Goal: Task Accomplishment & Management: Complete application form

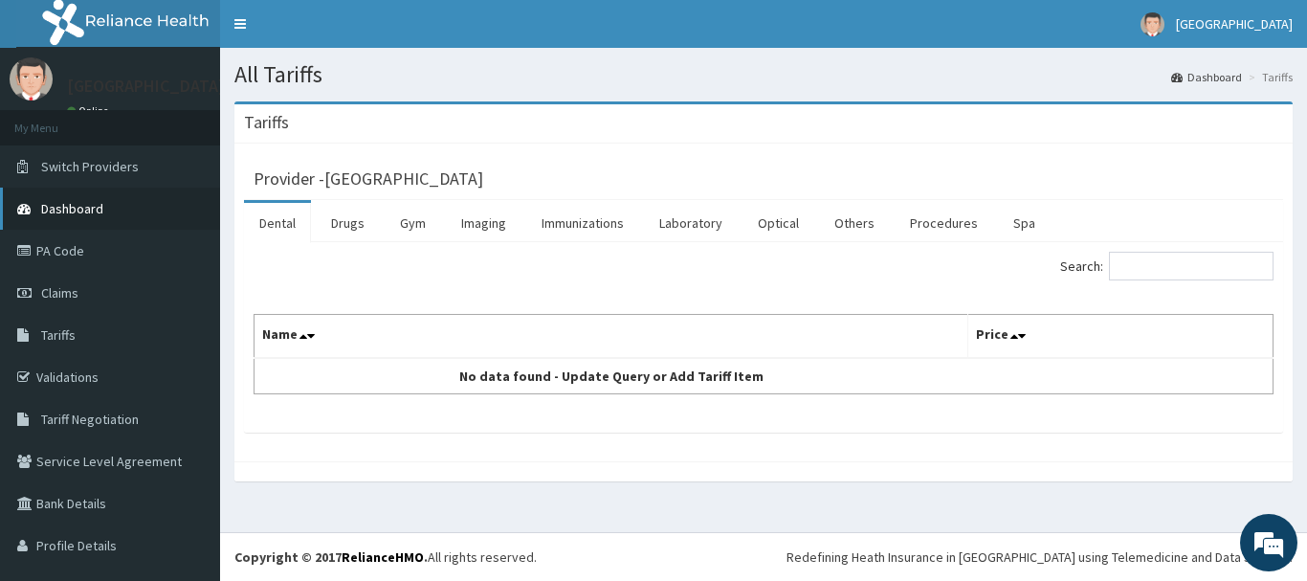
click at [90, 204] on span "Dashboard" at bounding box center [72, 208] width 62 height 17
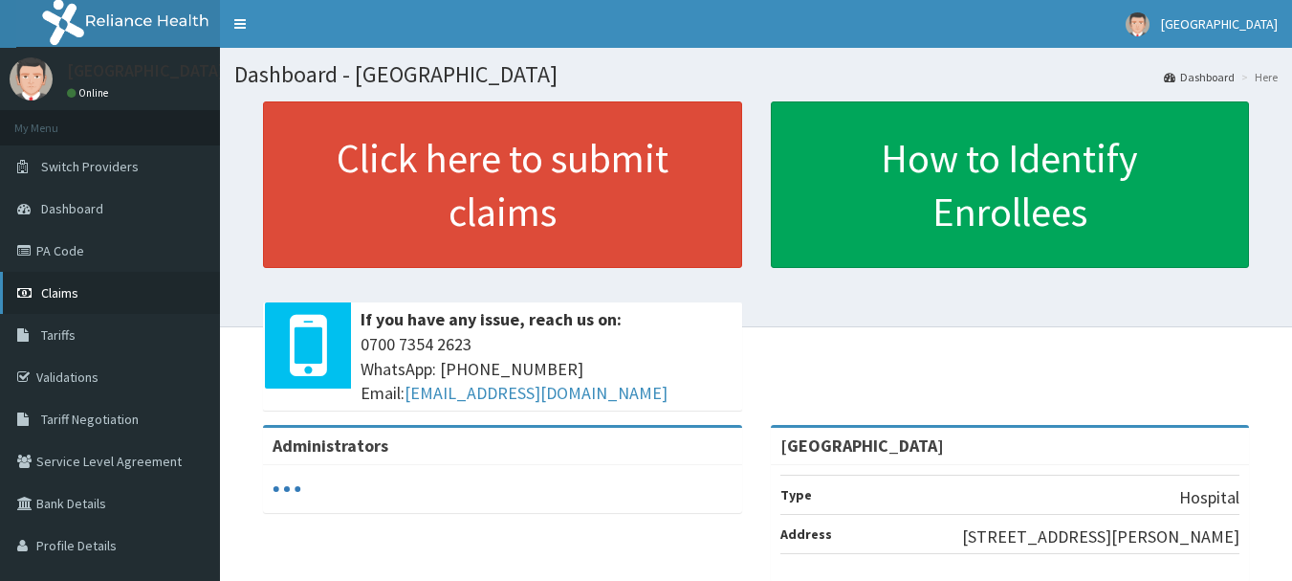
click at [105, 288] on link "Claims" at bounding box center [110, 293] width 220 height 42
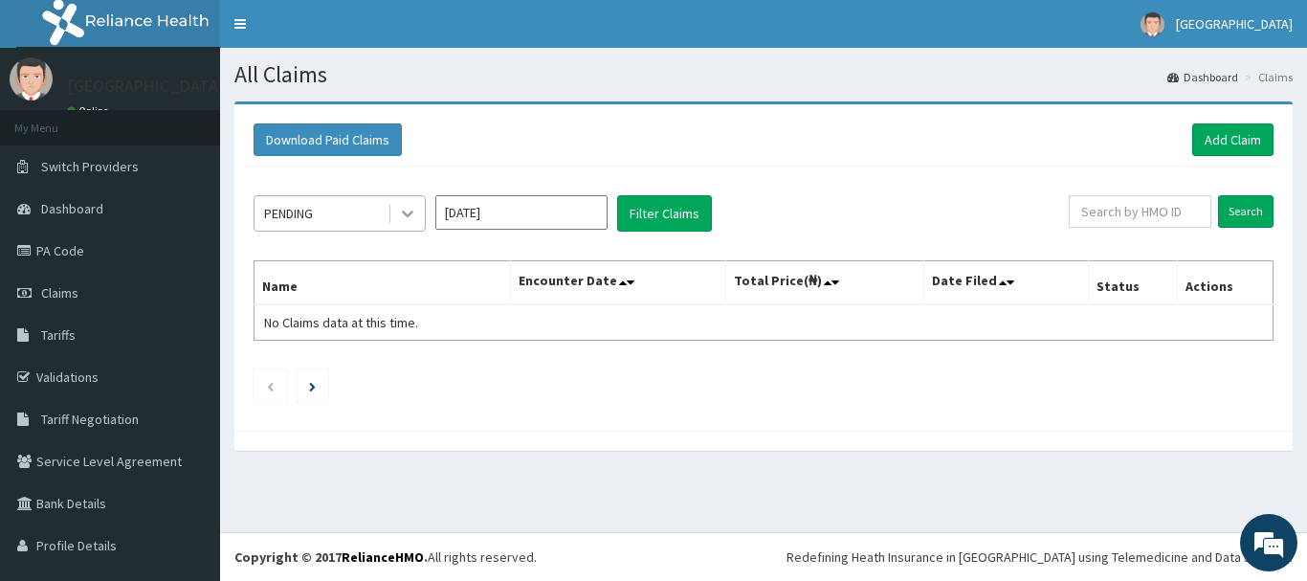
click at [404, 203] on div at bounding box center [407, 213] width 34 height 34
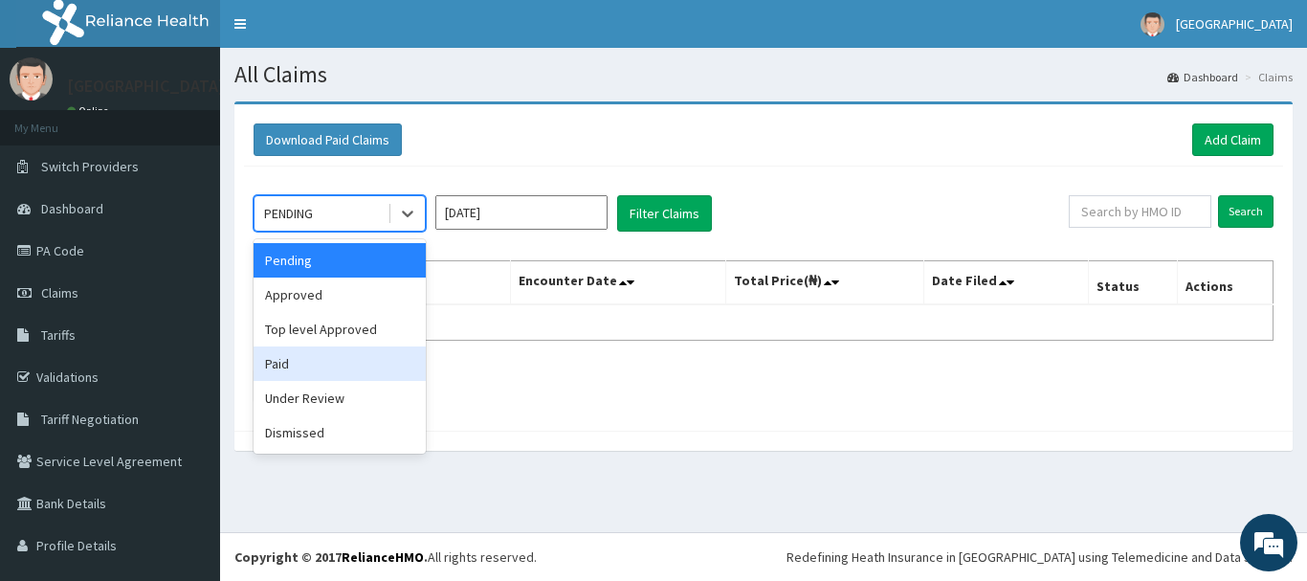
drag, startPoint x: 323, startPoint y: 369, endPoint x: 559, endPoint y: 298, distance: 245.7
click at [324, 367] on div "Paid" at bounding box center [339, 363] width 172 height 34
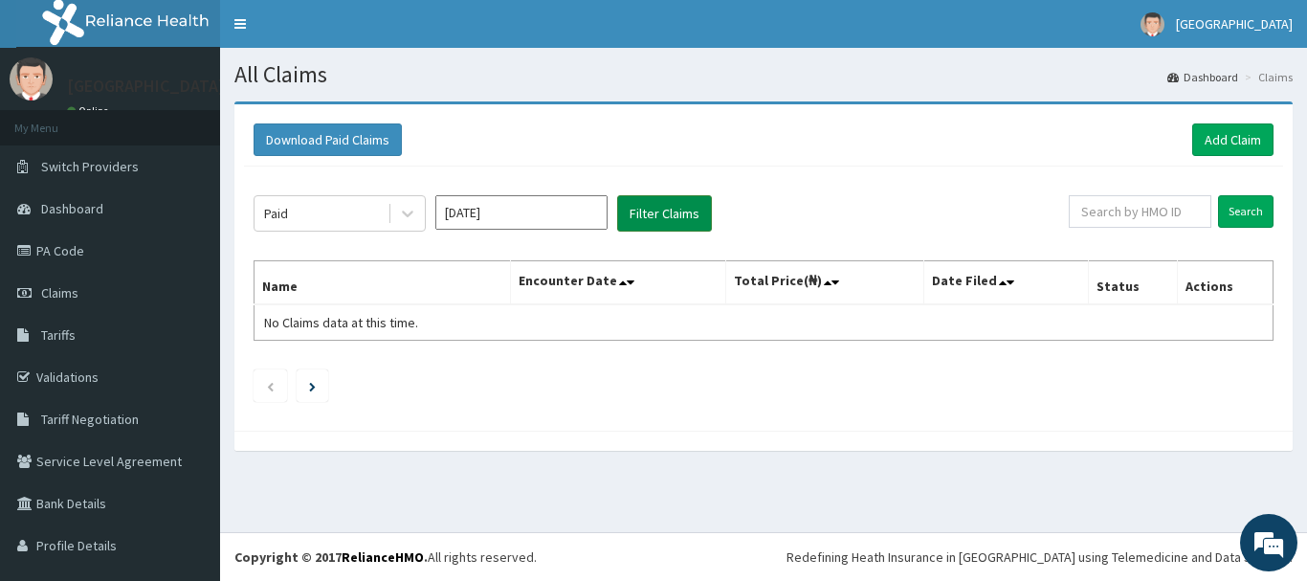
click at [653, 222] on button "Filter Claims" at bounding box center [664, 213] width 95 height 36
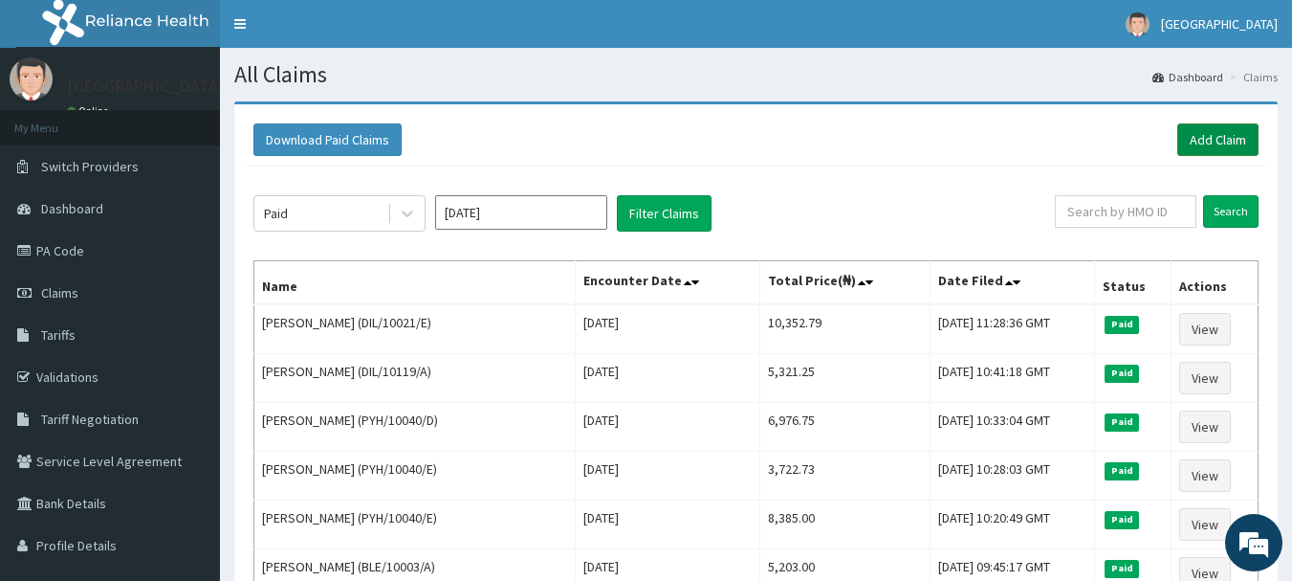
click at [1226, 143] on link "Add Claim" at bounding box center [1218, 139] width 81 height 33
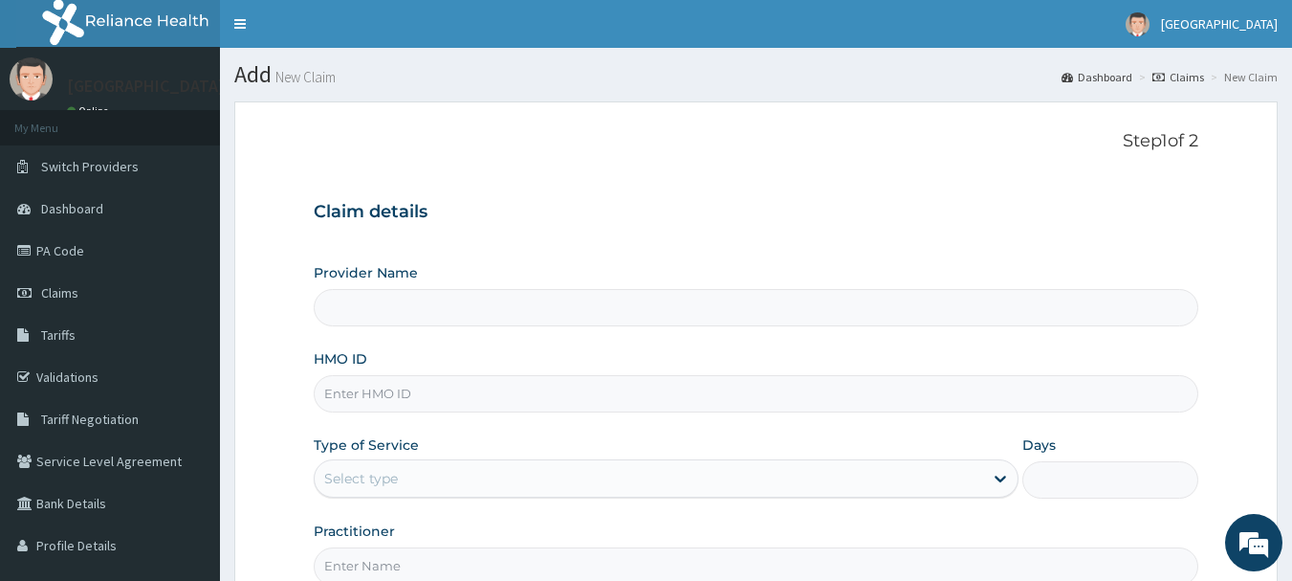
type input "[GEOGRAPHIC_DATA]"
click at [418, 382] on input "HMO ID" at bounding box center [757, 393] width 886 height 37
paste input "OHT/10667/A"
type input "OHT/10667/A"
click at [452, 471] on div "Select type" at bounding box center [649, 478] width 669 height 31
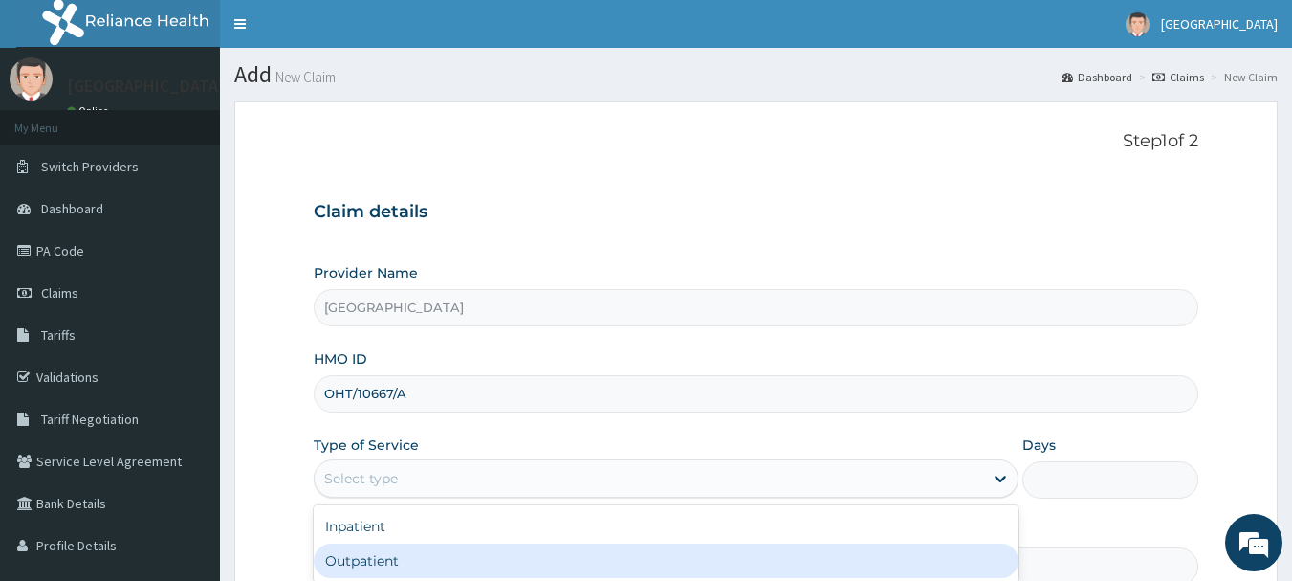
click at [408, 547] on div "Outpatient" at bounding box center [666, 560] width 705 height 34
type input "1"
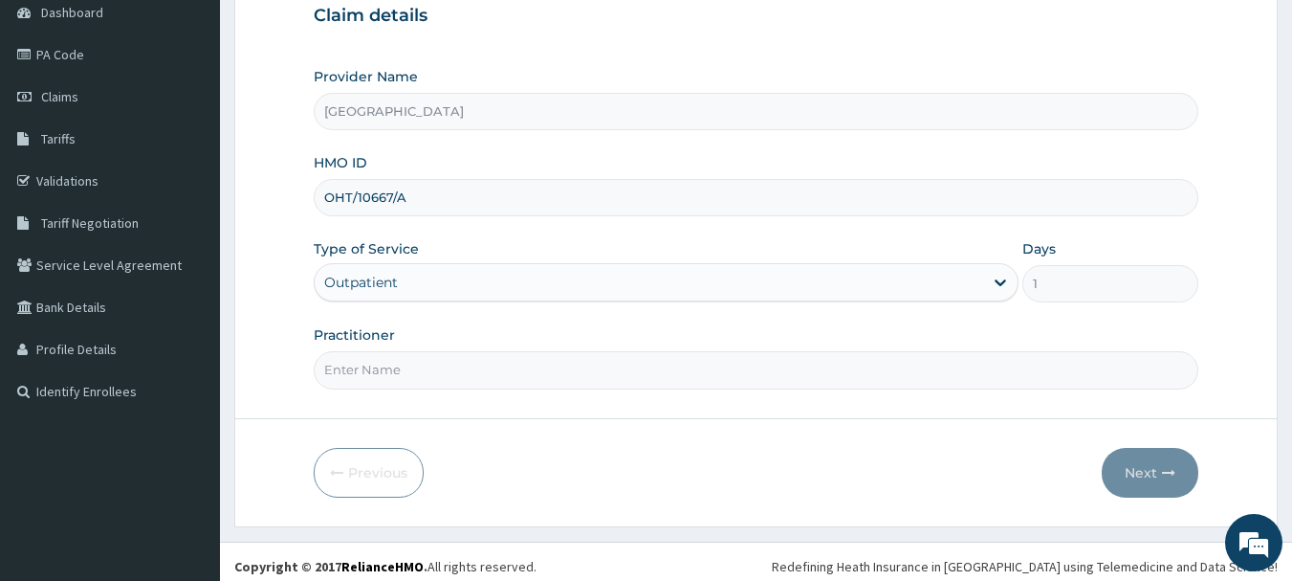
scroll to position [206, 0]
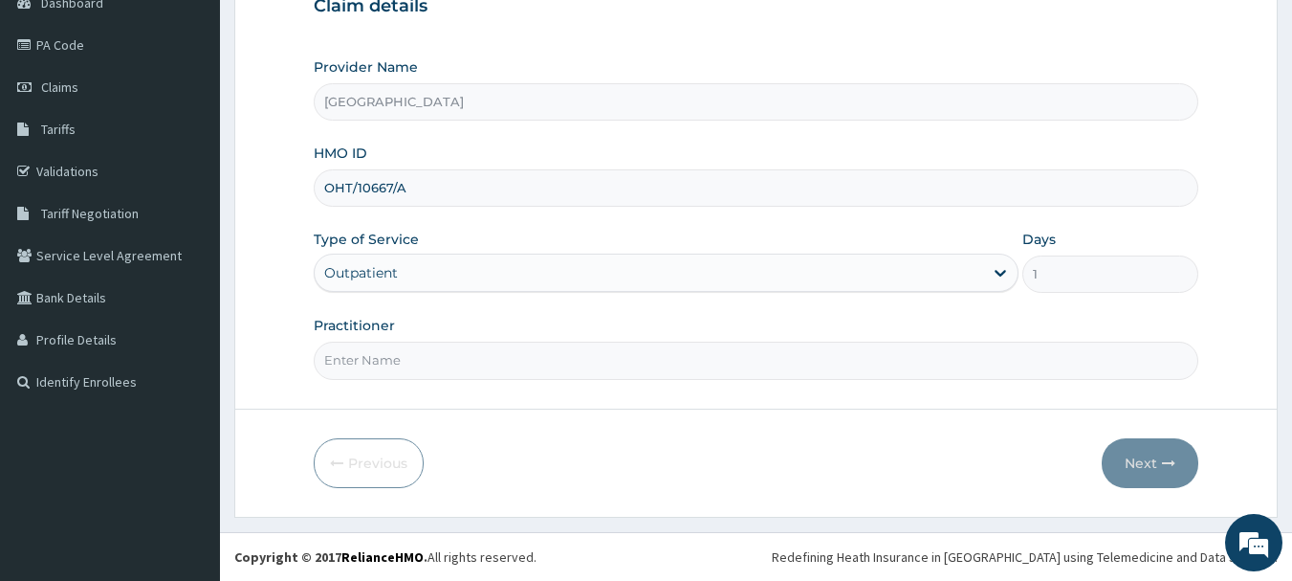
click at [390, 361] on input "Practitioner" at bounding box center [757, 359] width 886 height 37
type input "Dr. Adeola Fumio"
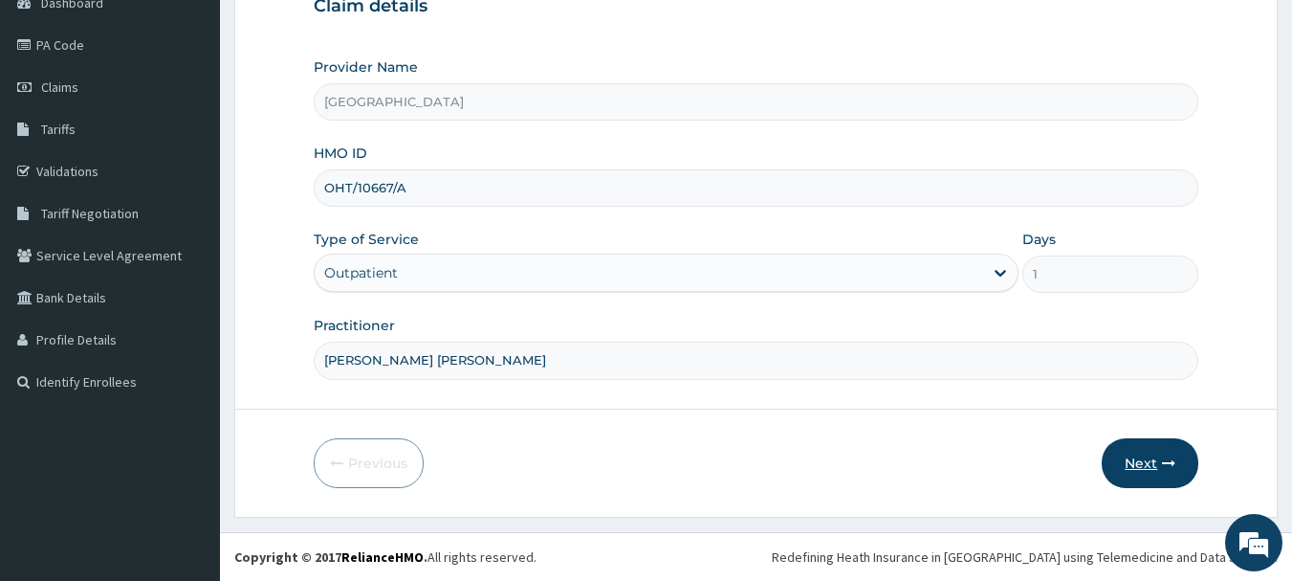
click at [1150, 479] on button "Next" at bounding box center [1150, 463] width 97 height 50
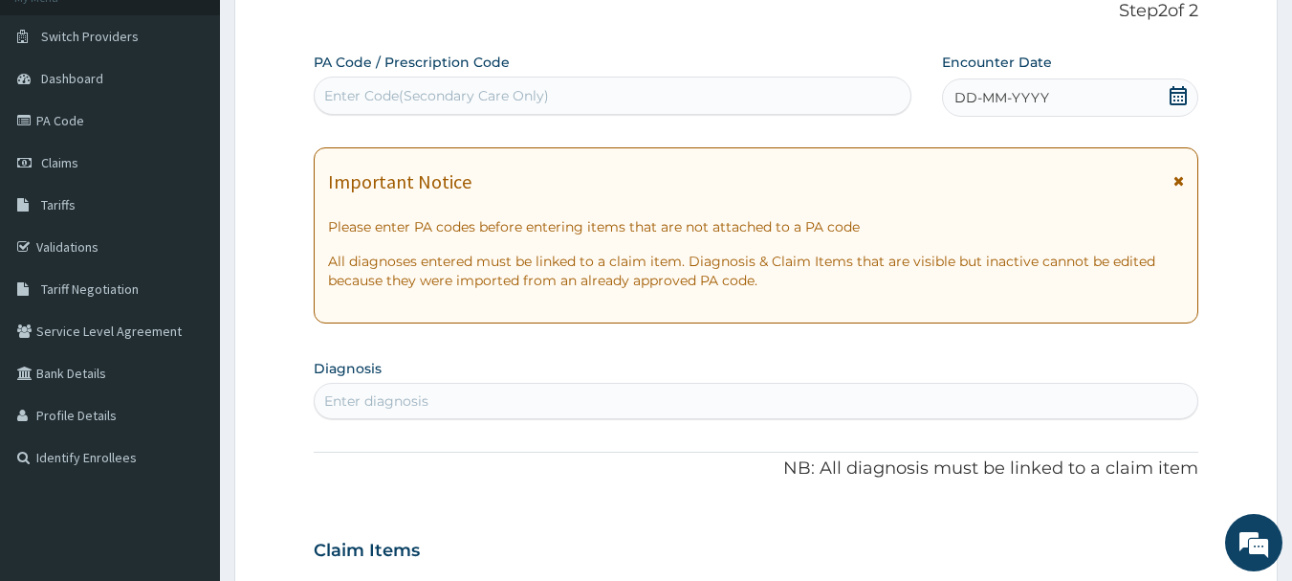
scroll to position [14, 0]
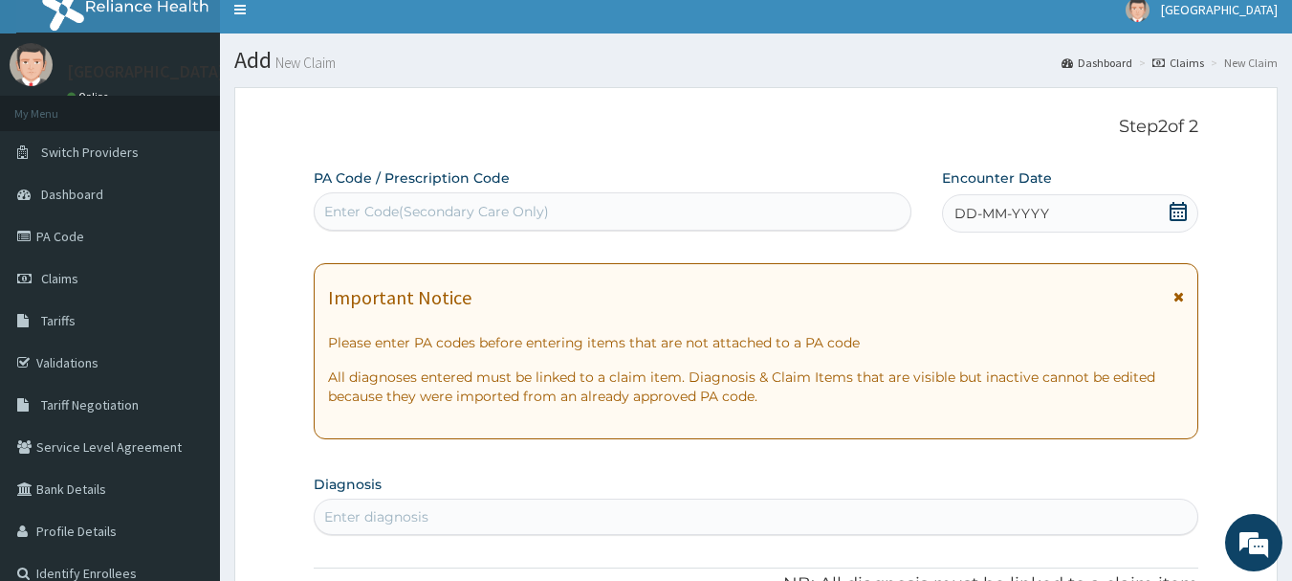
click at [1179, 210] on icon at bounding box center [1178, 211] width 19 height 19
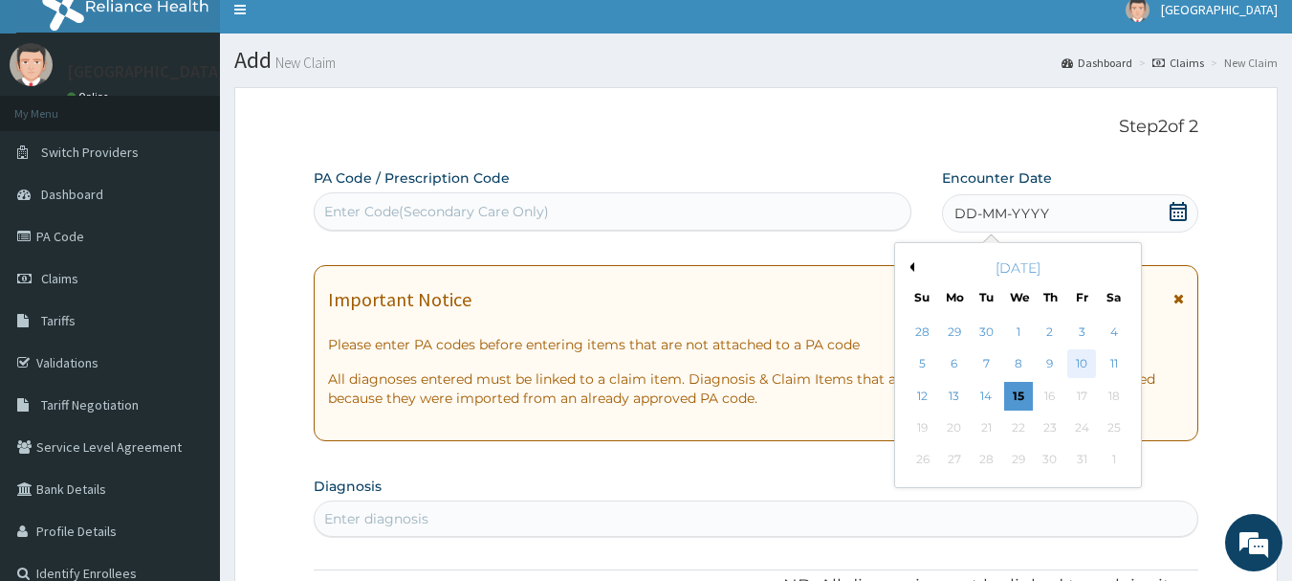
click at [1085, 358] on div "10" at bounding box center [1082, 364] width 29 height 29
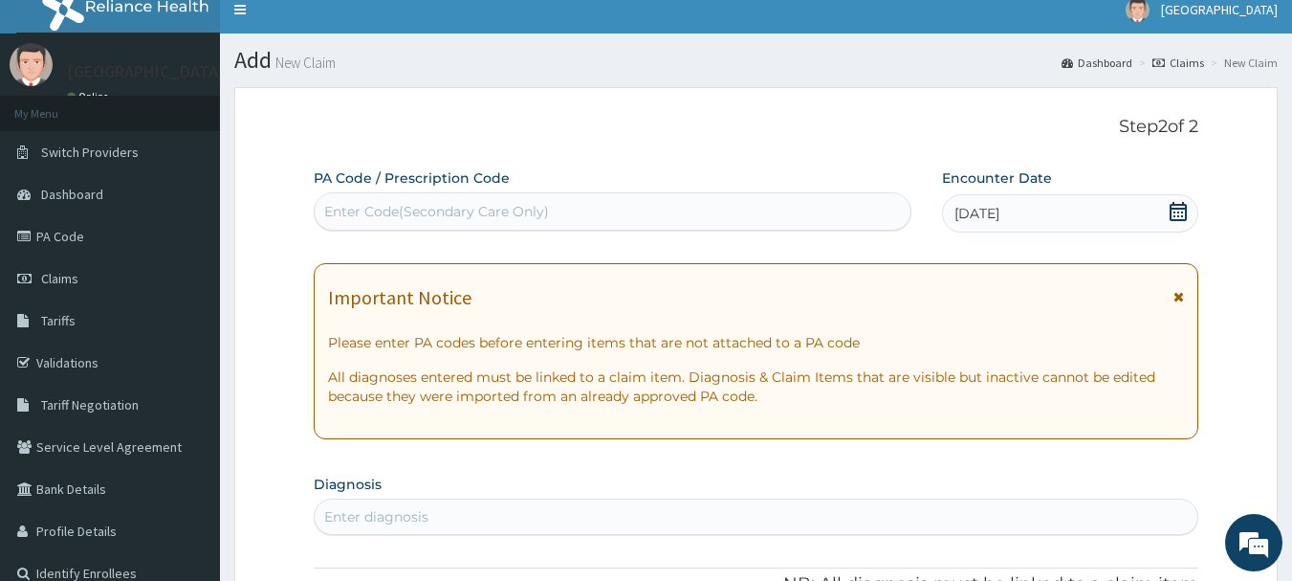
scroll to position [206, 0]
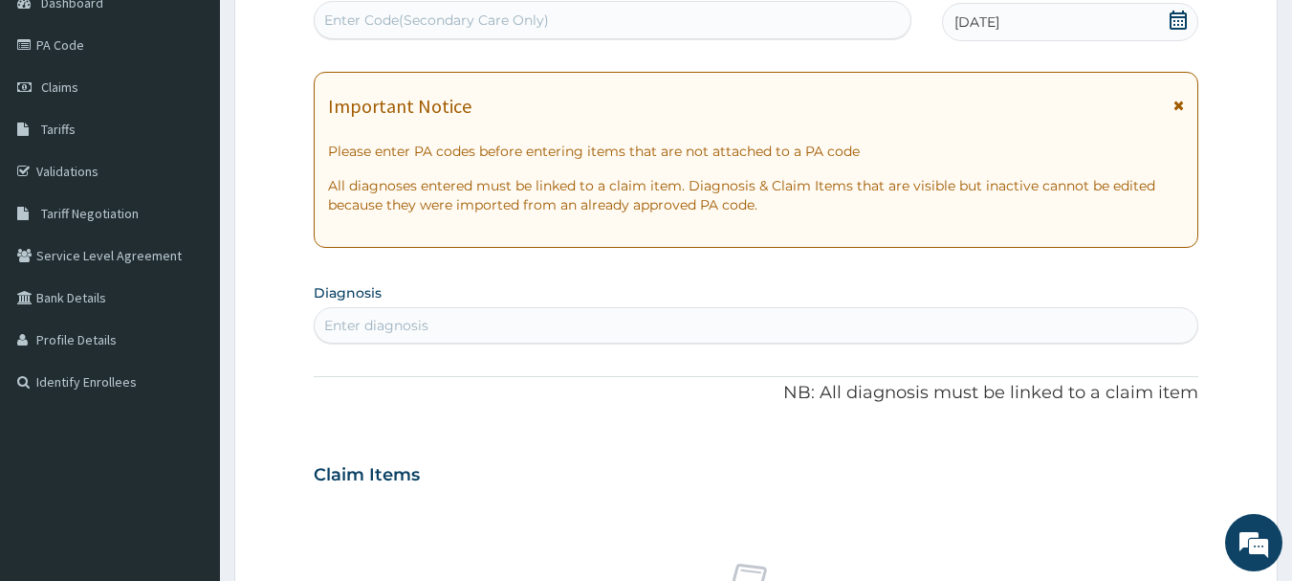
click at [377, 328] on div "Enter diagnosis" at bounding box center [376, 325] width 104 height 19
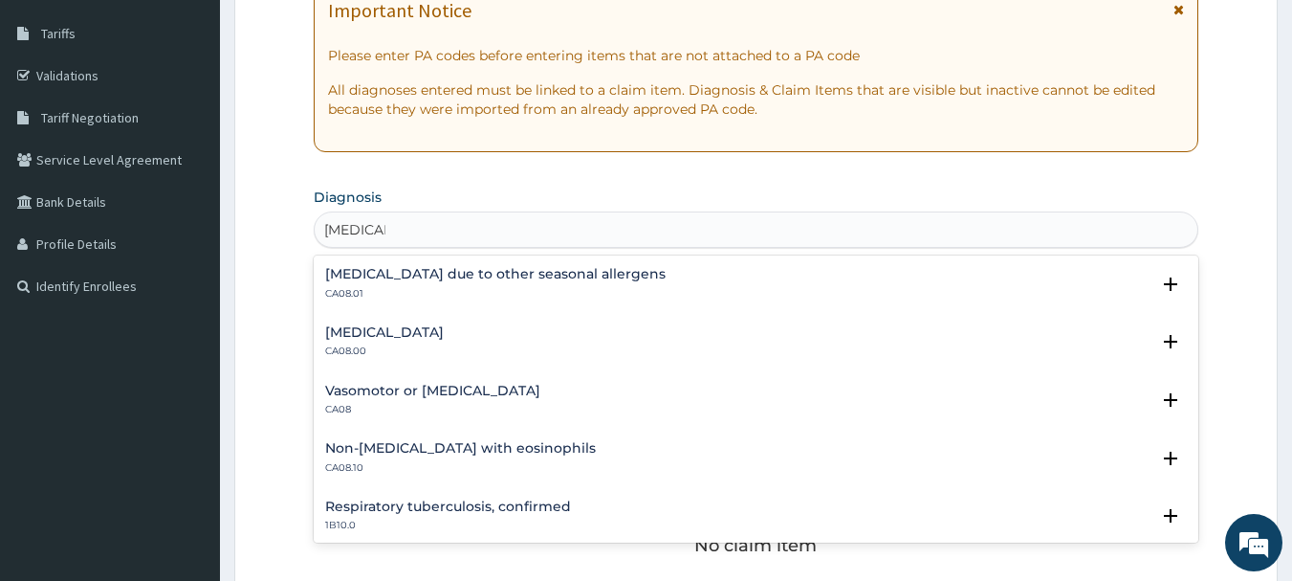
scroll to position [690, 0]
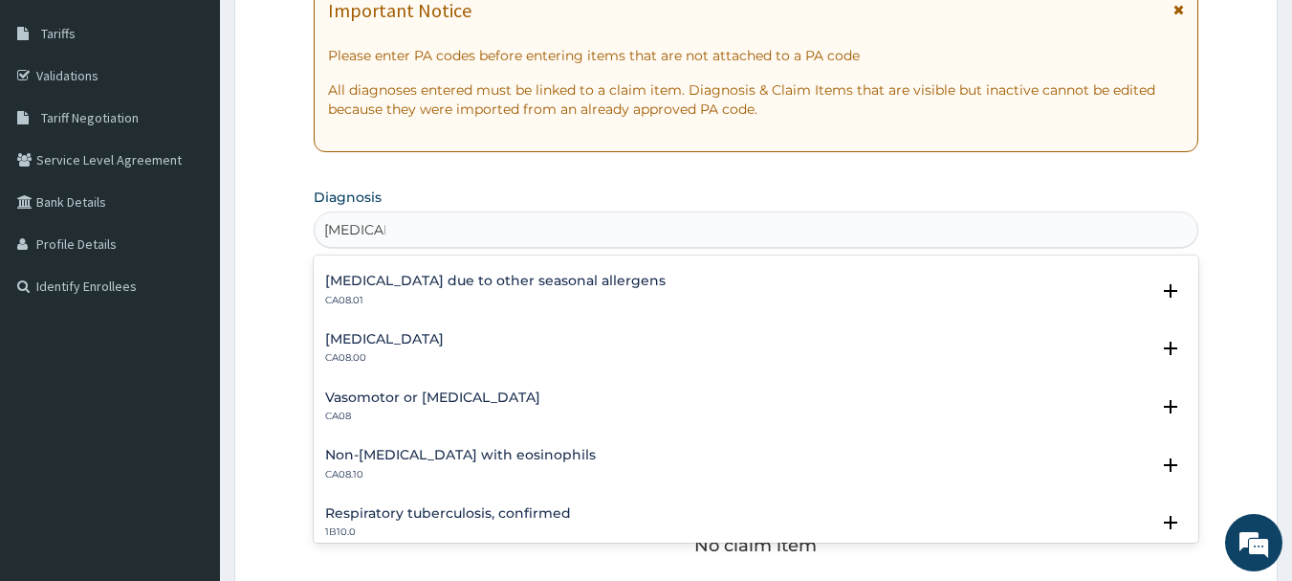
type input "RHINITIS"
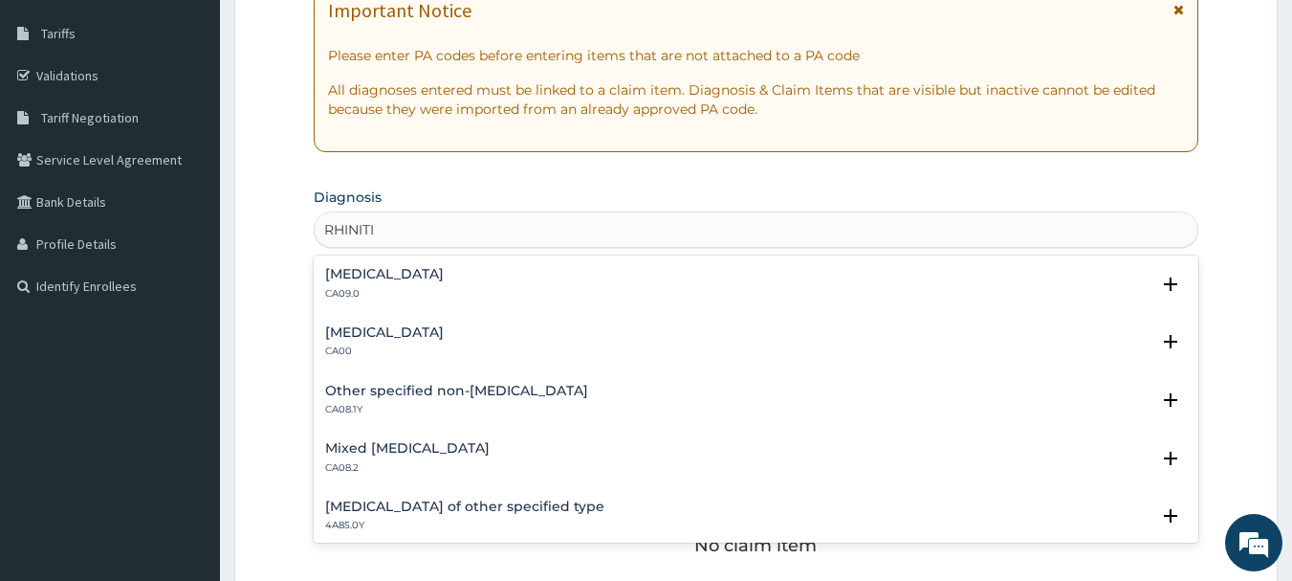
type input "RHINITIS"
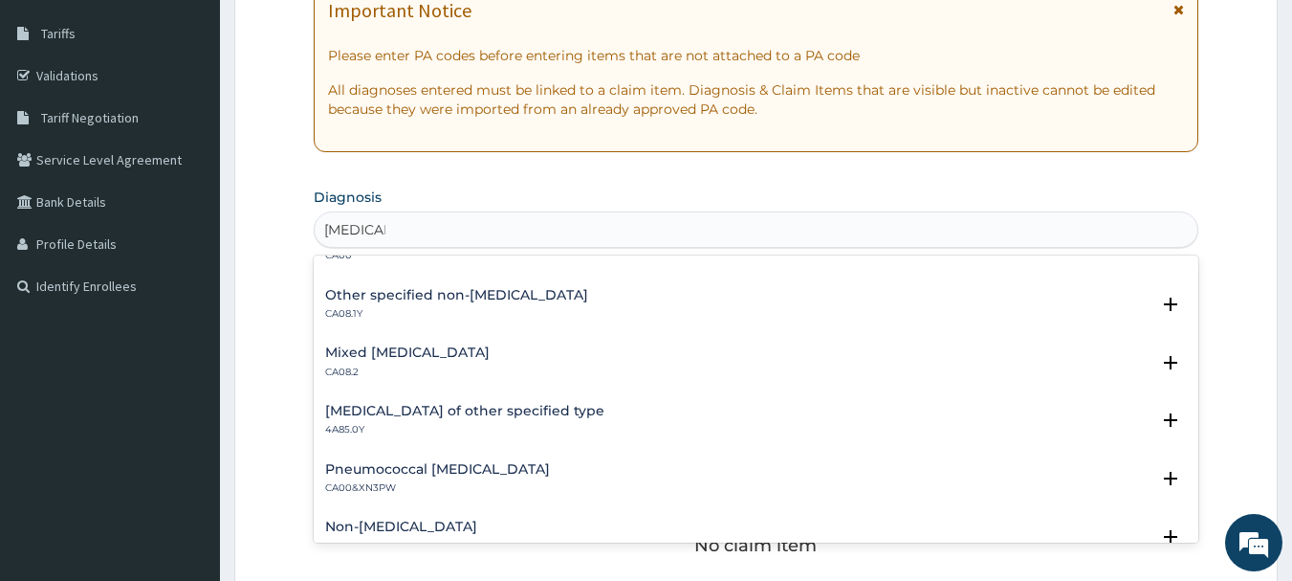
scroll to position [0, 0]
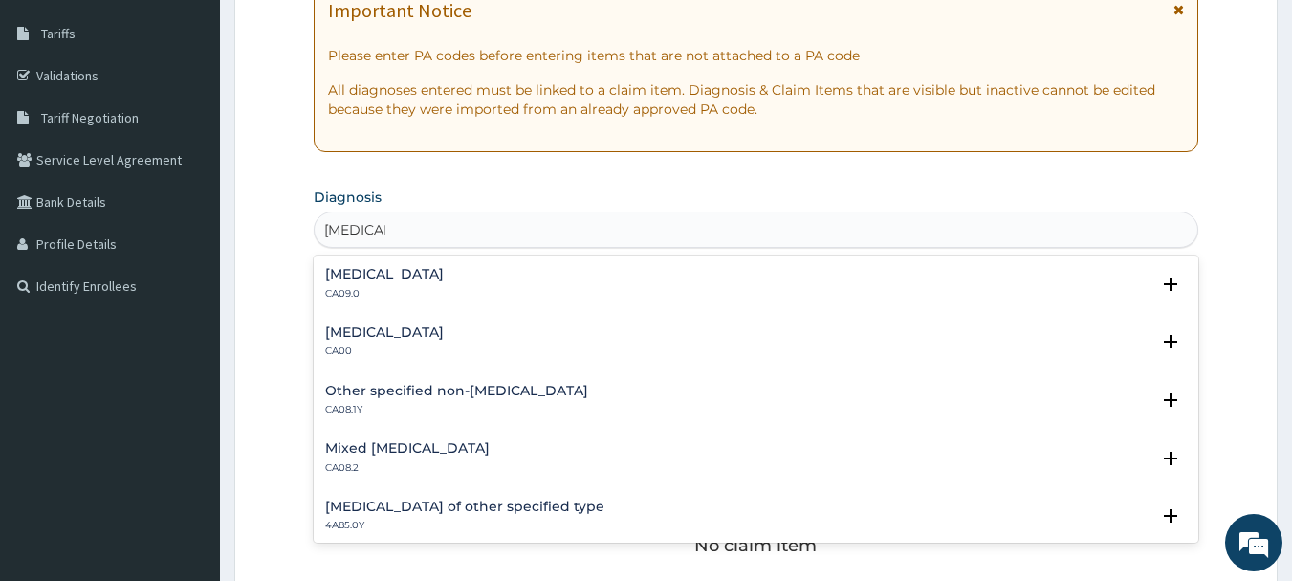
click at [419, 338] on h4 "Acute nasopharyngitis" at bounding box center [384, 332] width 119 height 14
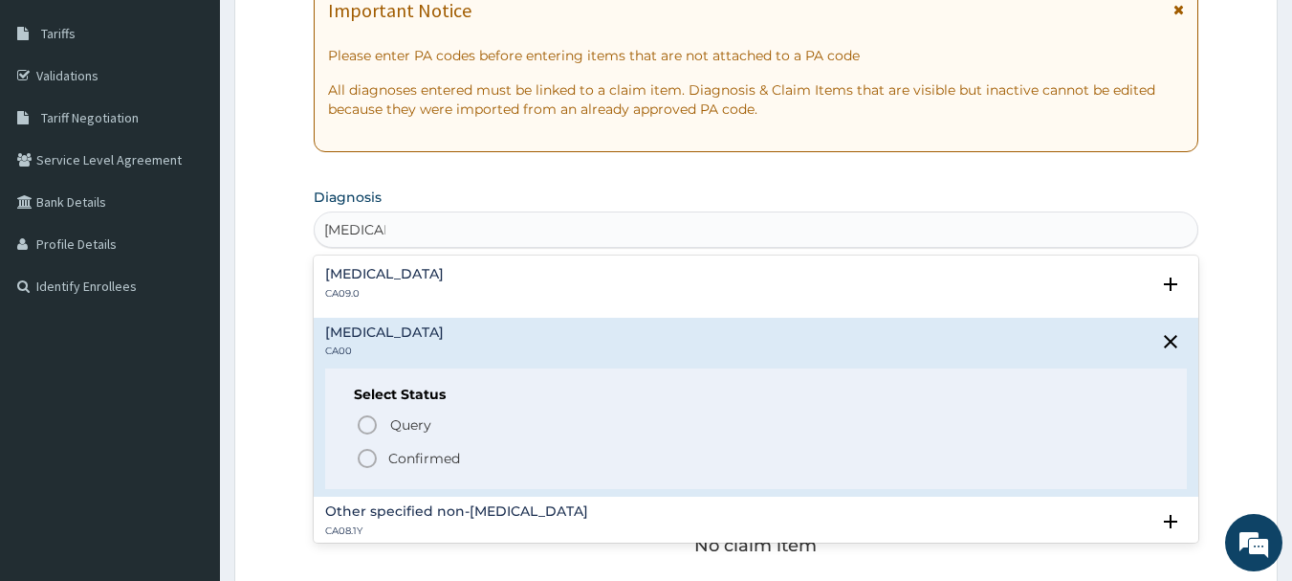
click at [366, 458] on icon "status option filled" at bounding box center [367, 458] width 23 height 23
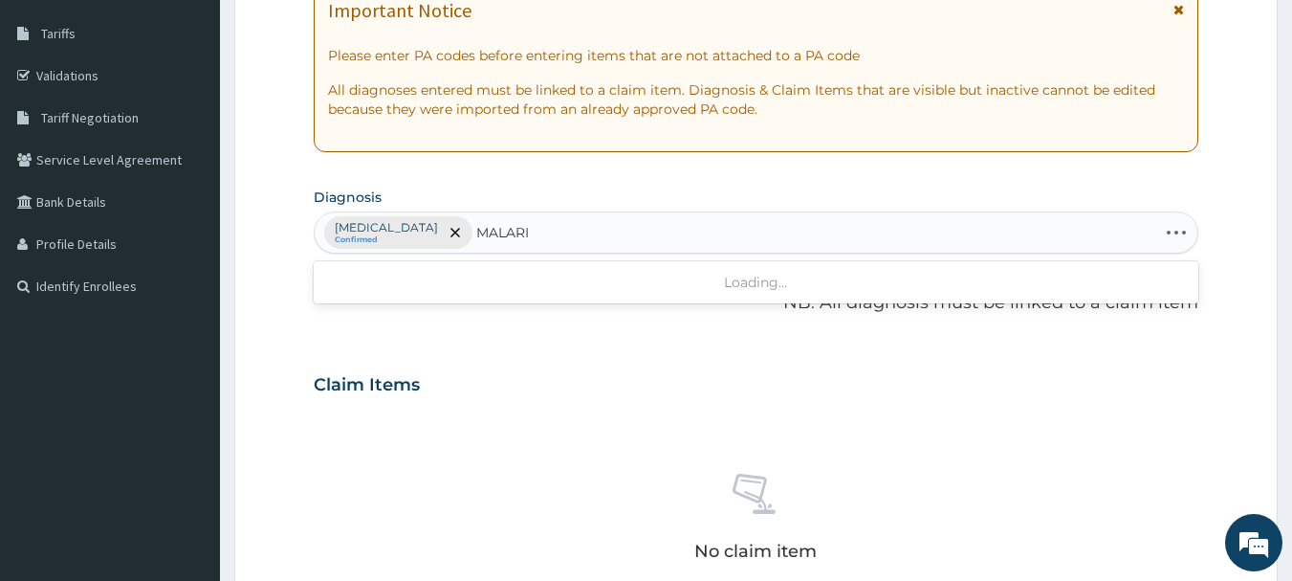
type input "MALARIA"
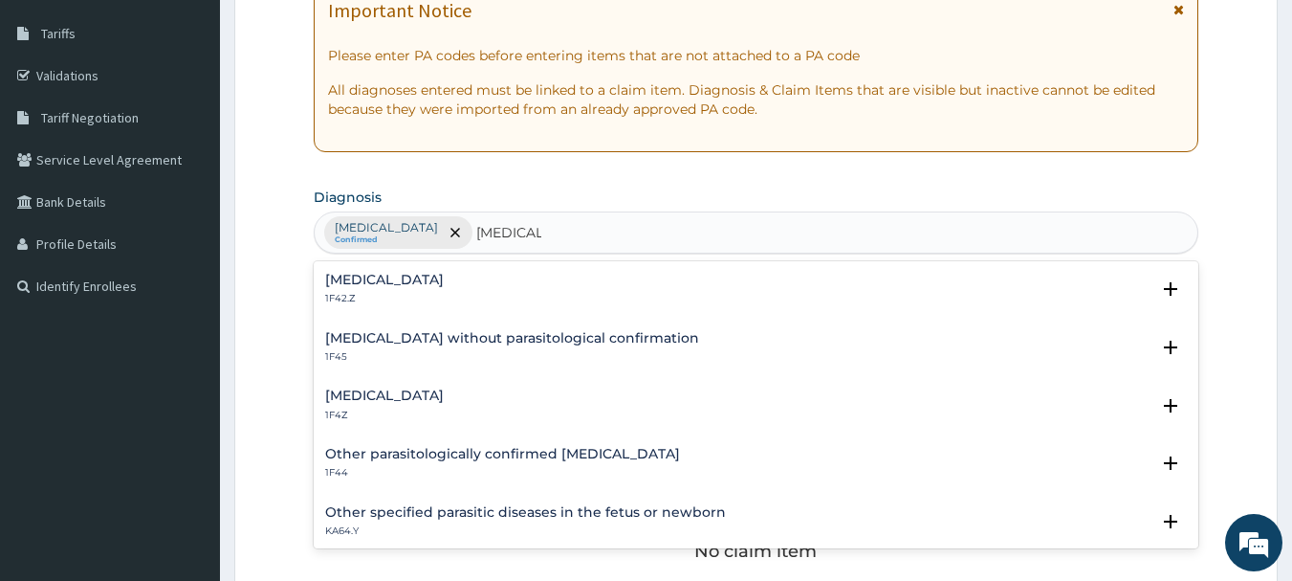
click at [366, 403] on h4 "Malaria, unspecified" at bounding box center [384, 395] width 119 height 14
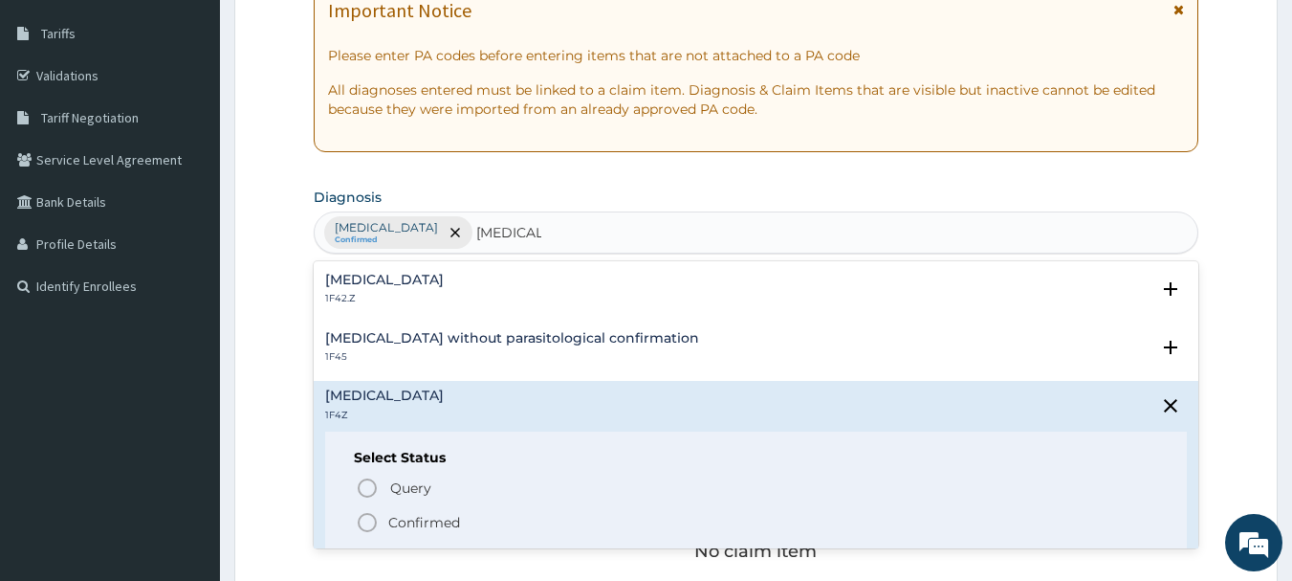
click at [364, 523] on icon "status option filled" at bounding box center [367, 522] width 23 height 23
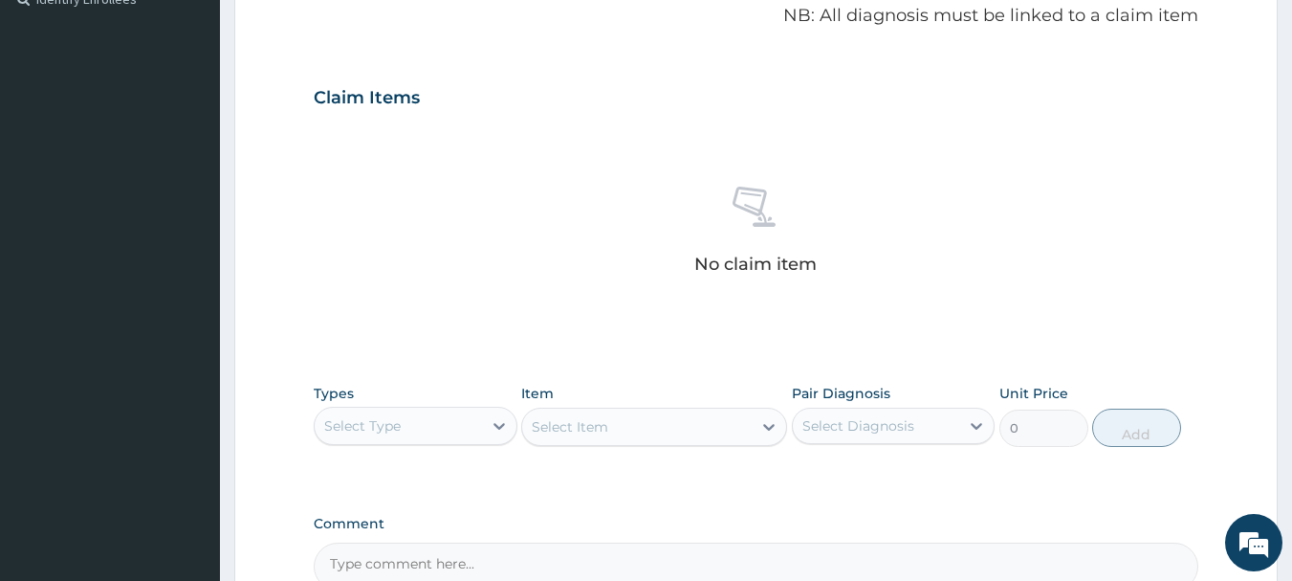
scroll to position [684, 0]
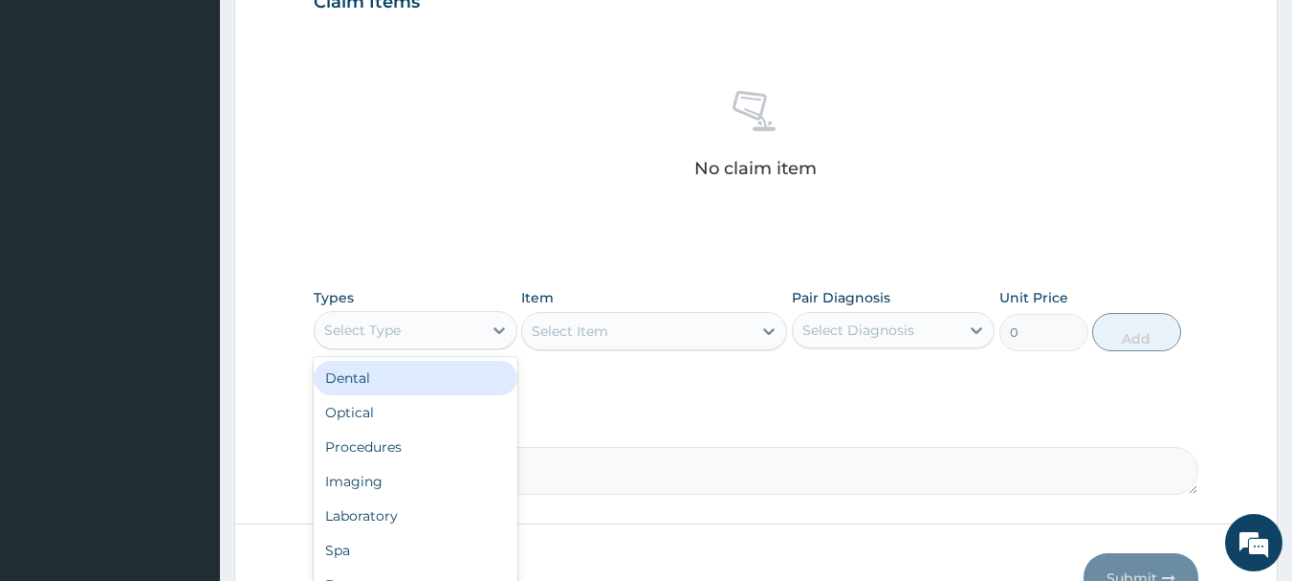
click at [471, 332] on div "Select Type" at bounding box center [398, 330] width 167 height 31
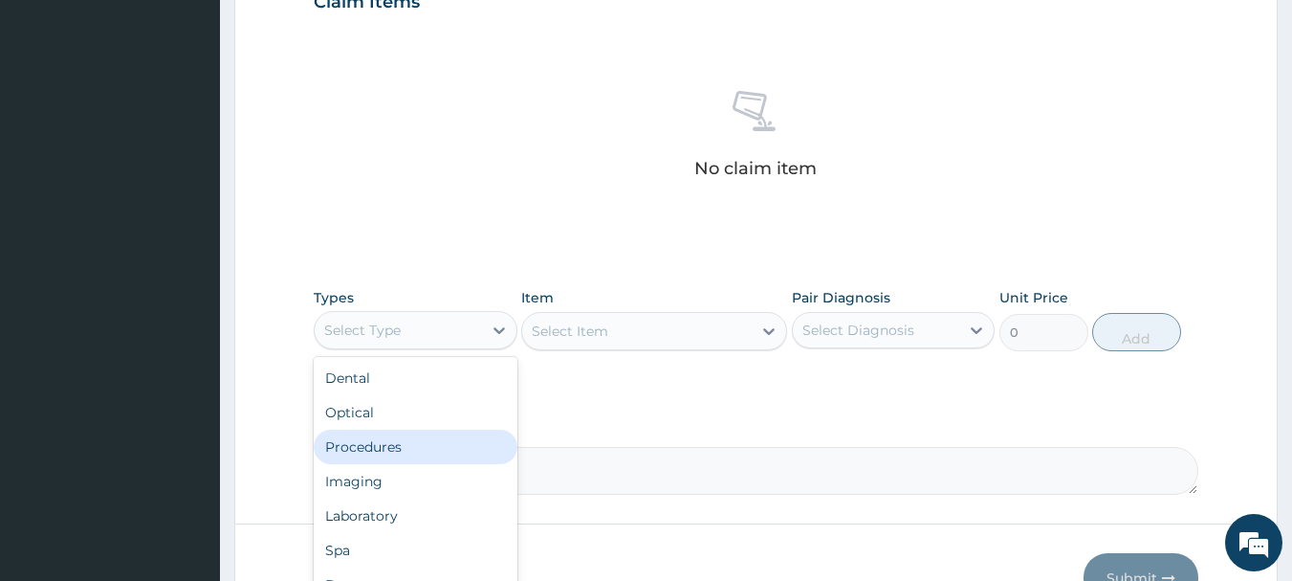
click at [414, 440] on div "Procedures" at bounding box center [416, 447] width 204 height 34
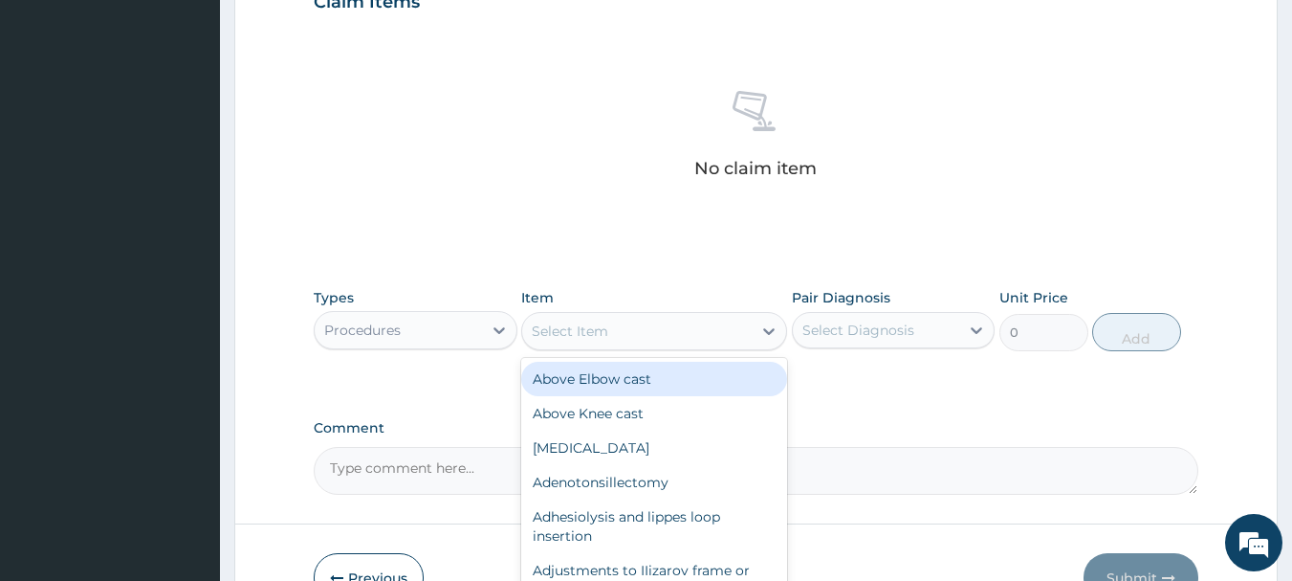
click at [606, 328] on div "Select Item" at bounding box center [570, 330] width 77 height 19
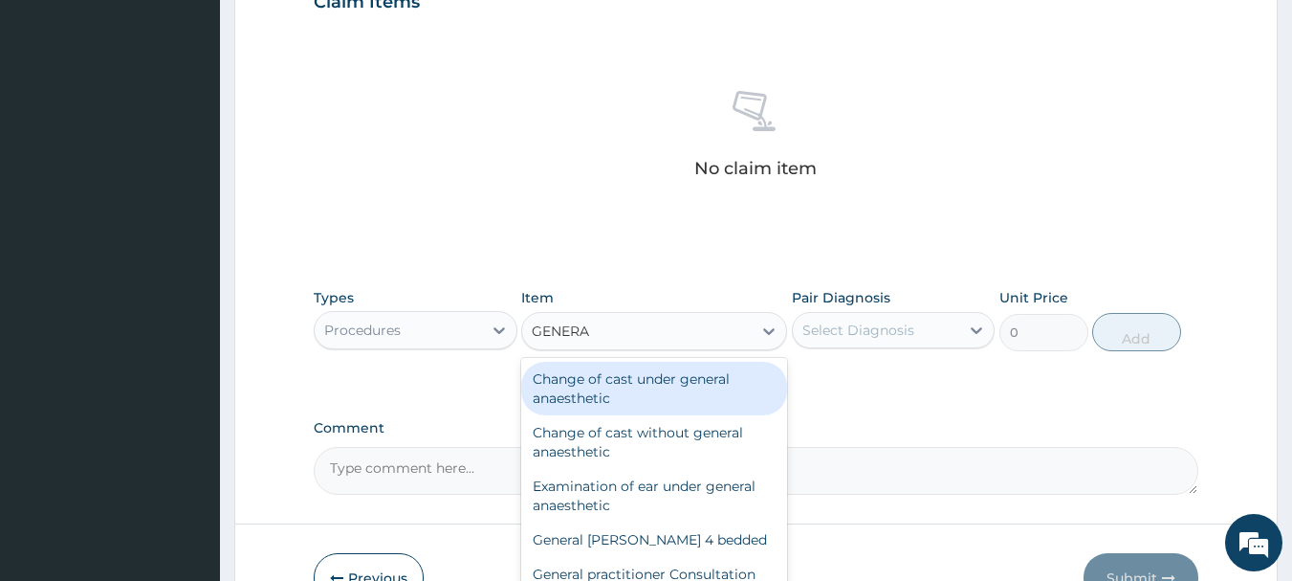
type input "GENERAL"
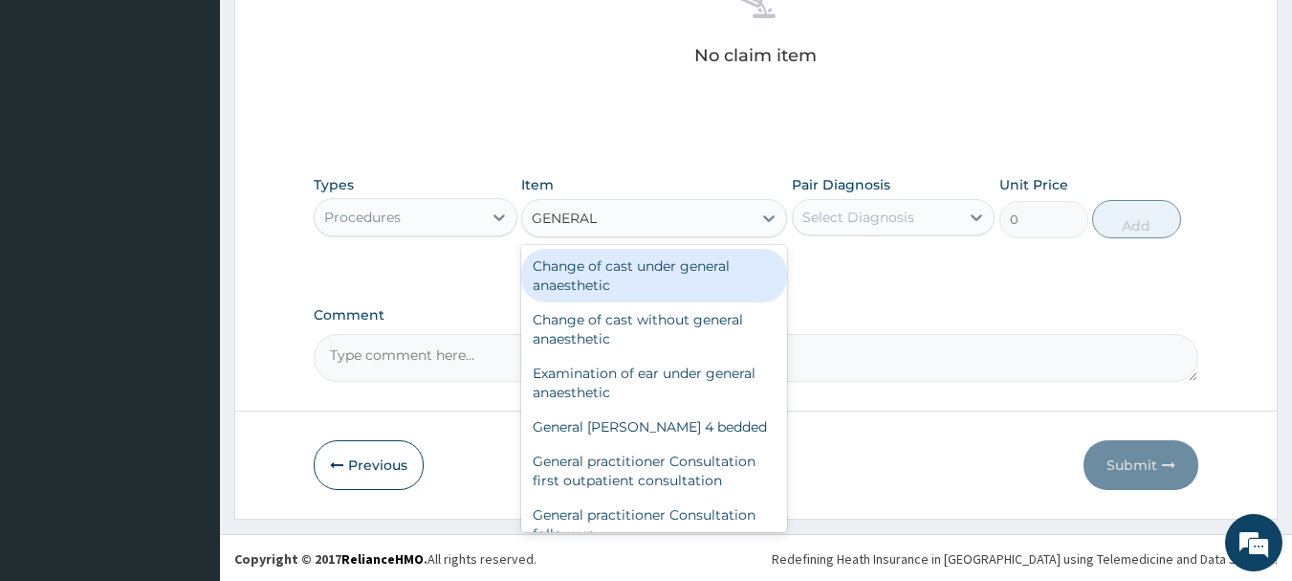
scroll to position [799, 0]
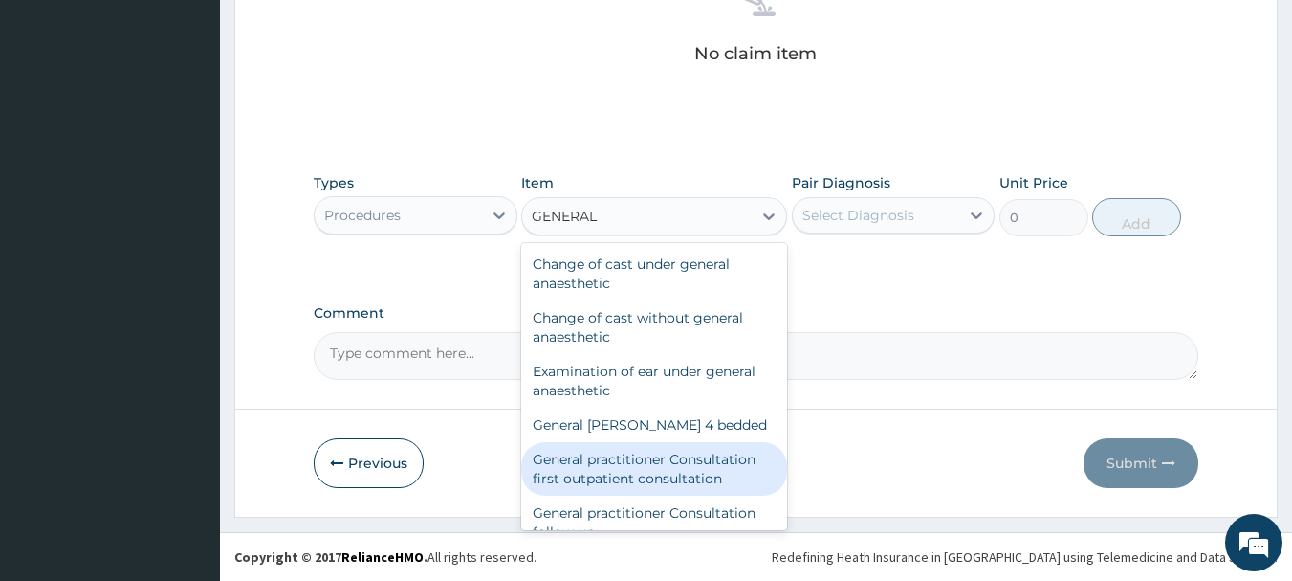
click at [667, 469] on div "General practitioner Consultation first outpatient consultation" at bounding box center [654, 469] width 266 height 54
type input "3547.5"
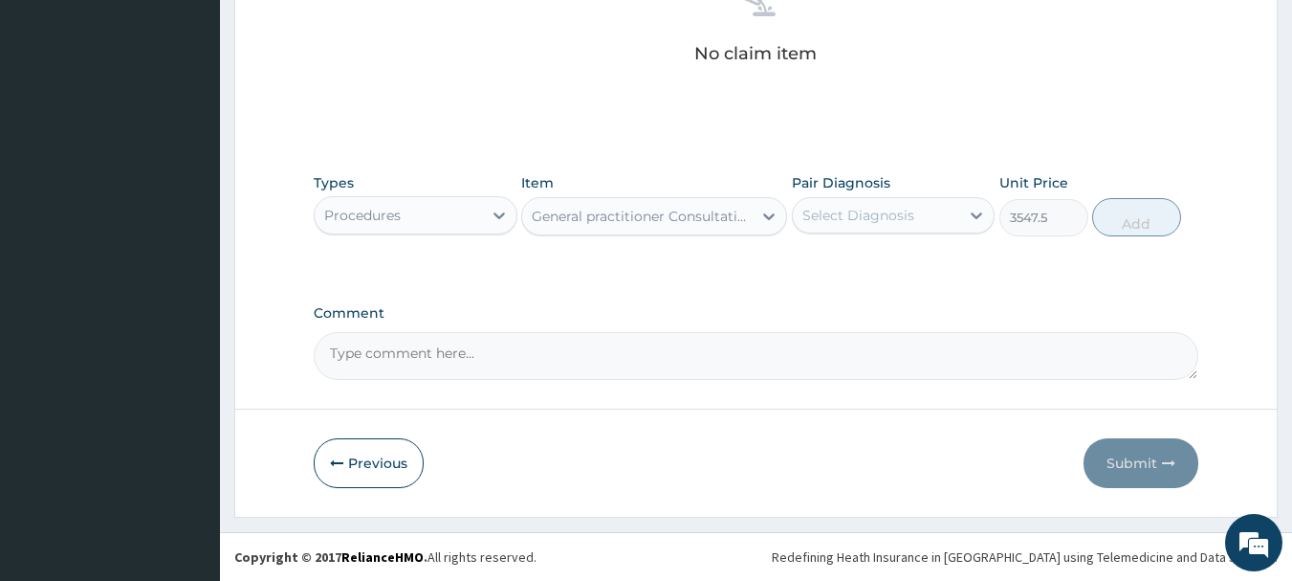
click at [881, 212] on div "Select Diagnosis" at bounding box center [859, 215] width 112 height 19
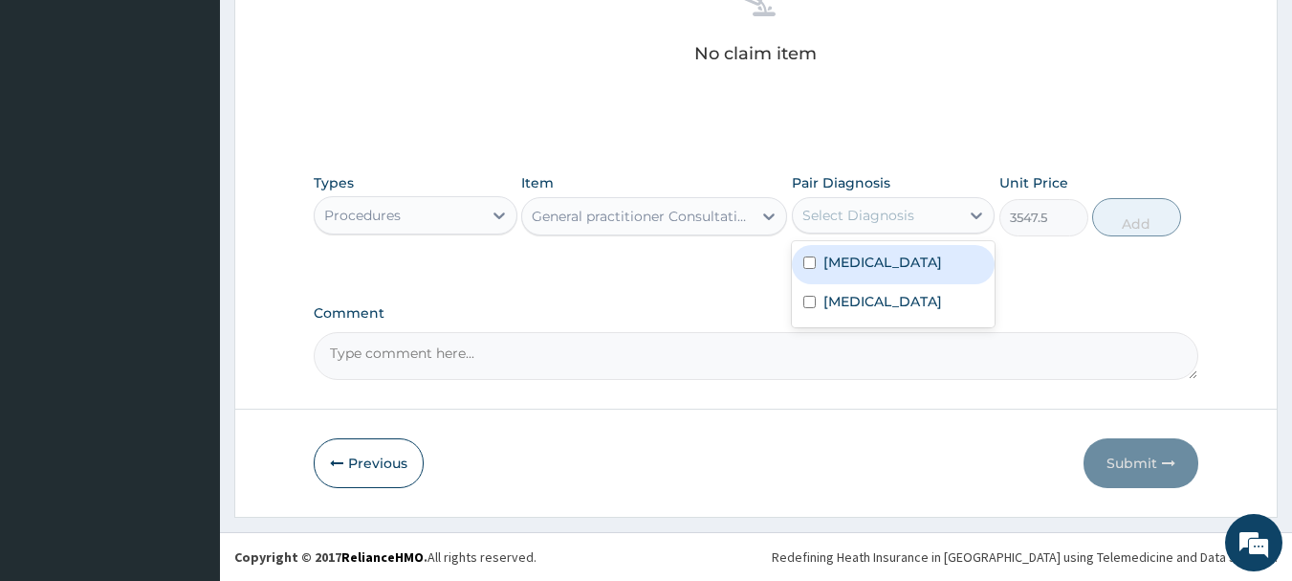
click at [855, 264] on label "Acute nasopharyngitis" at bounding box center [883, 262] width 119 height 19
checkbox input "true"
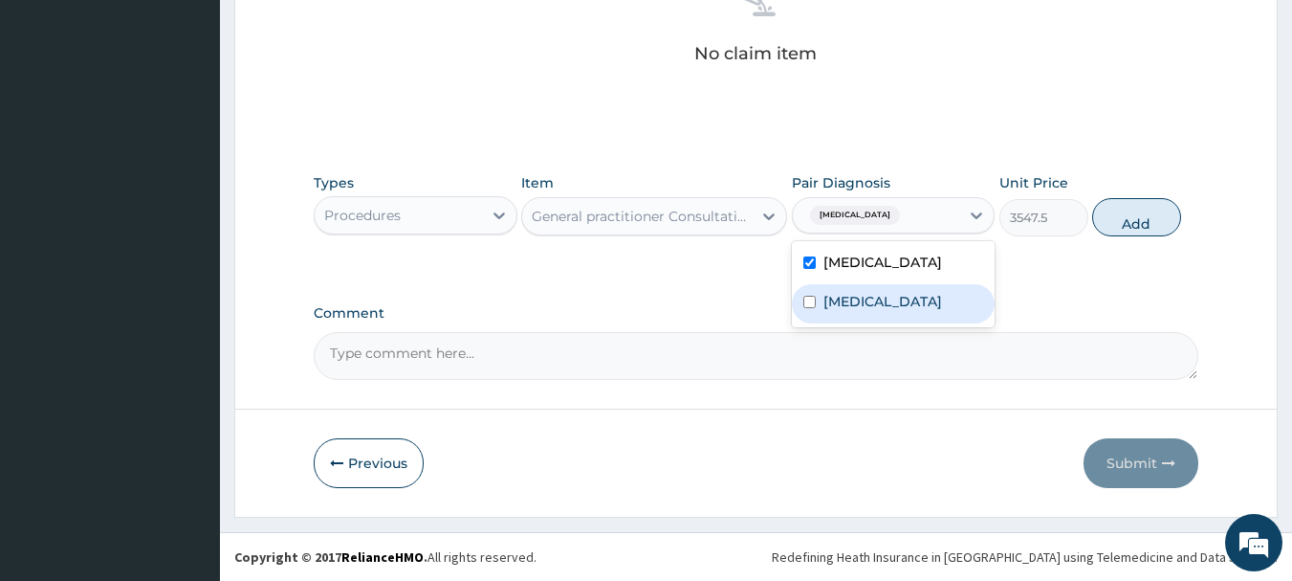
click at [865, 292] on div "Malaria, unspecified" at bounding box center [894, 303] width 204 height 39
checkbox input "true"
click at [1135, 229] on button "Add" at bounding box center [1136, 217] width 89 height 38
type input "0"
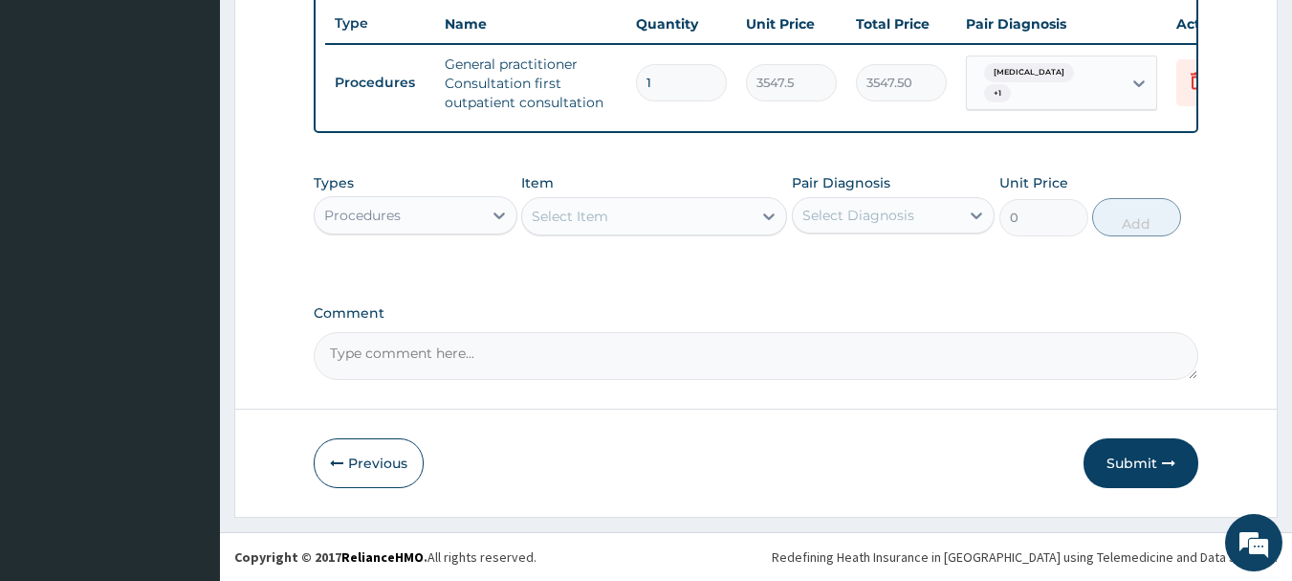
scroll to position [733, 0]
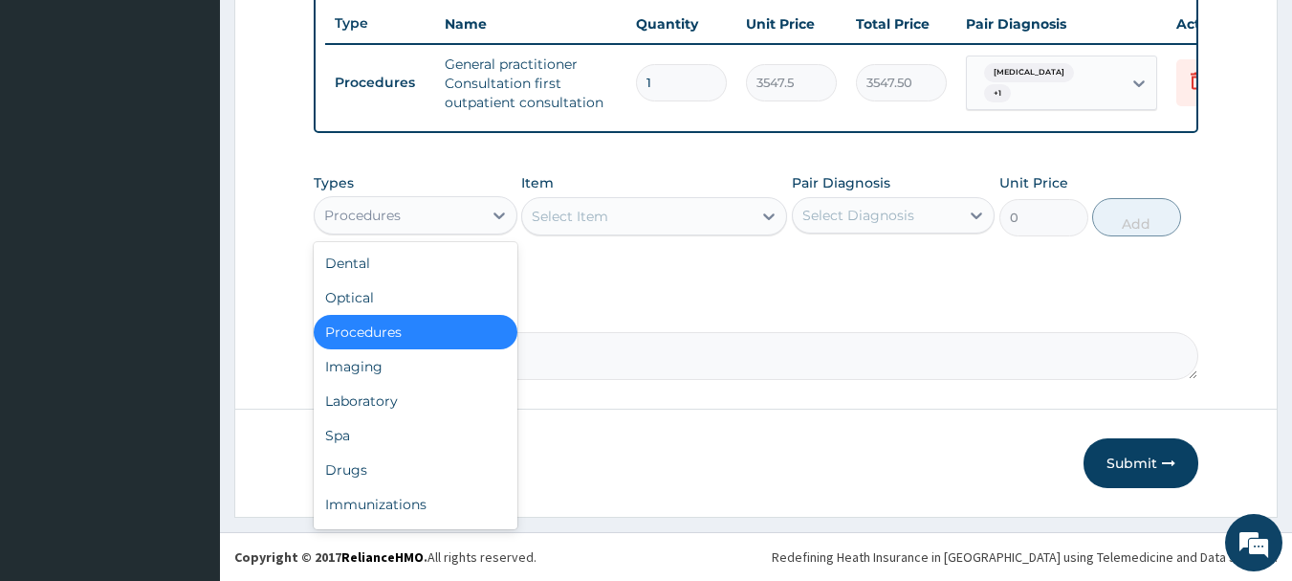
drag, startPoint x: 414, startPoint y: 221, endPoint x: 405, endPoint y: 270, distance: 49.7
click at [414, 226] on div "Procedures" at bounding box center [398, 215] width 167 height 31
drag, startPoint x: 378, startPoint y: 402, endPoint x: 501, endPoint y: 305, distance: 156.7
click at [380, 402] on div "Laboratory" at bounding box center [416, 401] width 204 height 34
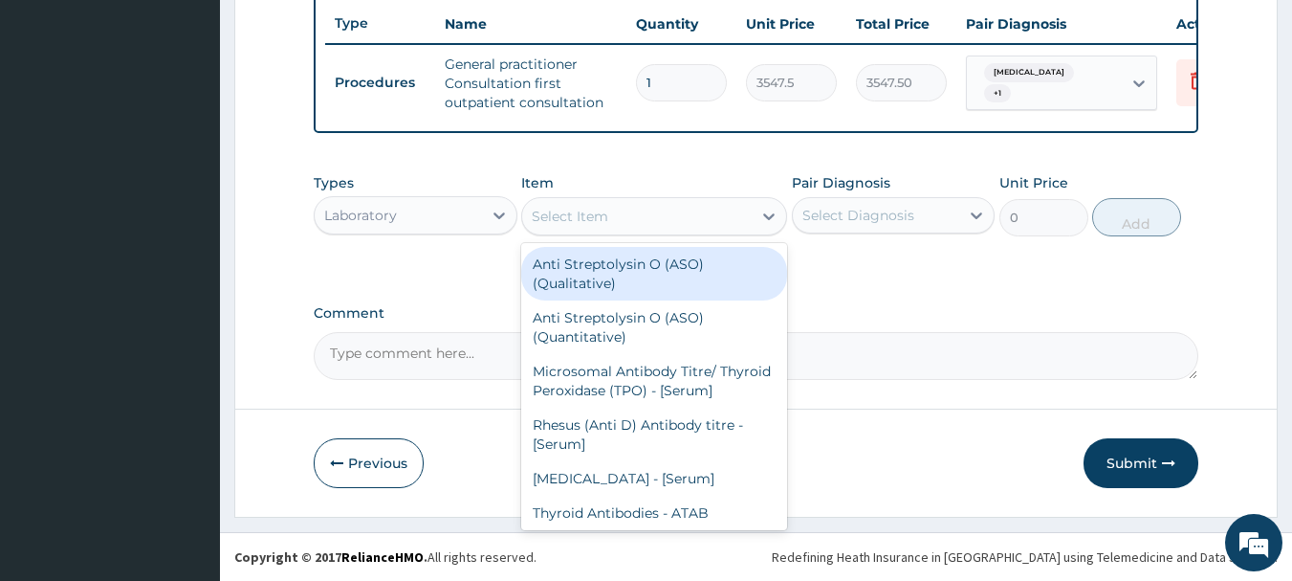
click at [579, 210] on div "Select Item" at bounding box center [570, 216] width 77 height 19
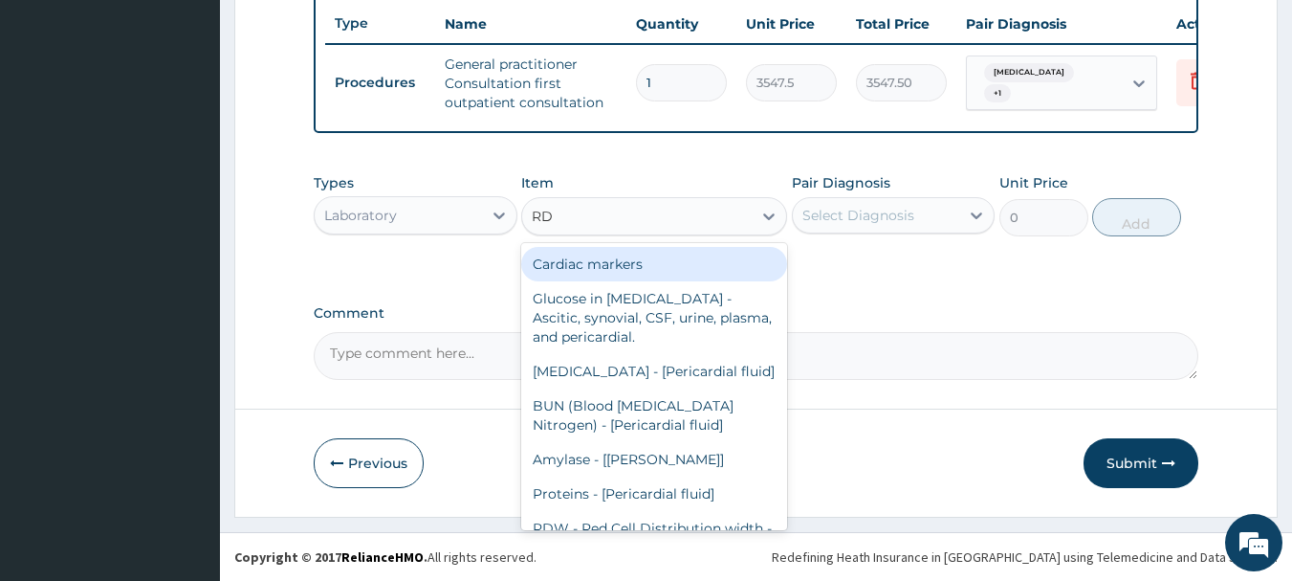
type input "RDT"
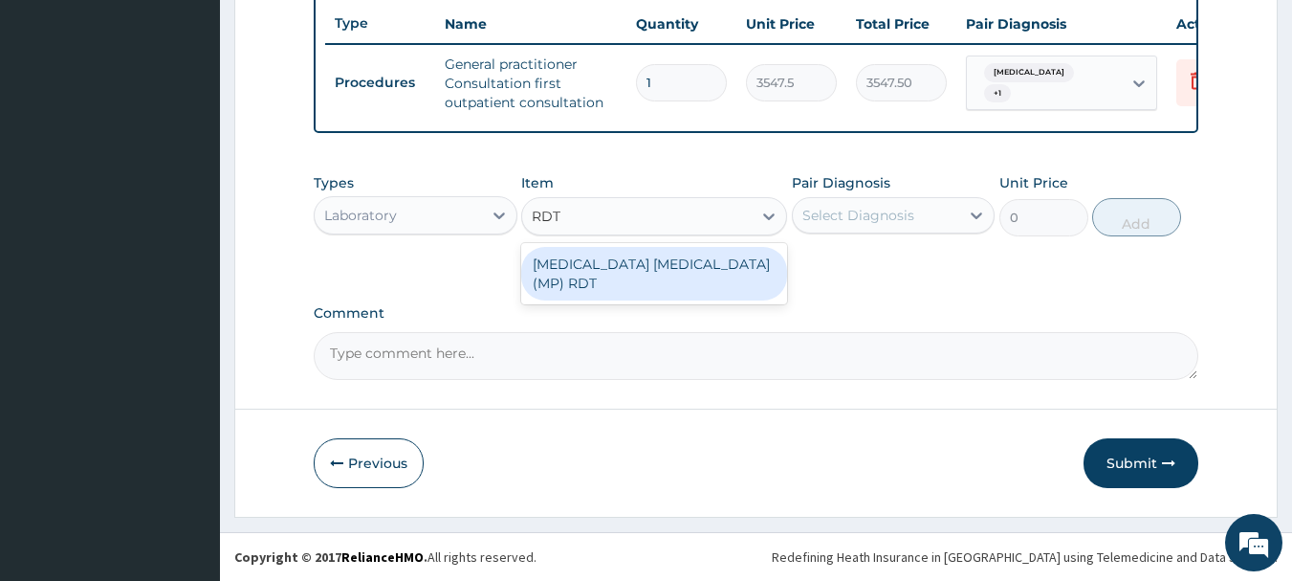
click at [590, 255] on div "MALARIA PARASITE (MP) RDT" at bounding box center [654, 274] width 266 height 54
type input "1612.5"
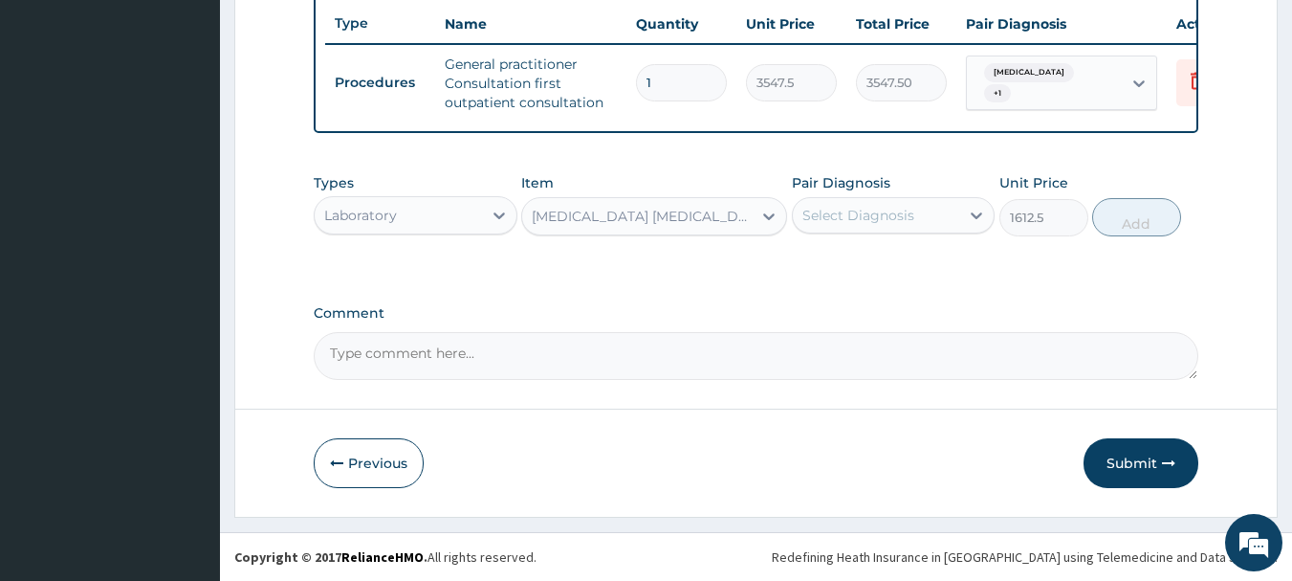
click at [832, 209] on div "Select Diagnosis" at bounding box center [859, 215] width 112 height 19
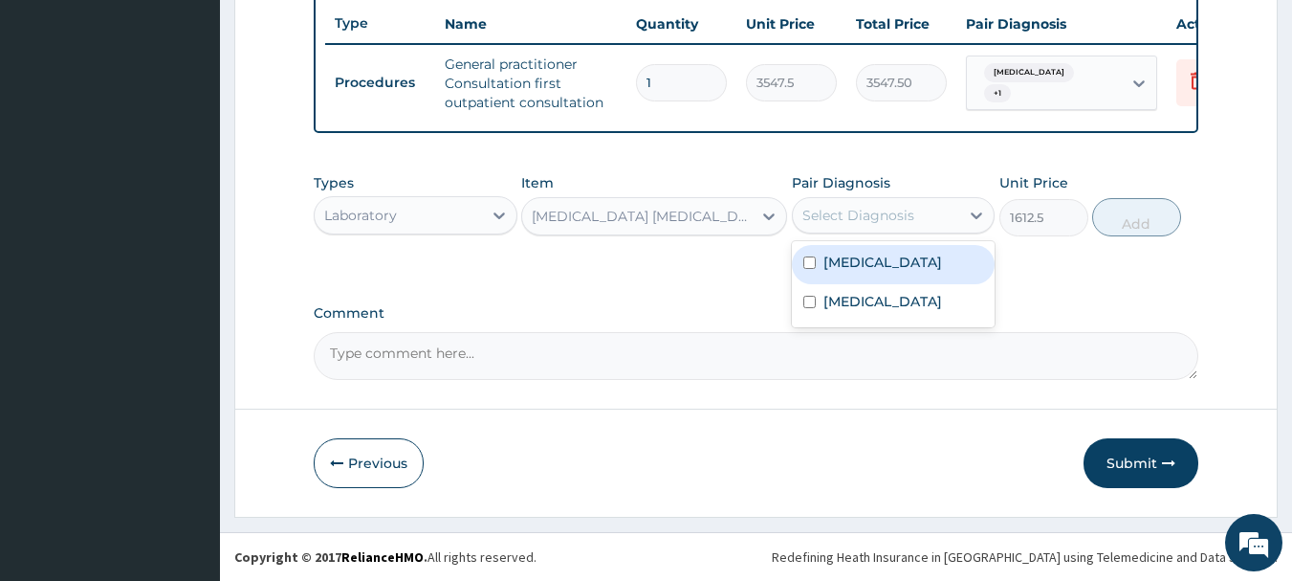
click at [836, 271] on div "Acute nasopharyngitis" at bounding box center [894, 264] width 204 height 39
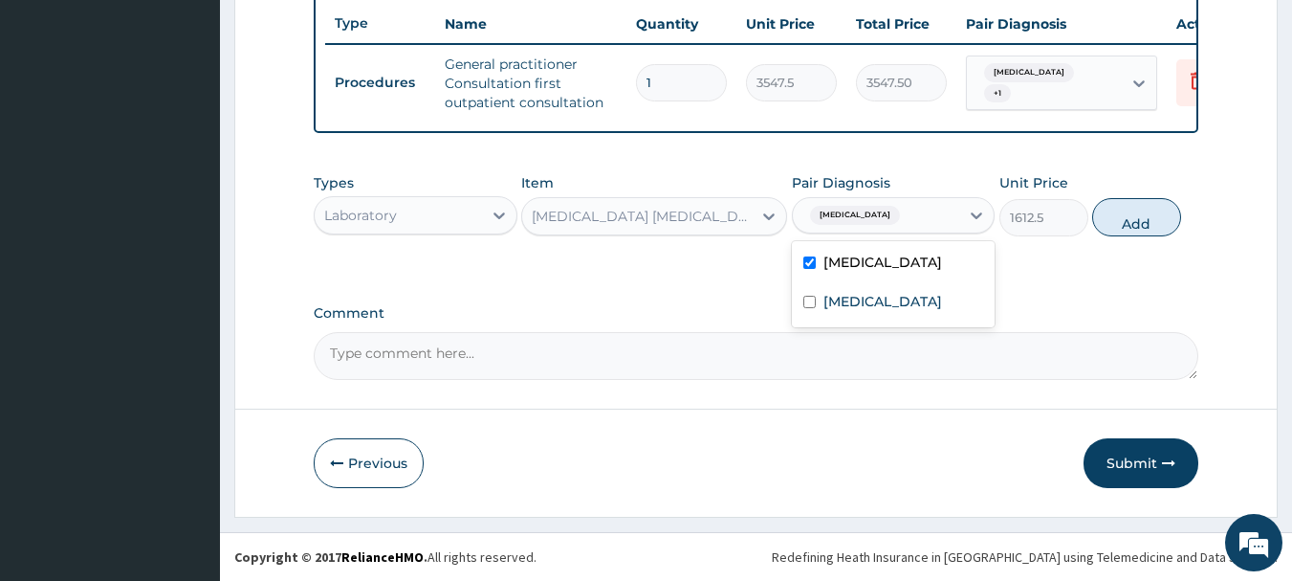
click at [840, 262] on label "Acute nasopharyngitis" at bounding box center [883, 262] width 119 height 19
checkbox input "false"
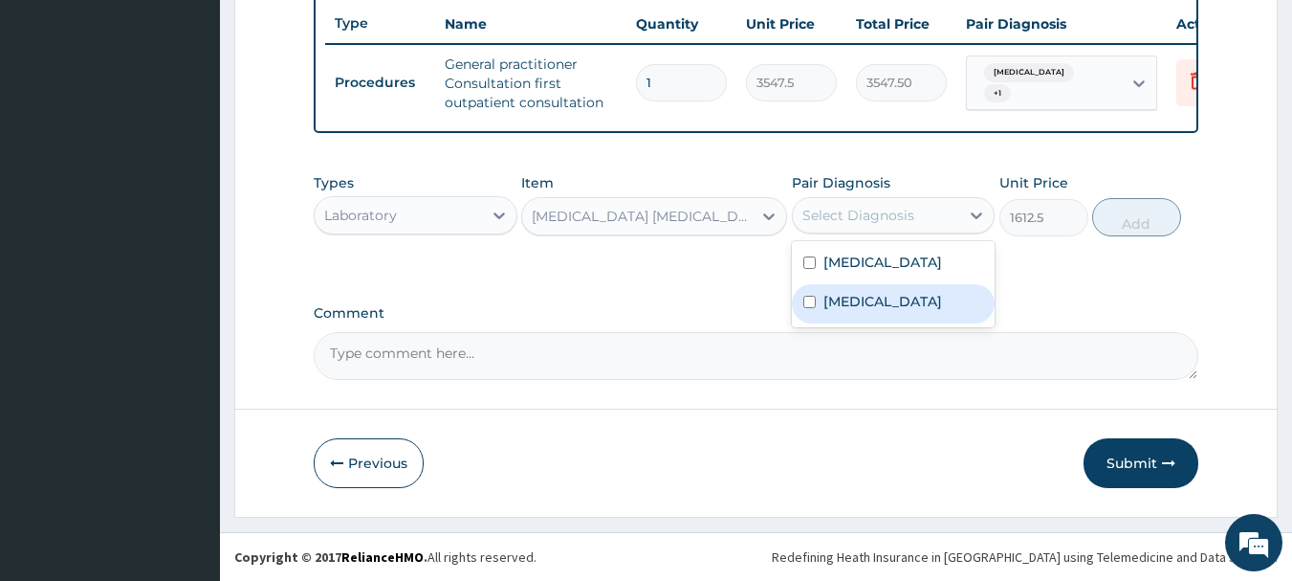
drag, startPoint x: 850, startPoint y: 302, endPoint x: 925, endPoint y: 308, distance: 74.8
click at [854, 304] on label "Malaria, unspecified" at bounding box center [883, 301] width 119 height 19
checkbox input "true"
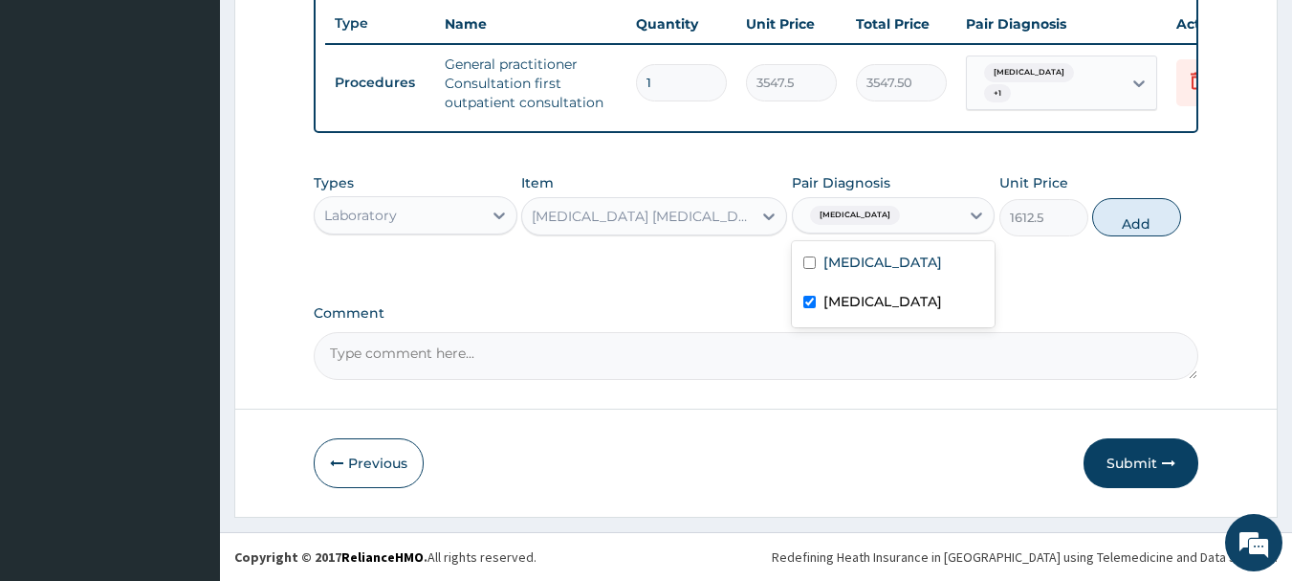
drag, startPoint x: 1135, startPoint y: 217, endPoint x: 1122, endPoint y: 211, distance: 13.7
click at [1131, 215] on button "Add" at bounding box center [1136, 217] width 89 height 38
type input "0"
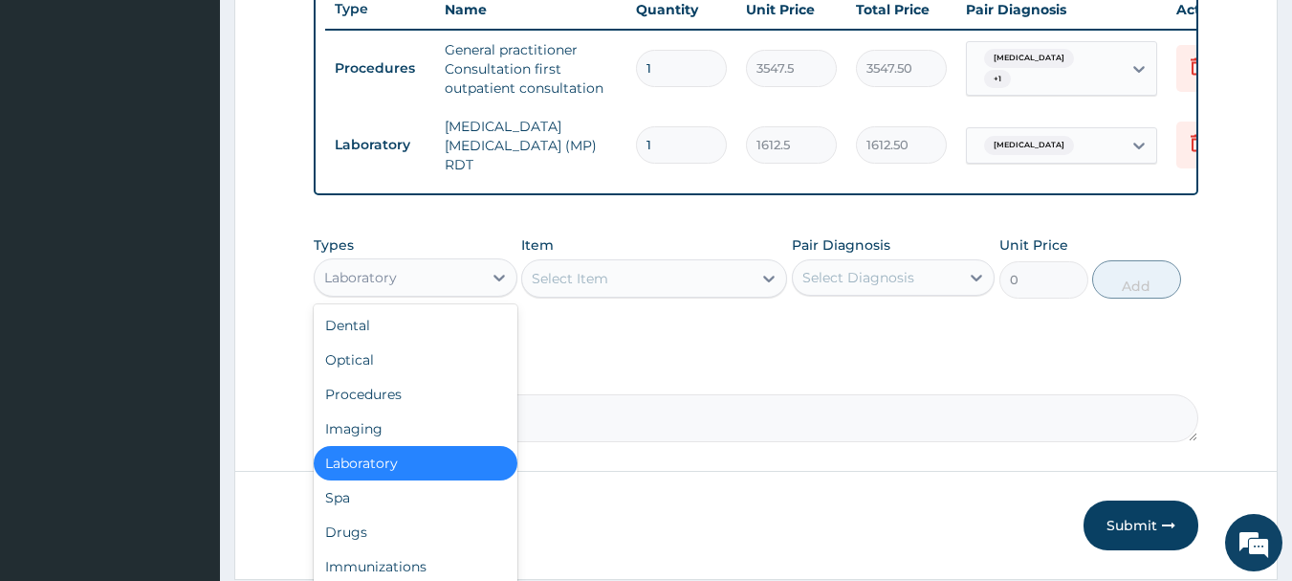
click at [416, 293] on div "Laboratory" at bounding box center [398, 277] width 167 height 31
click at [362, 535] on div "Drugs" at bounding box center [416, 532] width 204 height 34
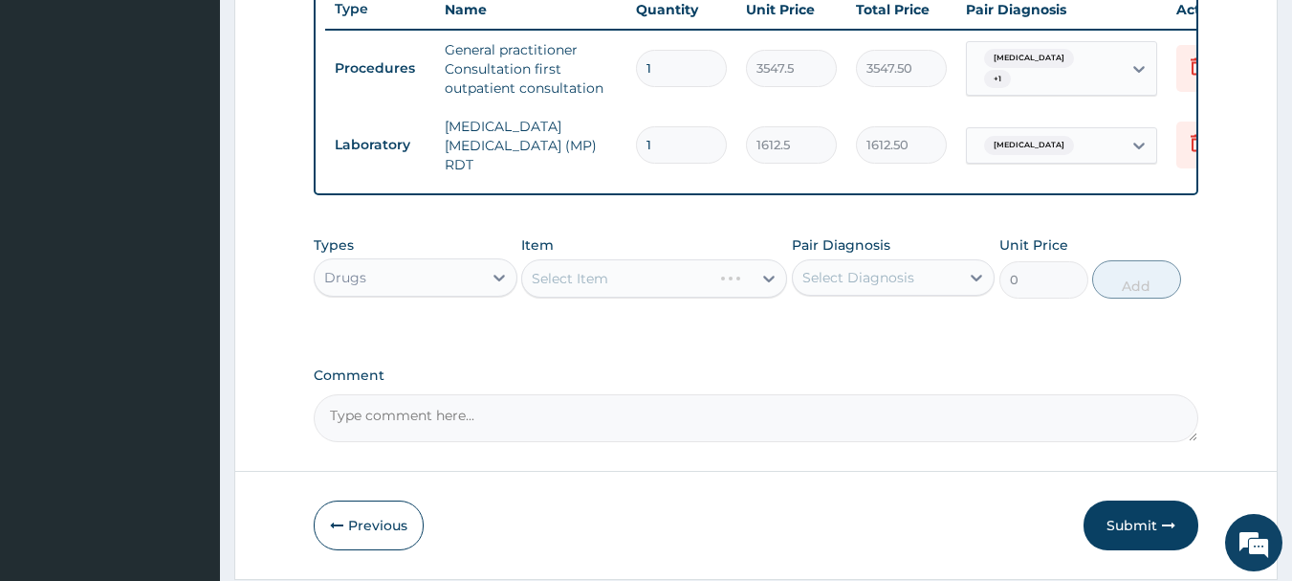
click at [595, 276] on div "Select Item" at bounding box center [654, 278] width 266 height 38
click at [596, 288] on div "Select Item" at bounding box center [570, 278] width 77 height 19
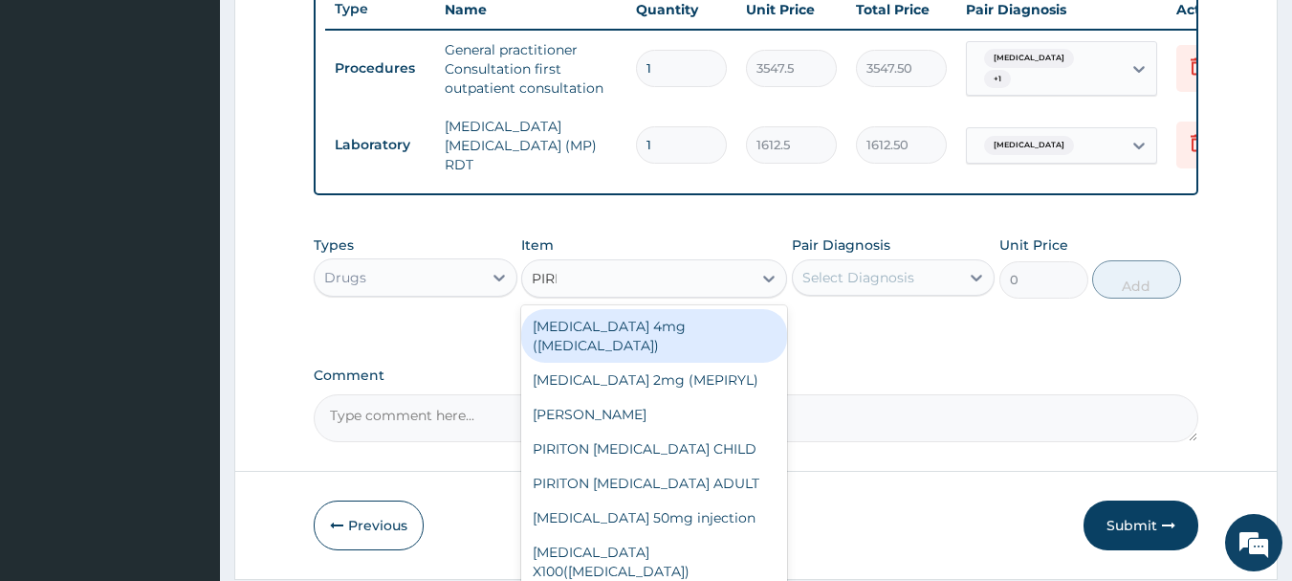
type input "PIRITO"
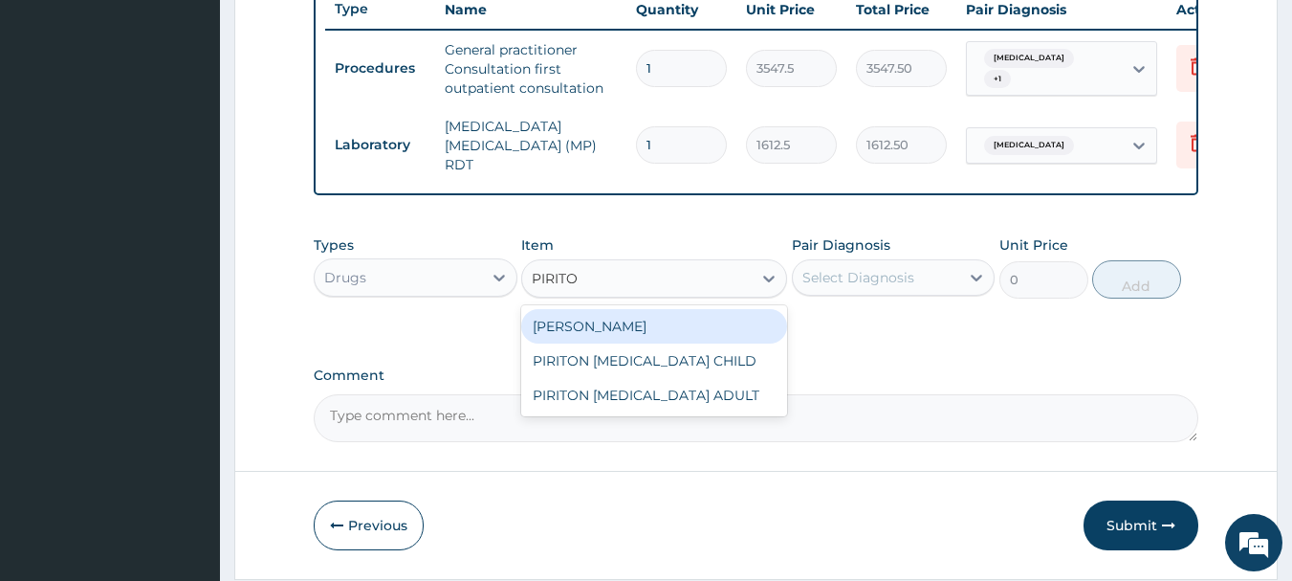
click at [671, 338] on div "[PERSON_NAME]" at bounding box center [654, 326] width 266 height 34
type input "23.65"
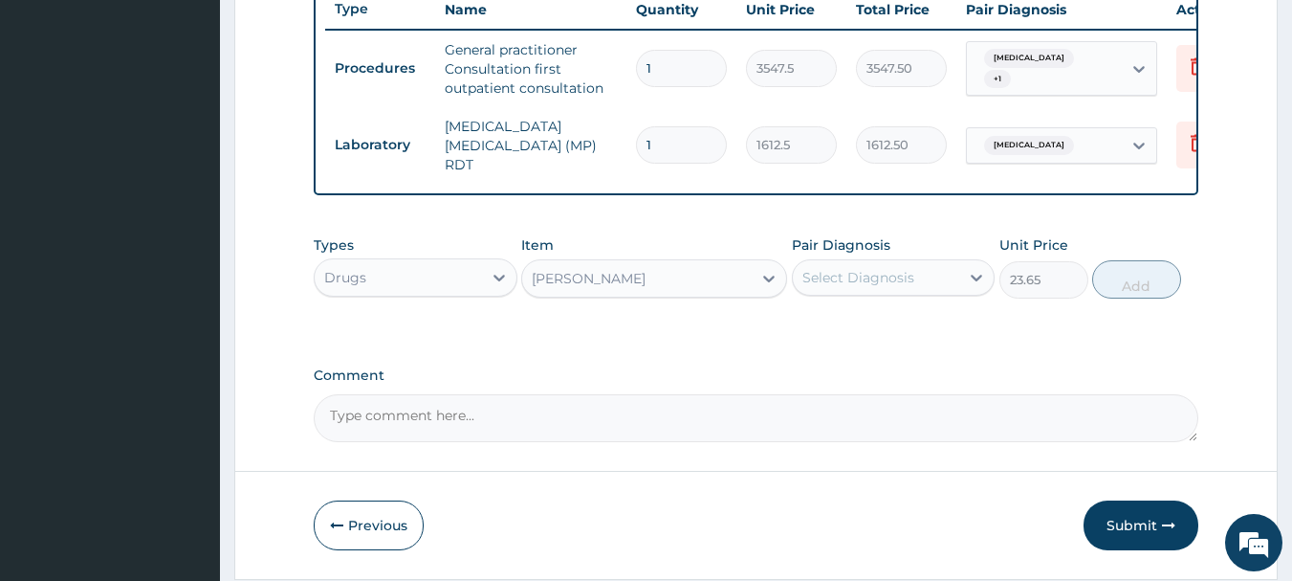
click at [851, 287] on div "Select Diagnosis" at bounding box center [859, 277] width 112 height 19
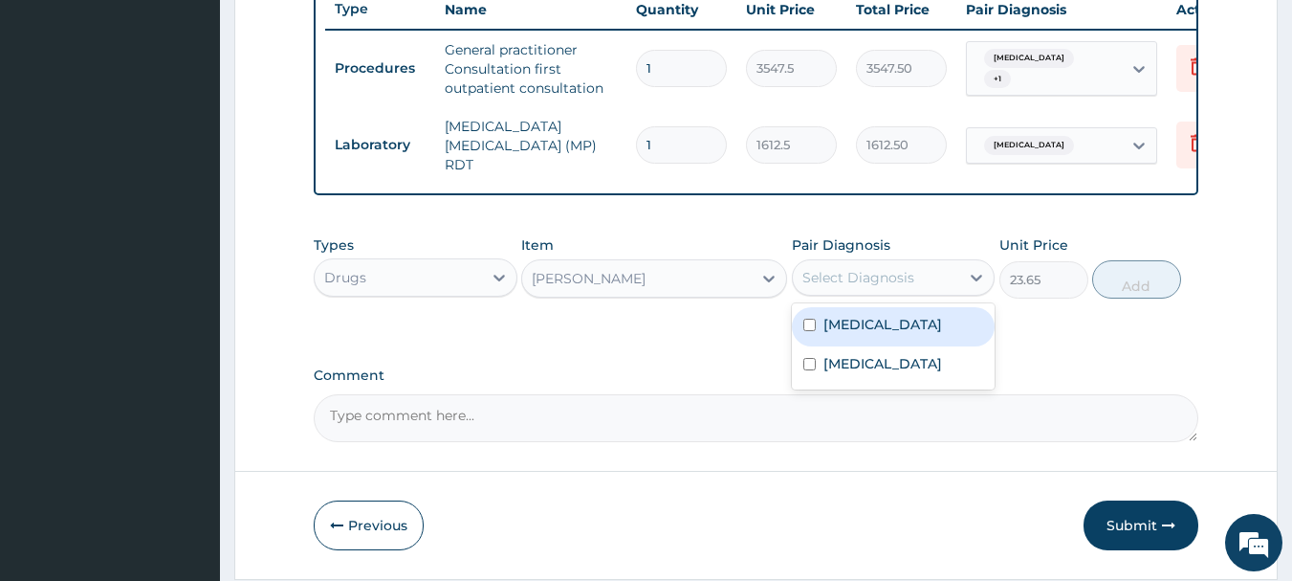
click at [844, 332] on label "Acute nasopharyngitis" at bounding box center [883, 324] width 119 height 19
checkbox input "true"
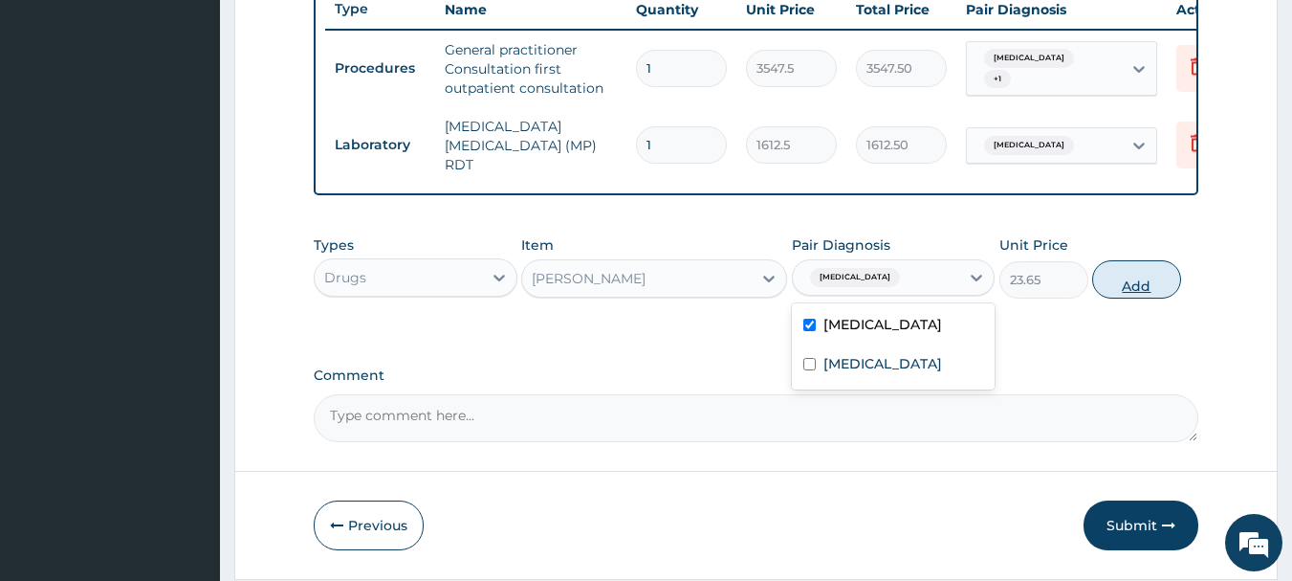
click at [1126, 294] on button "Add" at bounding box center [1136, 279] width 89 height 38
type input "0"
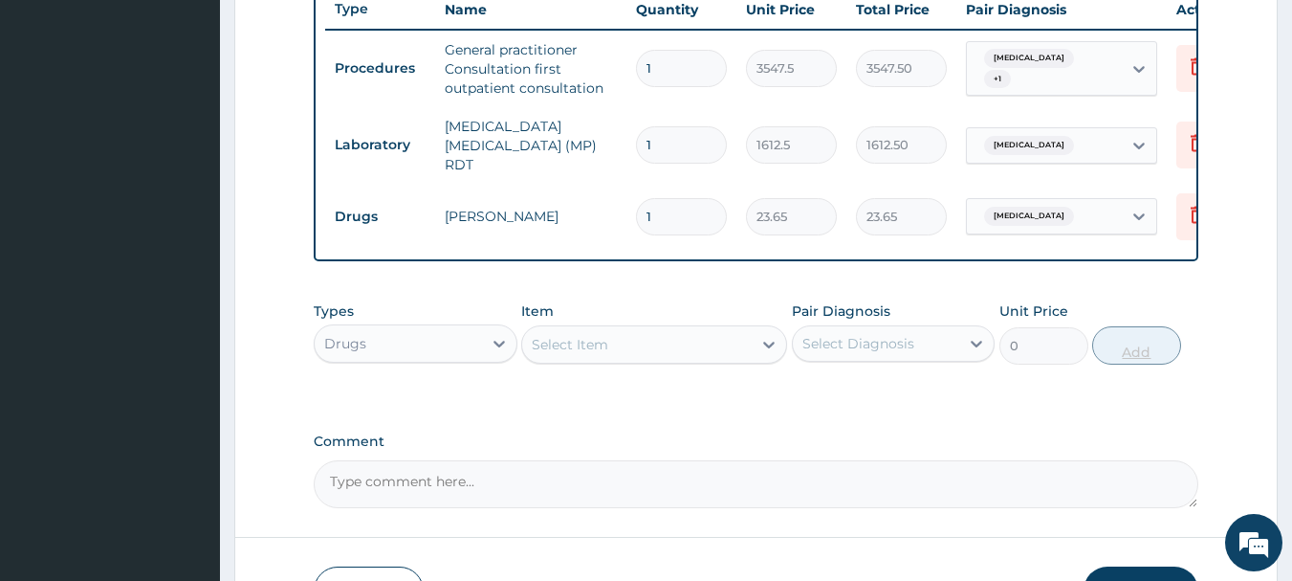
type input "10"
type input "236.50"
type input "10"
click at [569, 340] on div "Select Item" at bounding box center [570, 344] width 77 height 19
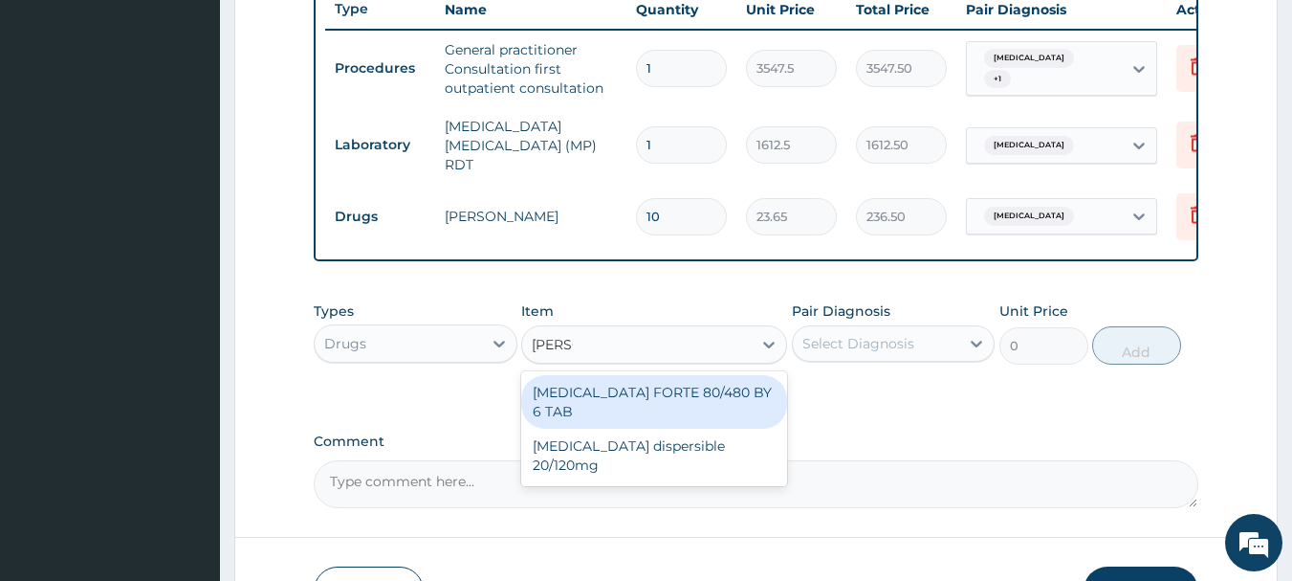
type input "COART"
click at [649, 403] on div "[MEDICAL_DATA] FORTE 80/480 BY 6 TAB" at bounding box center [654, 402] width 266 height 54
type input "449.35"
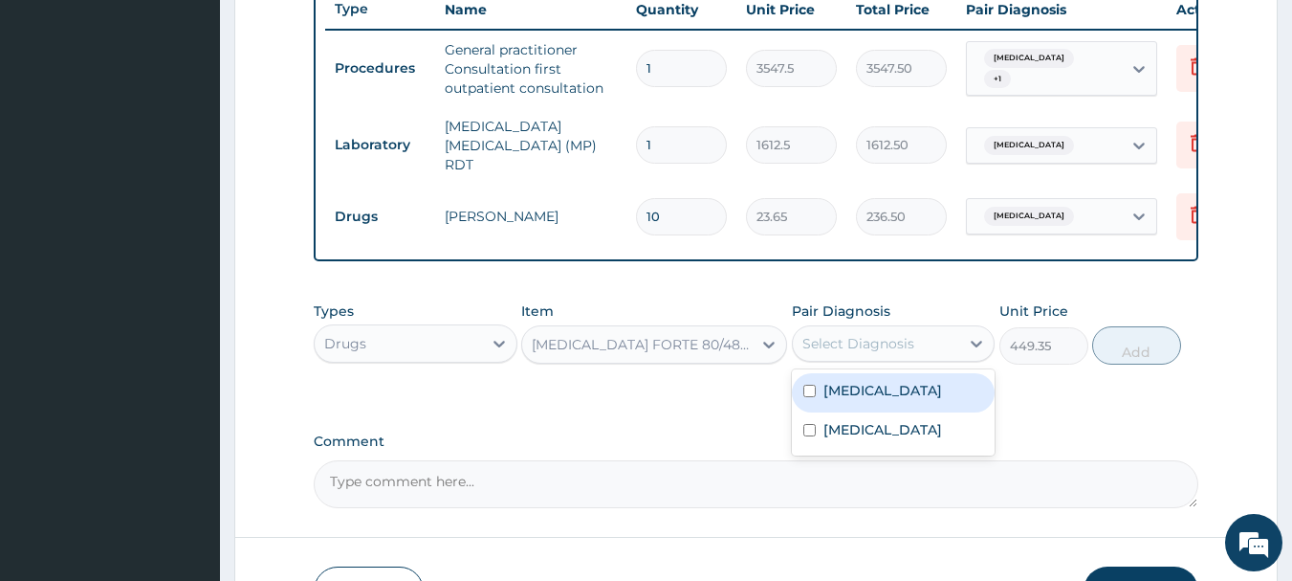
click at [878, 353] on div "Select Diagnosis" at bounding box center [859, 343] width 112 height 19
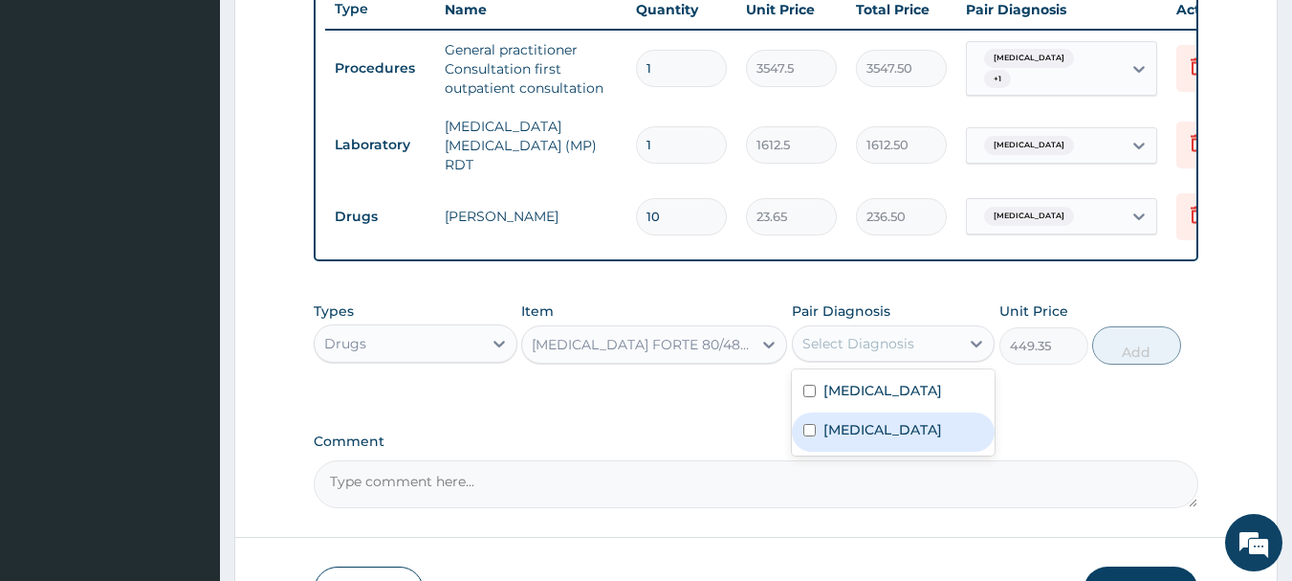
click at [878, 432] on label "Malaria, unspecified" at bounding box center [883, 429] width 119 height 19
checkbox input "true"
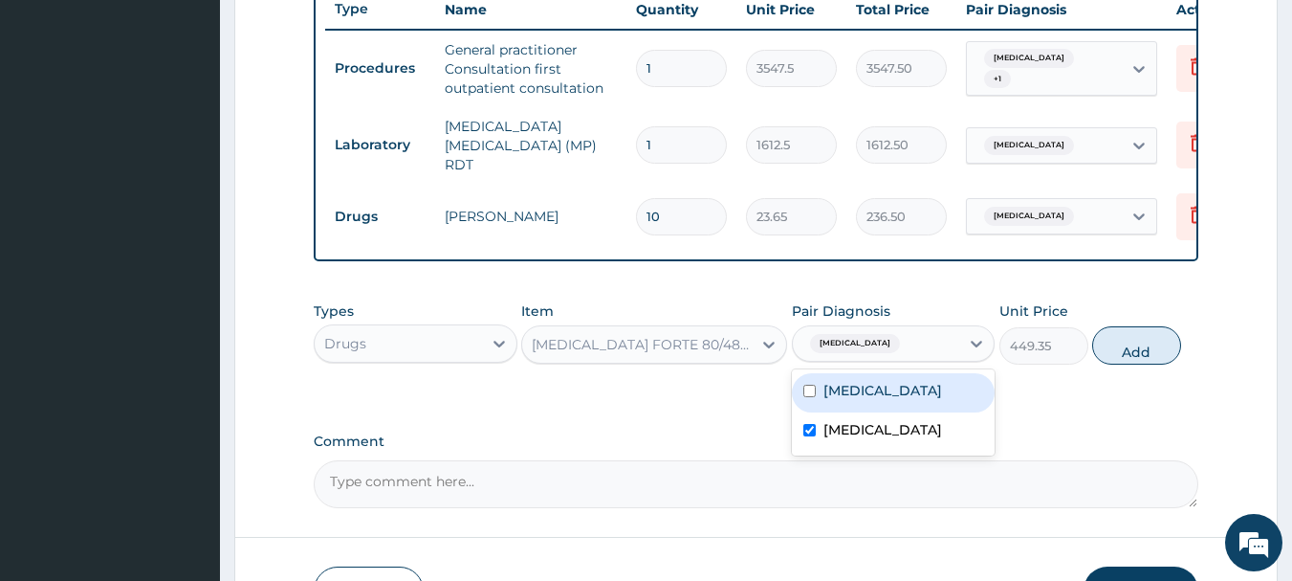
click at [1150, 345] on button "Add" at bounding box center [1136, 345] width 89 height 38
type input "0"
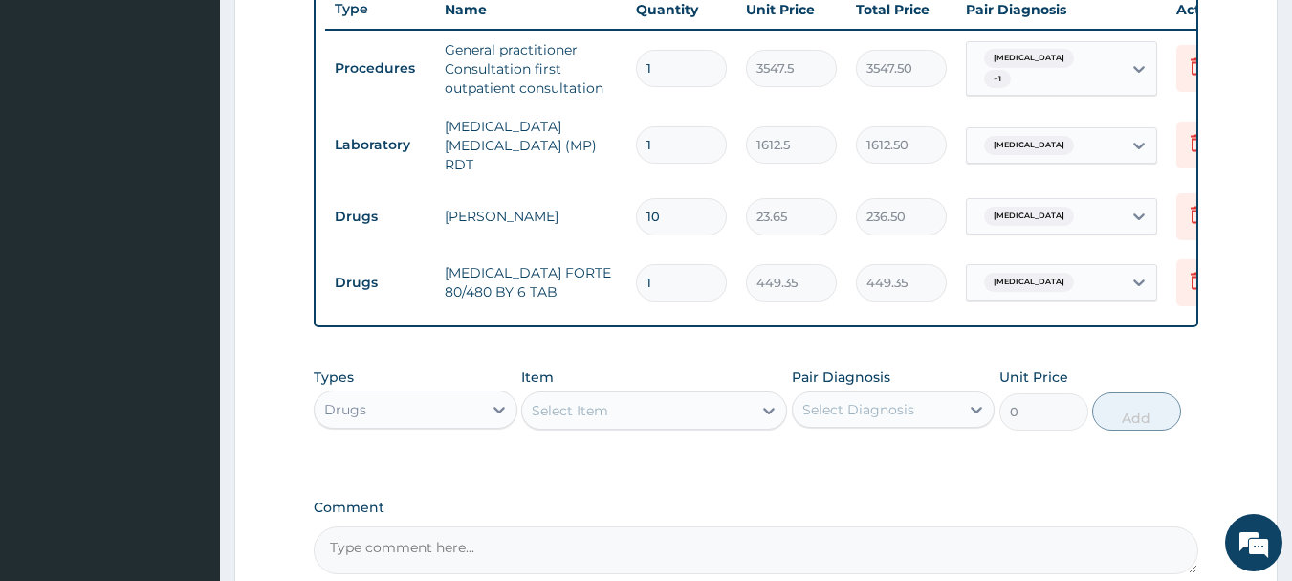
type input "0.00"
type input "6"
type input "2696.10"
type input "6"
click at [661, 418] on div "Select Item" at bounding box center [637, 410] width 230 height 31
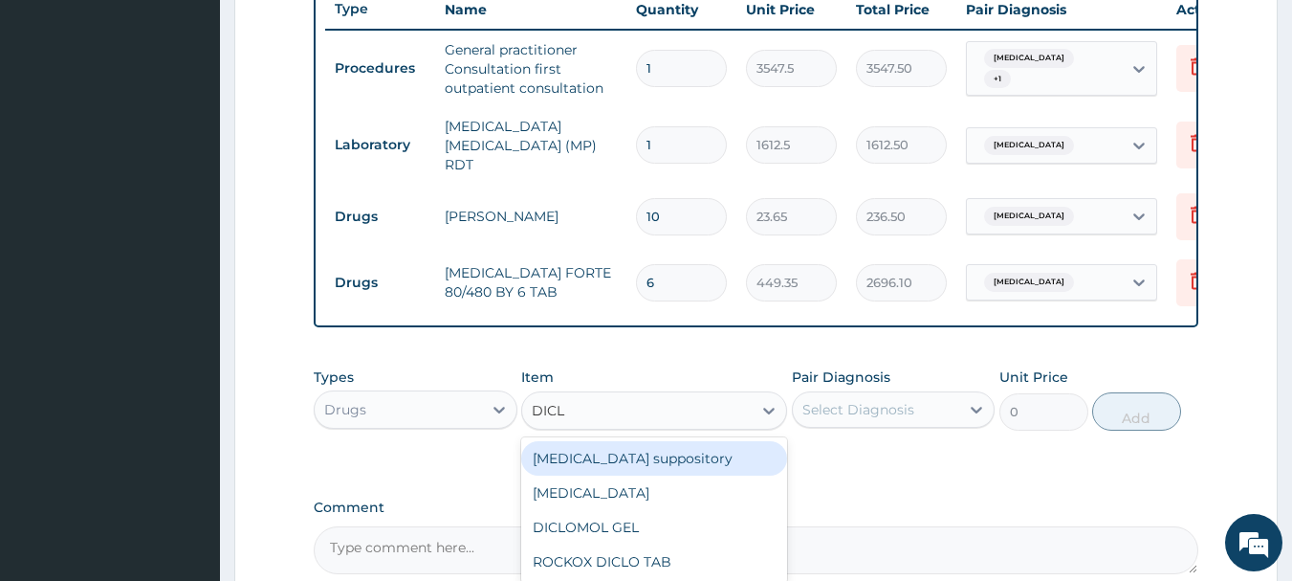
type input "DICLO"
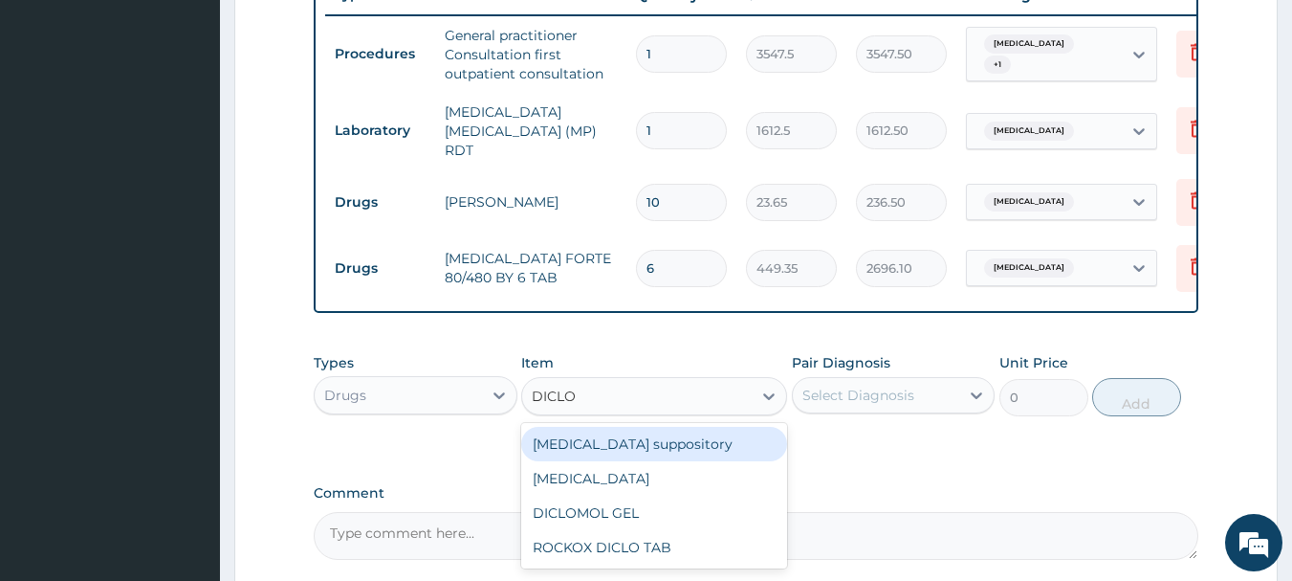
scroll to position [828, 0]
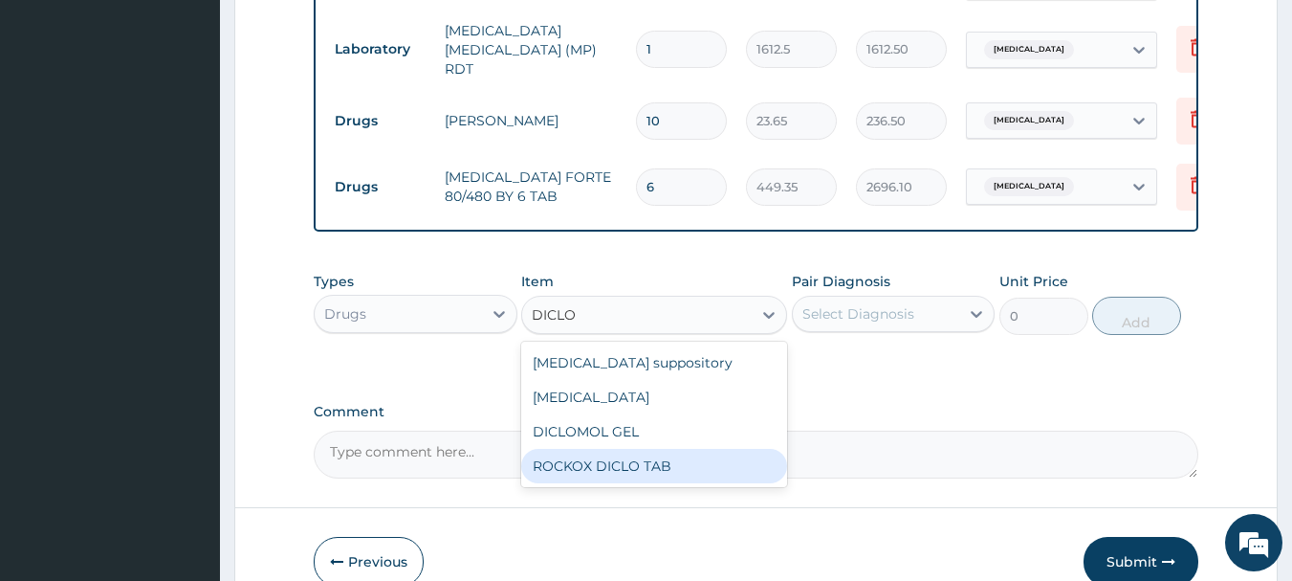
click at [597, 468] on div "ROCKOX DICLO TAB" at bounding box center [654, 466] width 266 height 34
type input "82.775"
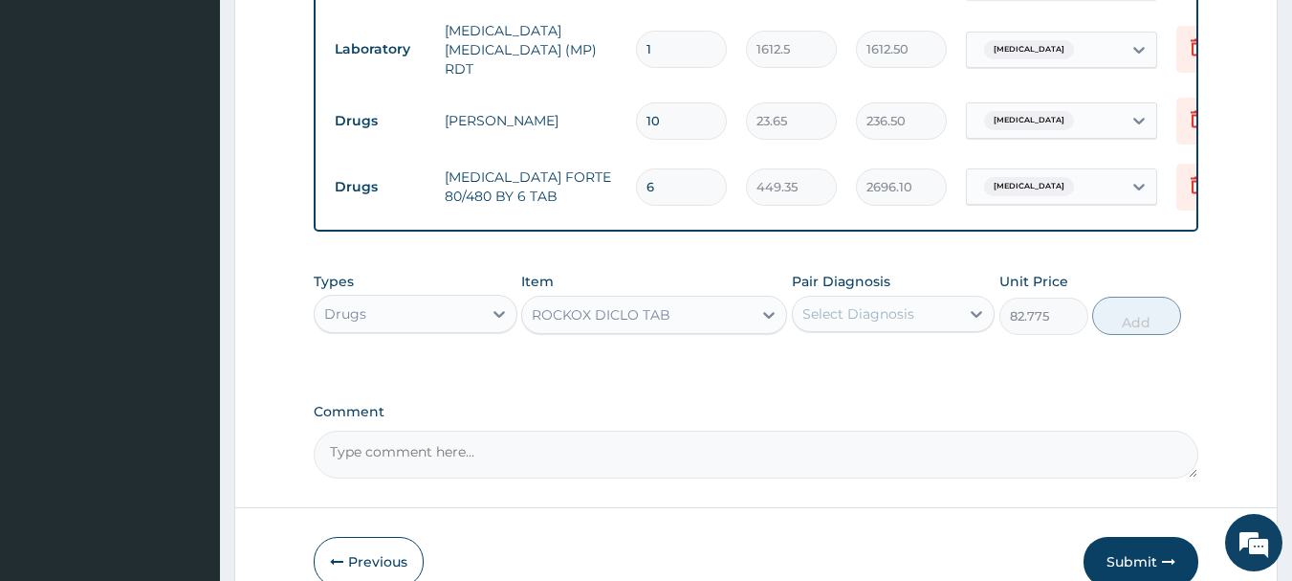
click at [890, 317] on div "Select Diagnosis" at bounding box center [859, 313] width 112 height 19
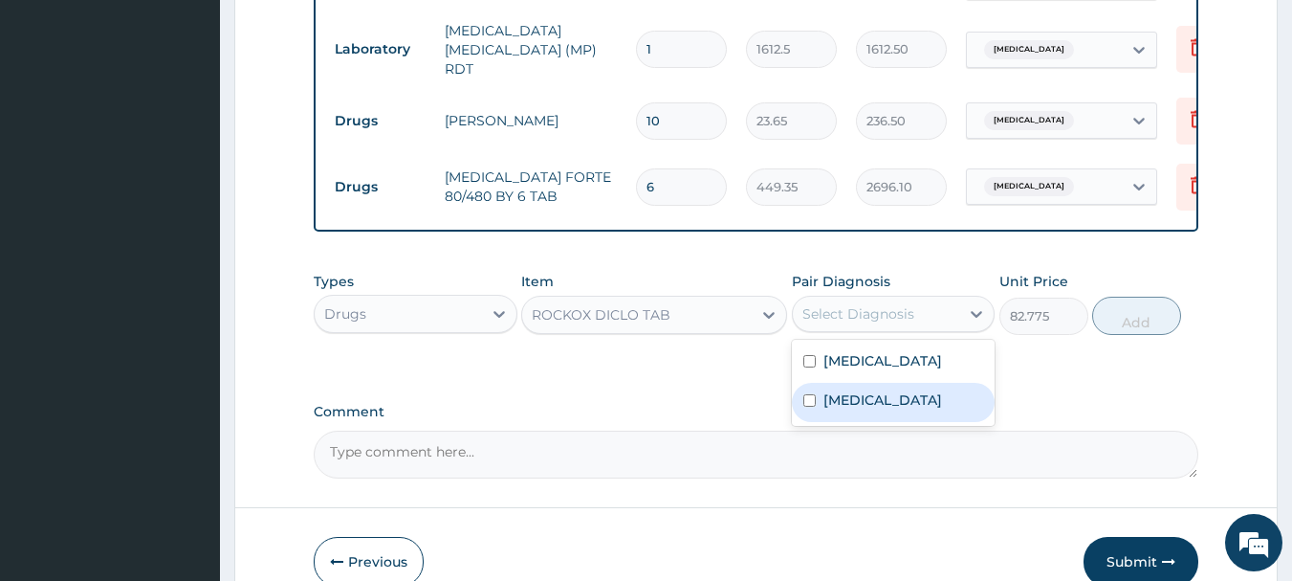
click at [854, 409] on label "Malaria, unspecified" at bounding box center [883, 399] width 119 height 19
checkbox input "true"
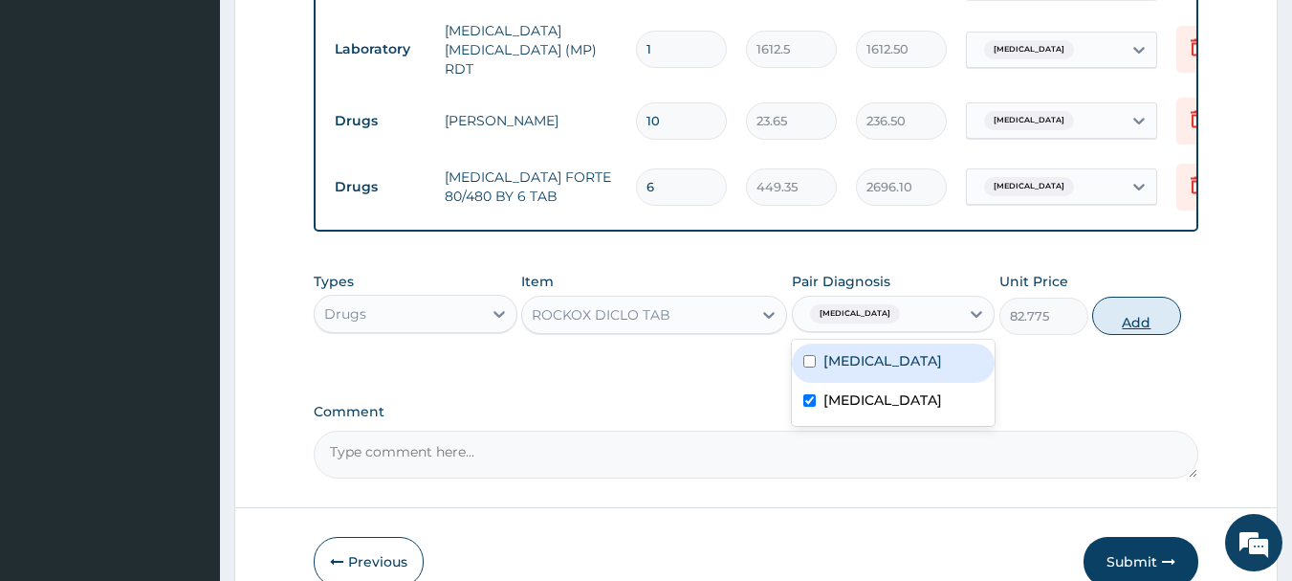
click at [1142, 317] on button "Add" at bounding box center [1136, 316] width 89 height 38
type input "0"
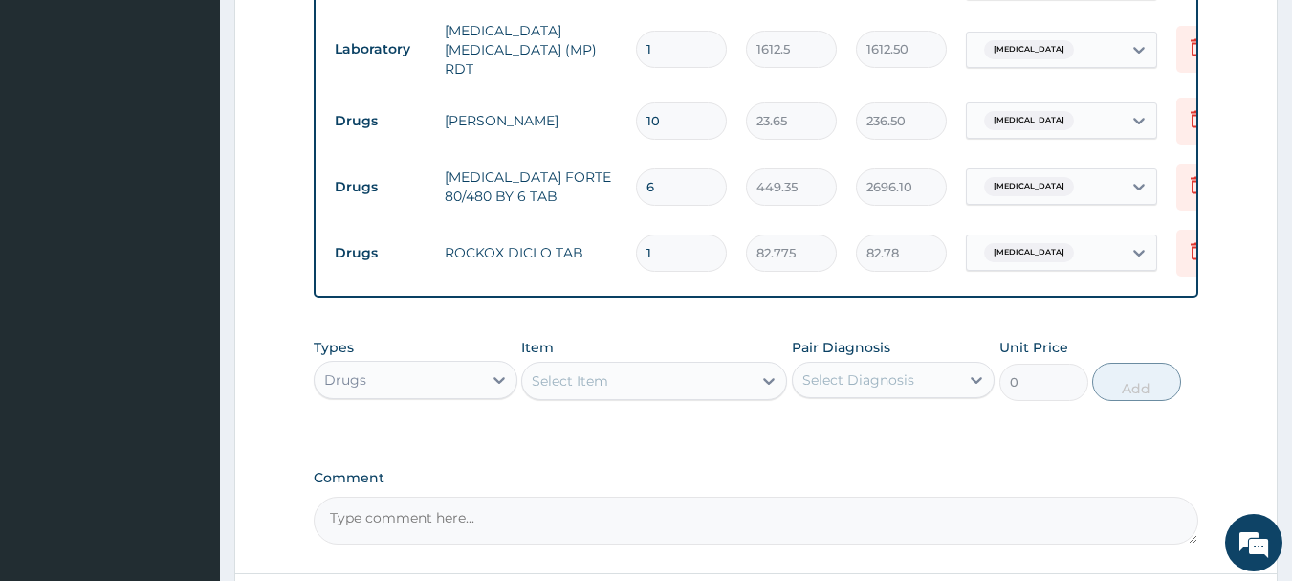
type input "10"
type input "827.75"
type input "10"
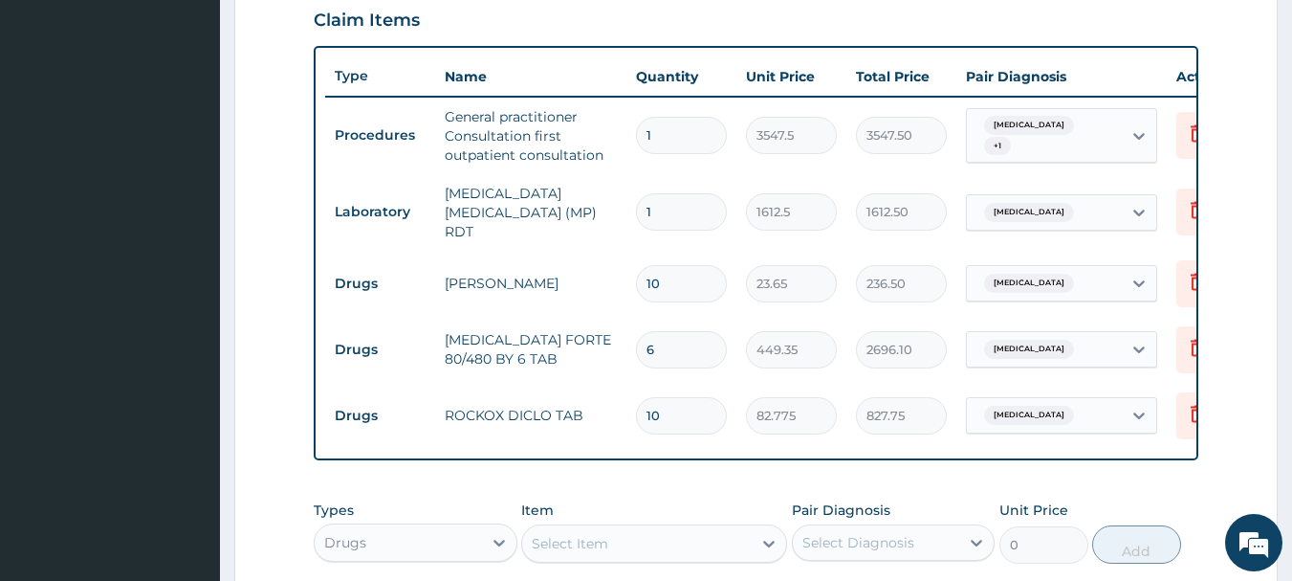
scroll to position [637, 0]
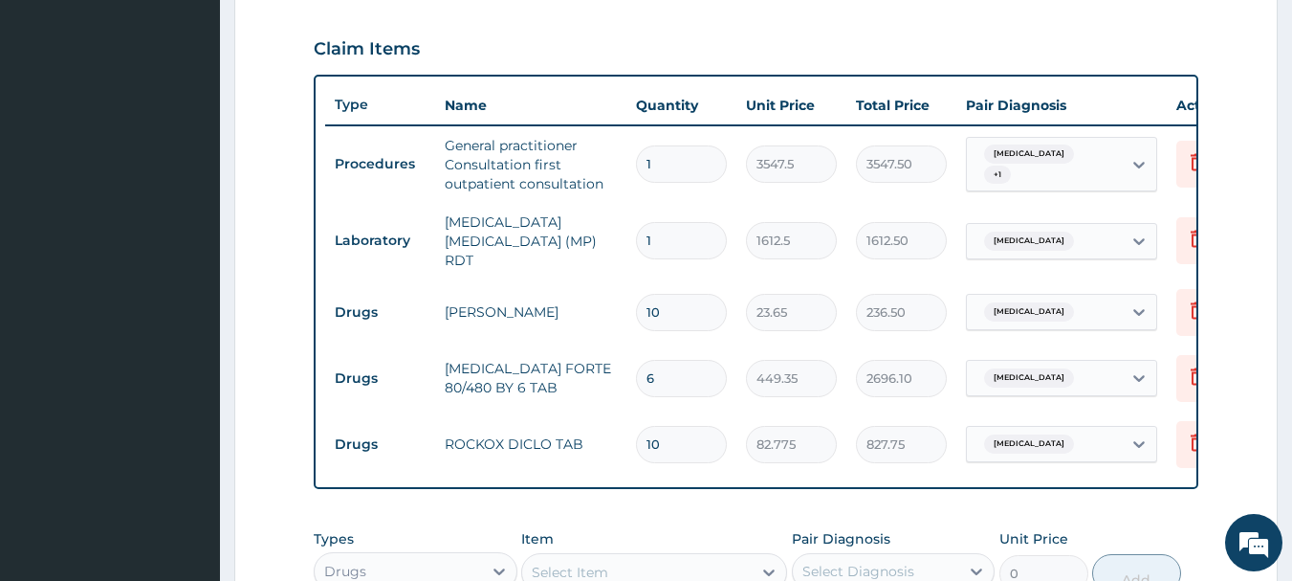
click at [766, 45] on div "Claim Items" at bounding box center [757, 45] width 886 height 50
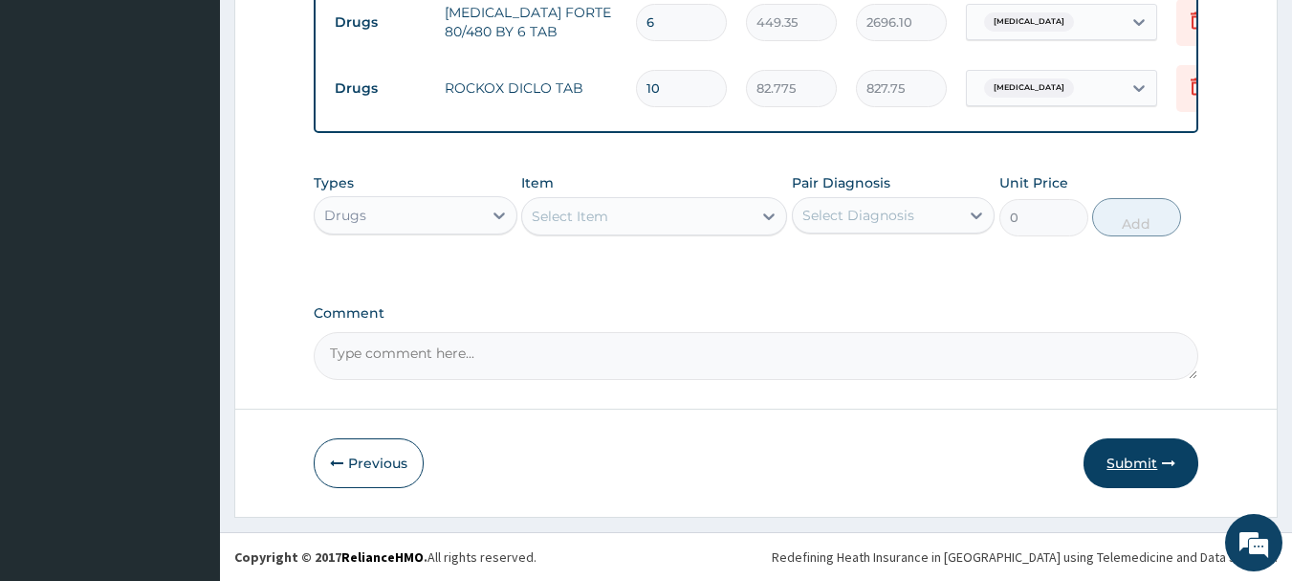
click at [1132, 463] on button "Submit" at bounding box center [1141, 463] width 115 height 50
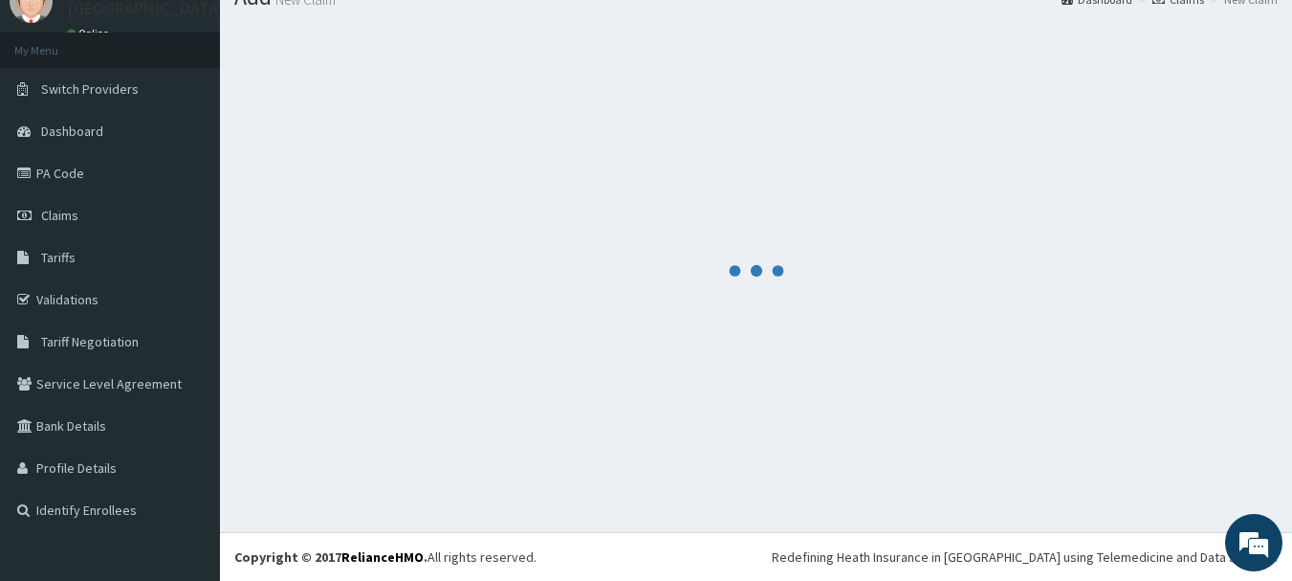
scroll to position [997, 0]
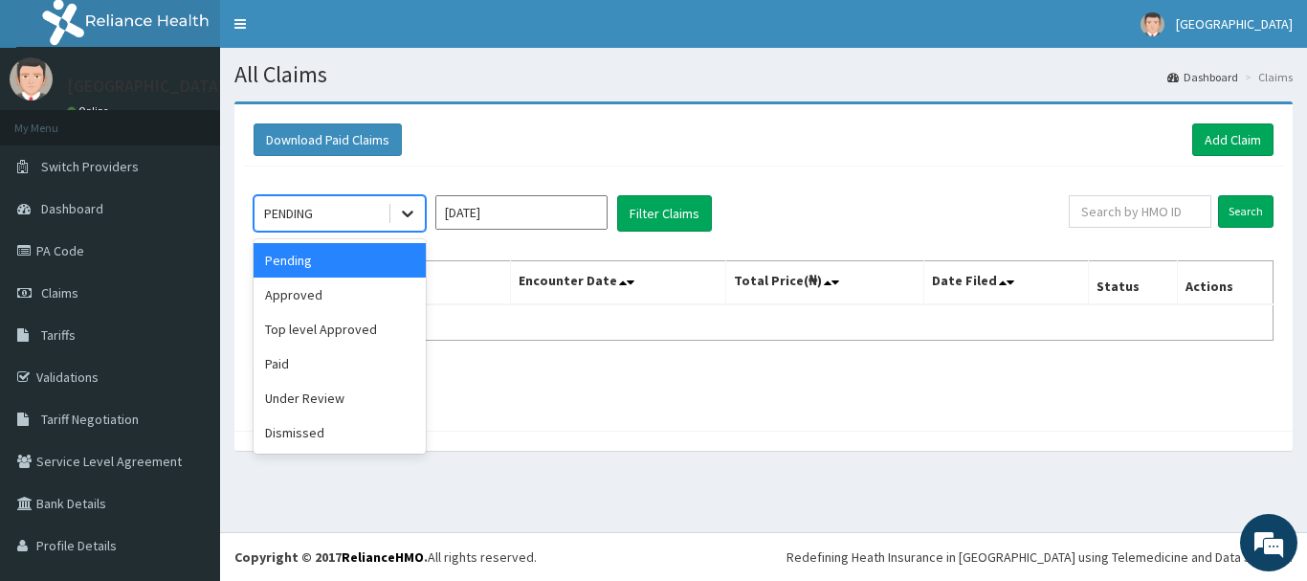
click at [402, 216] on icon at bounding box center [407, 213] width 19 height 19
drag, startPoint x: 366, startPoint y: 297, endPoint x: 538, endPoint y: 253, distance: 176.8
click at [365, 297] on div "Approved" at bounding box center [339, 294] width 172 height 34
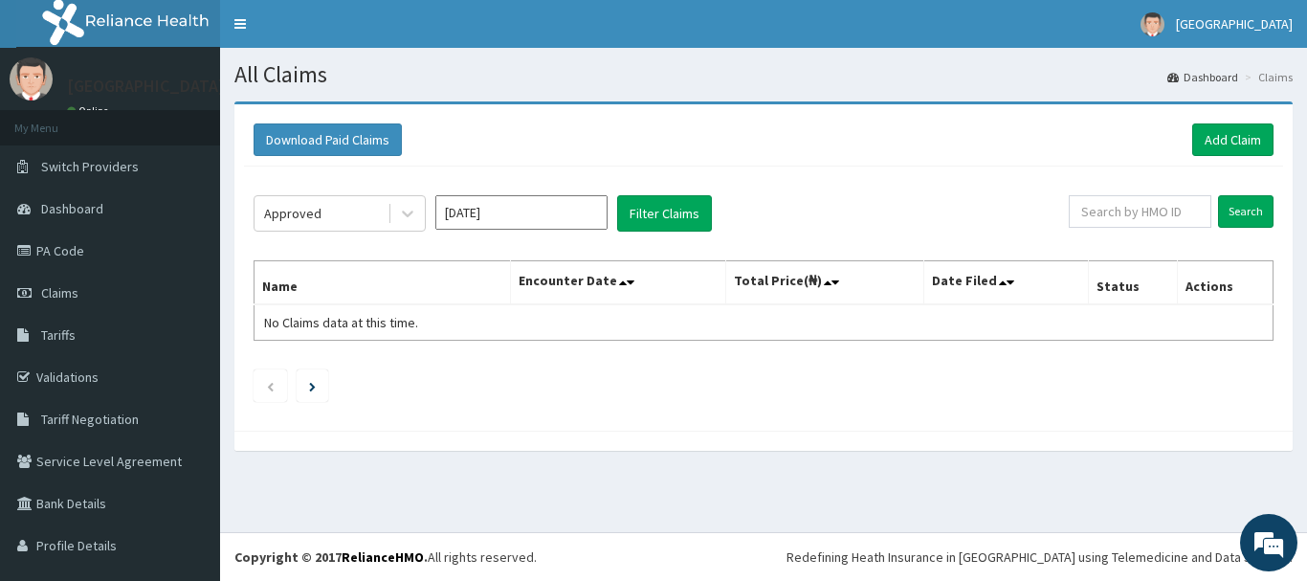
click at [687, 187] on div "Approved Oct 2025 Filter Claims Search Name Encounter Date Total Price(₦) Date …" at bounding box center [763, 293] width 1039 height 254
click at [680, 207] on button "Filter Claims" at bounding box center [664, 213] width 95 height 36
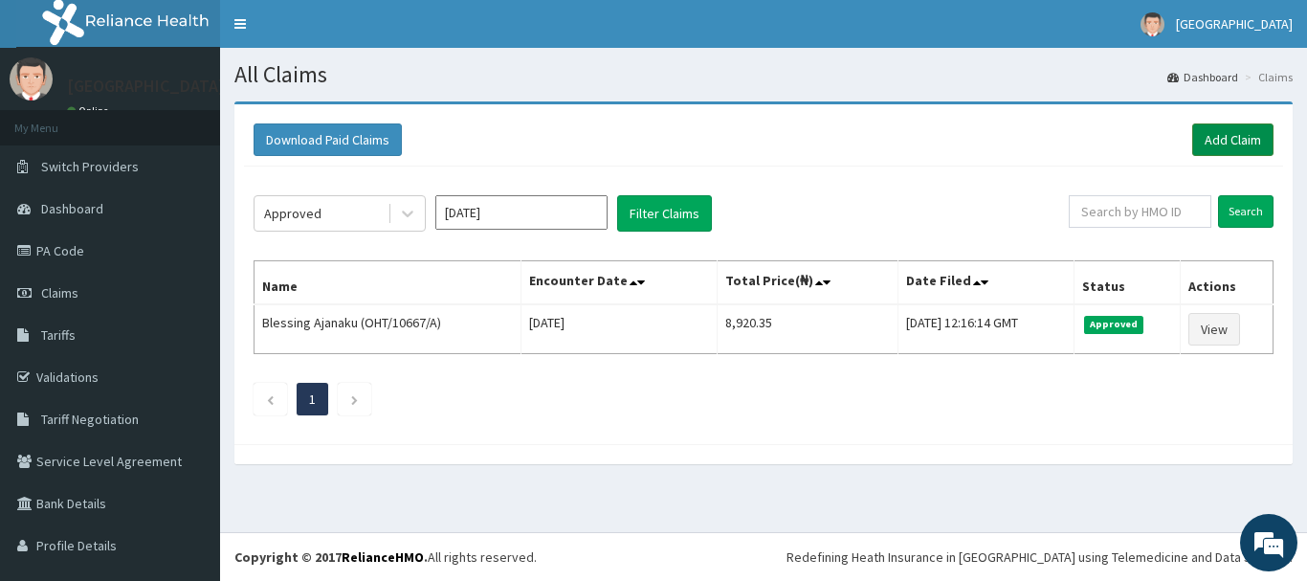
click at [1228, 138] on link "Add Claim" at bounding box center [1232, 139] width 81 height 33
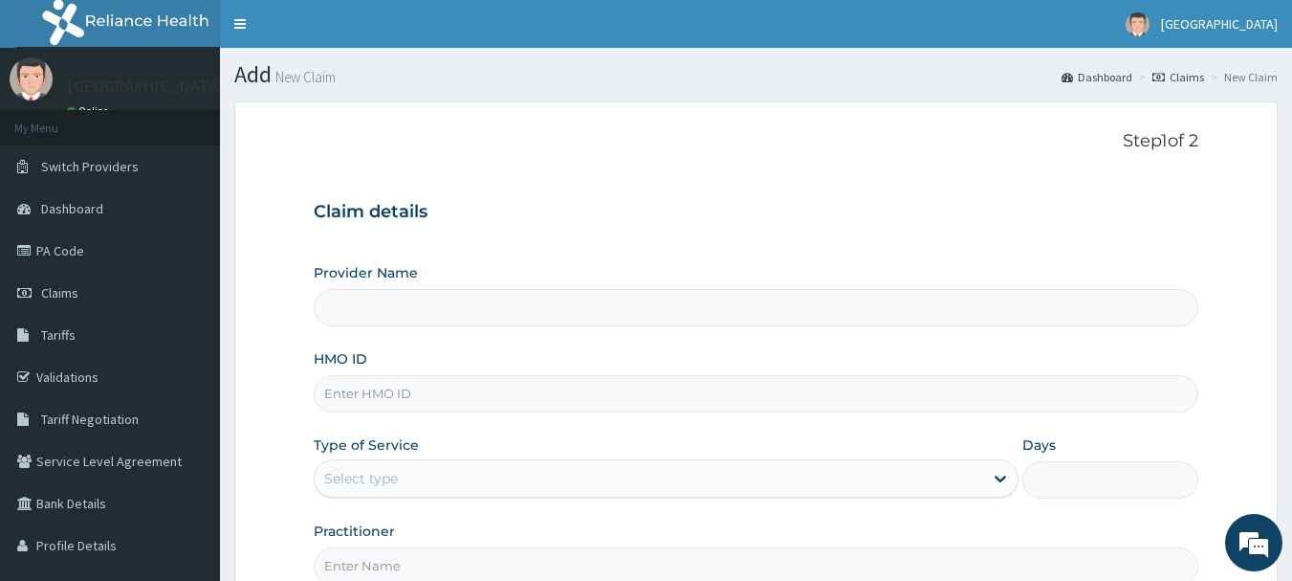
click at [441, 390] on input "HMO ID" at bounding box center [757, 393] width 886 height 37
paste input "PEP/10390/A"
type input "PEP/10390/A"
type input "[GEOGRAPHIC_DATA]"
click at [429, 480] on div "Select type" at bounding box center [649, 478] width 669 height 31
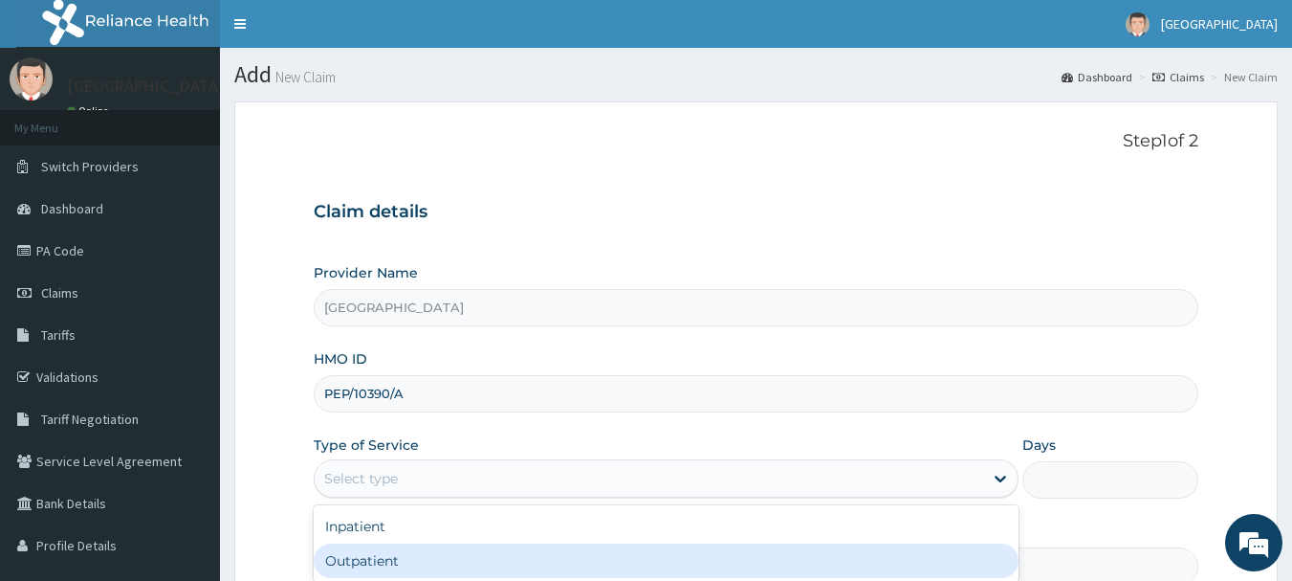
click at [351, 568] on div "Outpatient" at bounding box center [666, 560] width 705 height 34
type input "1"
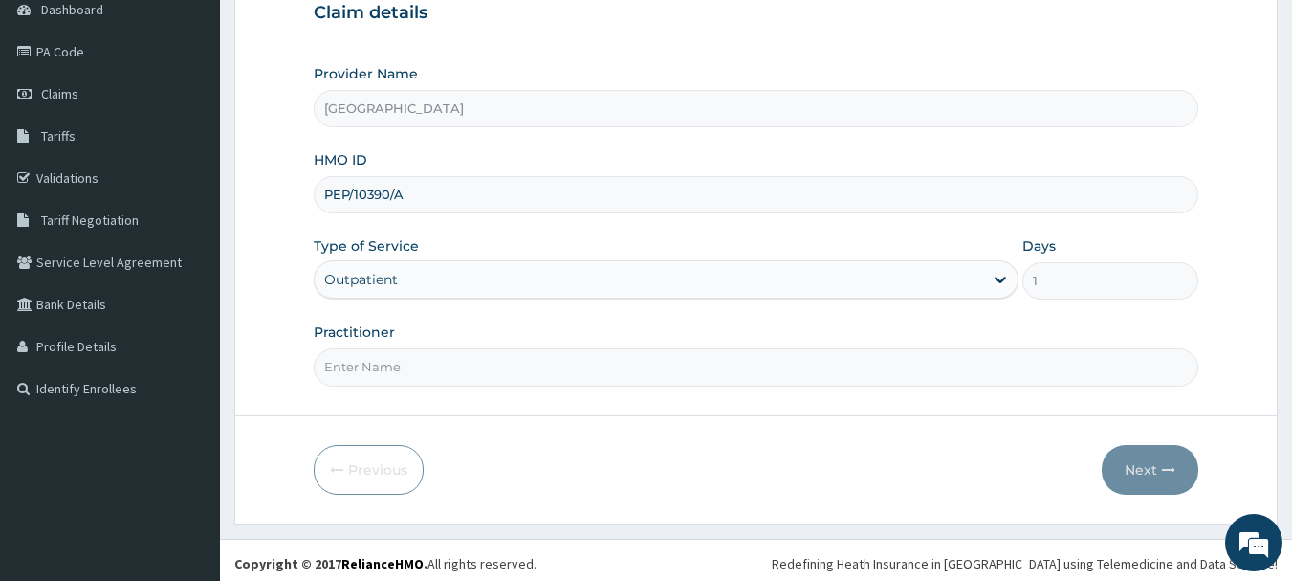
scroll to position [206, 0]
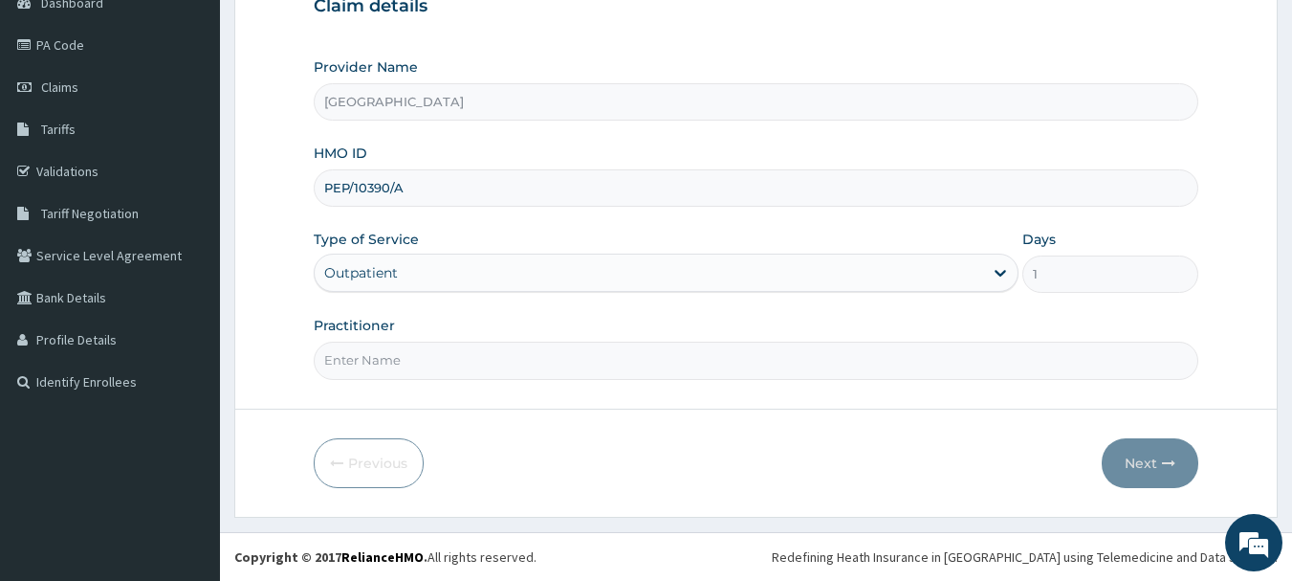
drag, startPoint x: 395, startPoint y: 374, endPoint x: 412, endPoint y: 370, distance: 17.6
click at [395, 374] on input "Practitioner" at bounding box center [757, 359] width 886 height 37
type input "DR betta"
click at [1157, 459] on button "Next" at bounding box center [1150, 463] width 97 height 50
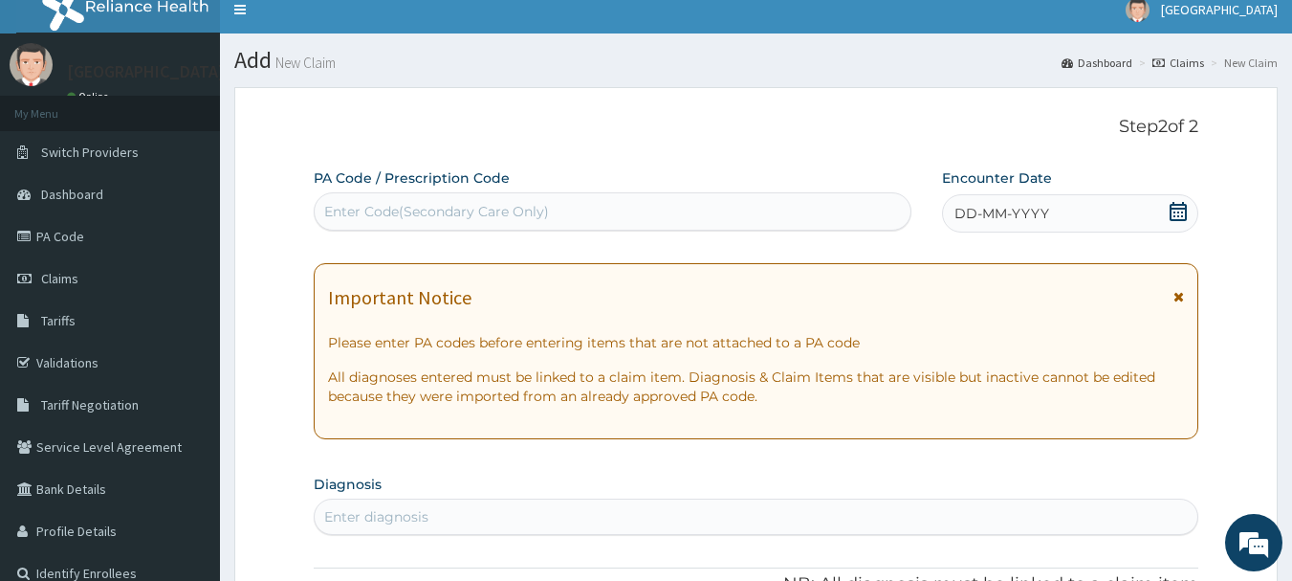
scroll to position [0, 0]
click at [1176, 210] on icon at bounding box center [1178, 211] width 19 height 19
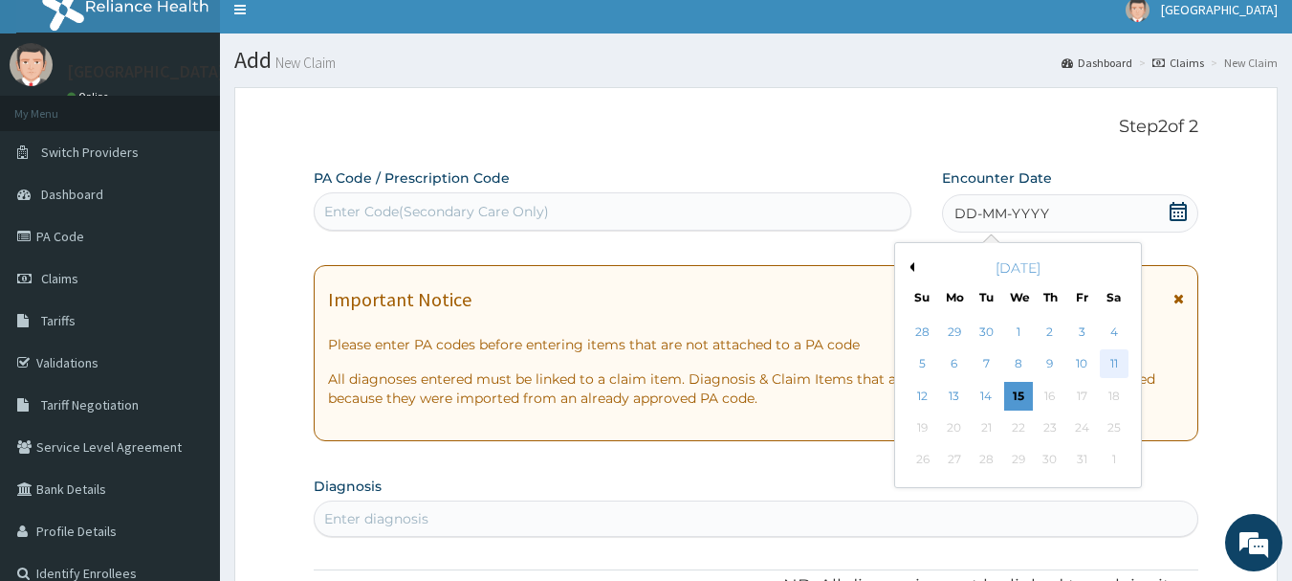
click at [1113, 361] on div "11" at bounding box center [1114, 364] width 29 height 29
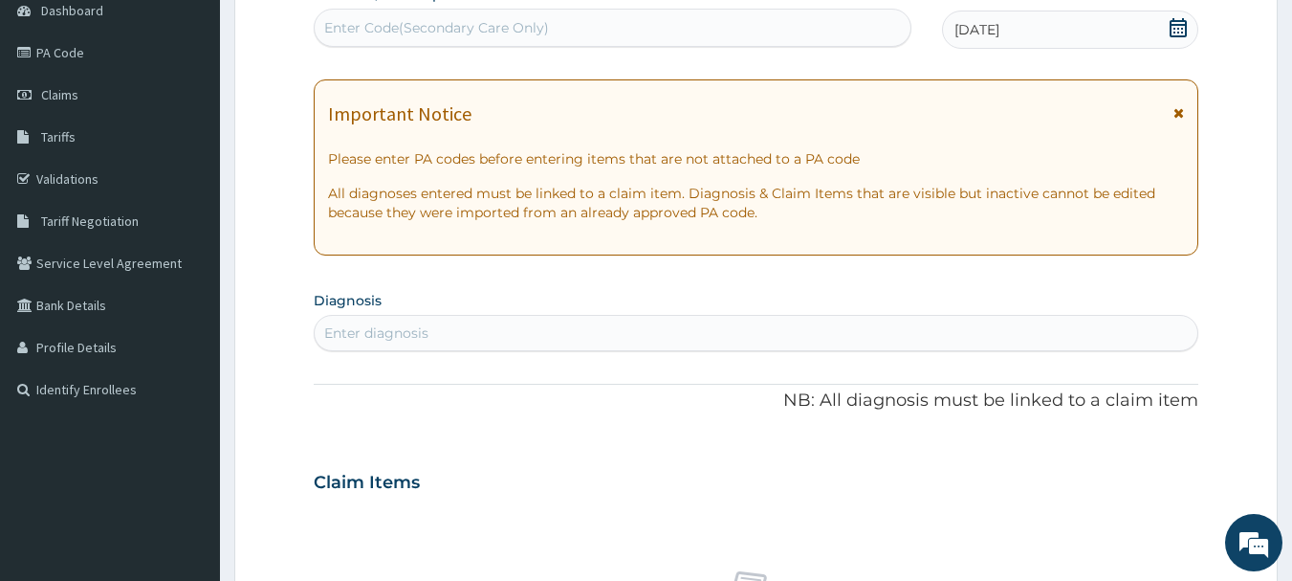
scroll to position [206, 0]
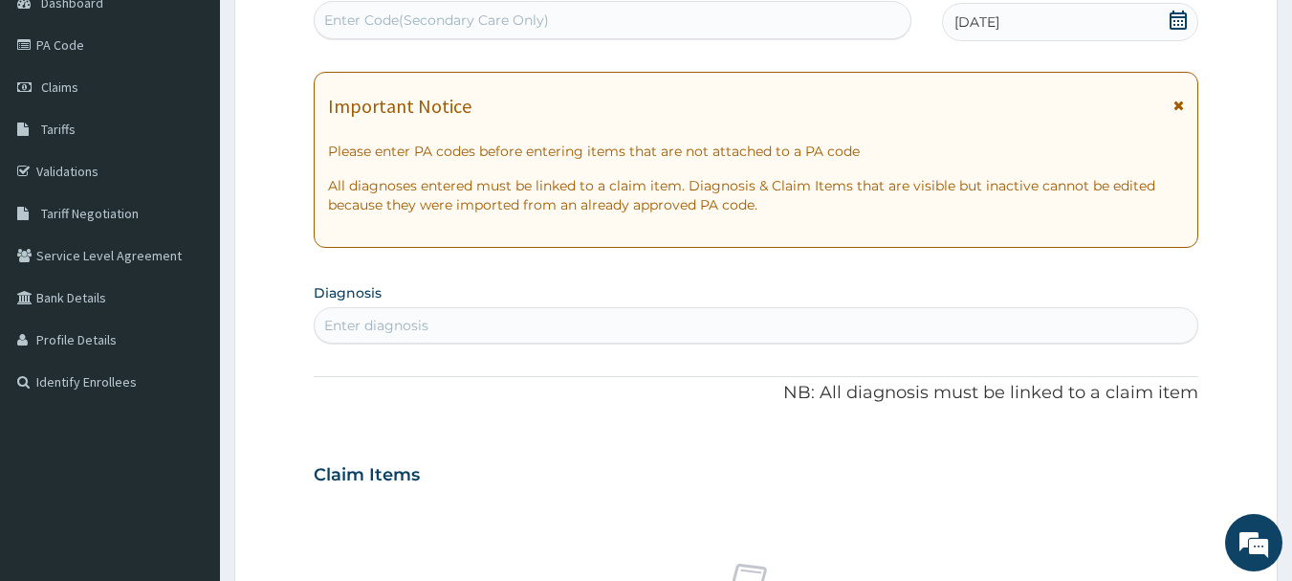
click at [470, 322] on div "Enter diagnosis" at bounding box center [757, 325] width 884 height 31
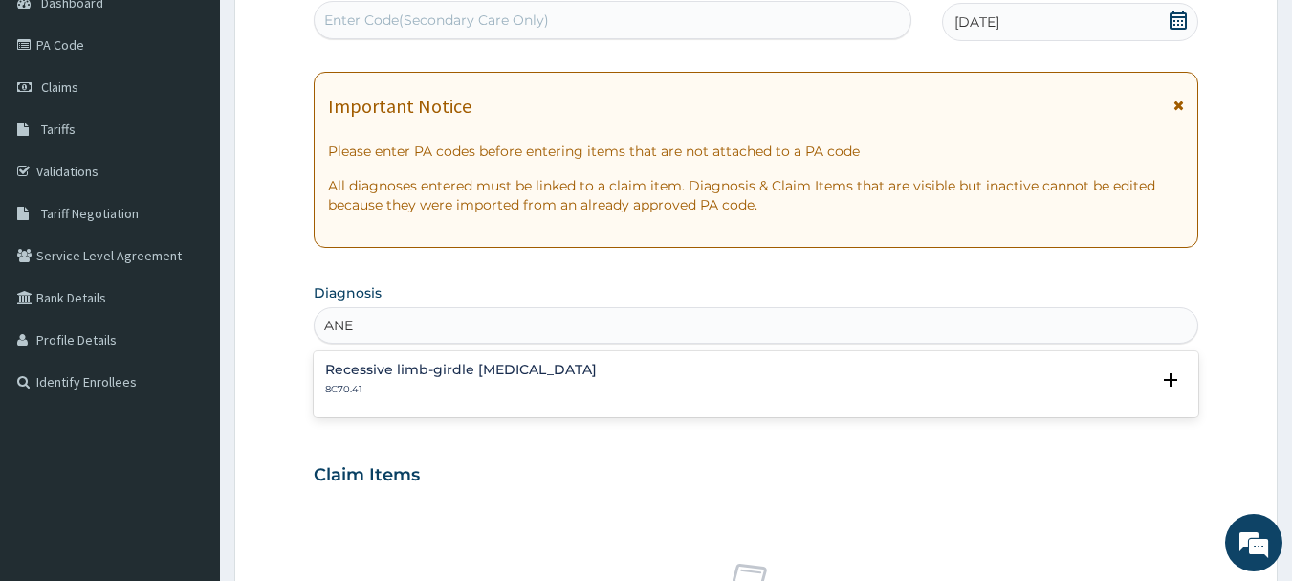
type input "ANEM"
click at [419, 386] on p "3A9Z" at bounding box center [510, 389] width 370 height 13
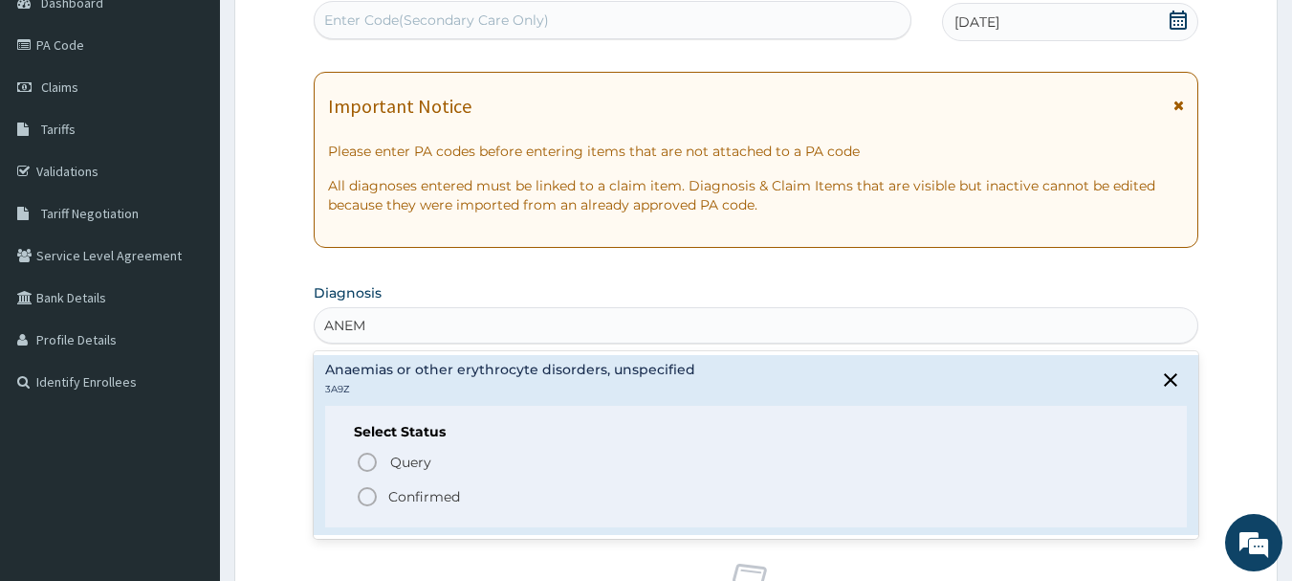
click at [374, 495] on icon "status option filled" at bounding box center [367, 496] width 23 height 23
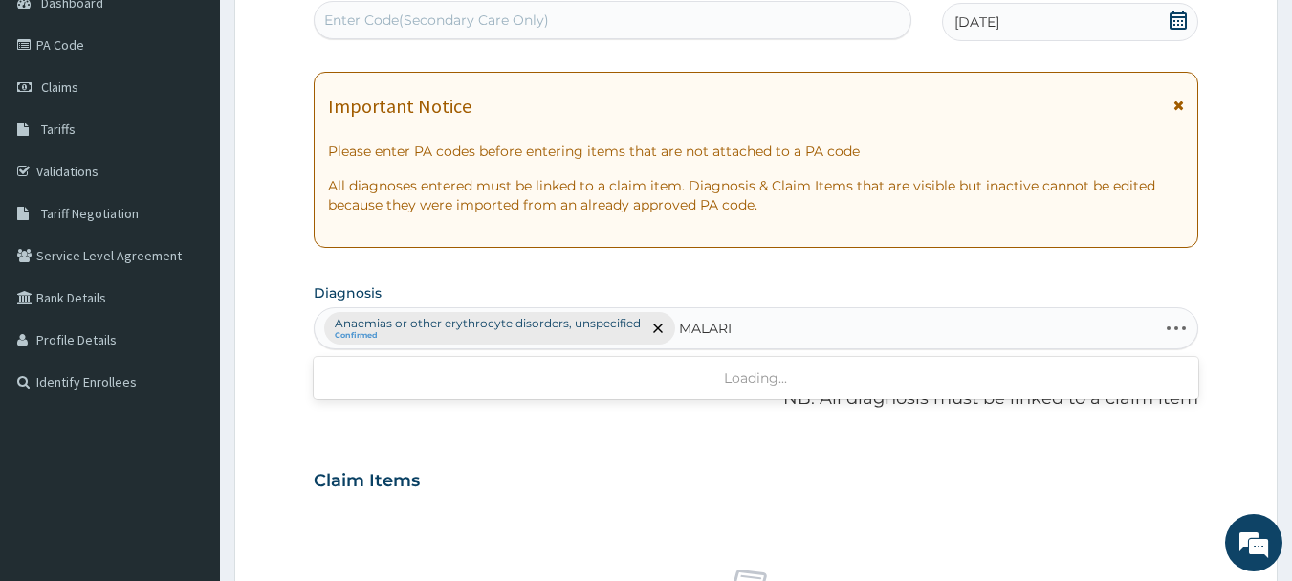
type input "MALARIA"
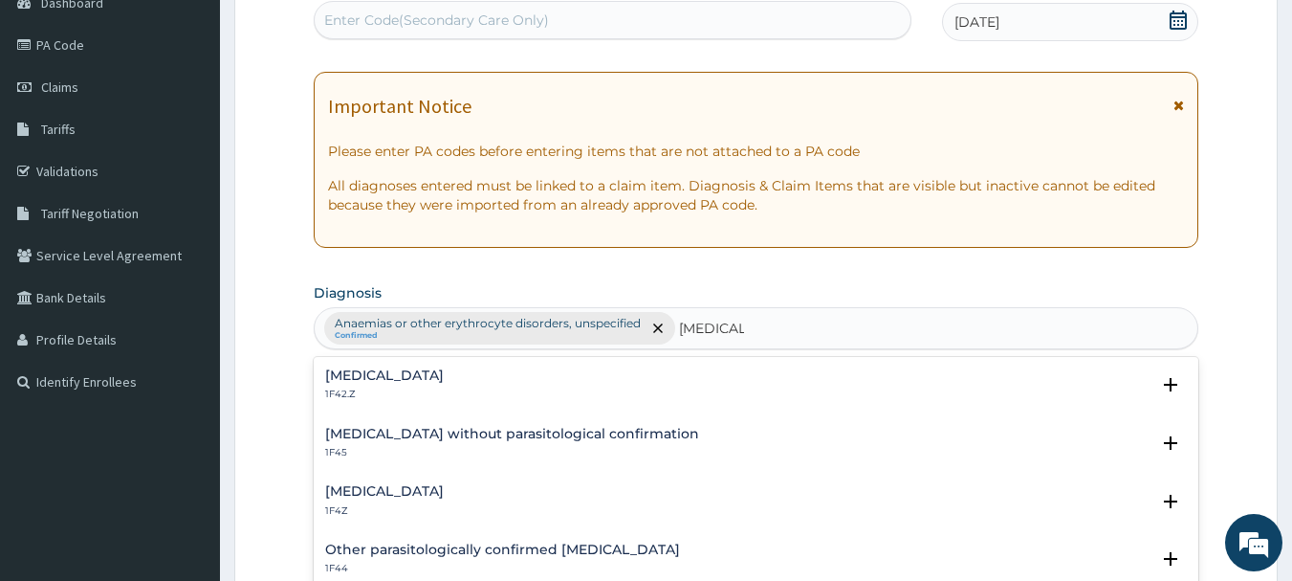
click at [393, 495] on h4 "Malaria, unspecified" at bounding box center [384, 491] width 119 height 14
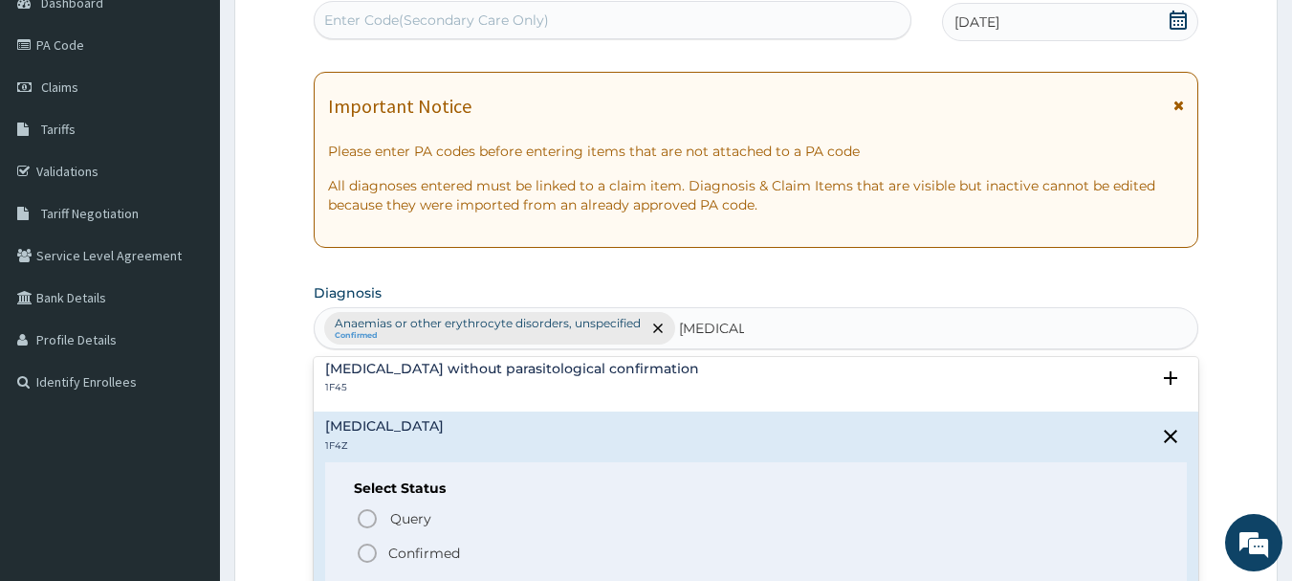
scroll to position [96, 0]
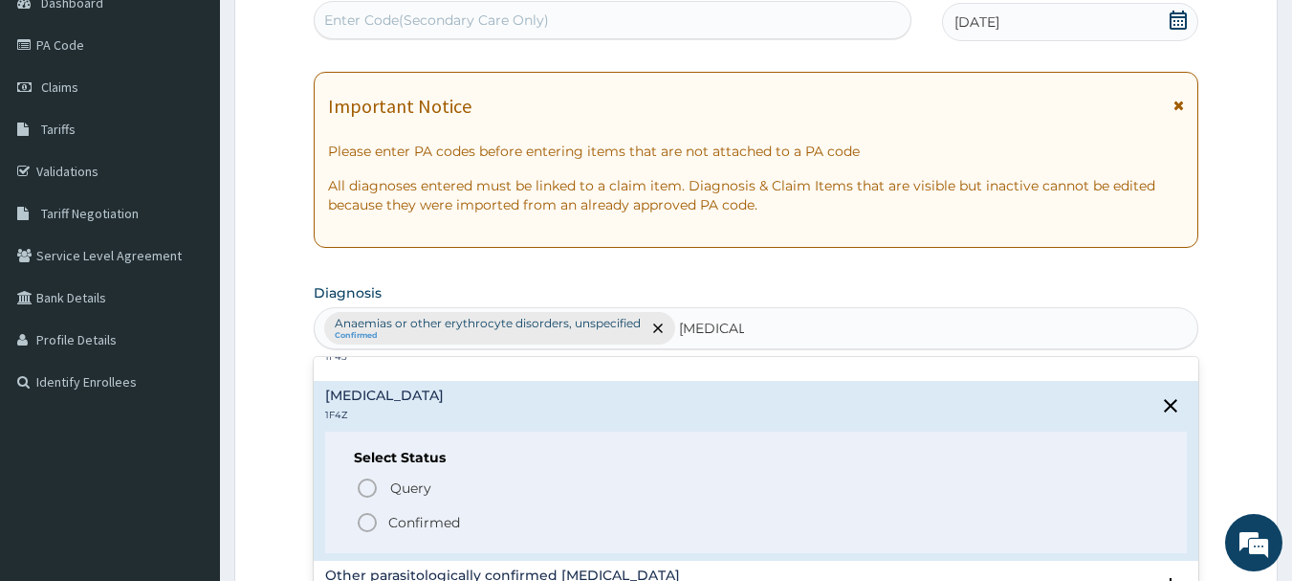
click at [364, 520] on icon "status option filled" at bounding box center [367, 522] width 23 height 23
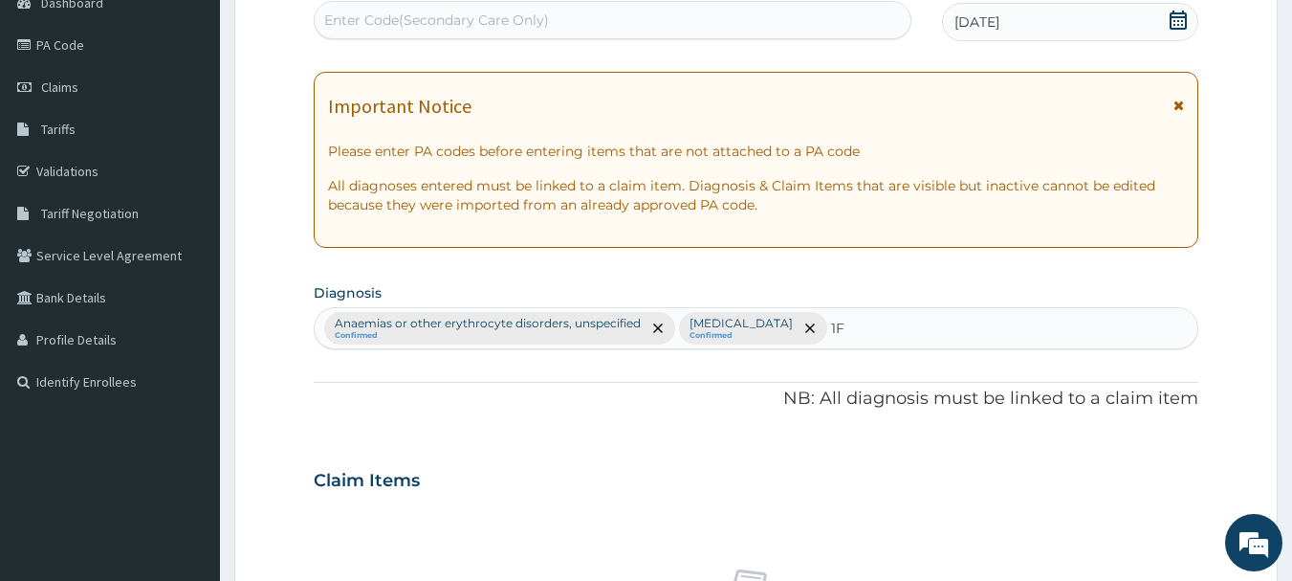
type input "1"
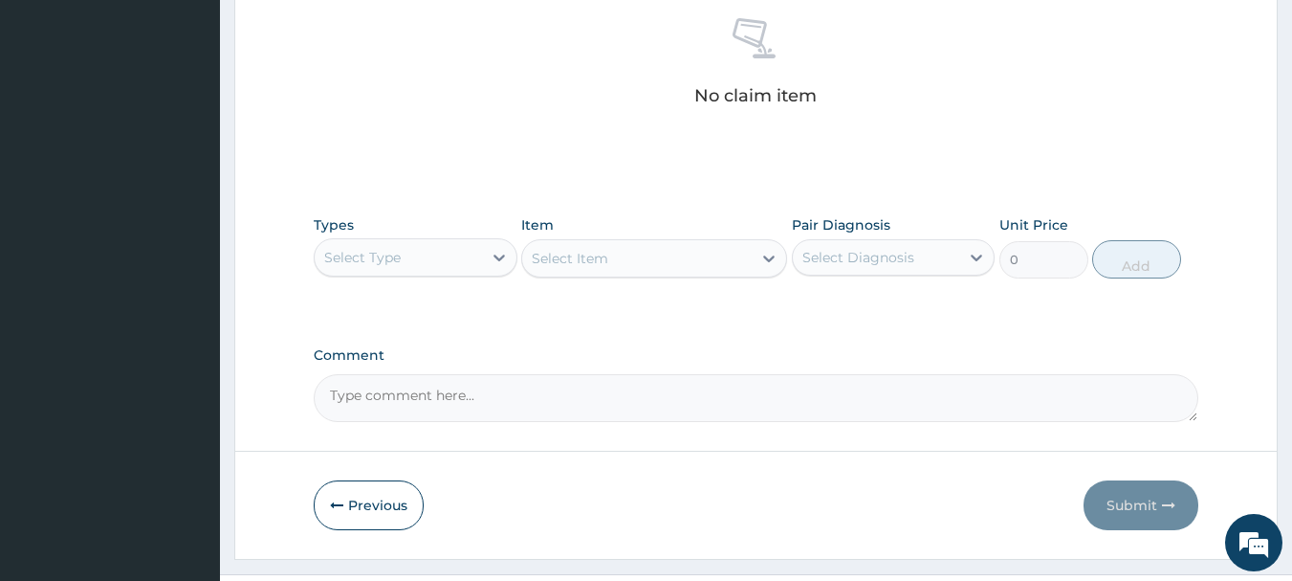
scroll to position [780, 0]
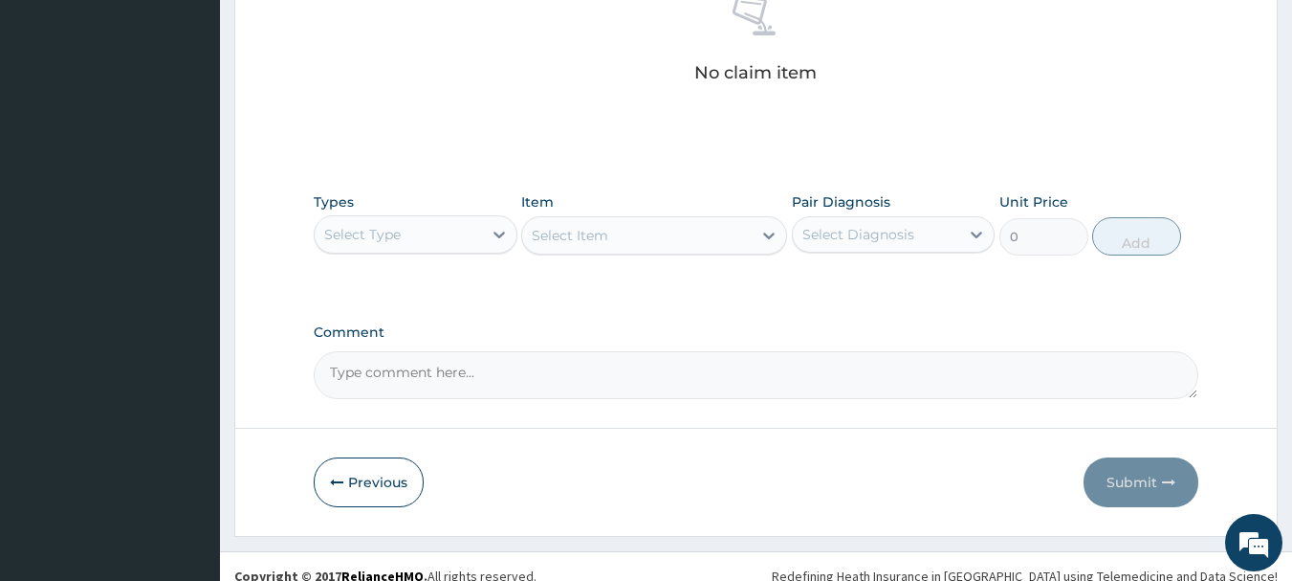
drag, startPoint x: 430, startPoint y: 228, endPoint x: 431, endPoint y: 238, distance: 10.6
click at [432, 227] on div "Select Type" at bounding box center [398, 234] width 167 height 31
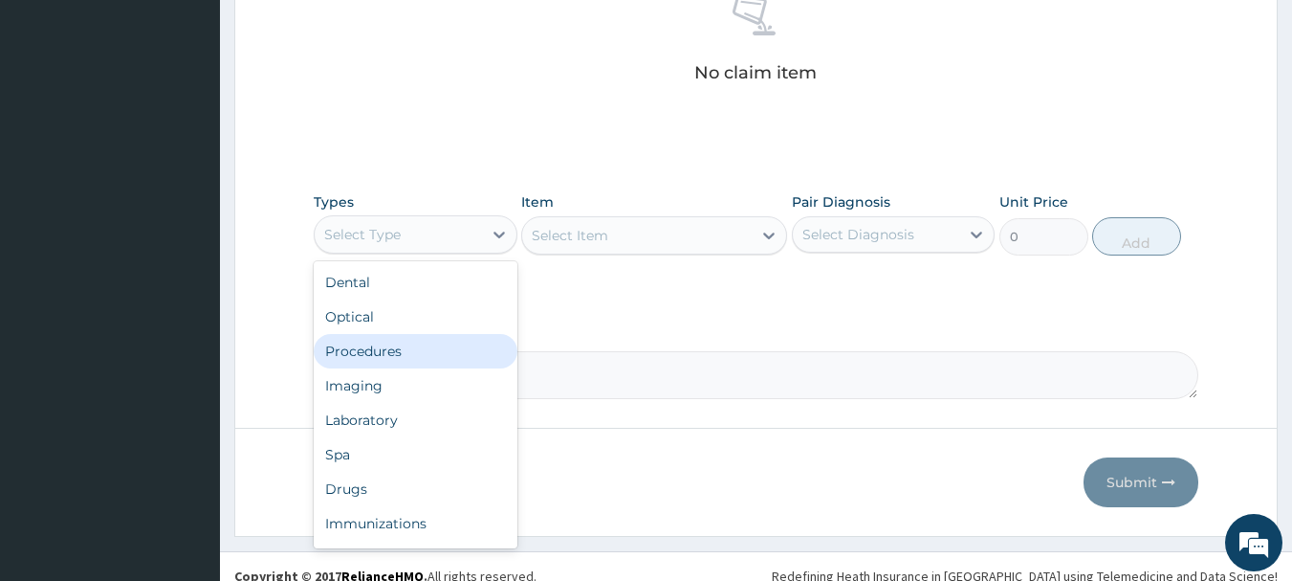
drag, startPoint x: 414, startPoint y: 353, endPoint x: 427, endPoint y: 354, distance: 12.5
click at [416, 354] on div "Procedures" at bounding box center [416, 351] width 204 height 34
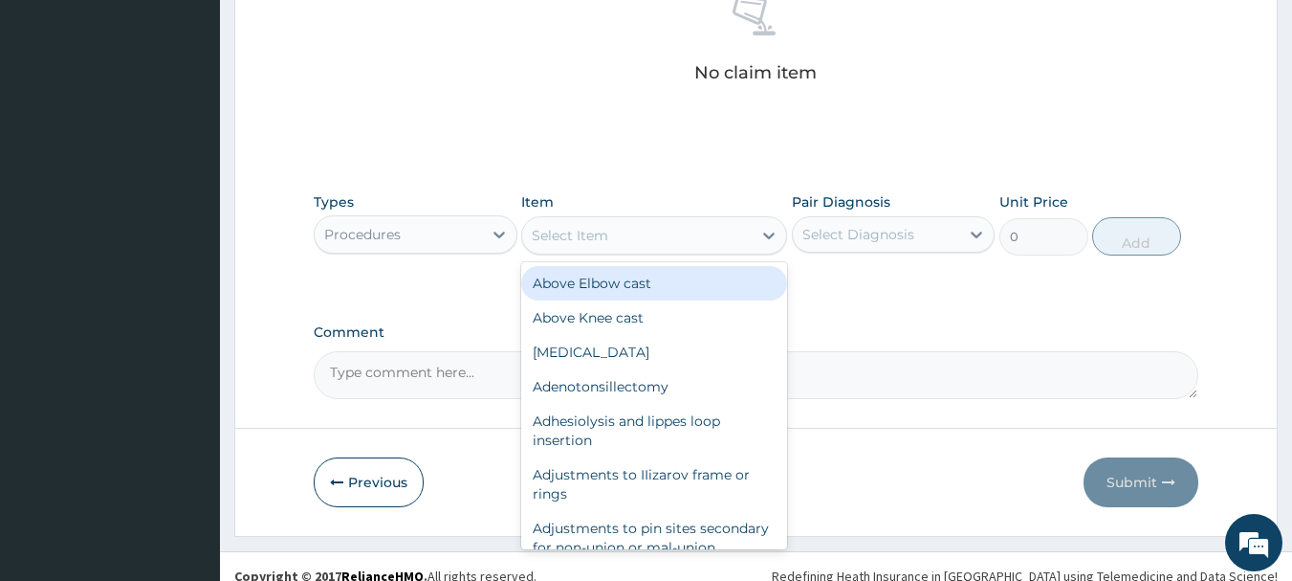
click at [693, 235] on div "Select Item" at bounding box center [637, 235] width 230 height 31
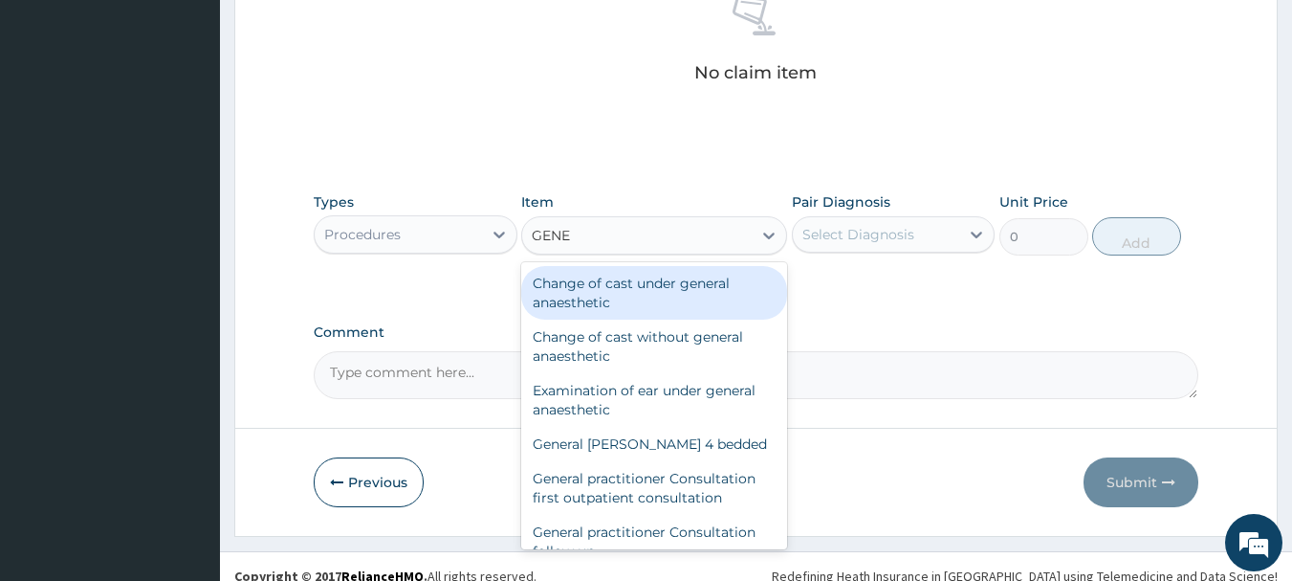
type input "GENER"
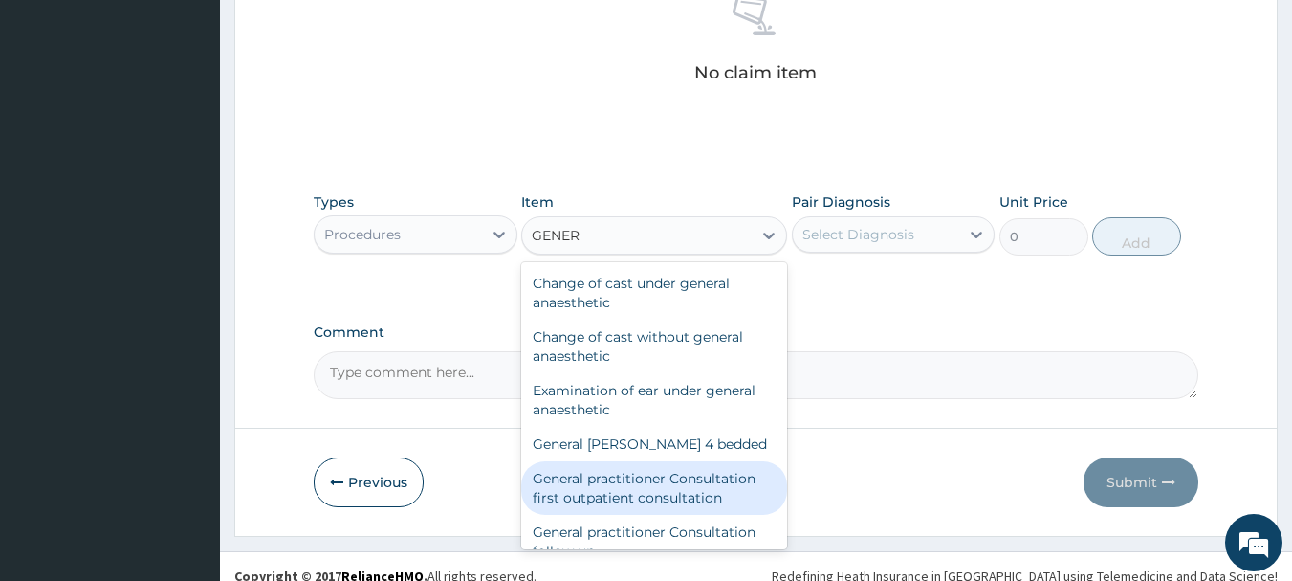
click at [650, 495] on div "General practitioner Consultation first outpatient consultation" at bounding box center [654, 488] width 266 height 54
type input "3547.5"
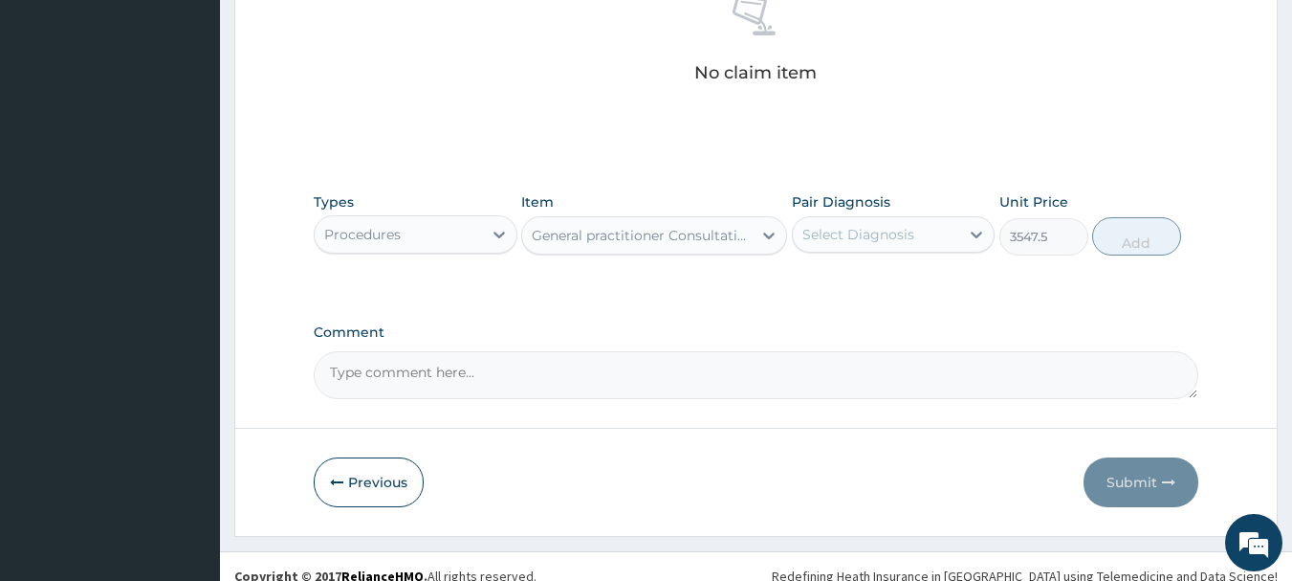
click at [877, 238] on div "Select Diagnosis" at bounding box center [859, 234] width 112 height 19
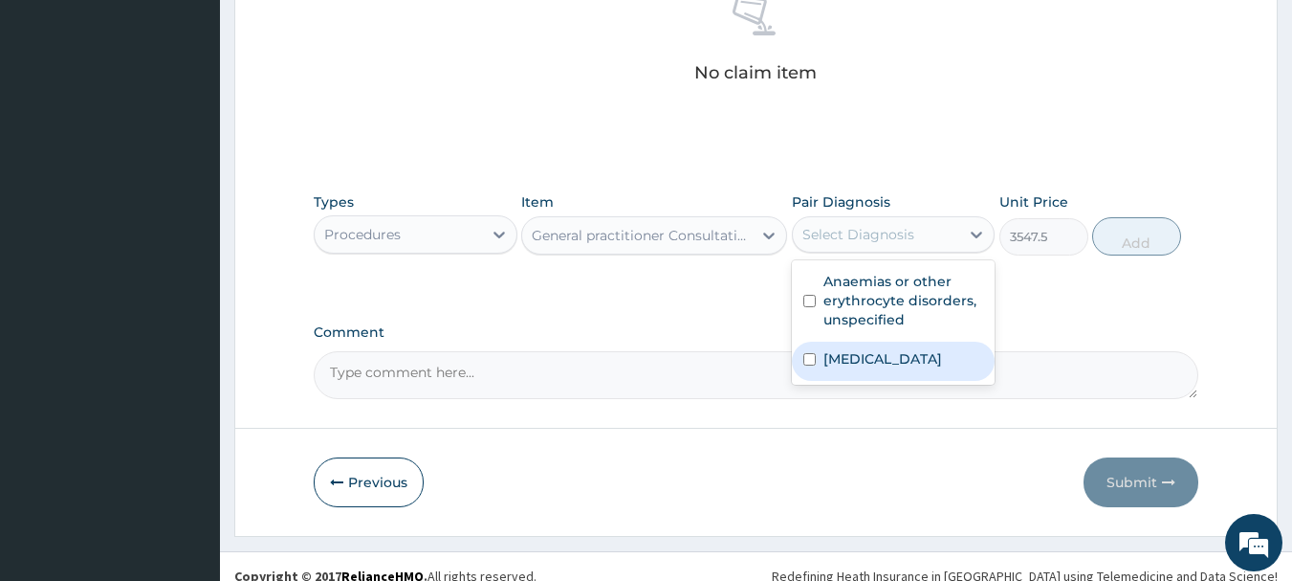
click at [858, 364] on label "Malaria, unspecified" at bounding box center [883, 358] width 119 height 19
checkbox input "true"
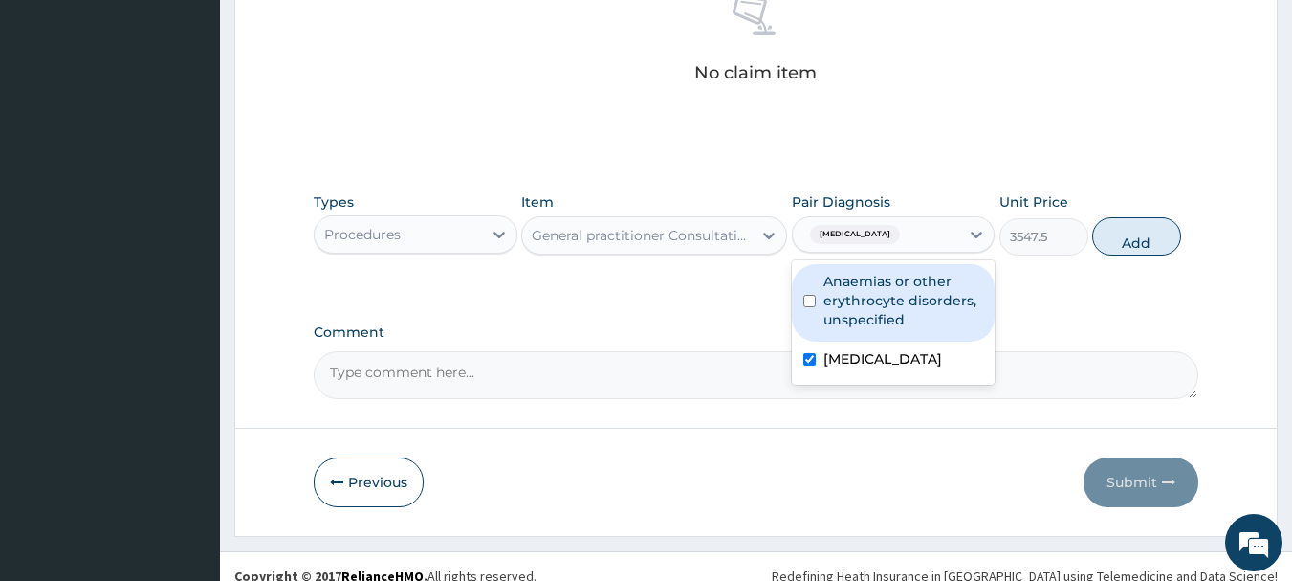
drag, startPoint x: 859, startPoint y: 312, endPoint x: 1035, endPoint y: 283, distance: 178.3
click at [859, 311] on label "Anaemias or other erythrocyte disorders, unspecified" at bounding box center [904, 300] width 161 height 57
checkbox input "true"
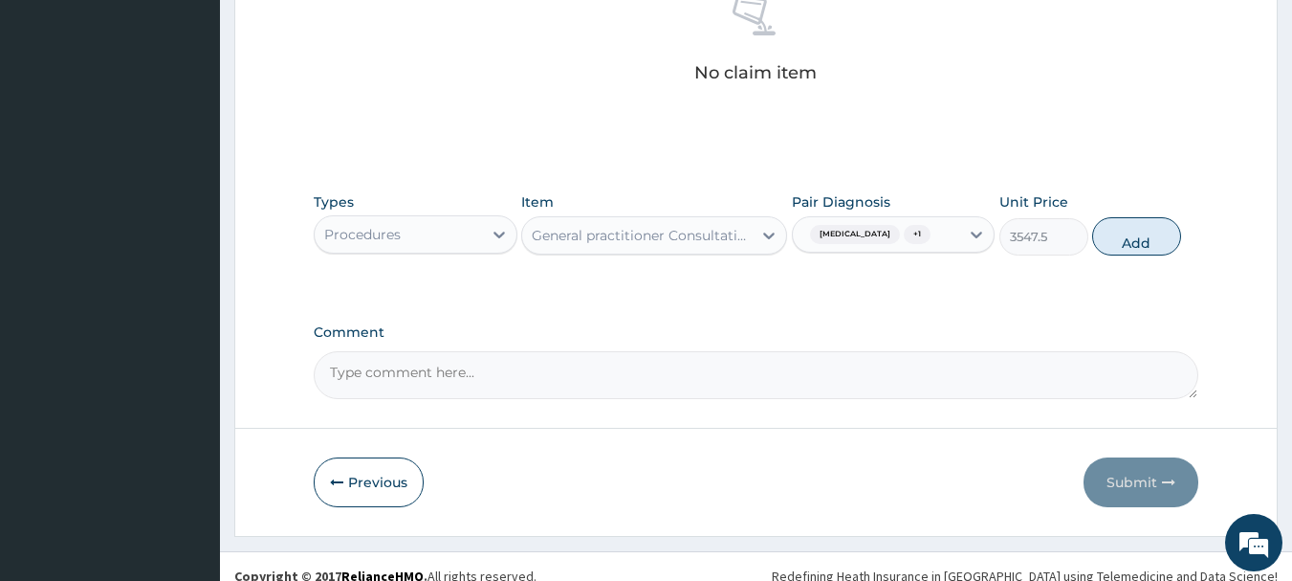
click at [1144, 241] on button "Add" at bounding box center [1136, 236] width 89 height 38
type input "0"
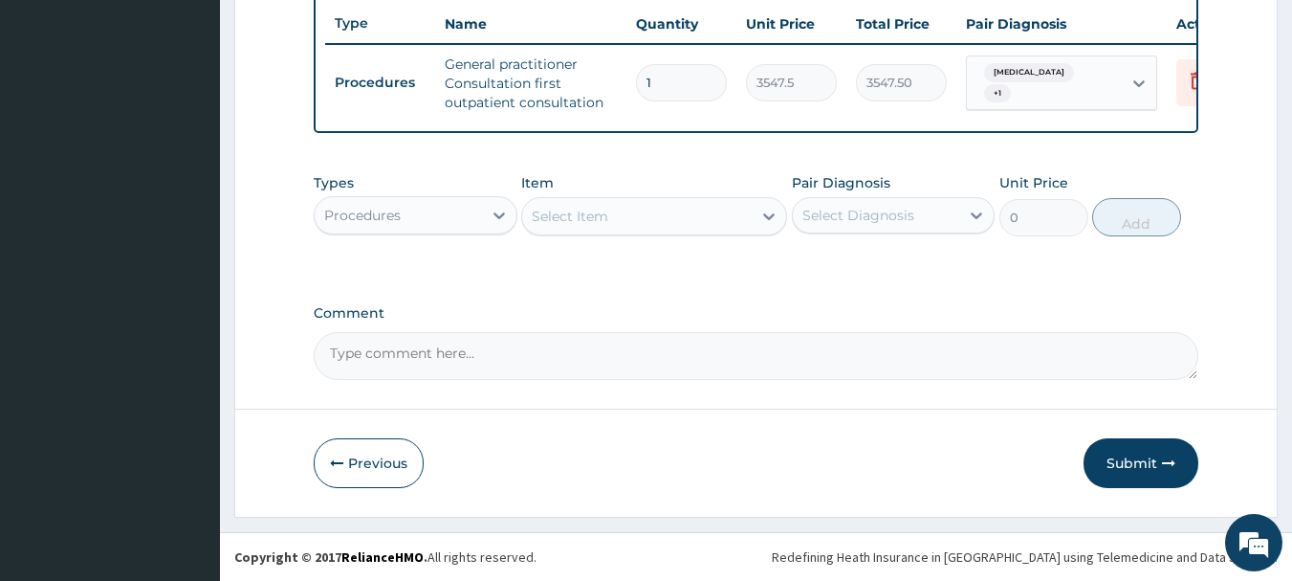
click at [329, 220] on div "Procedures" at bounding box center [362, 215] width 77 height 19
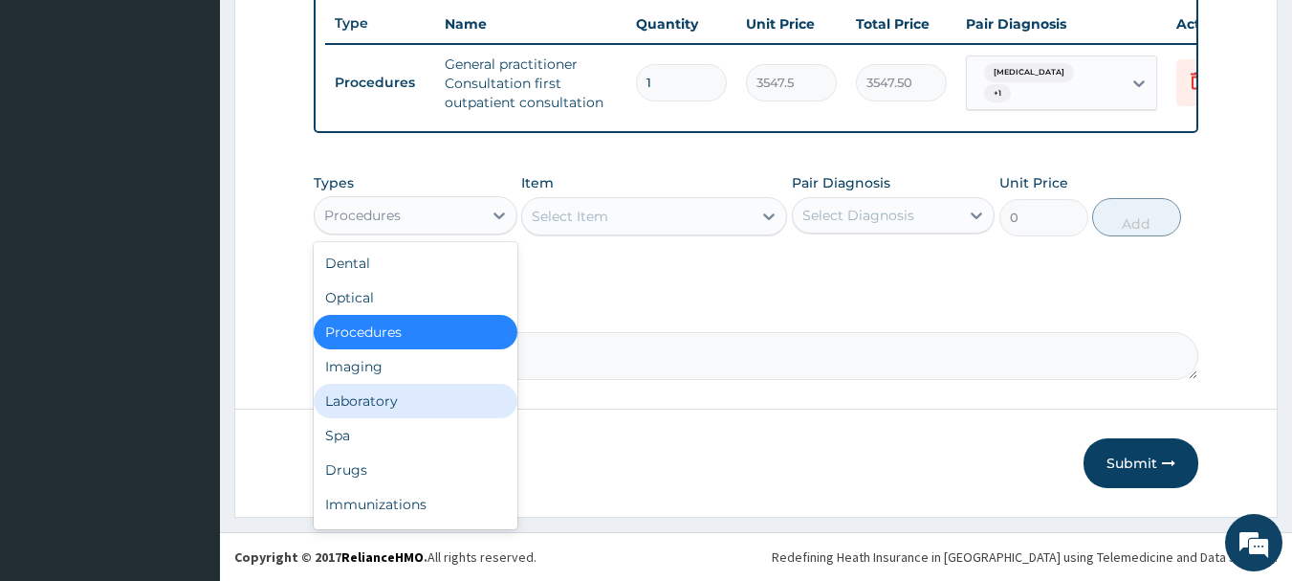
click at [375, 387] on div "Laboratory" at bounding box center [416, 401] width 204 height 34
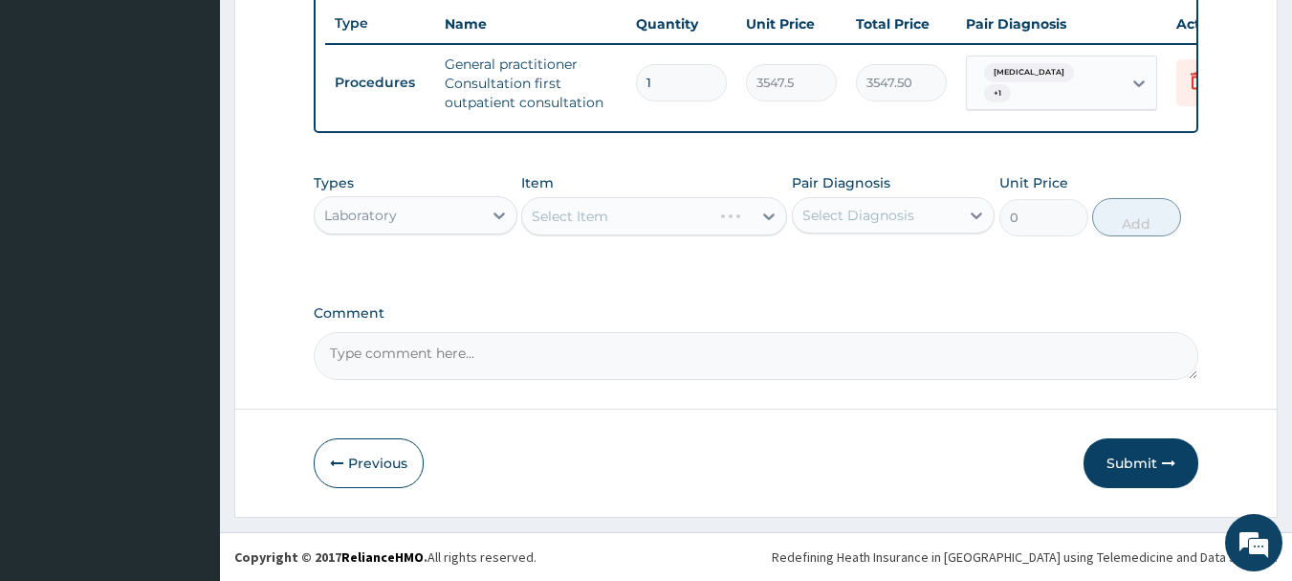
click at [600, 213] on div "Select Item" at bounding box center [654, 216] width 266 height 38
click at [598, 213] on div "Select Item" at bounding box center [570, 216] width 77 height 19
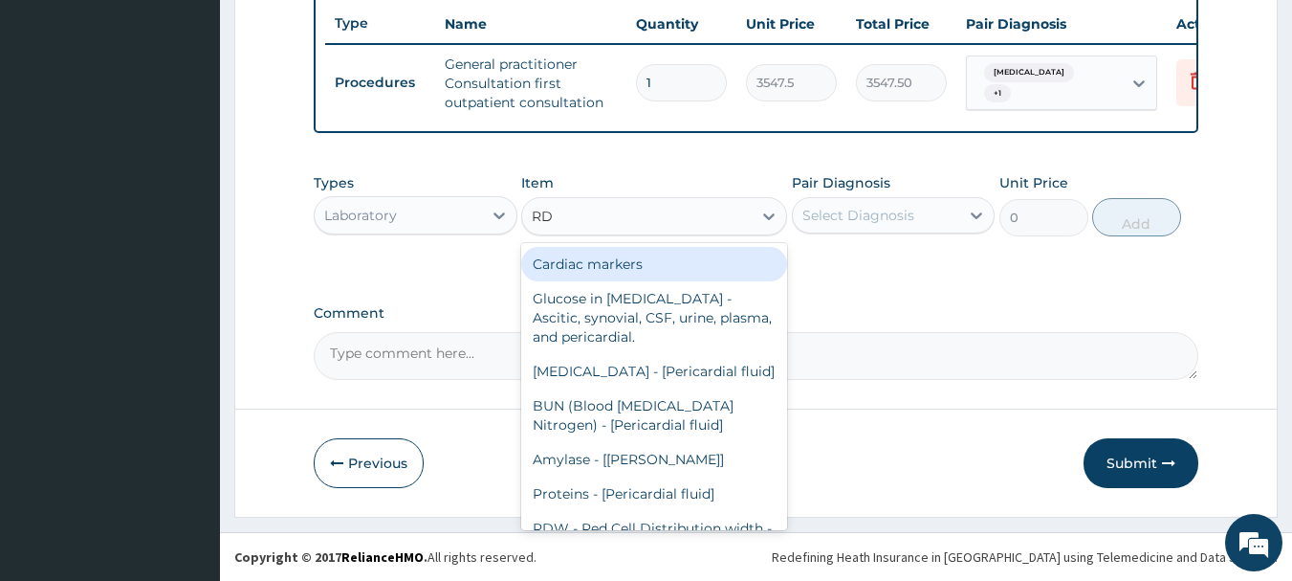
type input "RDT"
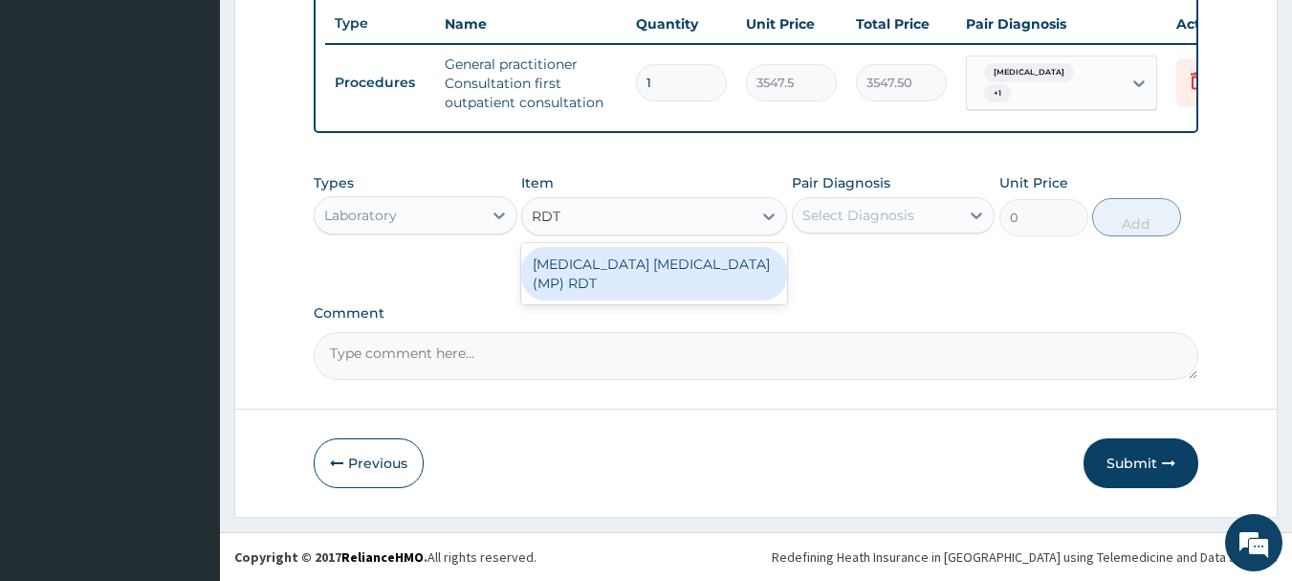
click at [611, 266] on div "MALARIA PARASITE (MP) RDT" at bounding box center [654, 274] width 266 height 54
type input "1612.5"
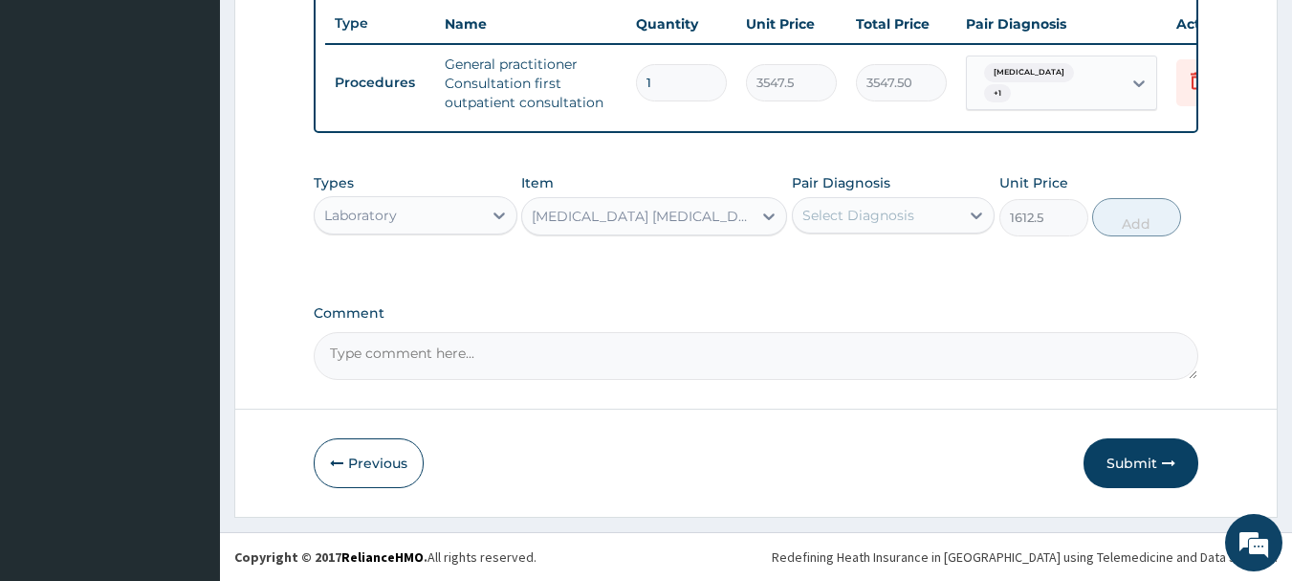
click at [864, 206] on div "Select Diagnosis" at bounding box center [859, 215] width 112 height 19
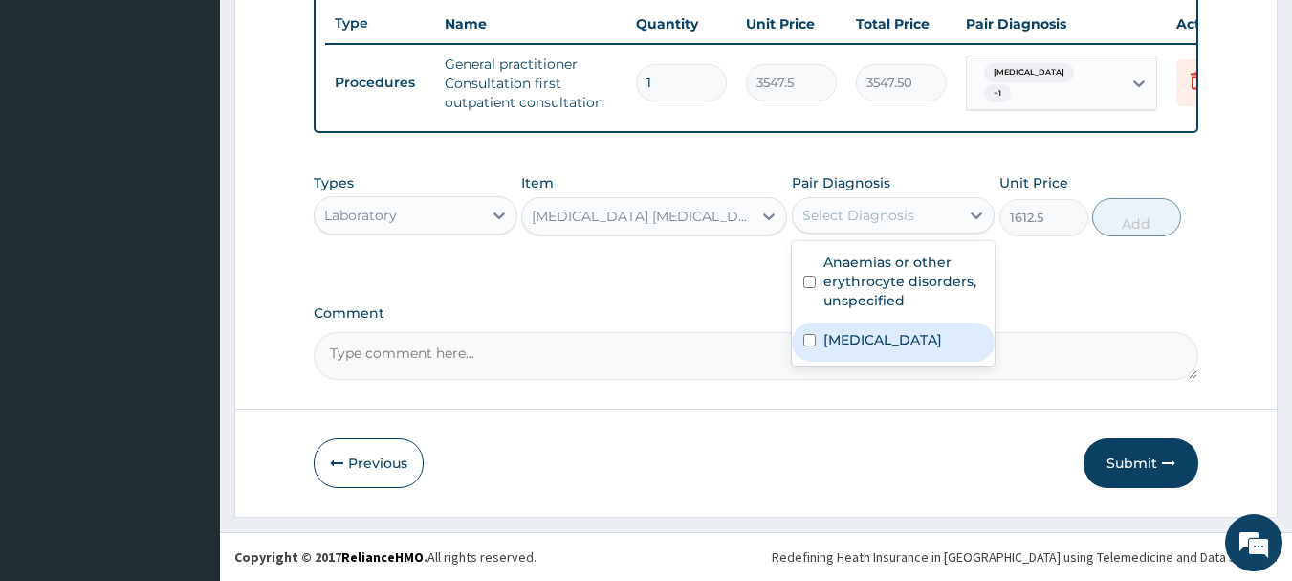
drag, startPoint x: 873, startPoint y: 339, endPoint x: 997, endPoint y: 299, distance: 129.5
click at [883, 337] on label "Malaria, unspecified" at bounding box center [883, 339] width 119 height 19
checkbox input "true"
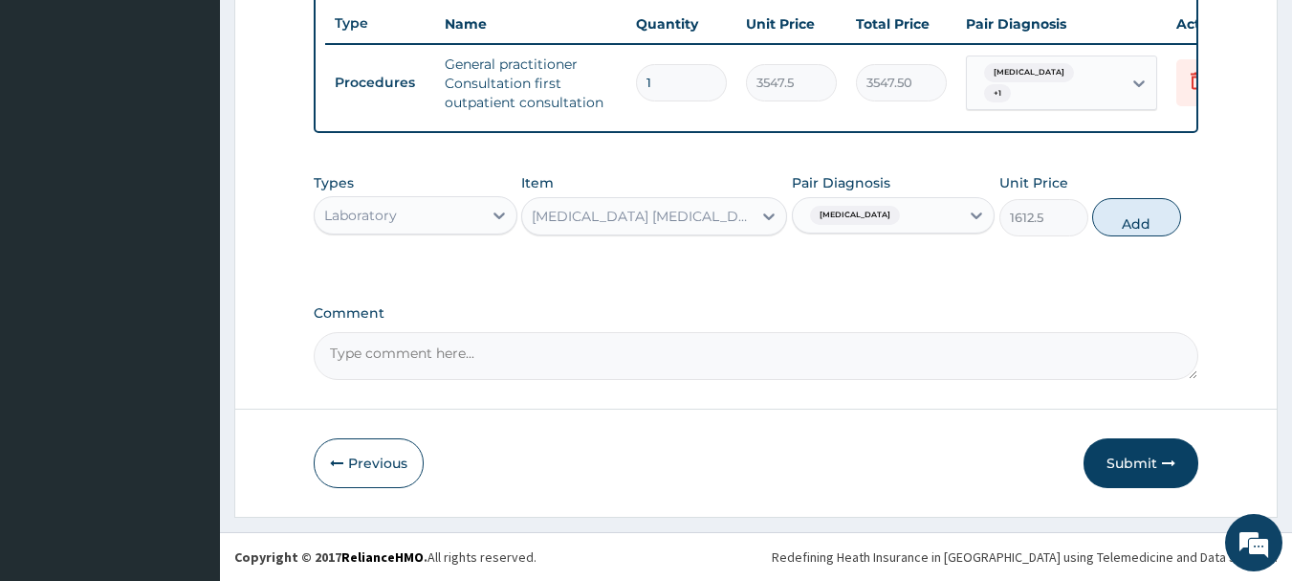
drag, startPoint x: 1134, startPoint y: 220, endPoint x: 954, endPoint y: 227, distance: 180.0
click at [1126, 222] on button "Add" at bounding box center [1136, 217] width 89 height 38
type input "0"
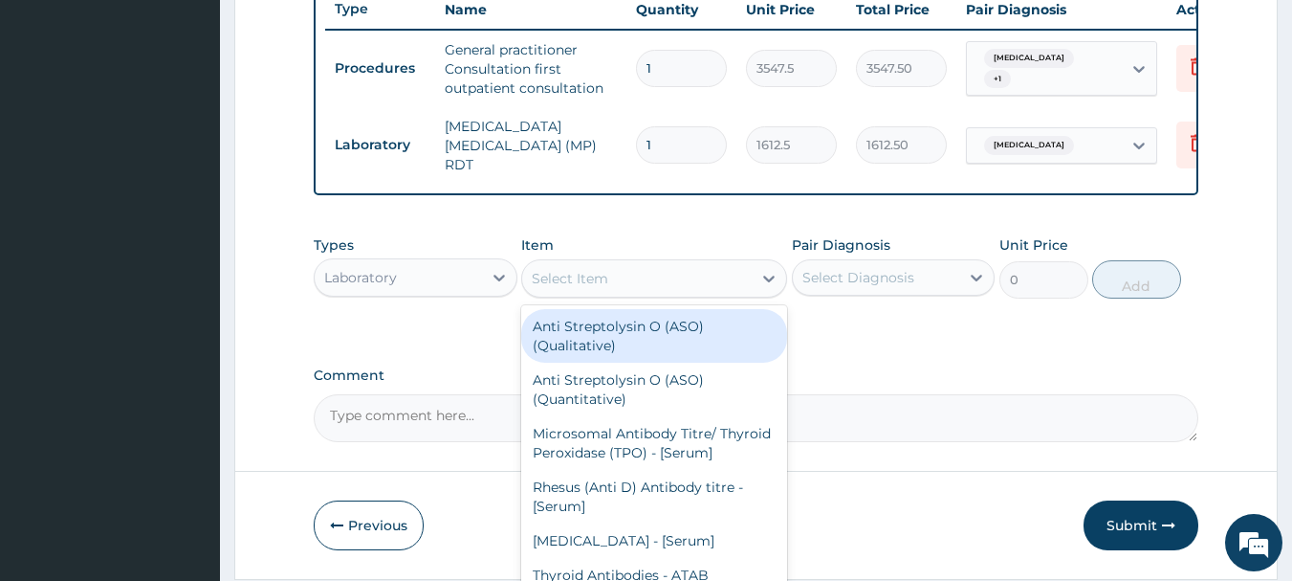
click at [628, 283] on div "Select Item" at bounding box center [637, 278] width 230 height 31
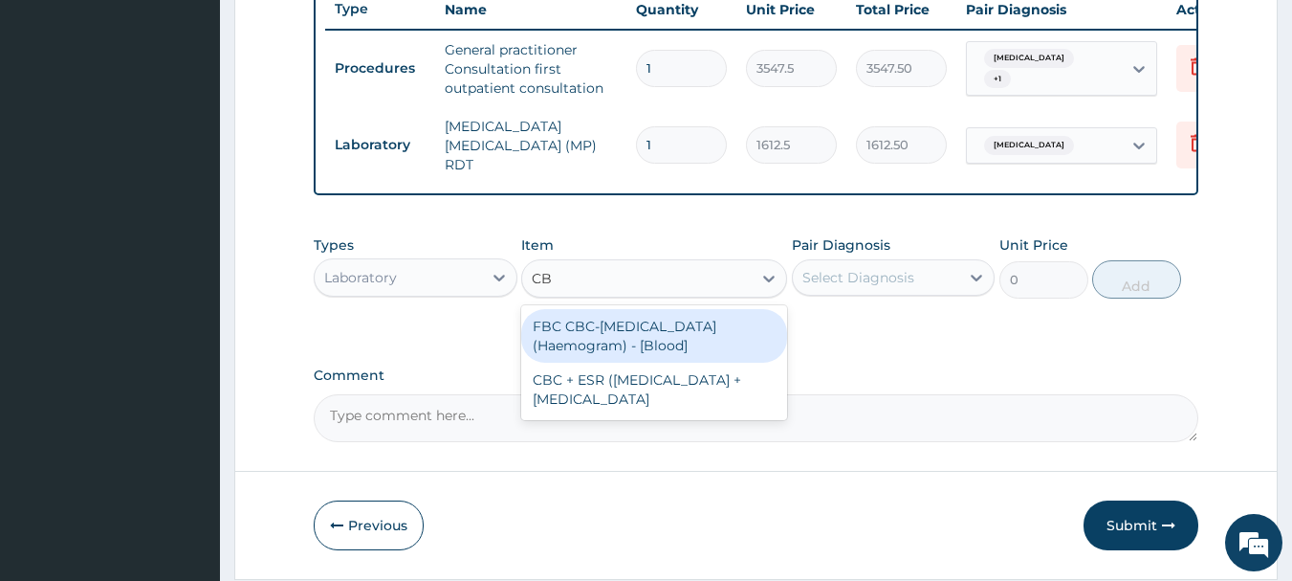
type input "CBC"
click at [654, 325] on div "FBC CBC-Complete Blood Count (Haemogram) - [Blood]" at bounding box center [654, 336] width 266 height 54
type input "4300"
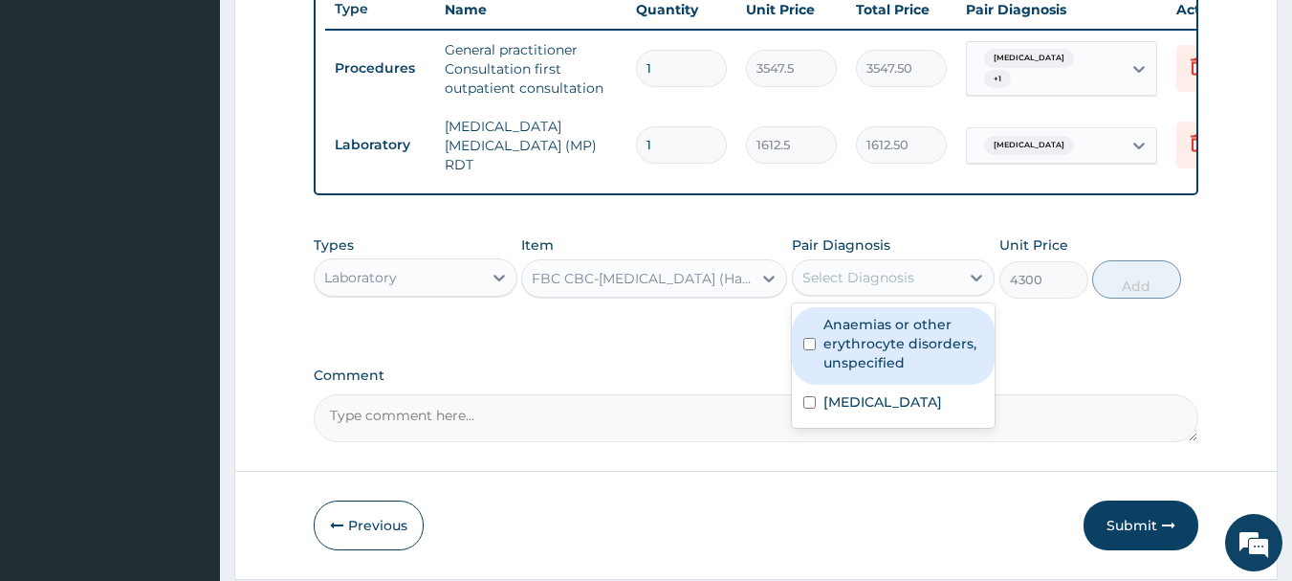
drag, startPoint x: 836, startPoint y: 276, endPoint x: 841, endPoint y: 286, distance: 10.7
click at [838, 276] on div "Select Diagnosis" at bounding box center [859, 277] width 112 height 19
click at [866, 343] on label "Anaemias or other erythrocyte disorders, unspecified" at bounding box center [904, 343] width 161 height 57
checkbox input "true"
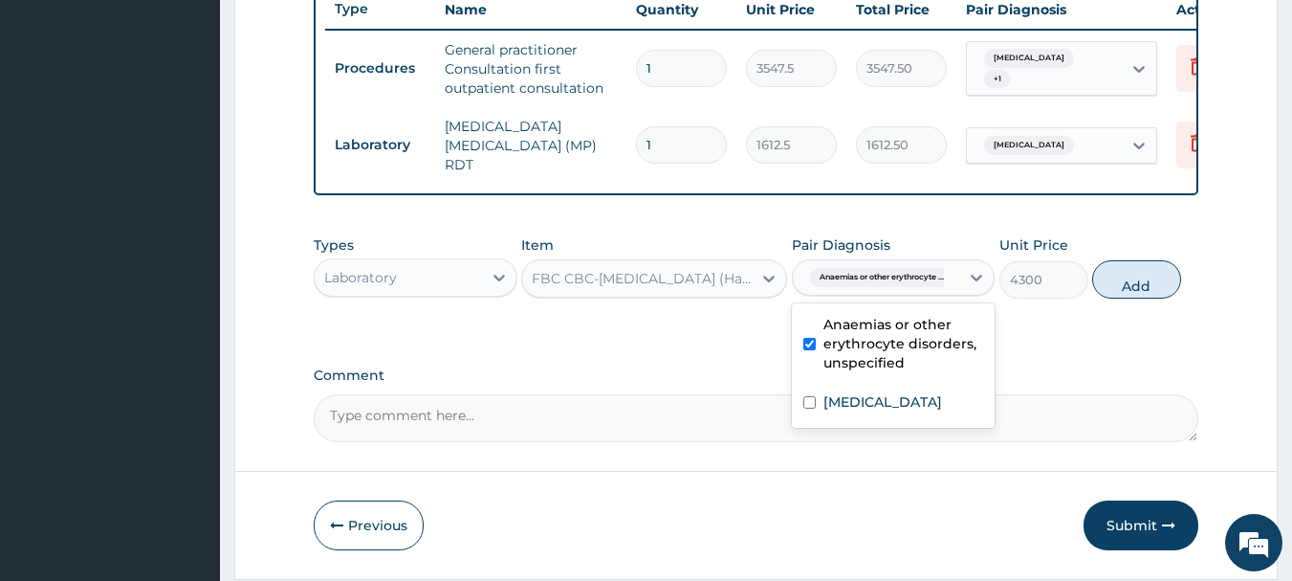
click at [1135, 284] on button "Add" at bounding box center [1136, 279] width 89 height 38
type input "0"
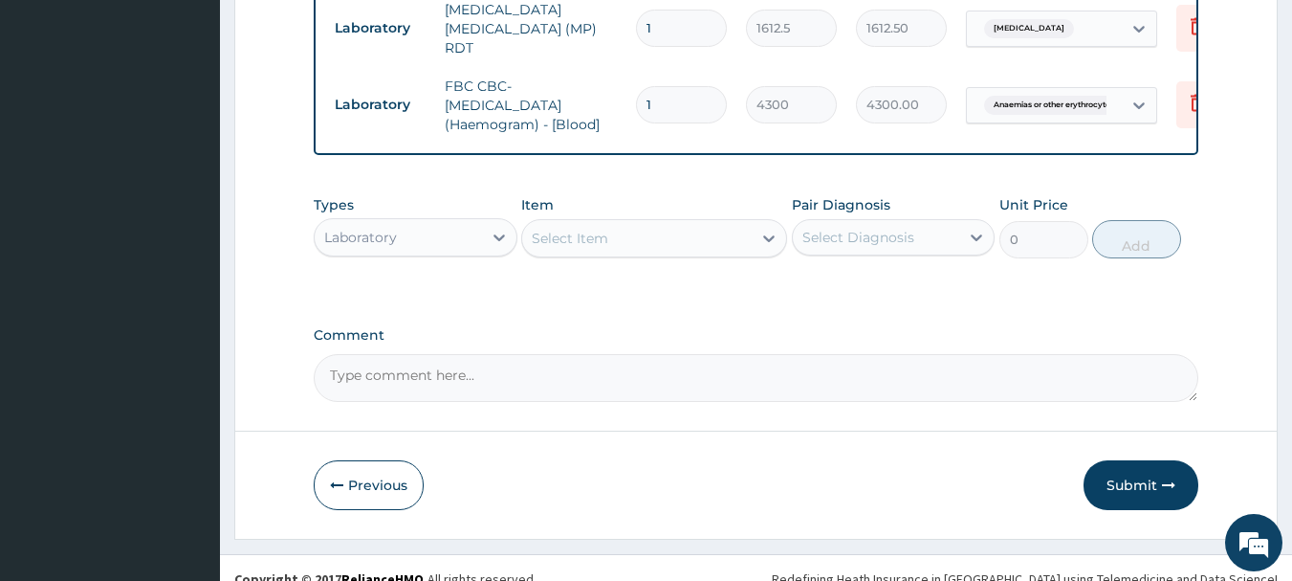
scroll to position [875, 0]
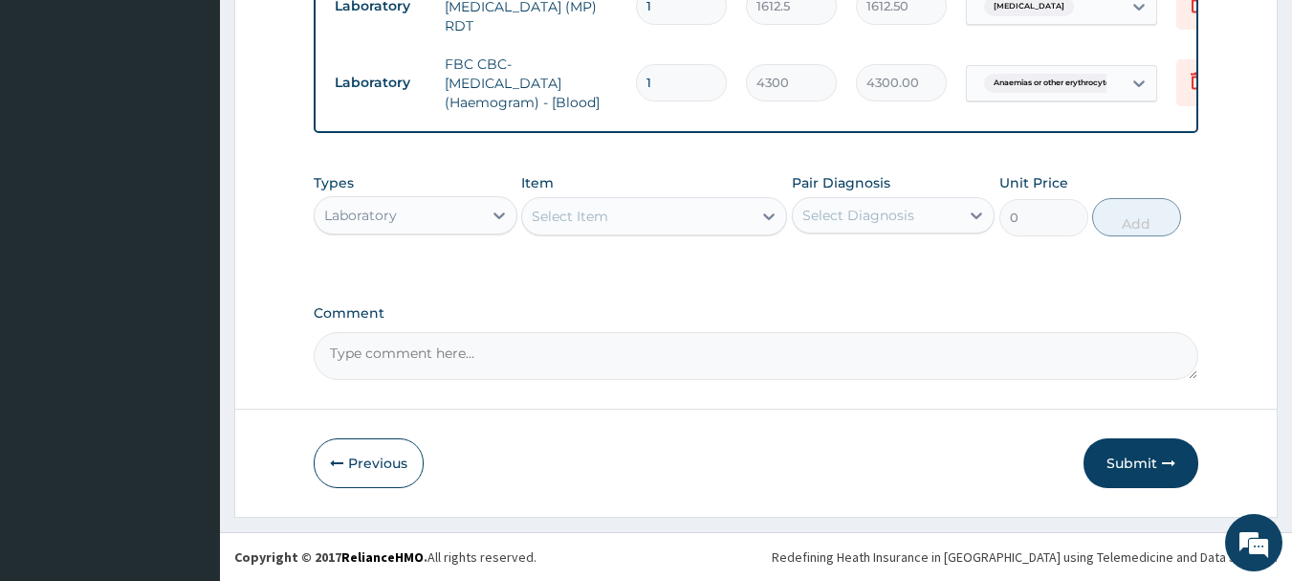
click at [432, 208] on div "Laboratory" at bounding box center [398, 215] width 167 height 31
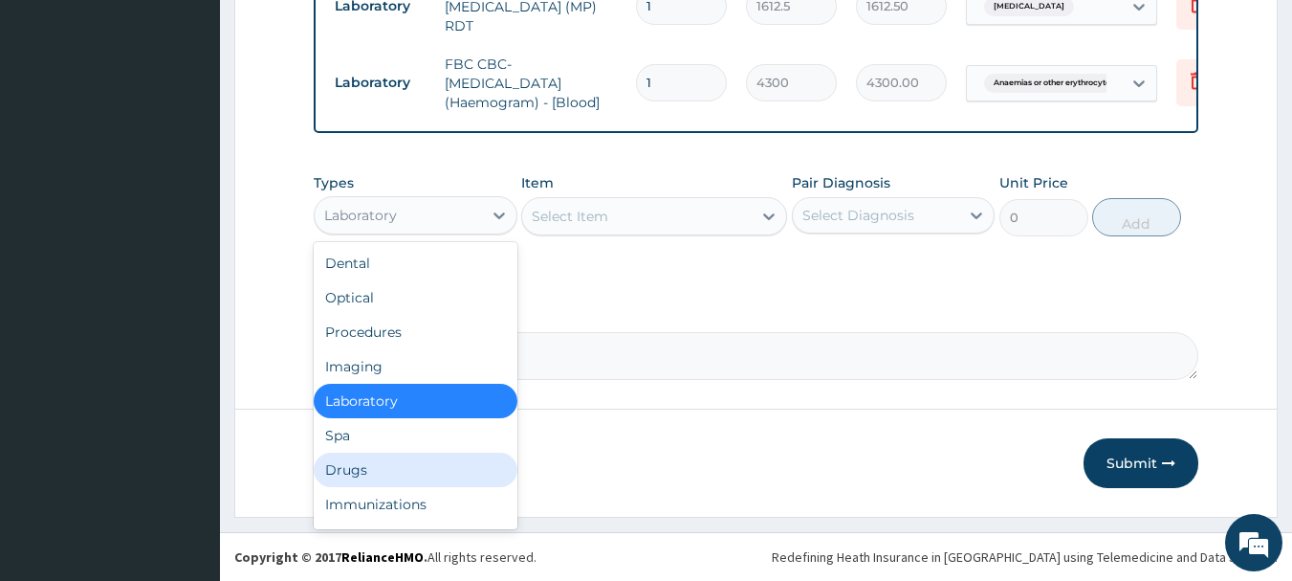
drag, startPoint x: 388, startPoint y: 475, endPoint x: 401, endPoint y: 470, distance: 13.7
click at [388, 474] on div "Drugs" at bounding box center [416, 469] width 204 height 34
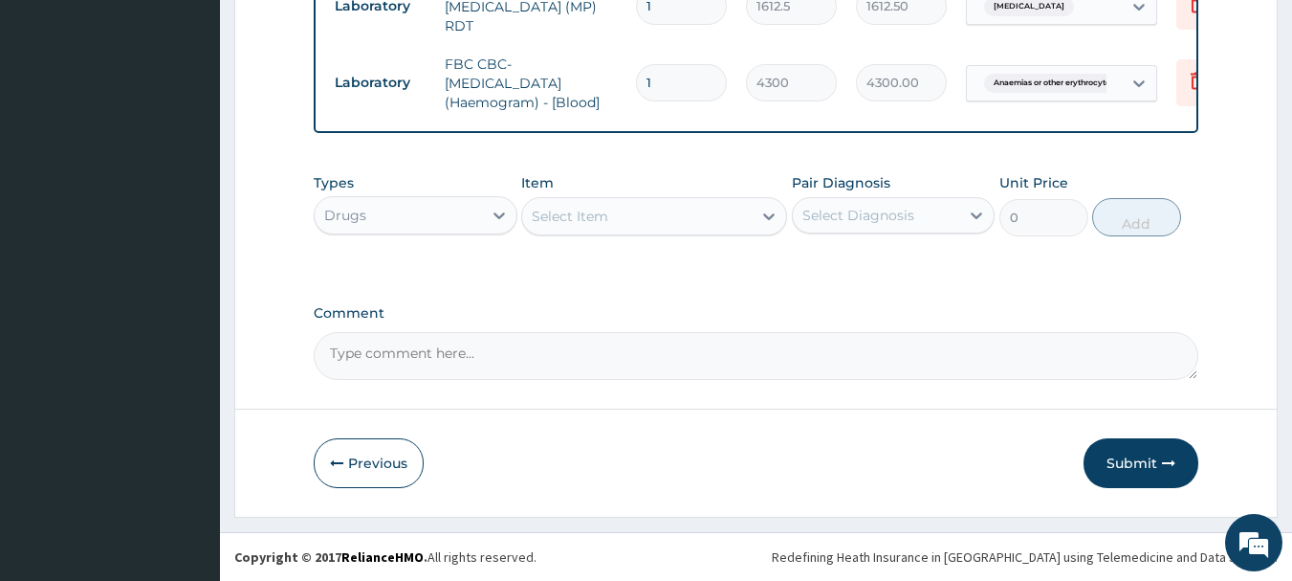
click at [609, 219] on div "Select Item" at bounding box center [637, 216] width 230 height 31
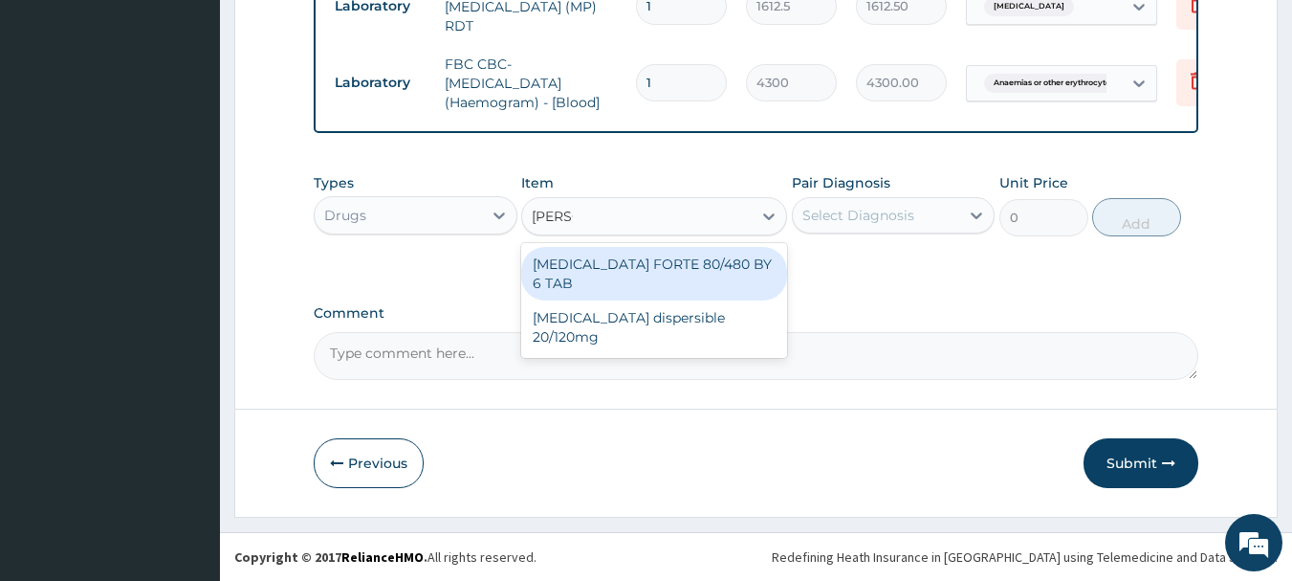
type input "COART"
click at [661, 267] on div "COARTEM FORTE 80/480 BY 6 TAB" at bounding box center [654, 274] width 266 height 54
type input "449.35"
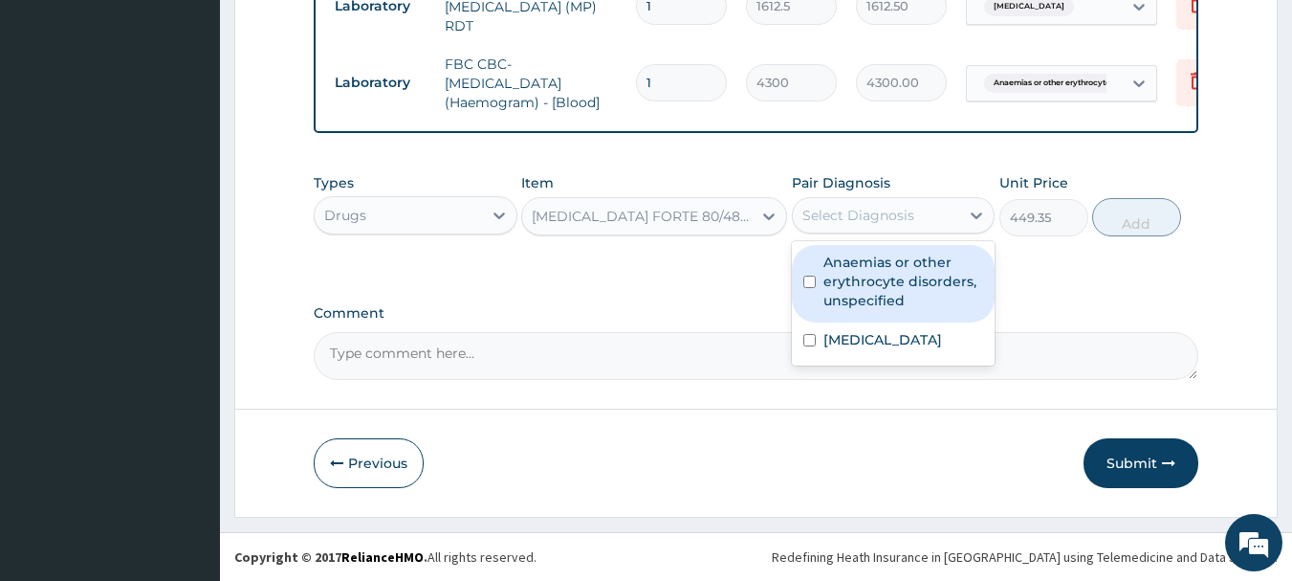
click at [841, 213] on div "Select Diagnosis" at bounding box center [859, 215] width 112 height 19
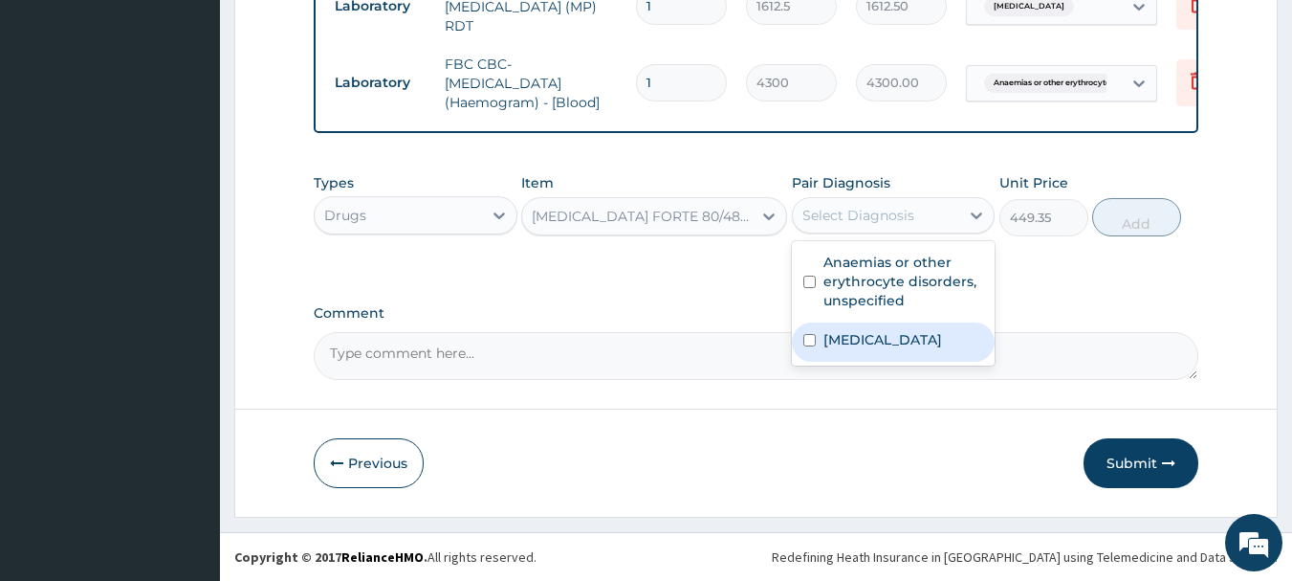
click at [879, 349] on div "Malaria, unspecified" at bounding box center [894, 341] width 204 height 39
checkbox input "true"
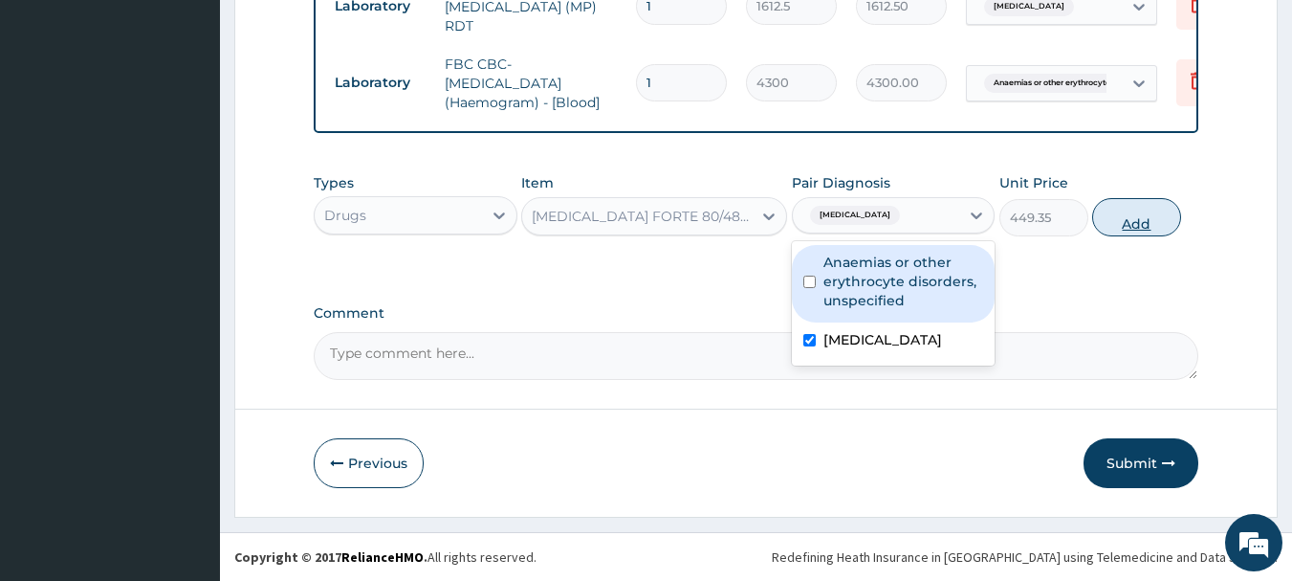
click at [1137, 207] on button "Add" at bounding box center [1136, 217] width 89 height 38
type input "0"
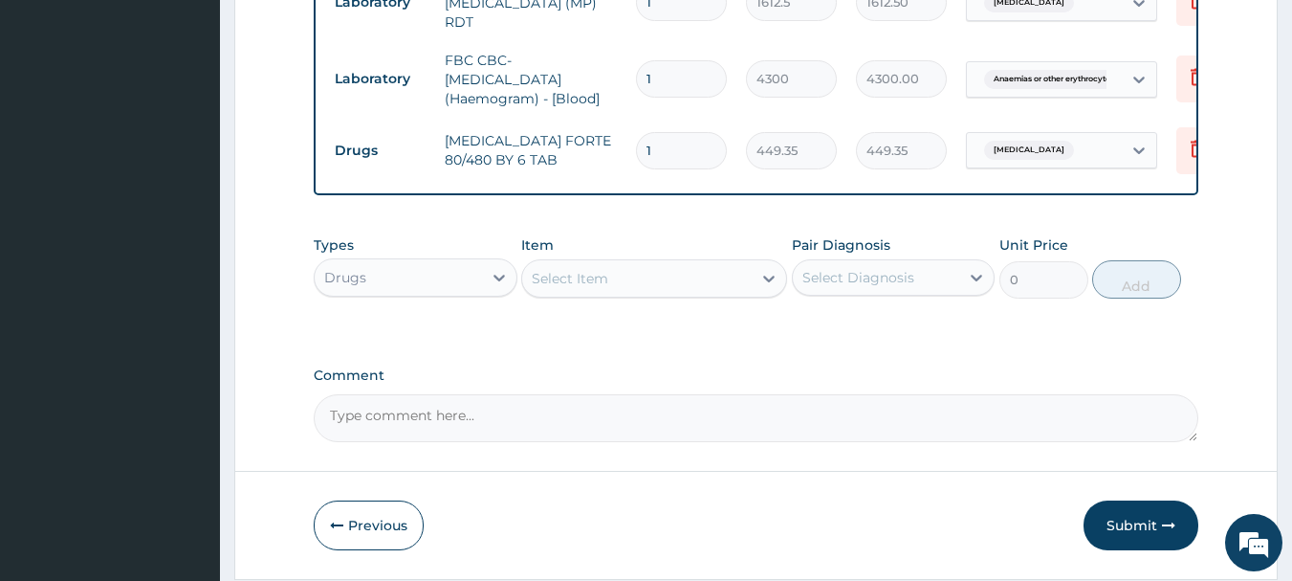
drag, startPoint x: 651, startPoint y: 134, endPoint x: 602, endPoint y: 168, distance: 60.5
click at [595, 153] on tr "Drugs COARTEM FORTE 80/480 BY 6 TAB 1 449.35 449.35 Malaria, unspecified Delete" at bounding box center [793, 151] width 937 height 66
type input "6"
type input "2696.10"
type input "6"
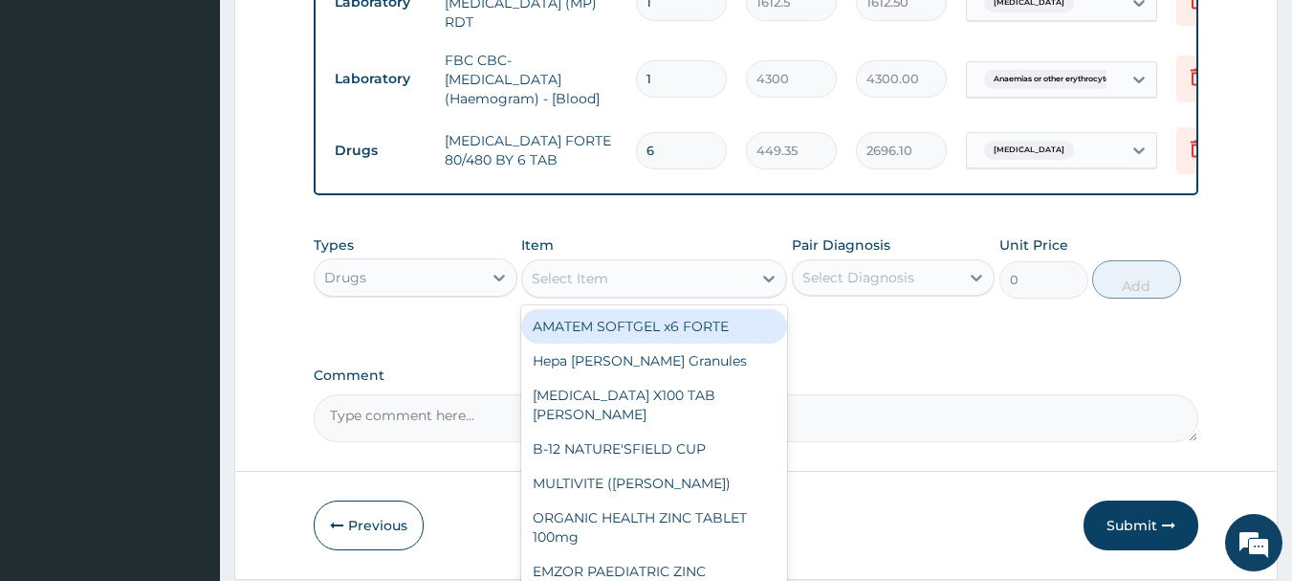
click at [662, 284] on div "Select Item" at bounding box center [637, 278] width 230 height 31
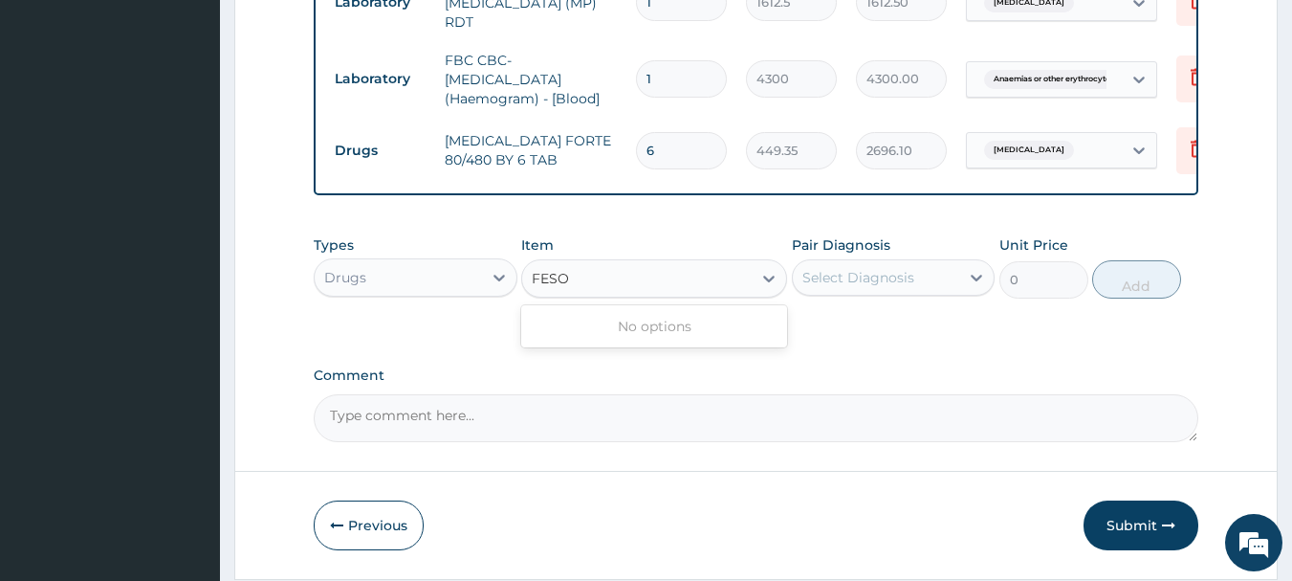
type input "FES"
click at [635, 338] on div "FESULF X 100" at bounding box center [654, 326] width 266 height 34
type input "23.65"
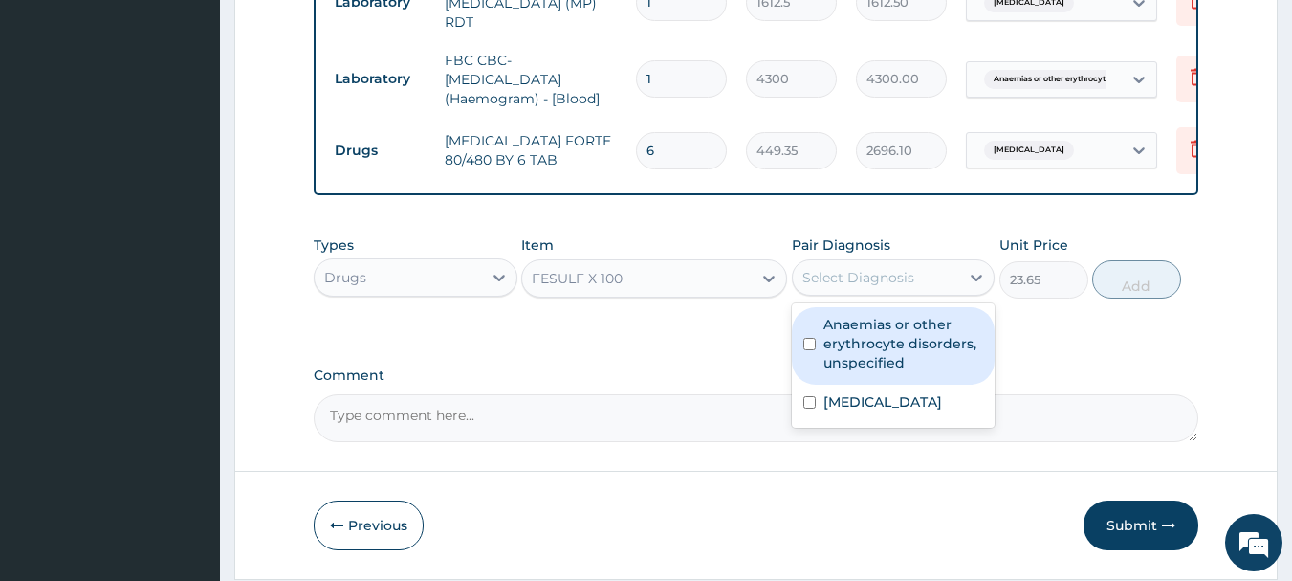
click at [858, 284] on div "Select Diagnosis" at bounding box center [859, 277] width 112 height 19
drag, startPoint x: 875, startPoint y: 358, endPoint x: 883, endPoint y: 340, distance: 19.7
click at [877, 358] on label "Anaemias or other erythrocyte disorders, unspecified" at bounding box center [904, 343] width 161 height 57
checkbox input "true"
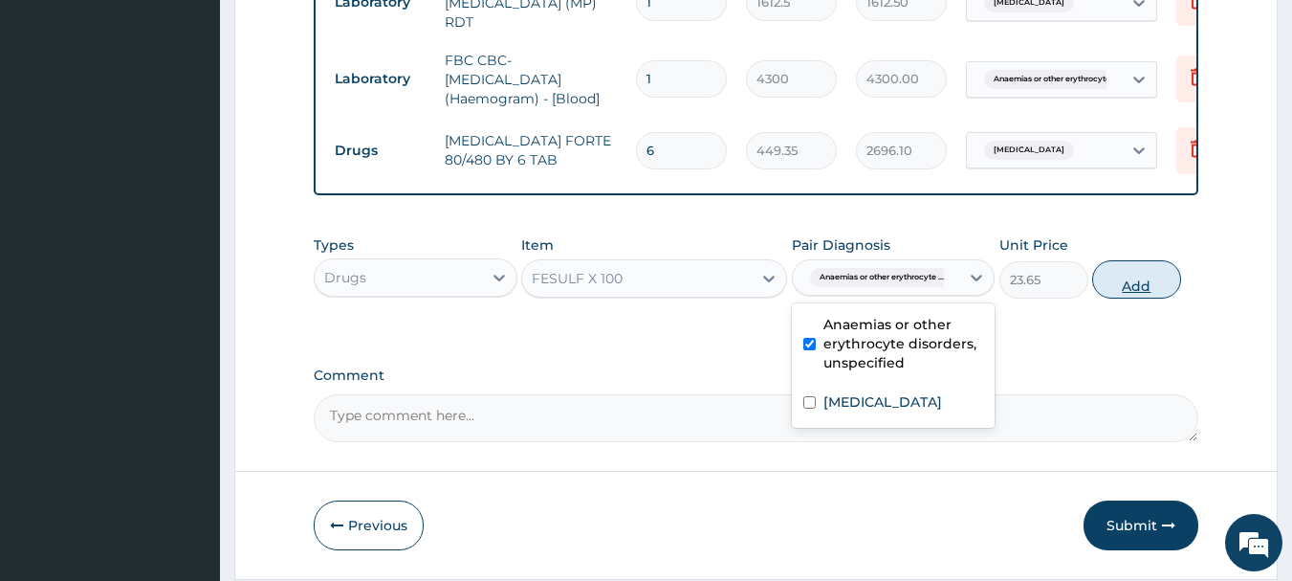
click at [1145, 275] on button "Add" at bounding box center [1136, 279] width 89 height 38
type input "0"
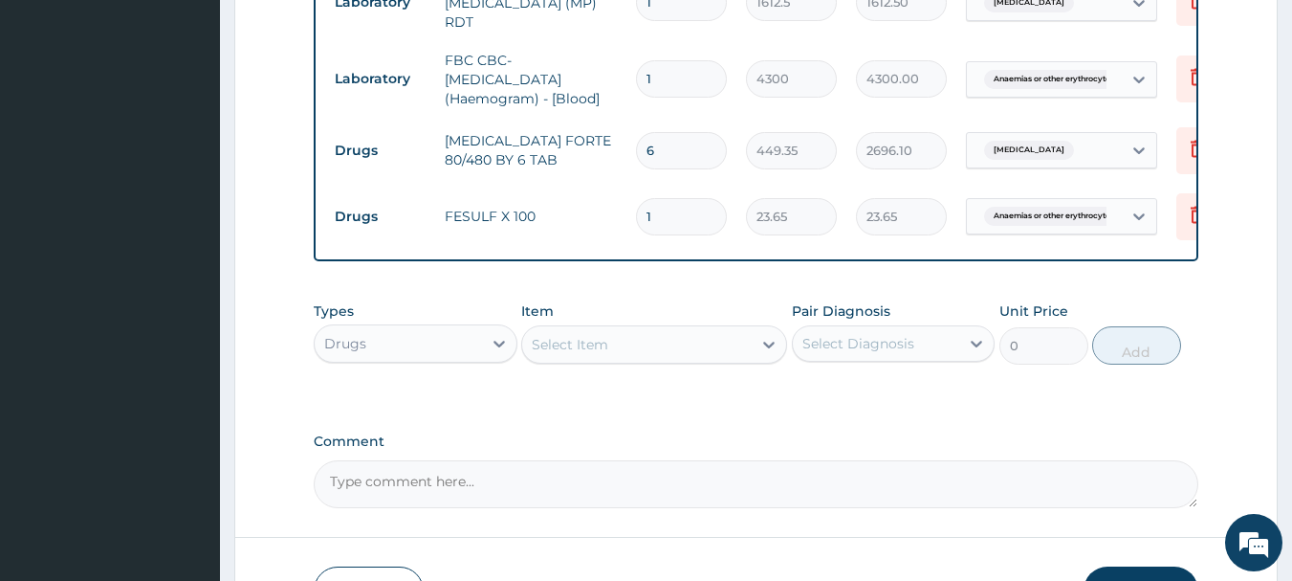
drag, startPoint x: 652, startPoint y: 205, endPoint x: 543, endPoint y: 183, distance: 111.2
click at [546, 203] on tr "Drugs FESULF X 100 1 23.65 23.65 Anaemias or other erythrocyte ... Delete" at bounding box center [793, 217] width 937 height 66
type input "2"
type input "47.30"
type input "21"
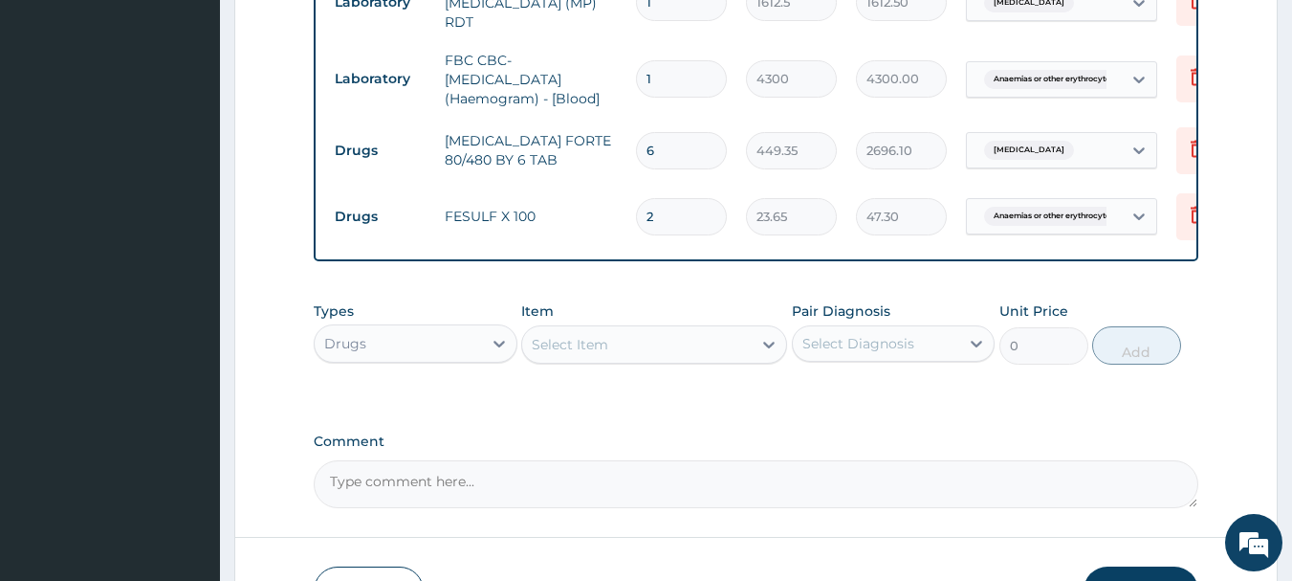
type input "496.65"
type input "21"
click at [635, 296] on div "Types Drugs Item Select Item Pair Diagnosis Select Diagnosis Unit Price 0 Add" at bounding box center [757, 333] width 886 height 82
click at [653, 360] on div "Select Item" at bounding box center [637, 344] width 230 height 31
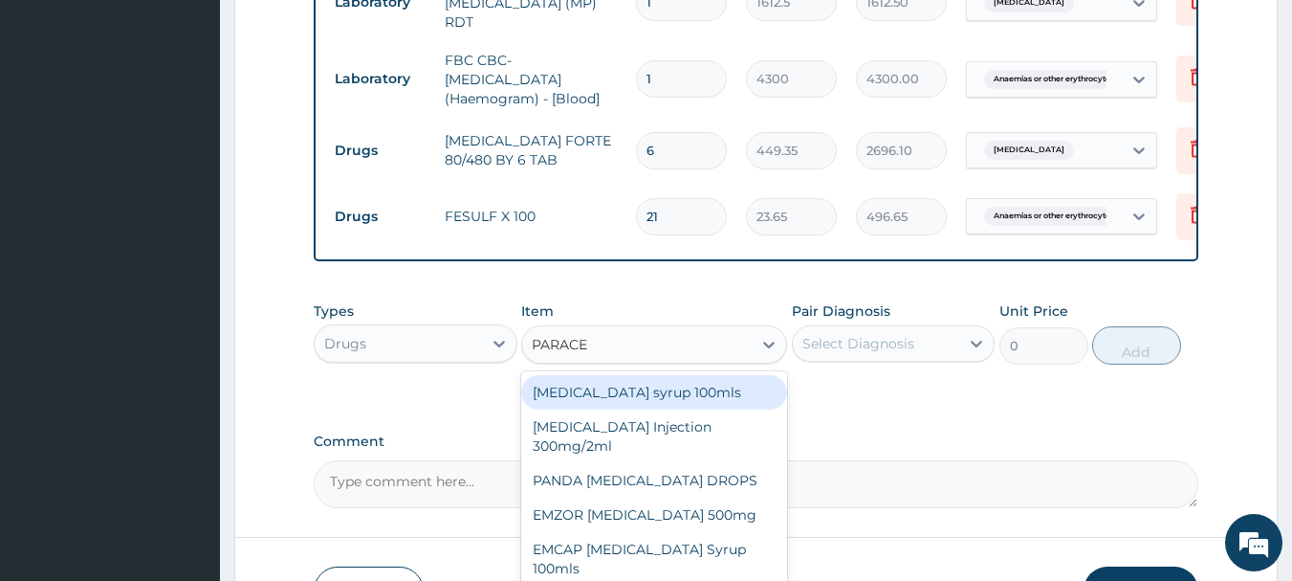
type input "PARACET"
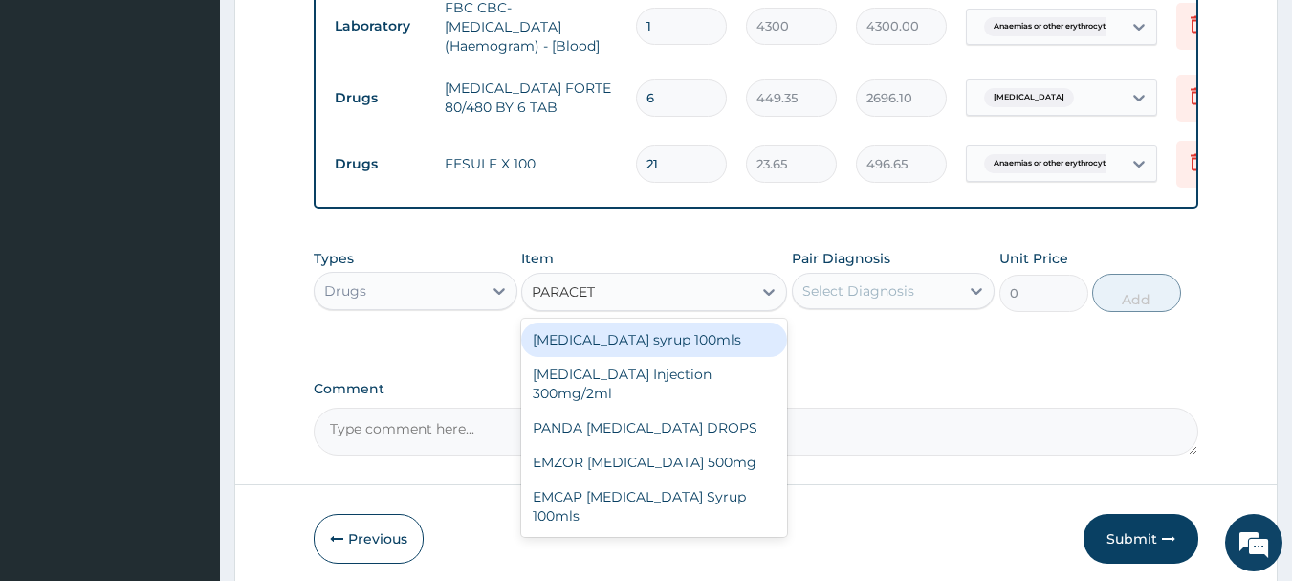
scroll to position [971, 0]
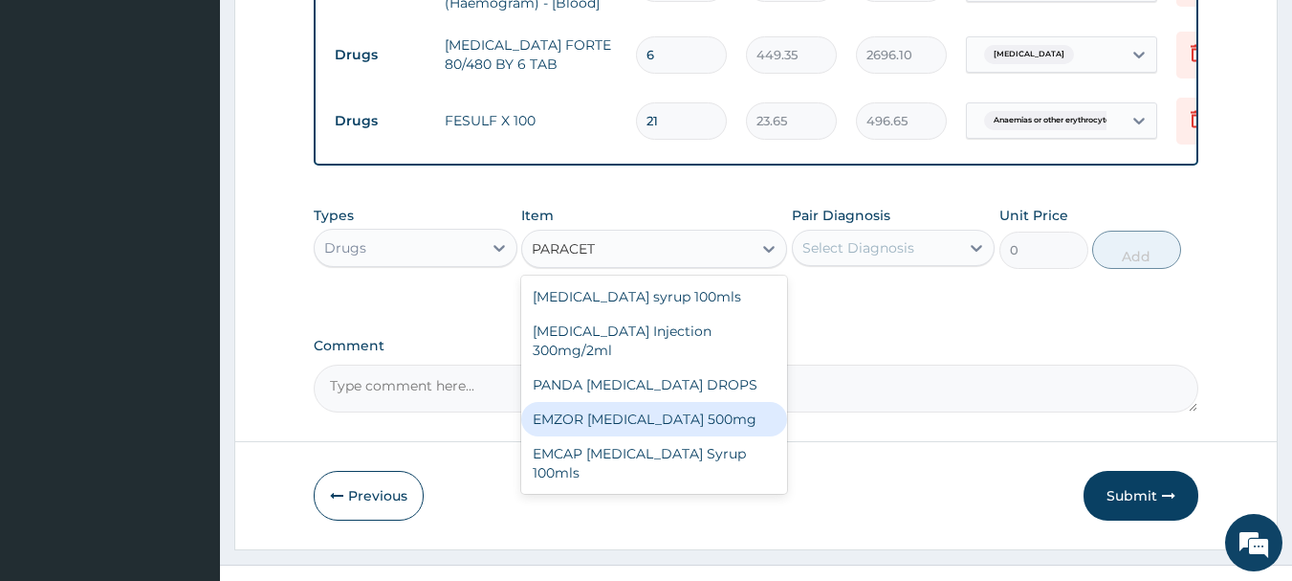
click at [631, 426] on div "EMZOR [MEDICAL_DATA] 500mg" at bounding box center [654, 419] width 266 height 34
type input "23.65"
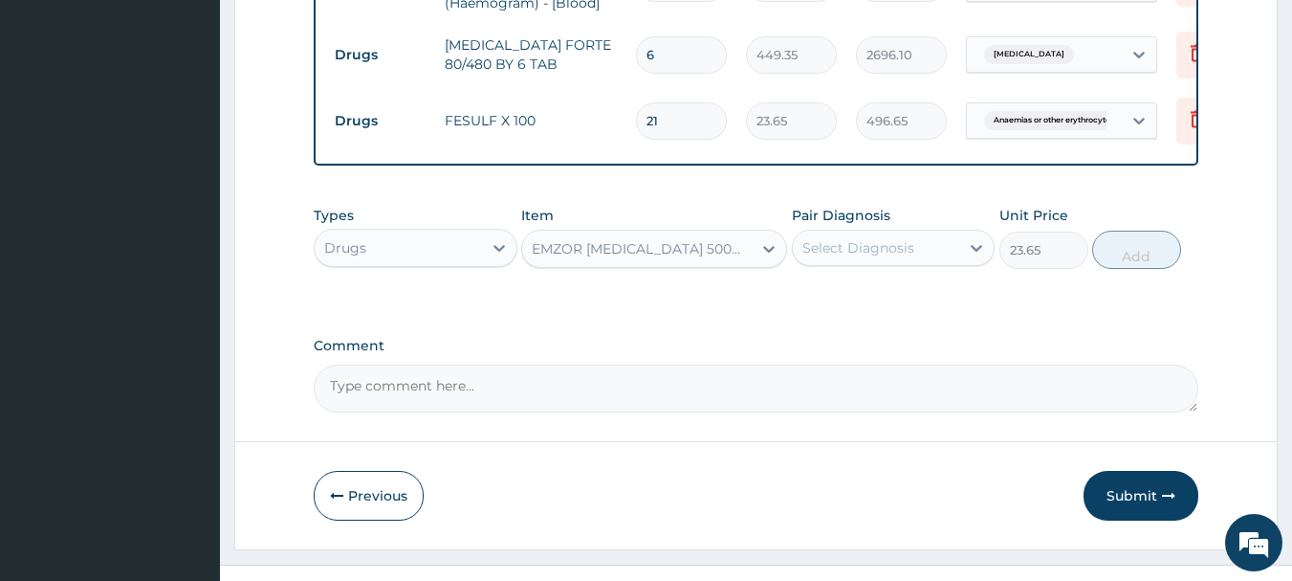
click at [862, 250] on div "Select Diagnosis" at bounding box center [859, 247] width 112 height 19
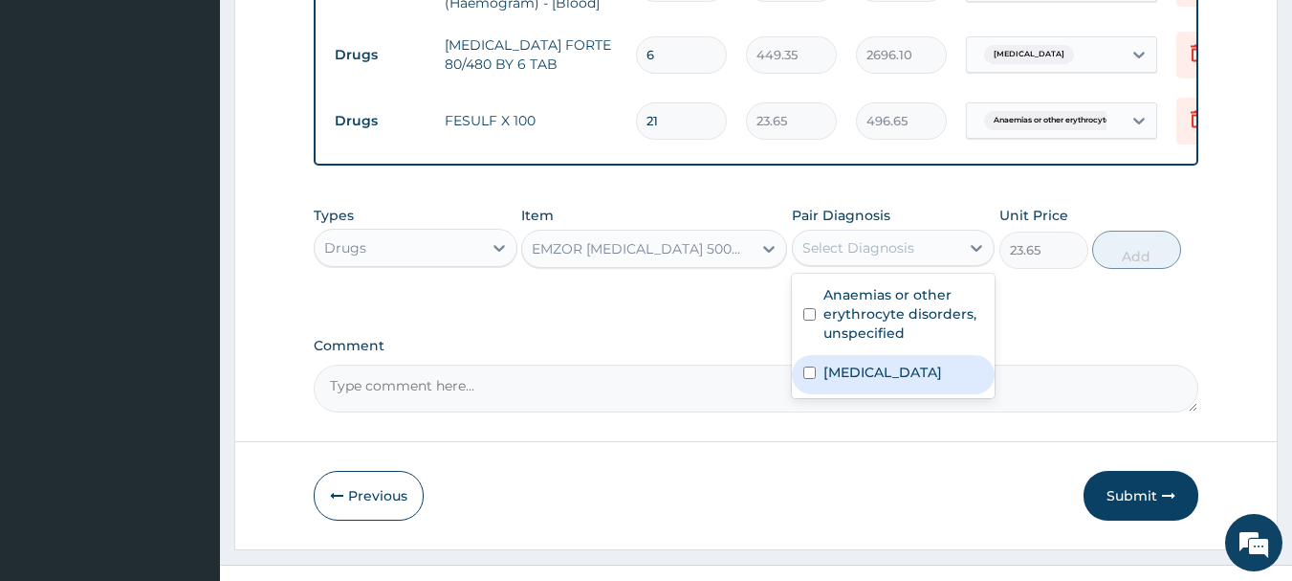
click at [816, 373] on div "Malaria, unspecified" at bounding box center [894, 374] width 204 height 39
checkbox input "true"
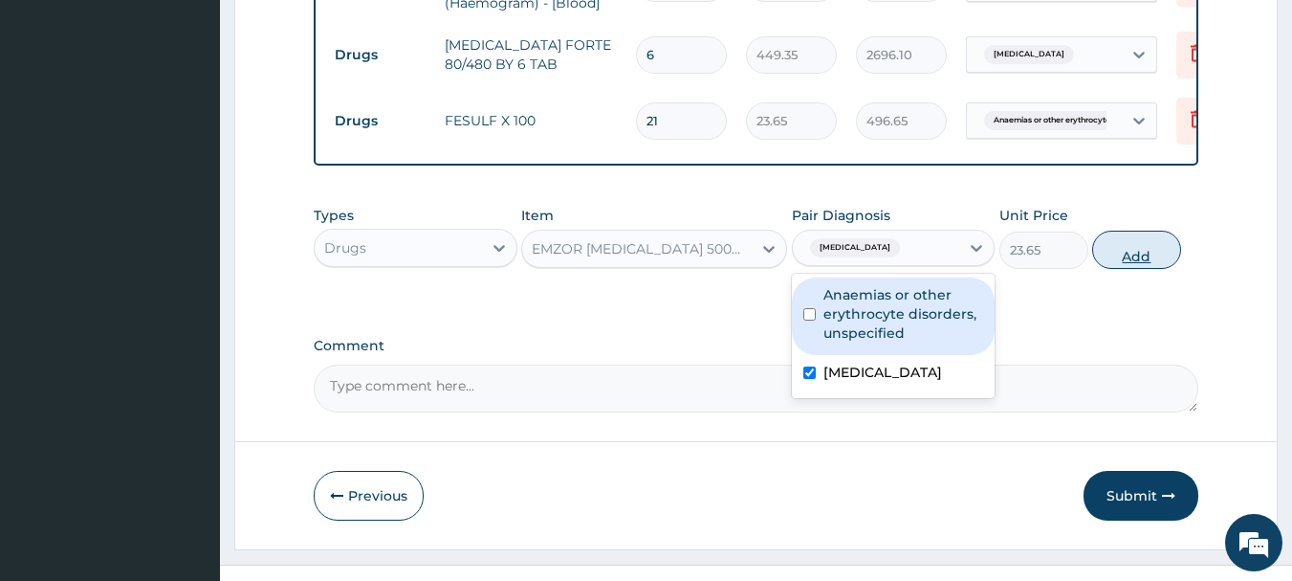
click at [1158, 260] on button "Add" at bounding box center [1136, 250] width 89 height 38
type input "0"
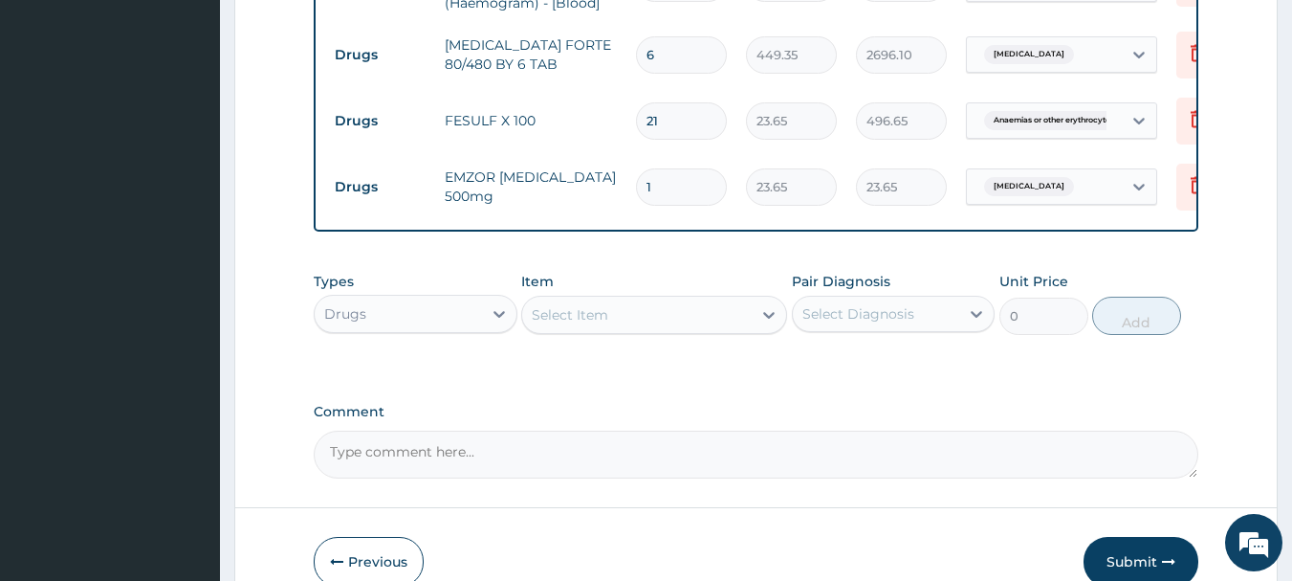
type input "18"
type input "425.70"
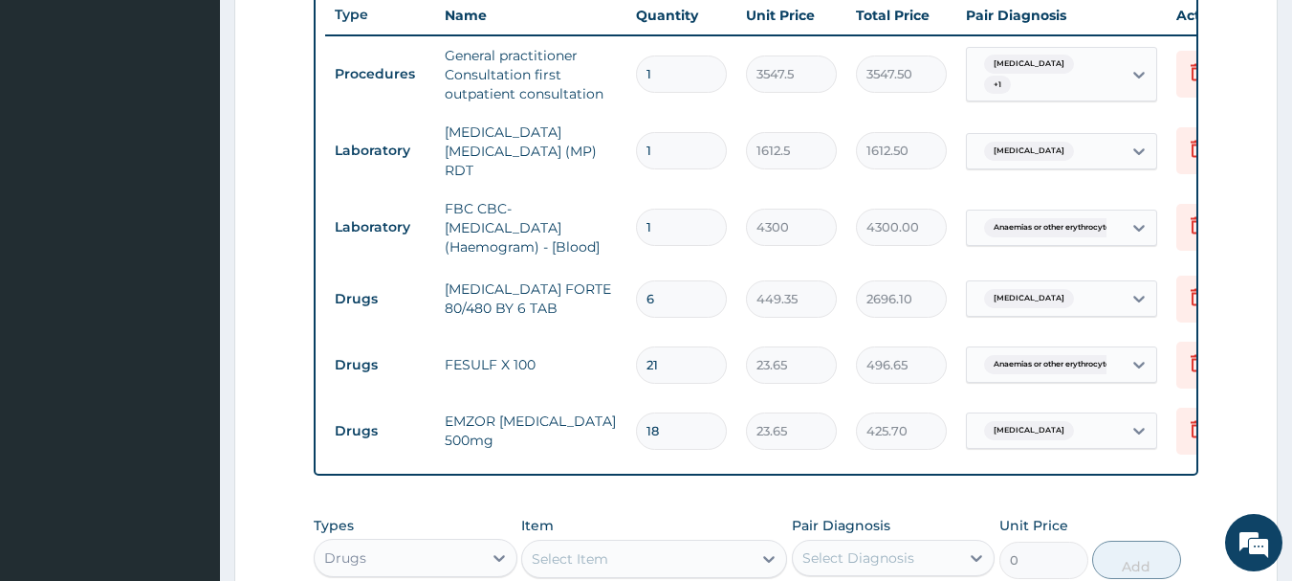
scroll to position [684, 0]
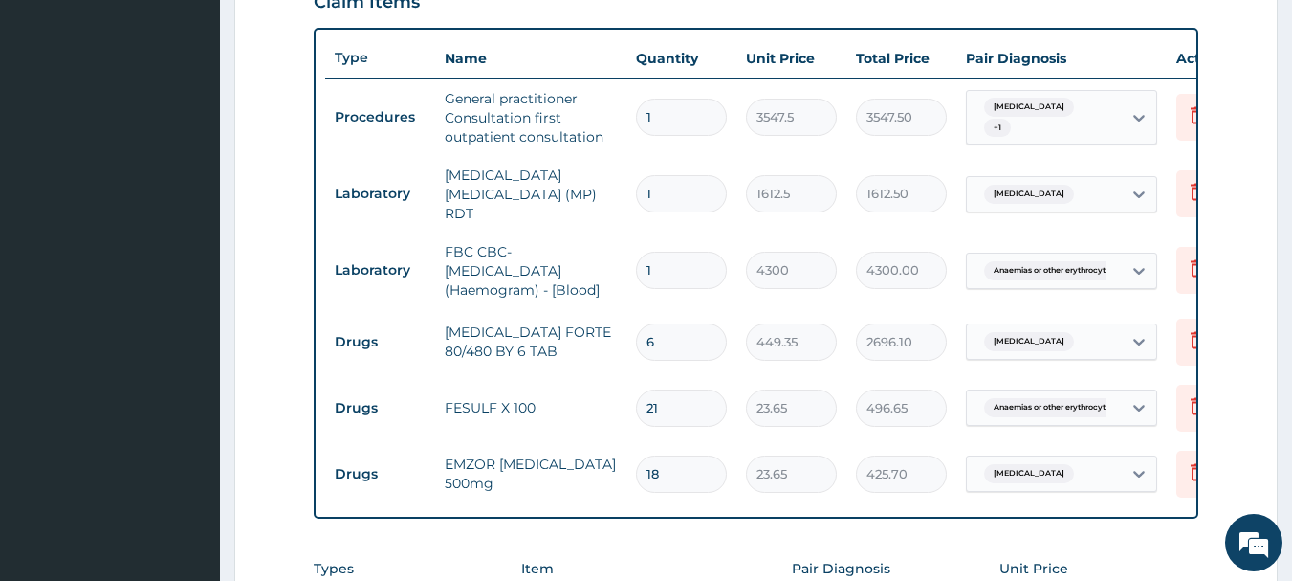
type input "18"
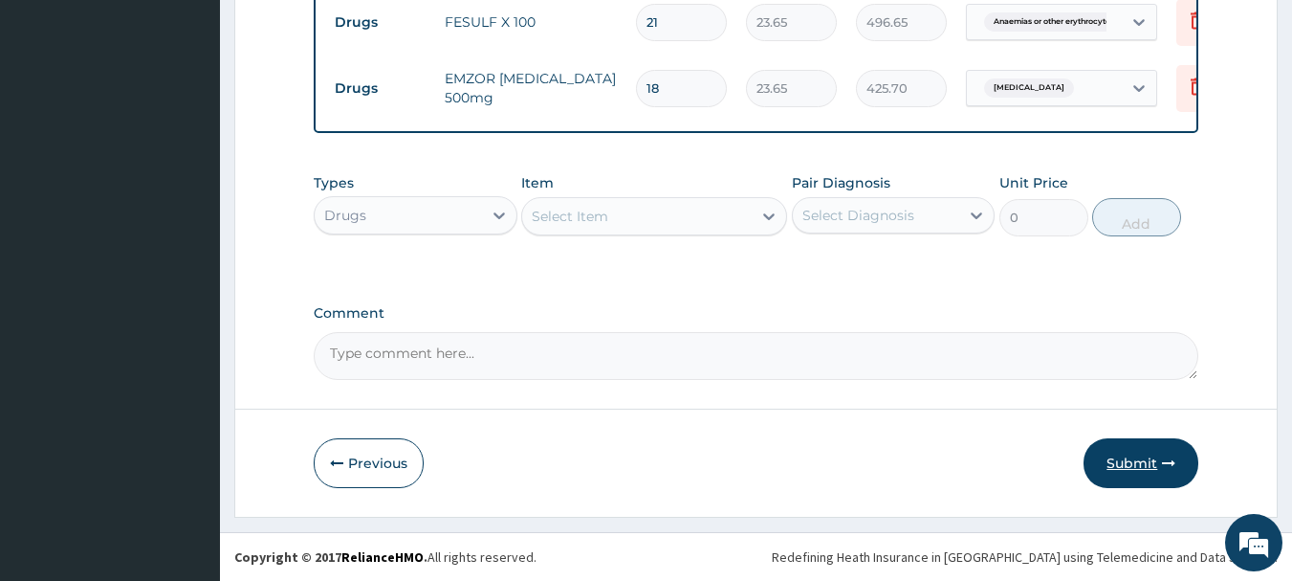
click at [1138, 471] on button "Submit" at bounding box center [1141, 463] width 115 height 50
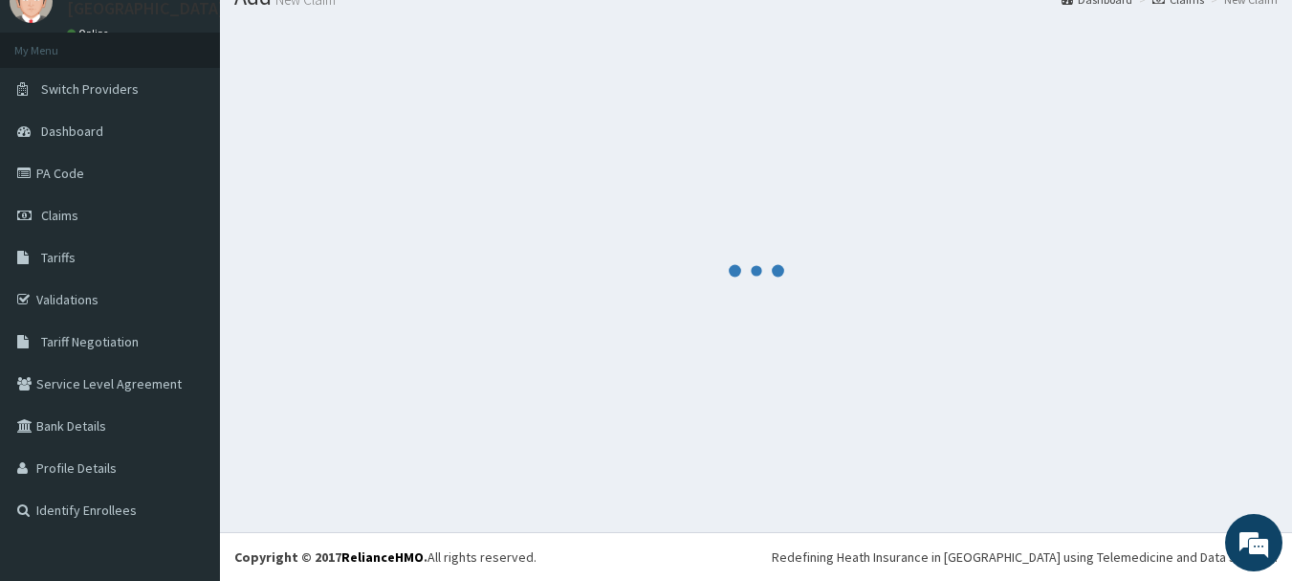
scroll to position [1073, 0]
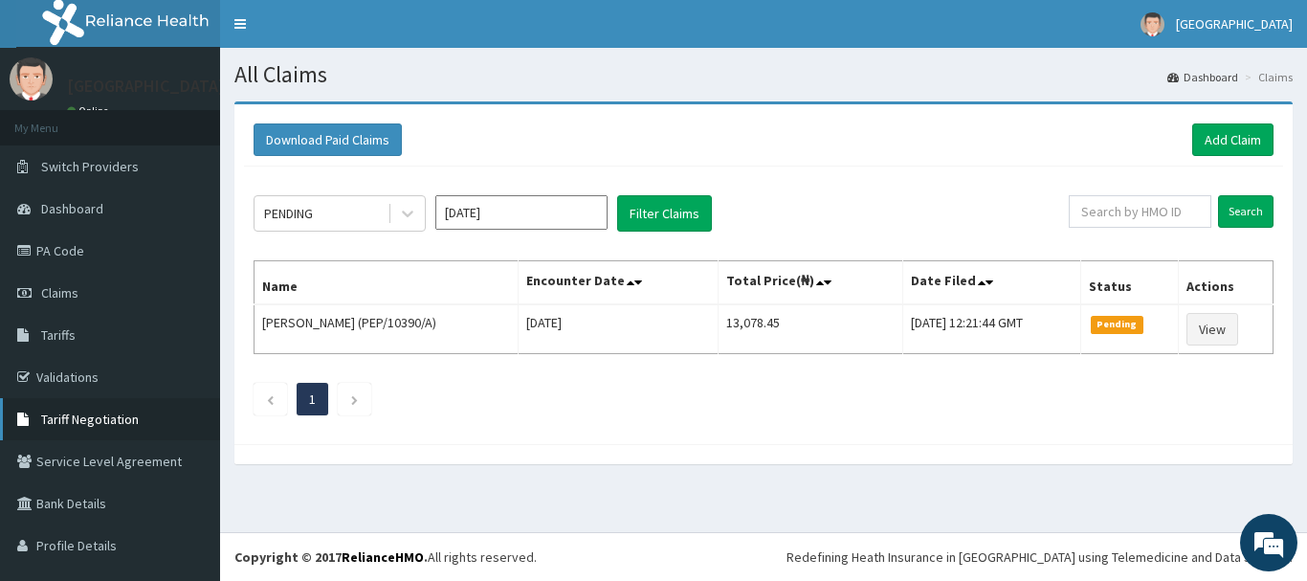
click at [71, 408] on link "Tariff Negotiation" at bounding box center [110, 419] width 220 height 42
click at [70, 379] on link "Validations" at bounding box center [110, 377] width 220 height 42
click at [1223, 130] on link "Add Claim" at bounding box center [1232, 139] width 81 height 33
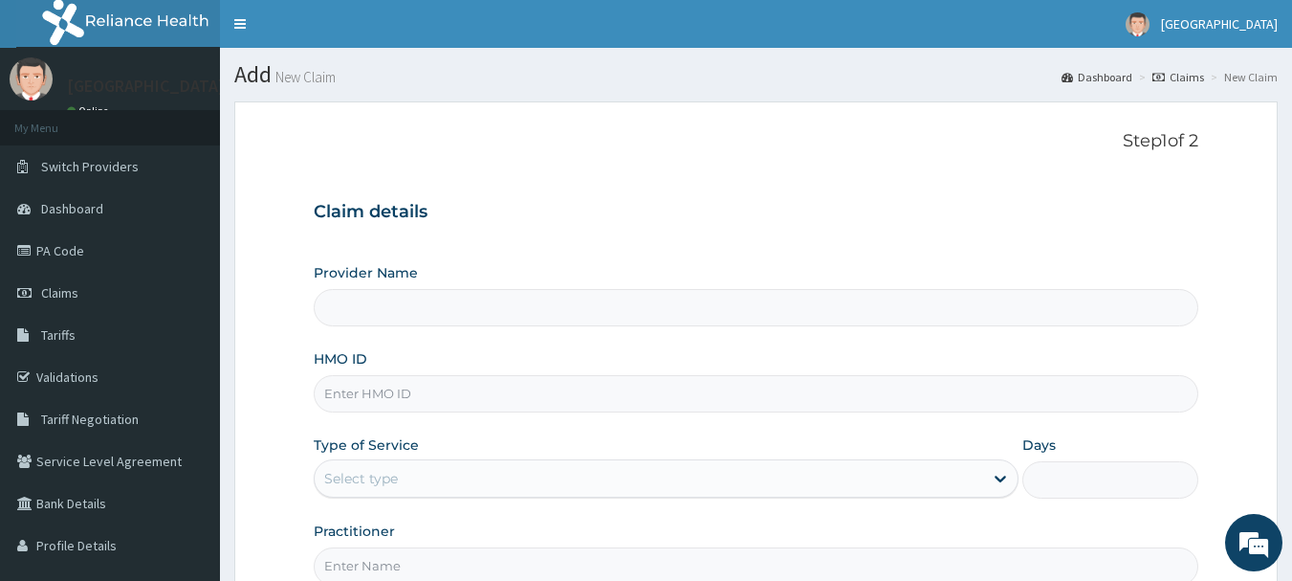
type input "[GEOGRAPHIC_DATA]"
click at [370, 394] on input "HMO ID" at bounding box center [757, 393] width 886 height 37
paste input "PYH/10040/D"
type input "PYH/10040/D"
click at [378, 486] on div "Select type" at bounding box center [361, 478] width 74 height 19
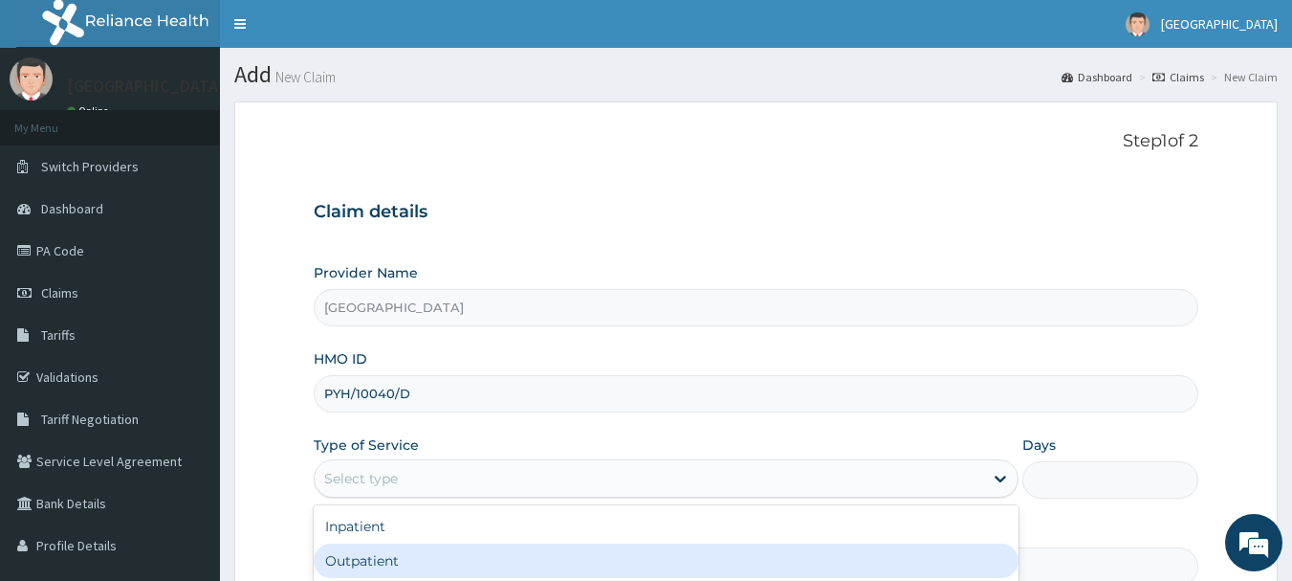
click at [388, 562] on div "Outpatient" at bounding box center [666, 560] width 705 height 34
type input "1"
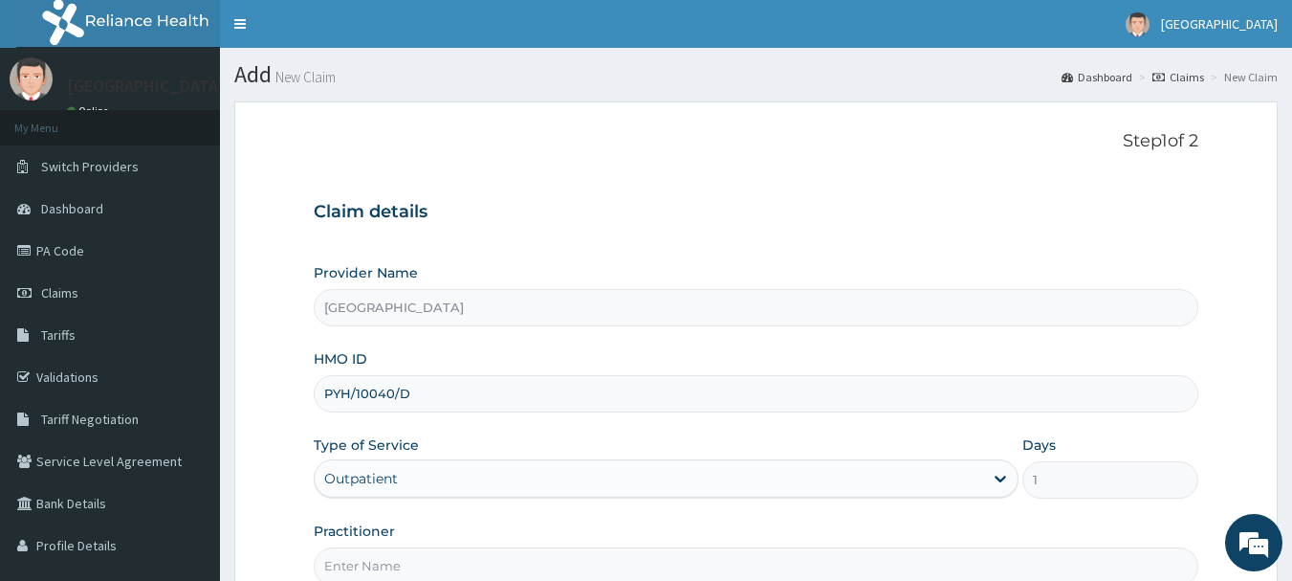
scroll to position [191, 0]
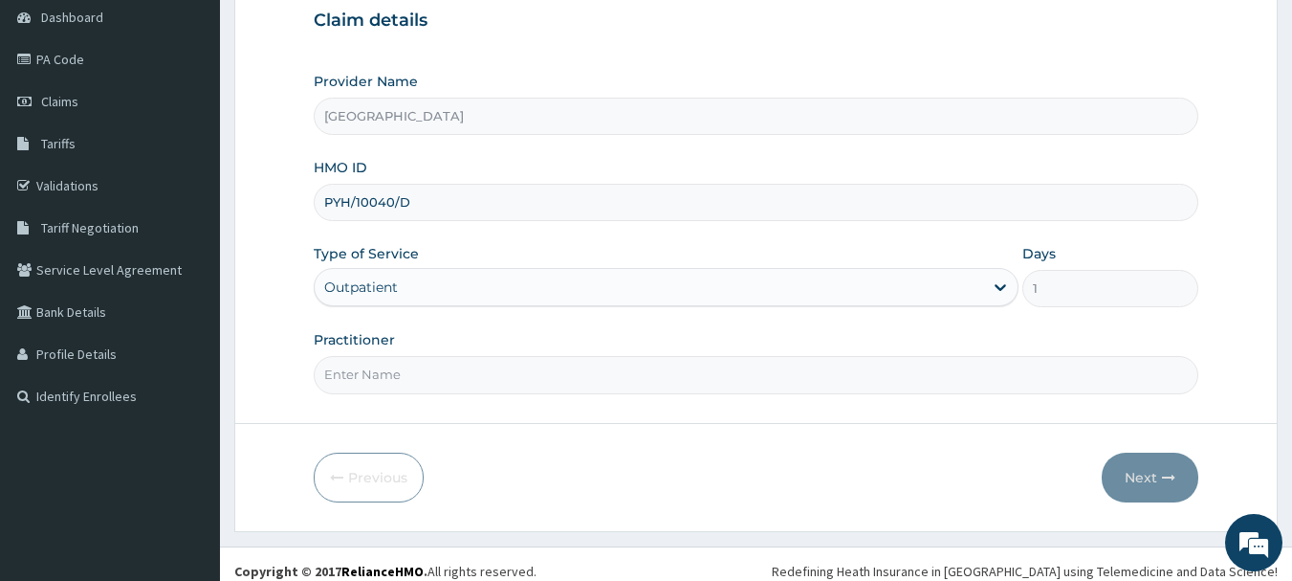
click at [405, 371] on input "Practitioner" at bounding box center [757, 374] width 886 height 37
type input "DR [PERSON_NAME]"
click at [1166, 477] on icon "button" at bounding box center [1168, 477] width 13 height 13
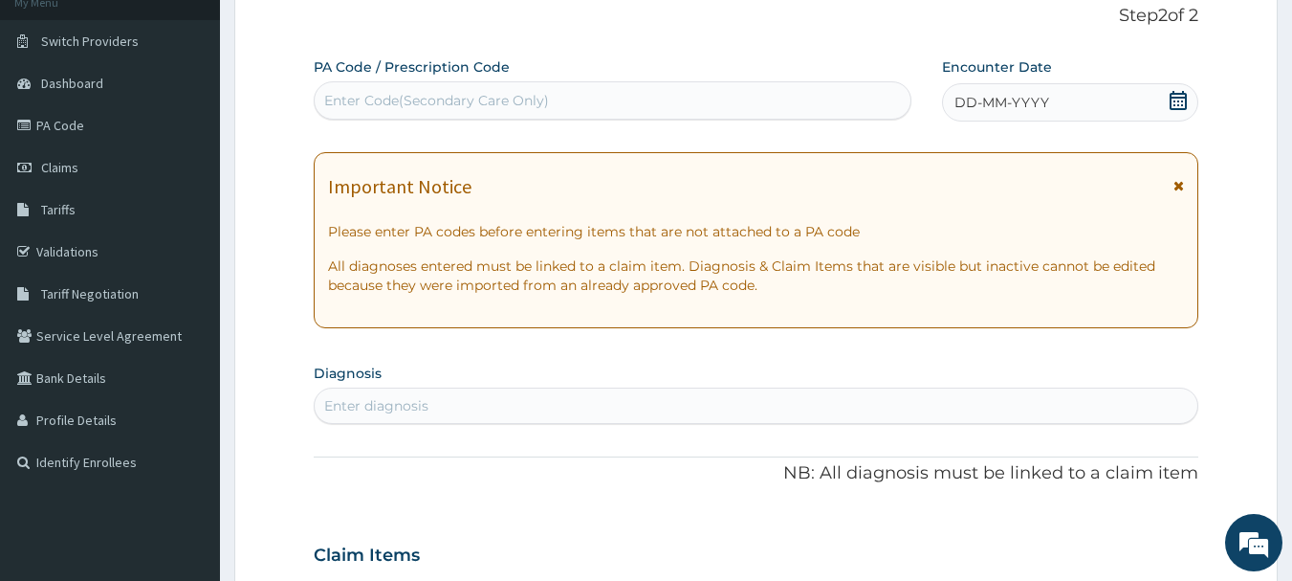
scroll to position [0, 0]
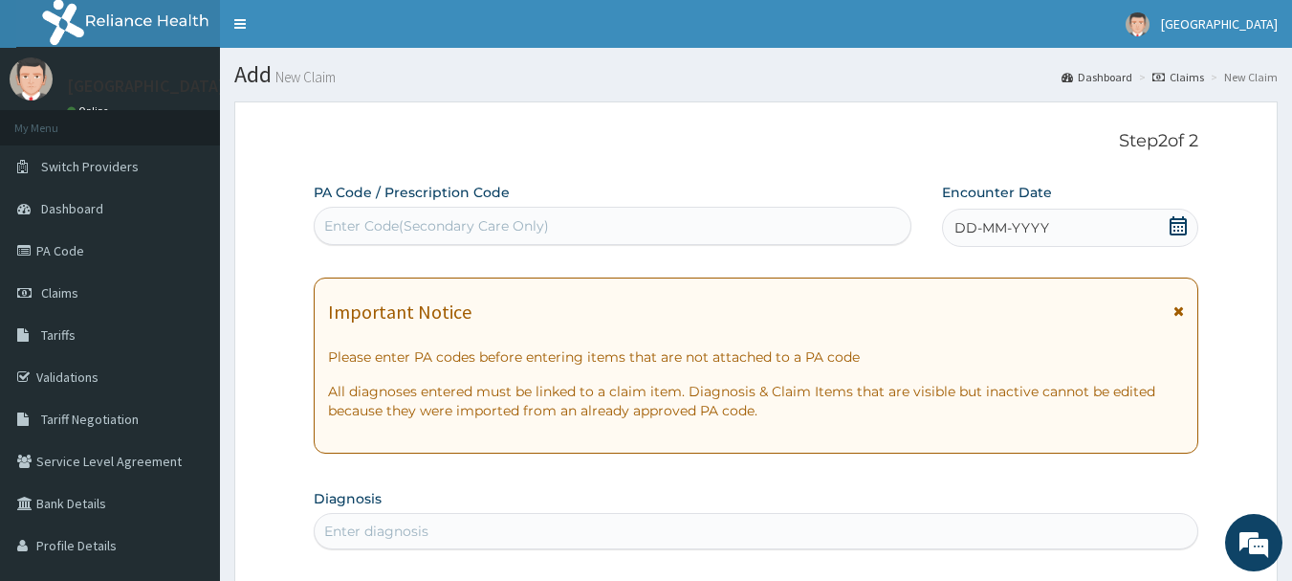
click at [1178, 224] on icon at bounding box center [1178, 225] width 19 height 19
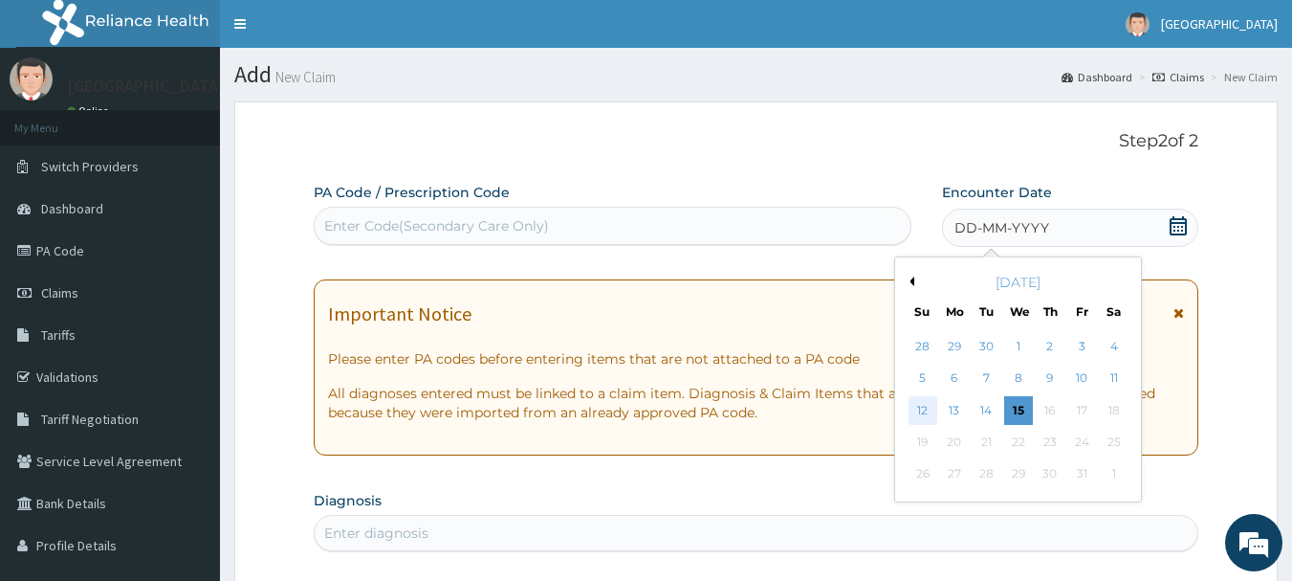
click at [913, 416] on div "12" at bounding box center [923, 410] width 29 height 29
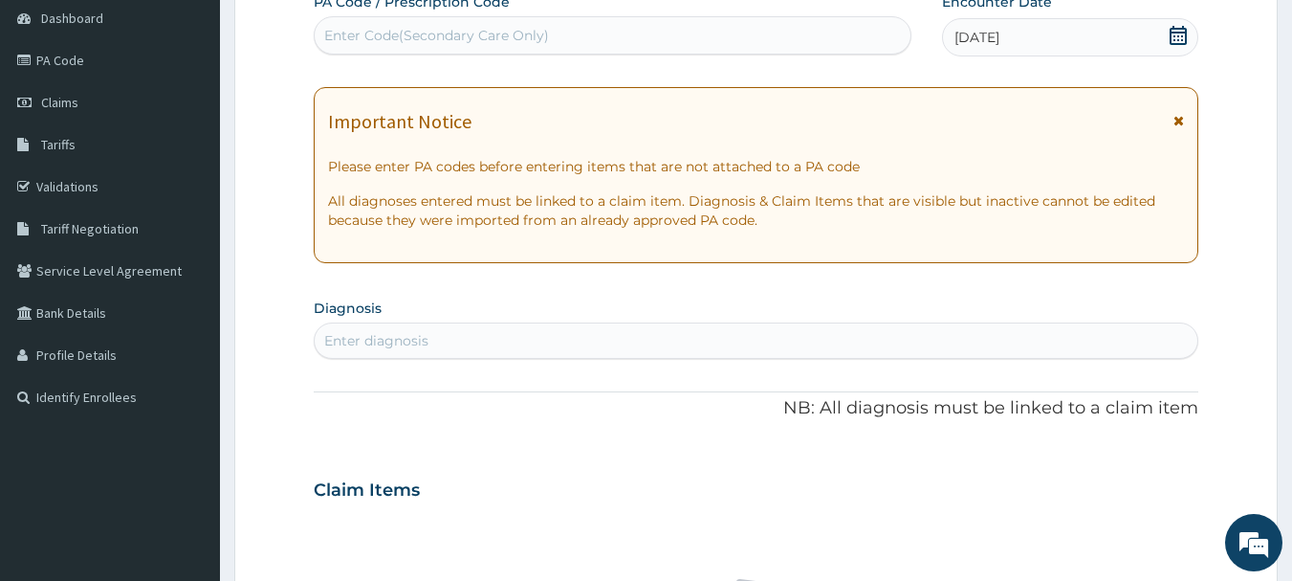
scroll to position [191, 0]
click at [542, 341] on div "Enter diagnosis" at bounding box center [757, 339] width 884 height 31
type input "UPPER"
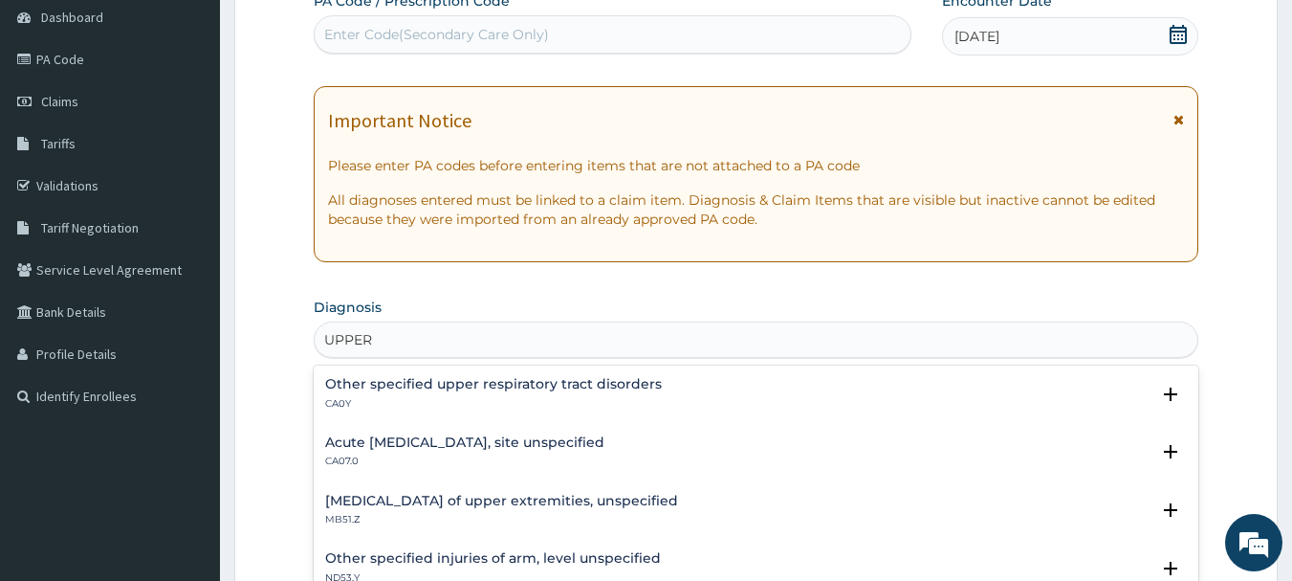
click at [533, 453] on div "Acute upper respiratory infection, site unspecified CA07.0" at bounding box center [464, 451] width 279 height 33
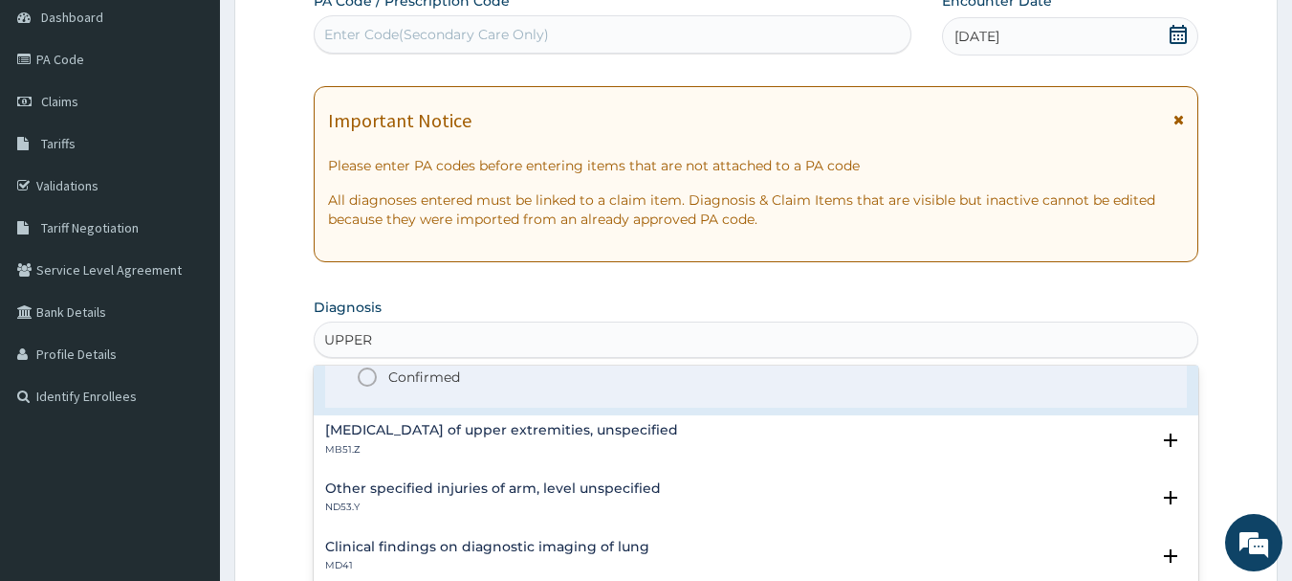
click at [364, 371] on icon "status option filled" at bounding box center [367, 376] width 23 height 23
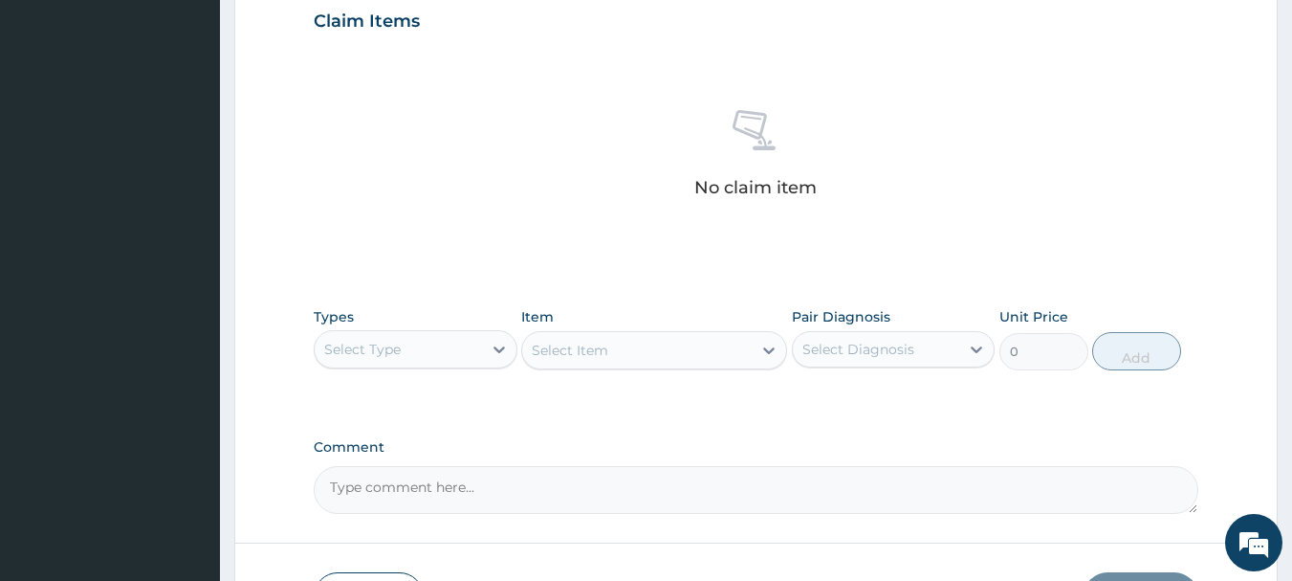
scroll to position [670, 0]
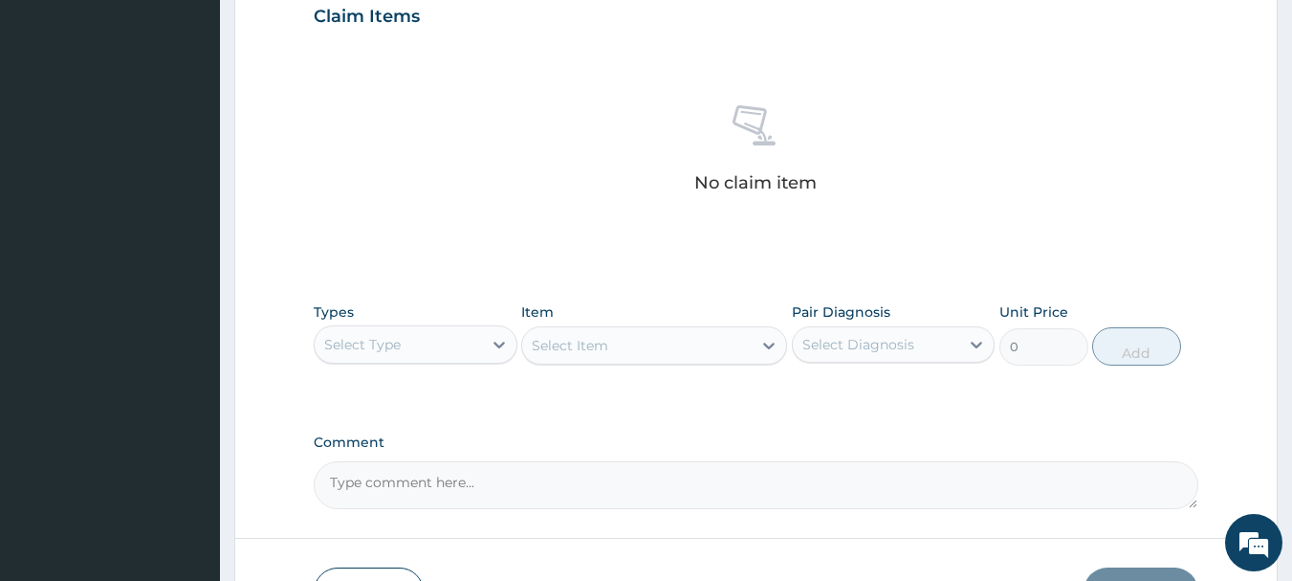
click at [419, 349] on div "Select Type" at bounding box center [398, 344] width 167 height 31
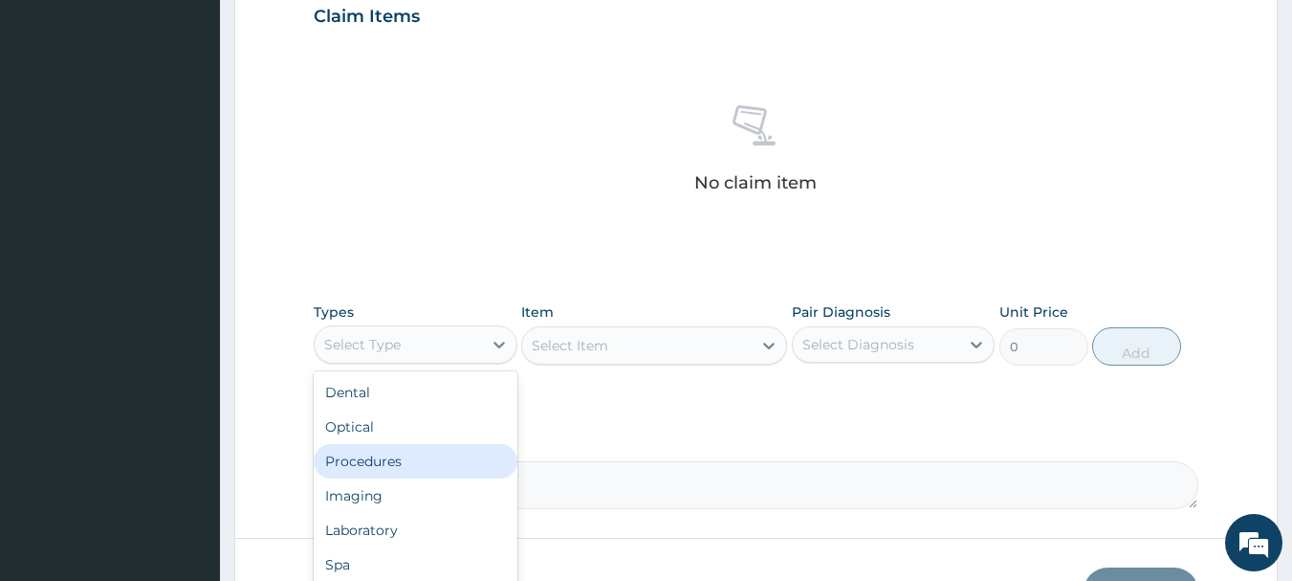
click at [397, 470] on div "Procedures" at bounding box center [416, 461] width 204 height 34
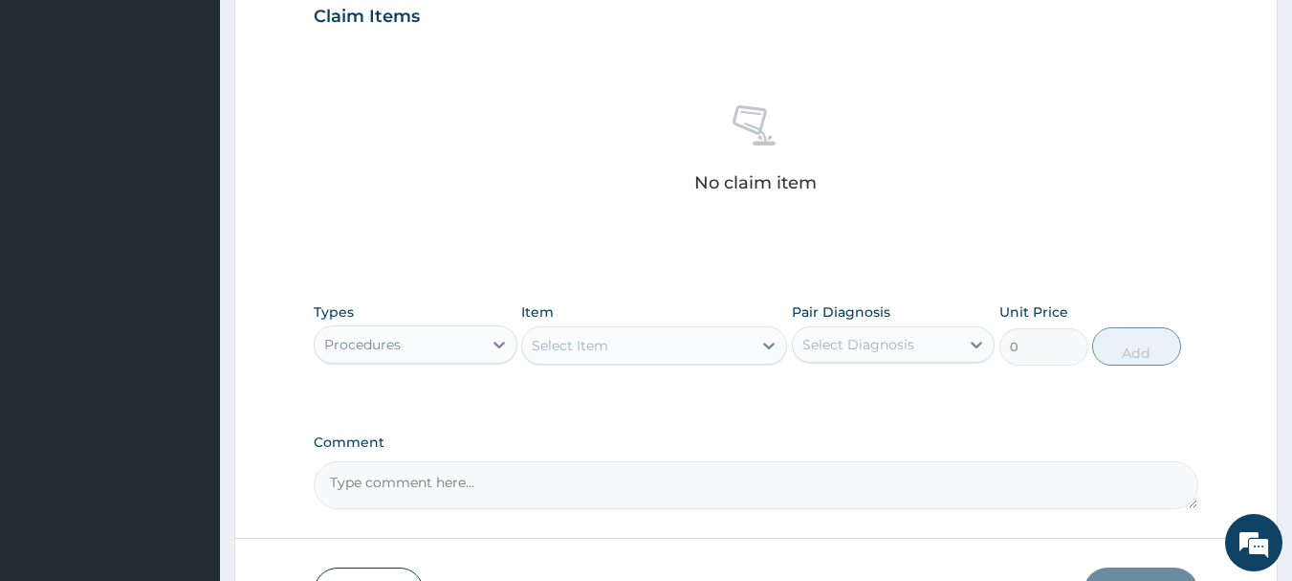
click at [552, 343] on div "Select Item" at bounding box center [570, 345] width 77 height 19
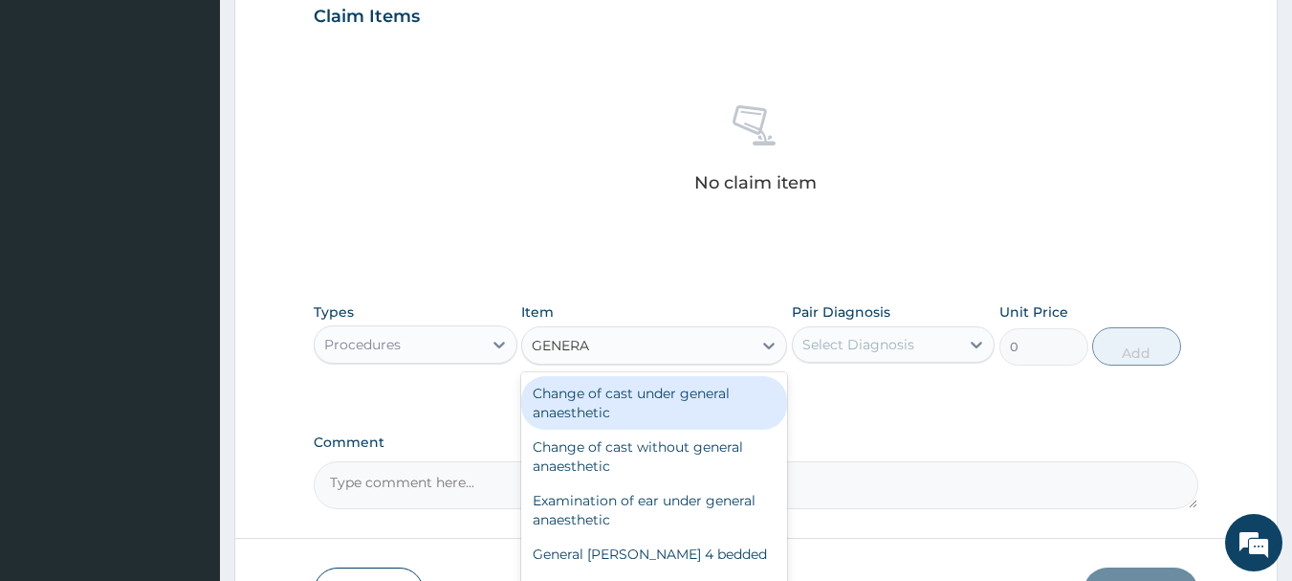
type input "GENERAL"
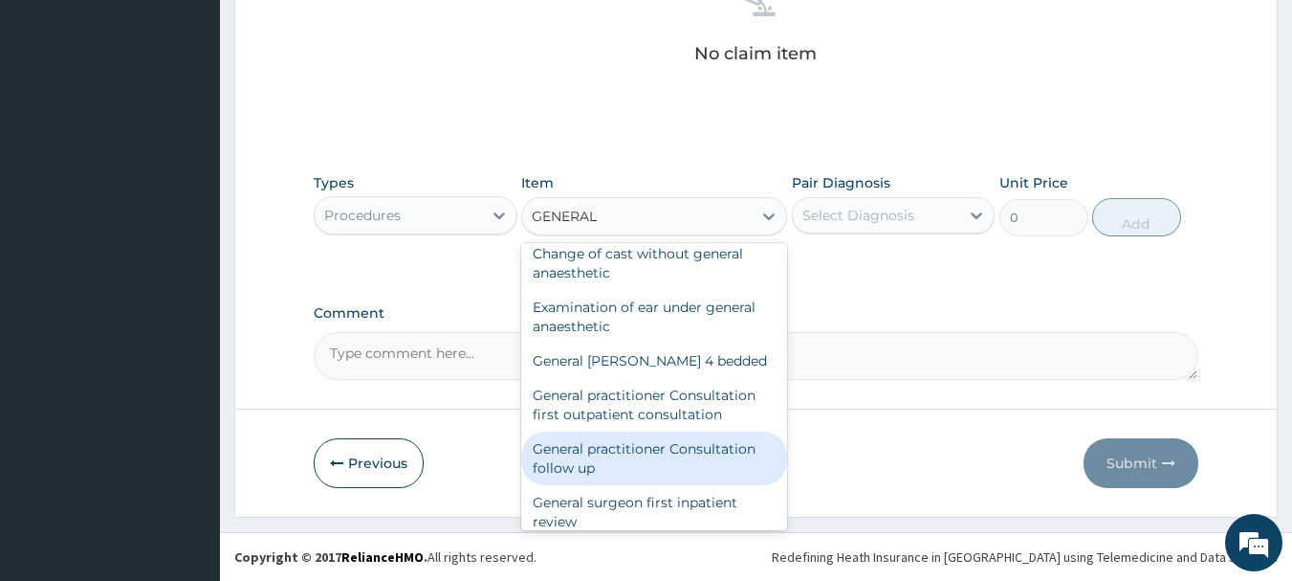
scroll to position [96, 0]
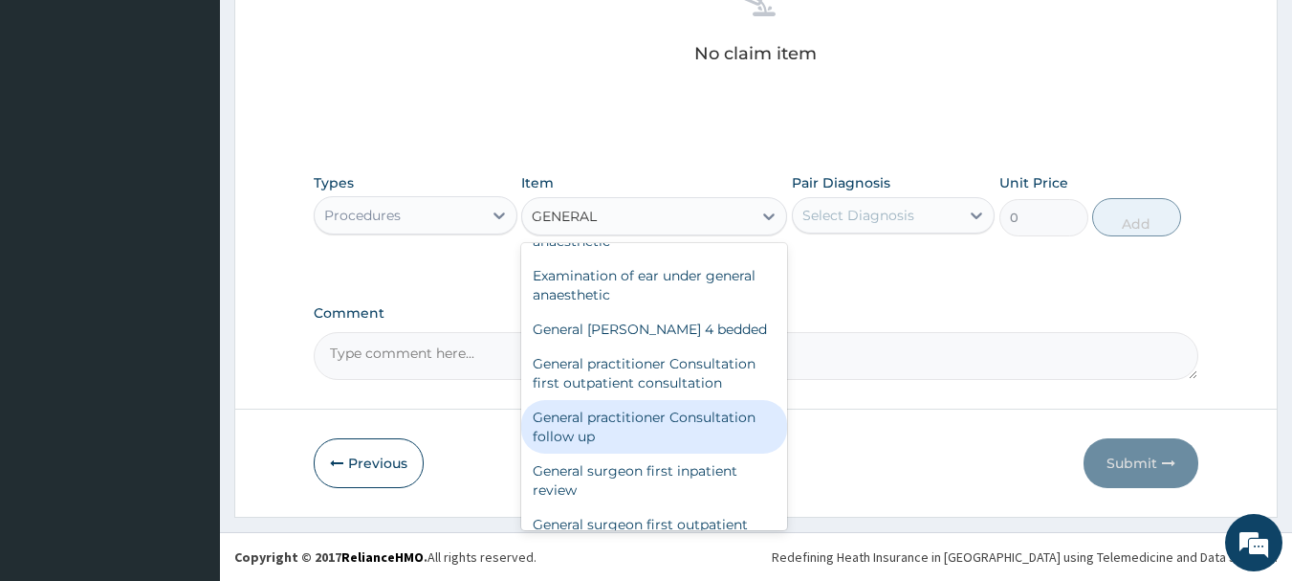
click at [598, 439] on div "General practitioner Consultation follow up" at bounding box center [654, 427] width 266 height 54
type input "2365"
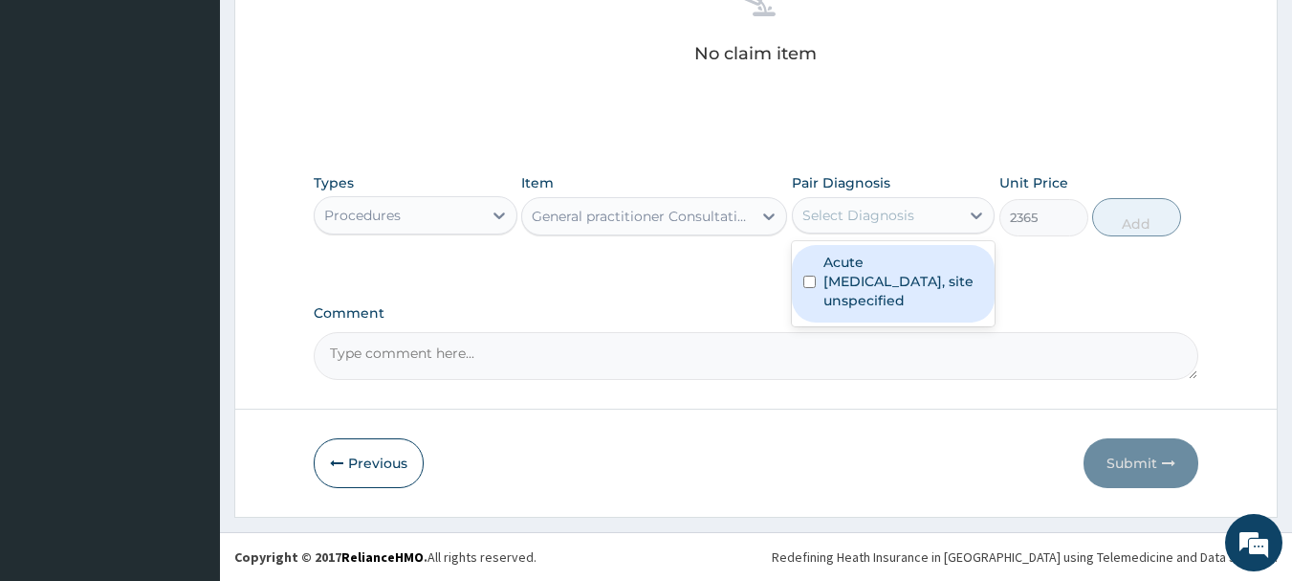
click at [900, 222] on div "Select Diagnosis" at bounding box center [859, 215] width 112 height 19
click at [858, 296] on label "Acute upper respiratory infection, site unspecified" at bounding box center [904, 281] width 161 height 57
checkbox input "true"
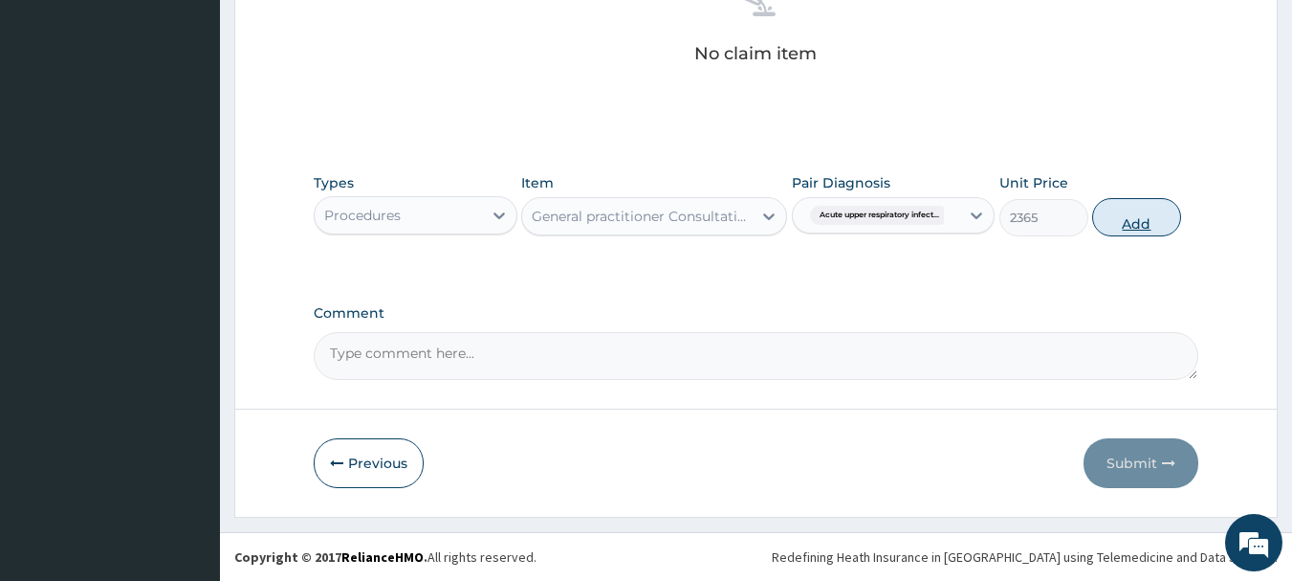
click at [1161, 220] on button "Add" at bounding box center [1136, 217] width 89 height 38
type input "0"
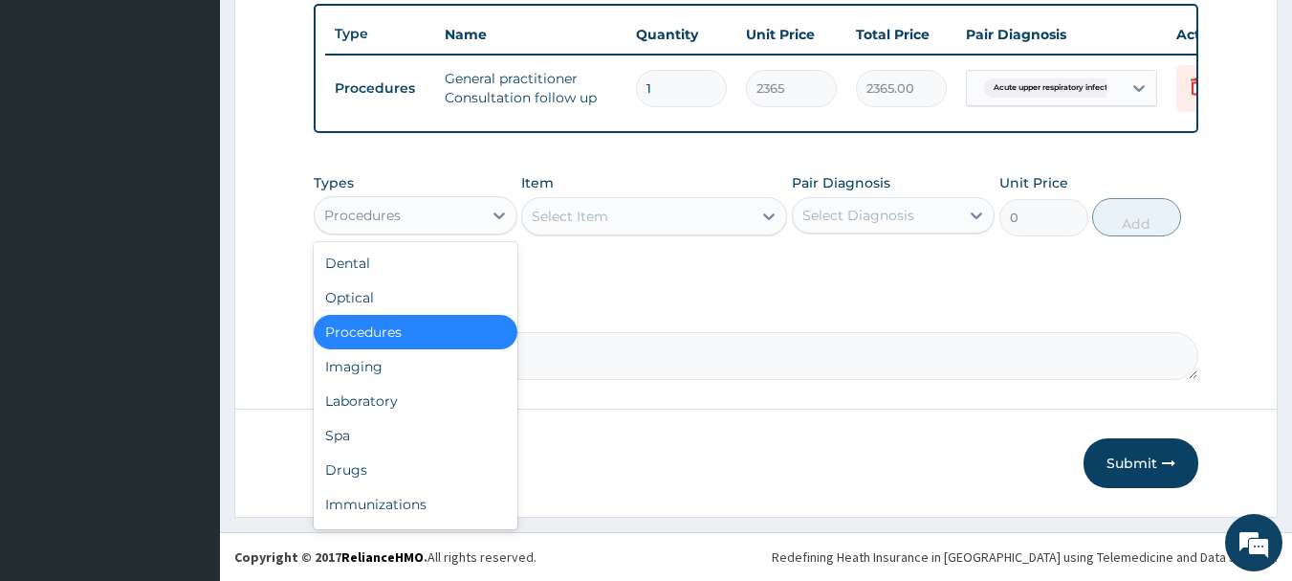
click at [335, 215] on div "Procedures" at bounding box center [362, 215] width 77 height 19
drag, startPoint x: 402, startPoint y: 403, endPoint x: 374, endPoint y: 467, distance: 69.8
click at [374, 467] on div "Dental Optical Procedures Imaging Laboratory Spa Drugs Immunizations Others Gym" at bounding box center [416, 385] width 204 height 287
click at [374, 465] on div "Drugs" at bounding box center [416, 469] width 204 height 34
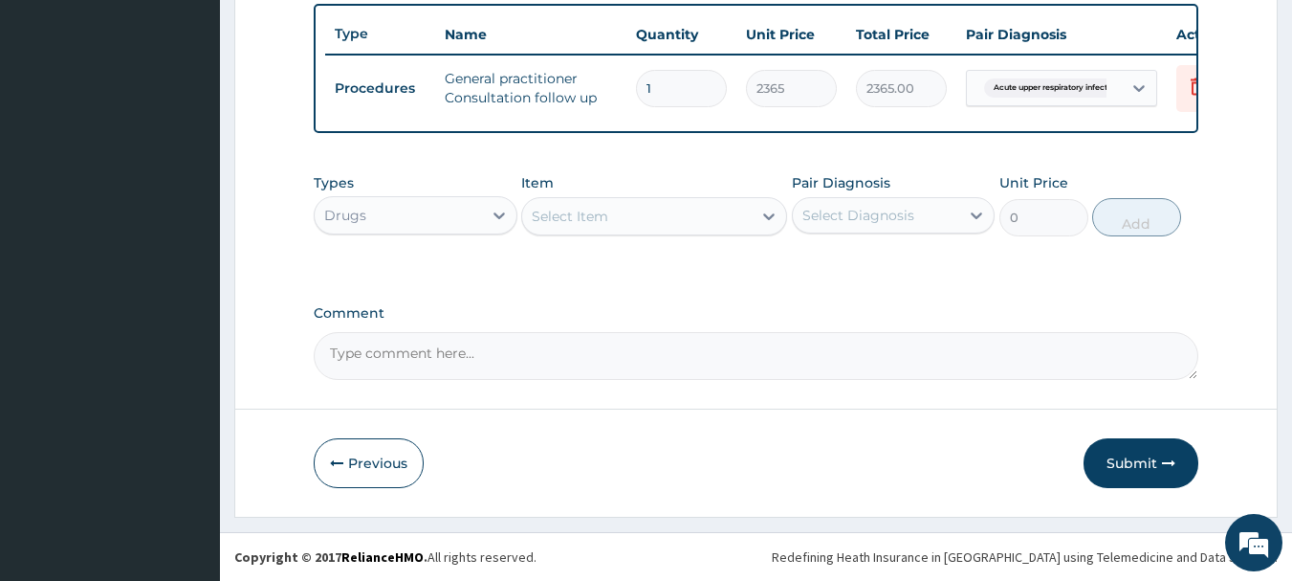
click at [609, 223] on div "Select Item" at bounding box center [637, 216] width 230 height 31
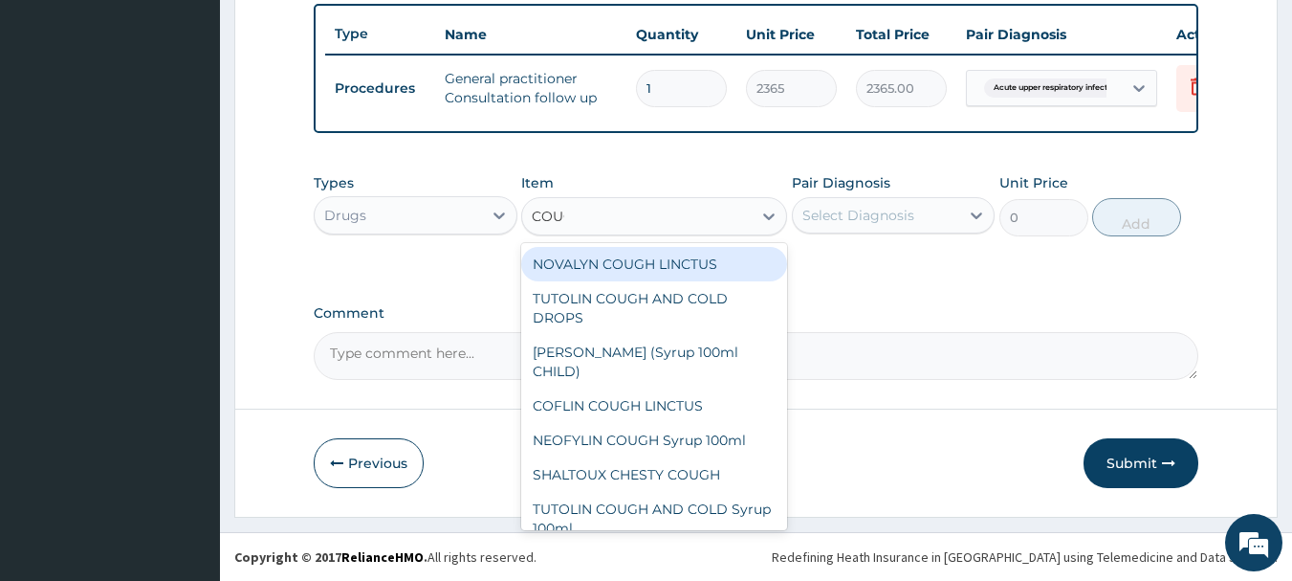
type input "COUGH"
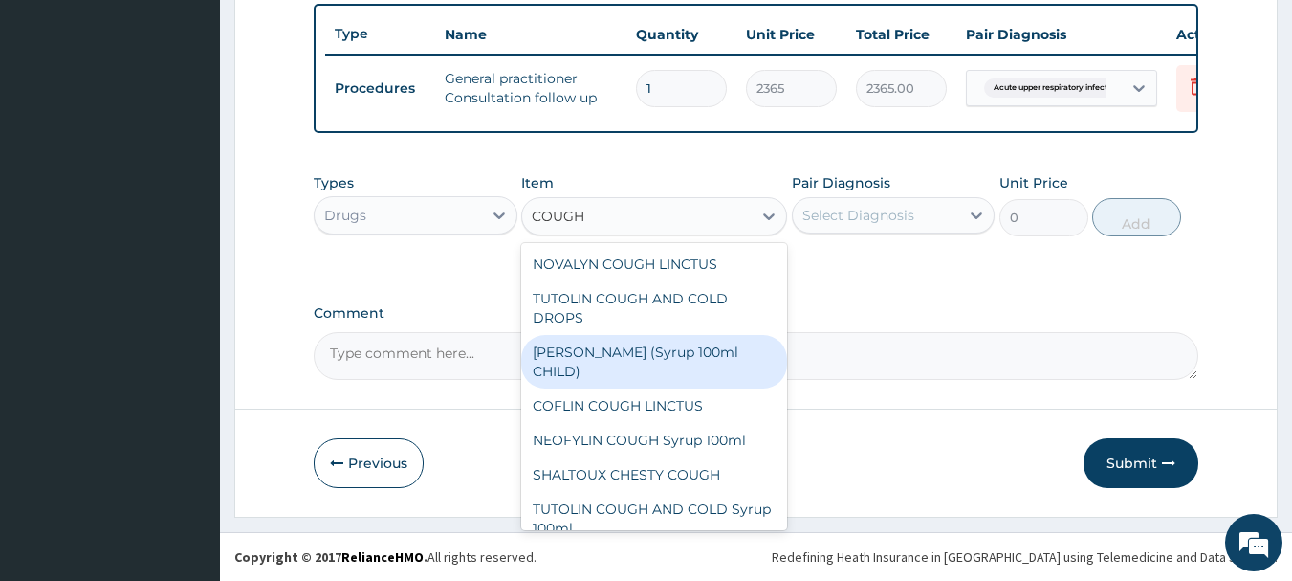
click at [651, 366] on div "[PERSON_NAME] (Syrup 100ml CHILD)" at bounding box center [654, 362] width 266 height 54
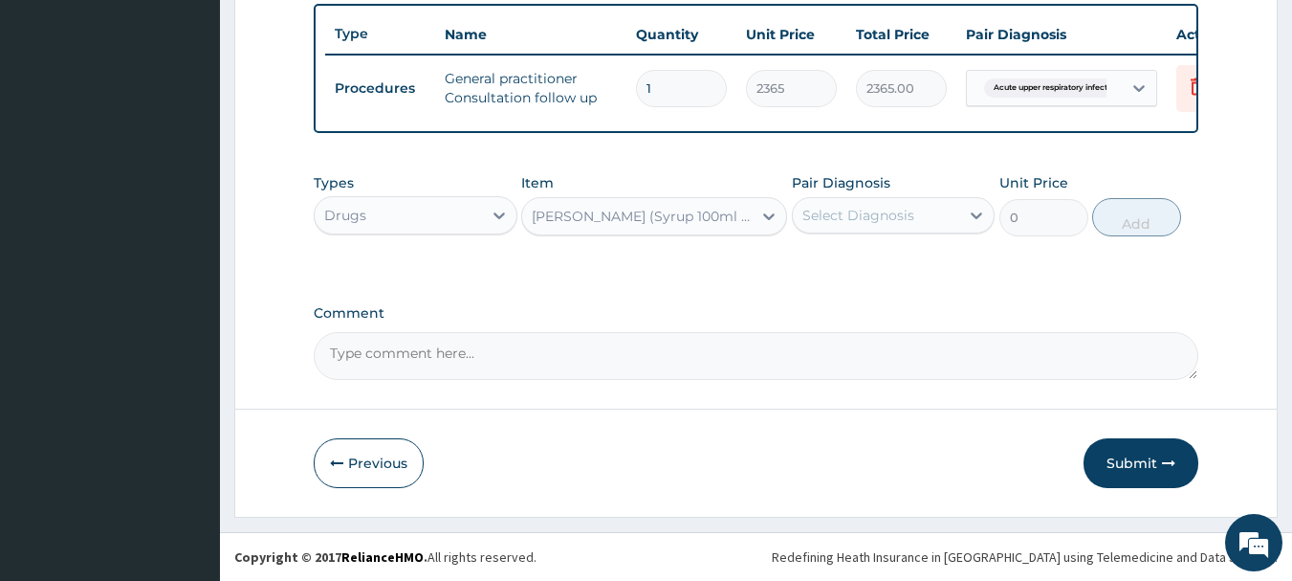
type input "1478.125"
click at [855, 212] on div "Select Diagnosis" at bounding box center [859, 215] width 112 height 19
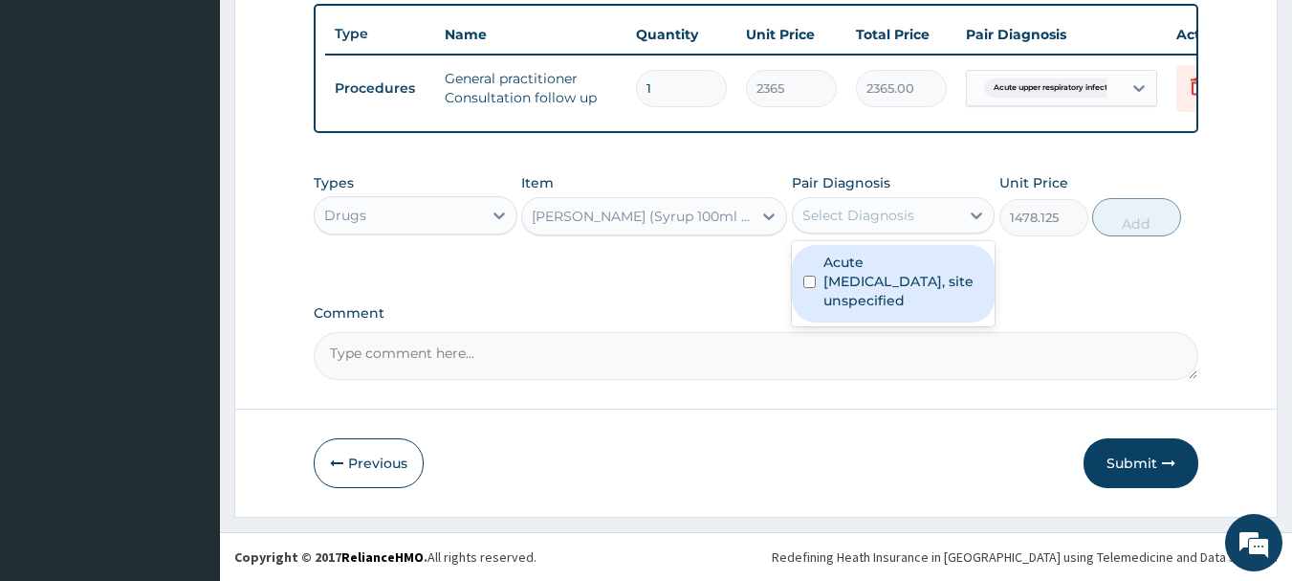
click at [860, 292] on label "Acute [MEDICAL_DATA], site unspecified" at bounding box center [904, 281] width 161 height 57
checkbox input "true"
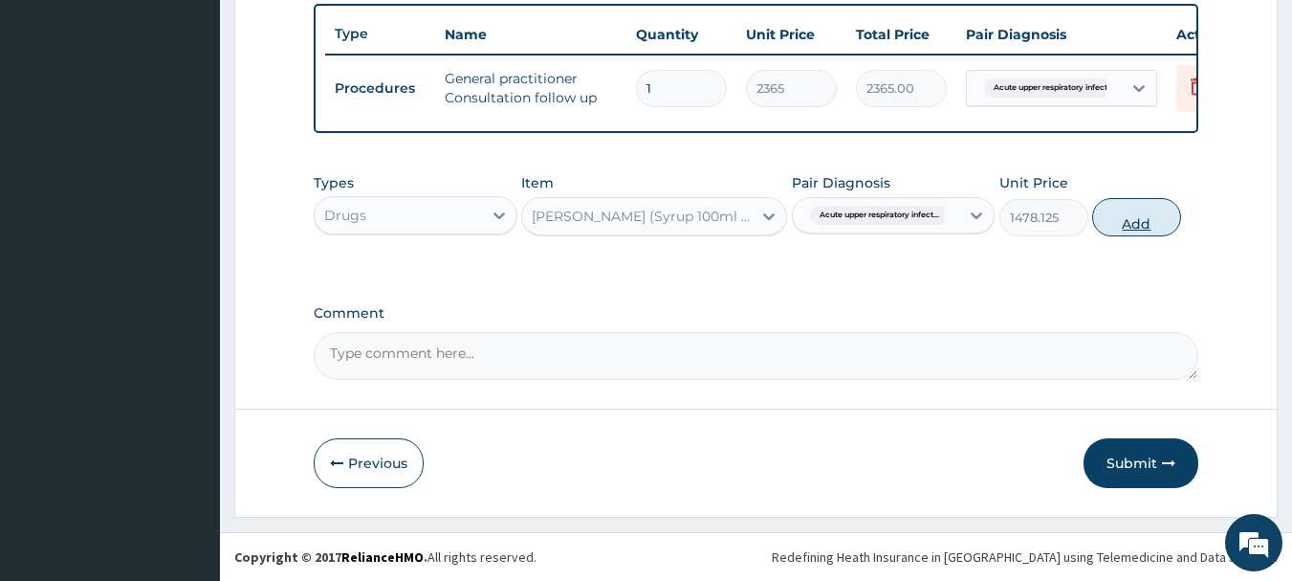
click at [1130, 218] on button "Add" at bounding box center [1136, 217] width 89 height 38
type input "0"
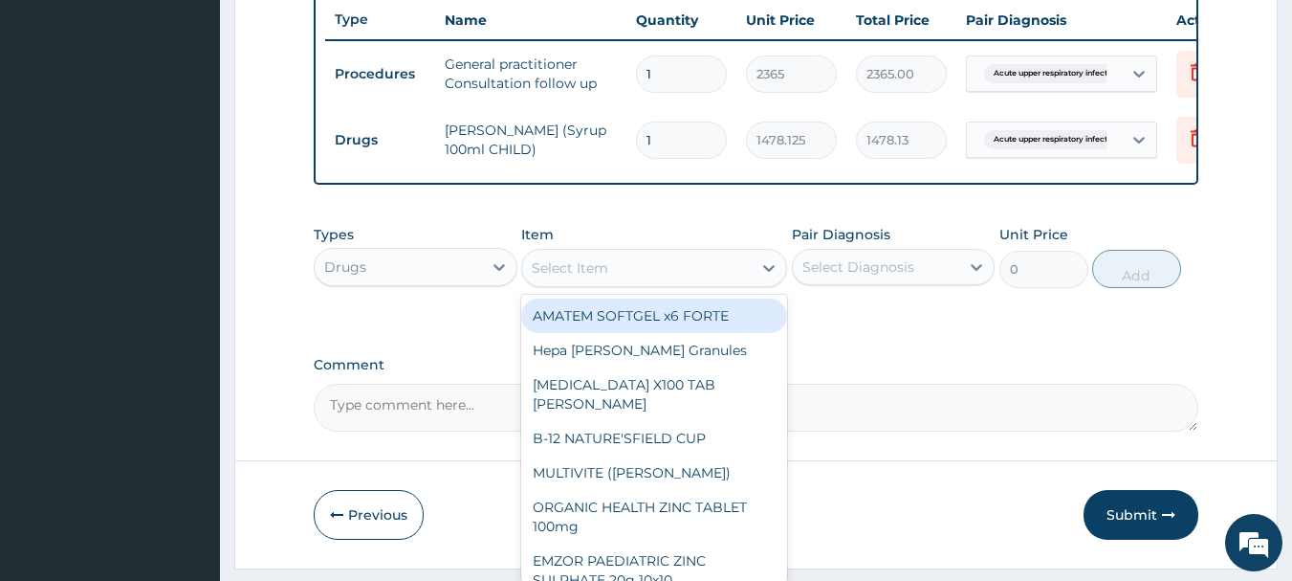
click at [705, 283] on div "Select Item" at bounding box center [637, 268] width 230 height 31
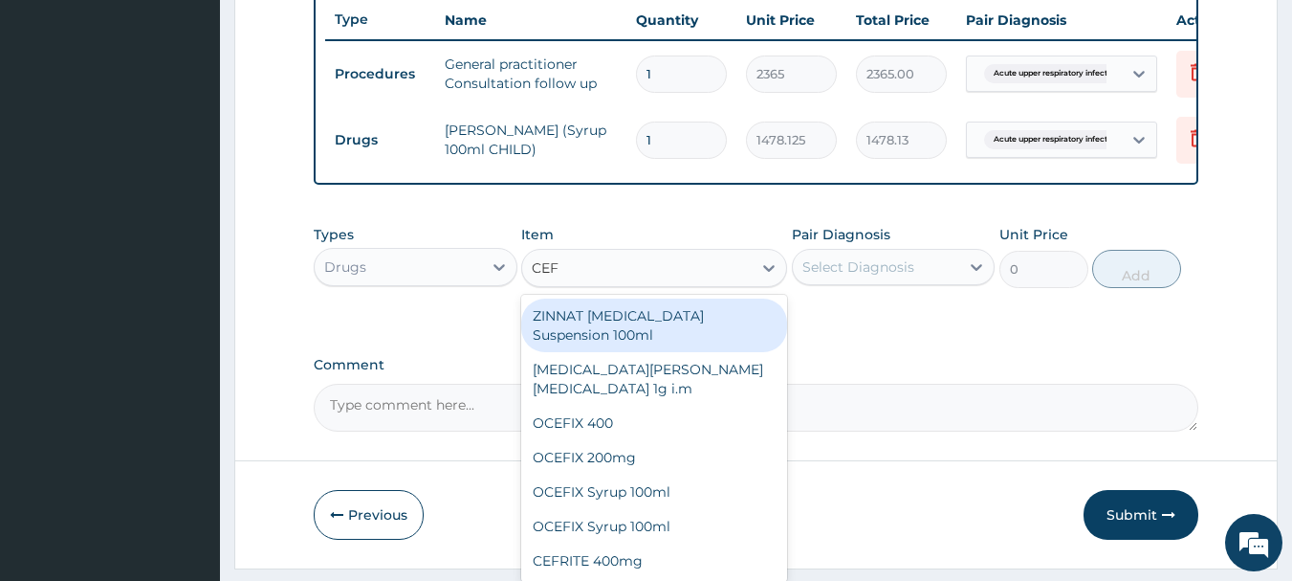
type input "CEFU"
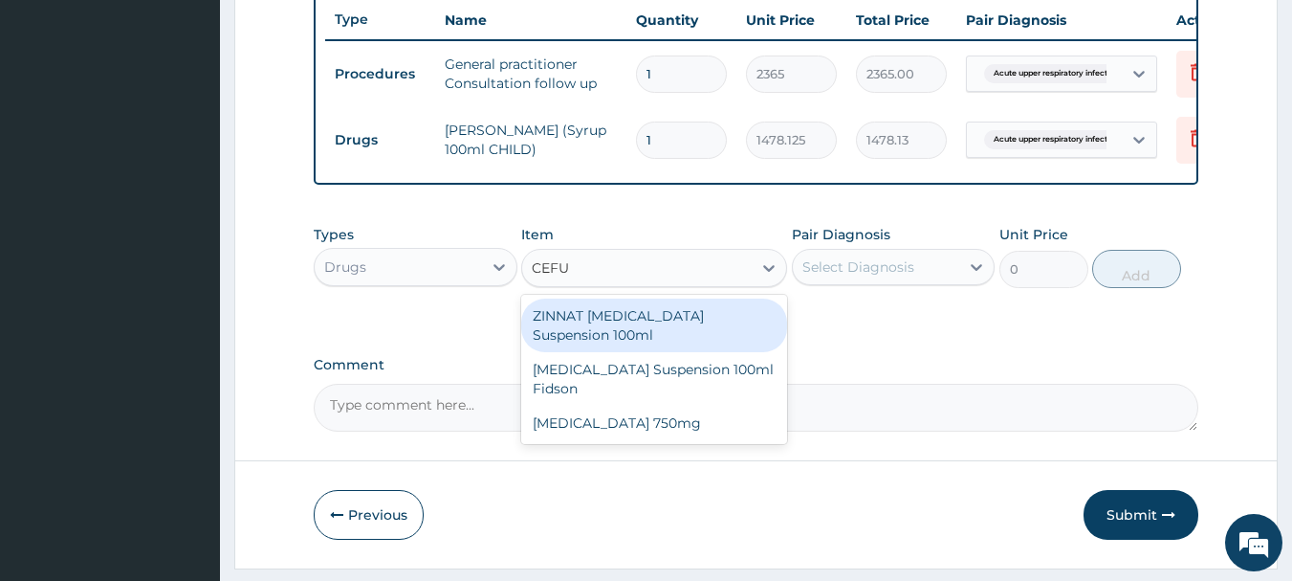
click at [673, 333] on div "ZINNAT CEFUROXIME Suspension 100ml" at bounding box center [654, 325] width 266 height 54
type input "8868.75"
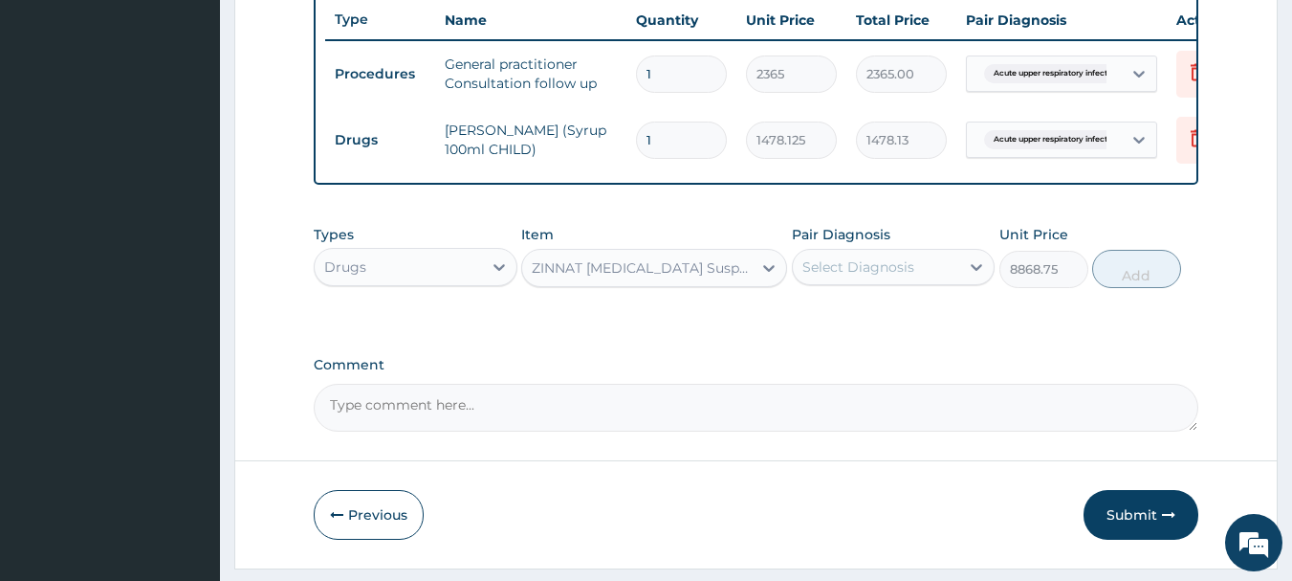
click at [696, 277] on div "ZINNAT CEFUROXIME Suspension 100ml" at bounding box center [643, 267] width 222 height 19
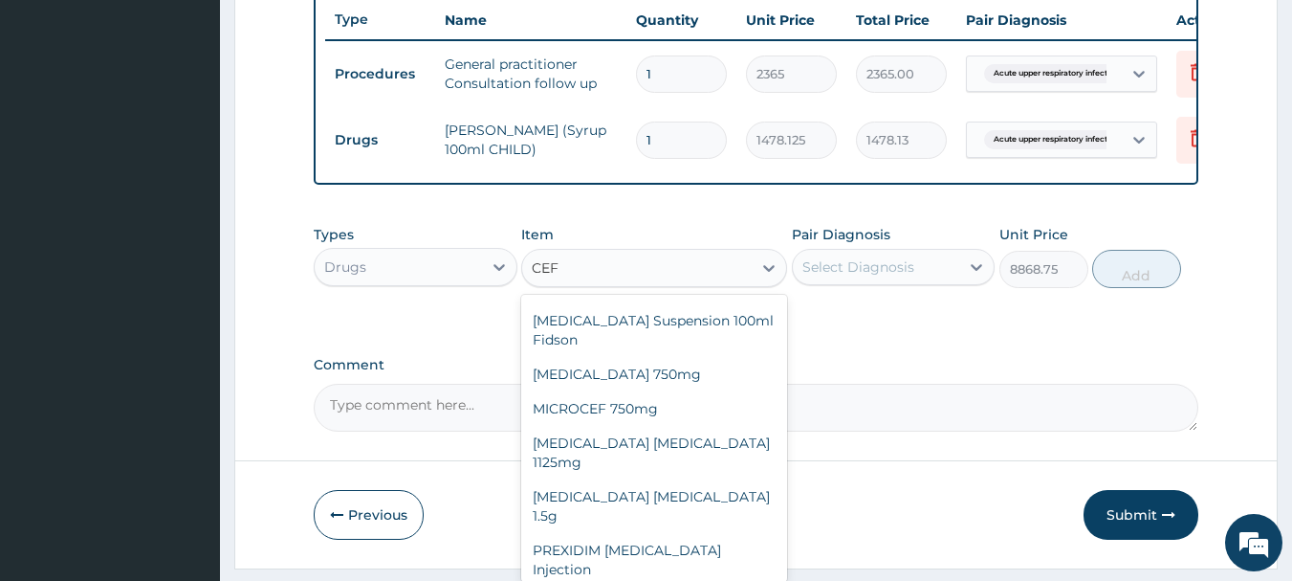
scroll to position [0, 0]
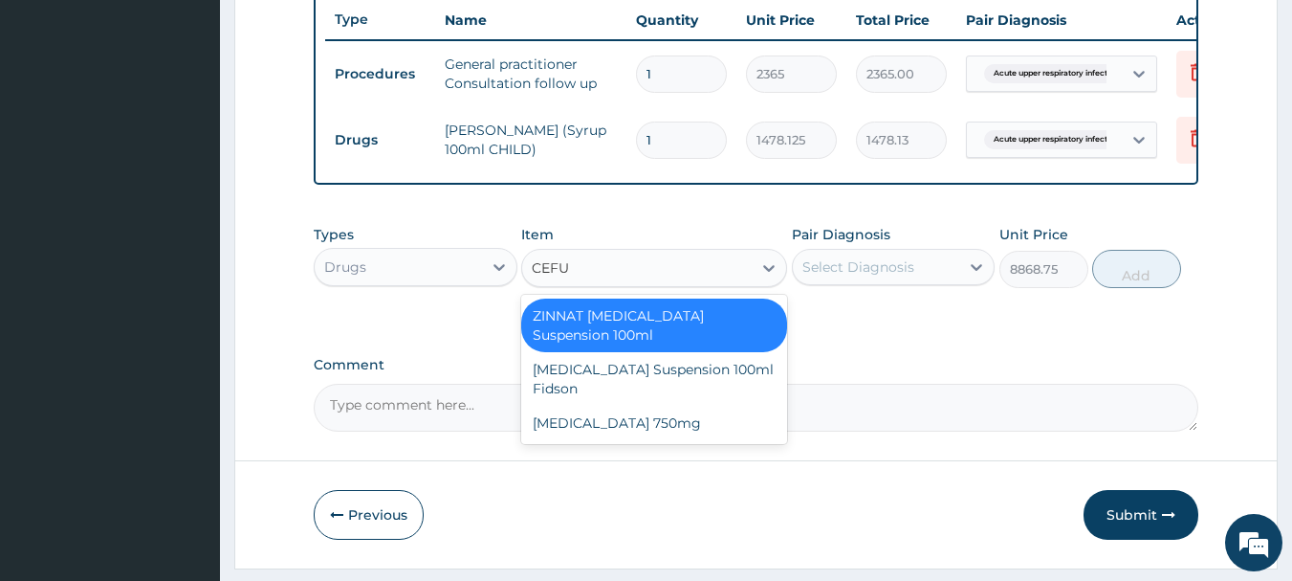
type input "CEF"
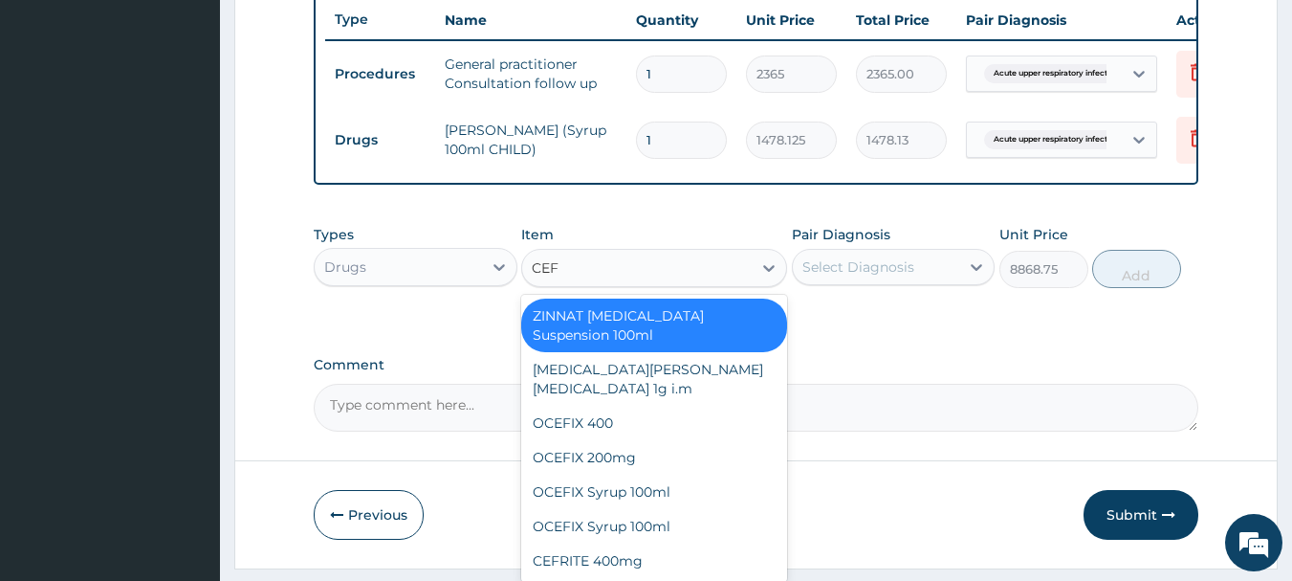
click at [584, 336] on div "ZINNAT CEFUROXIME Suspension 100ml" at bounding box center [654, 325] width 266 height 54
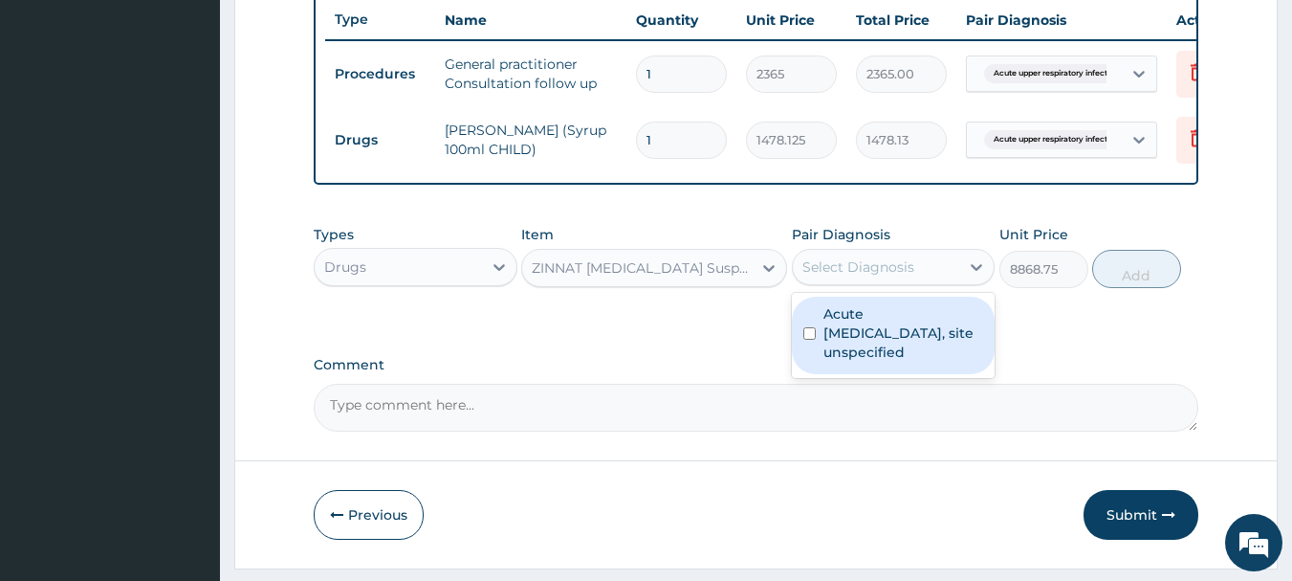
click at [883, 276] on div "Select Diagnosis" at bounding box center [859, 266] width 112 height 19
click at [862, 319] on label "Acute upper respiratory infection, site unspecified" at bounding box center [904, 332] width 161 height 57
checkbox input "true"
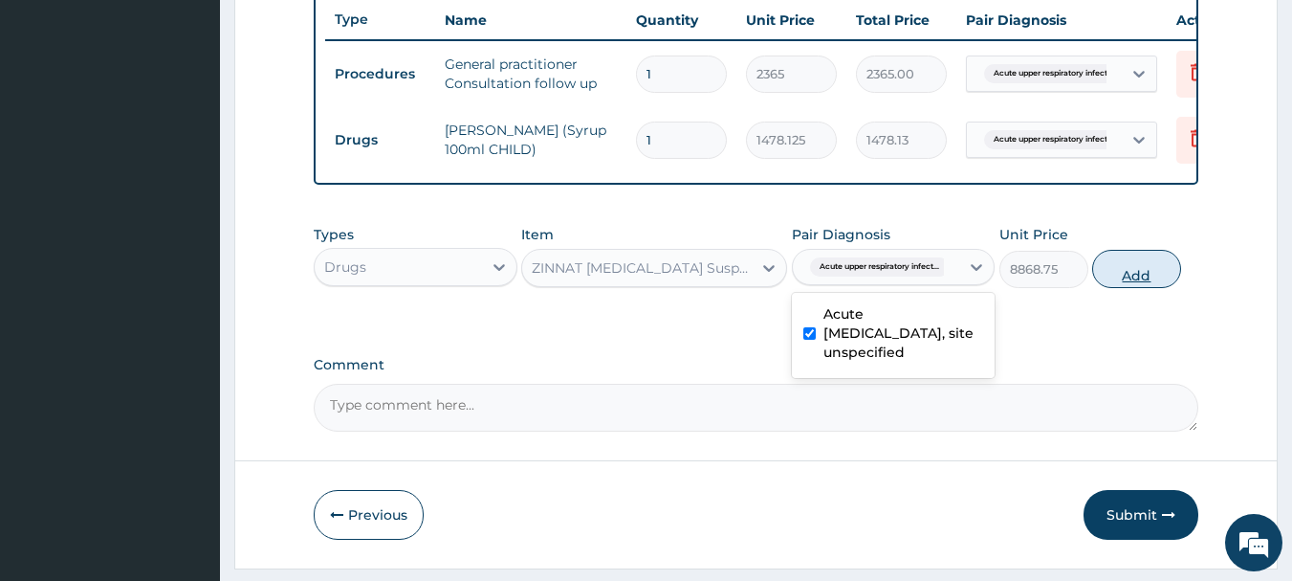
click at [1125, 288] on button "Add" at bounding box center [1136, 269] width 89 height 38
type input "0"
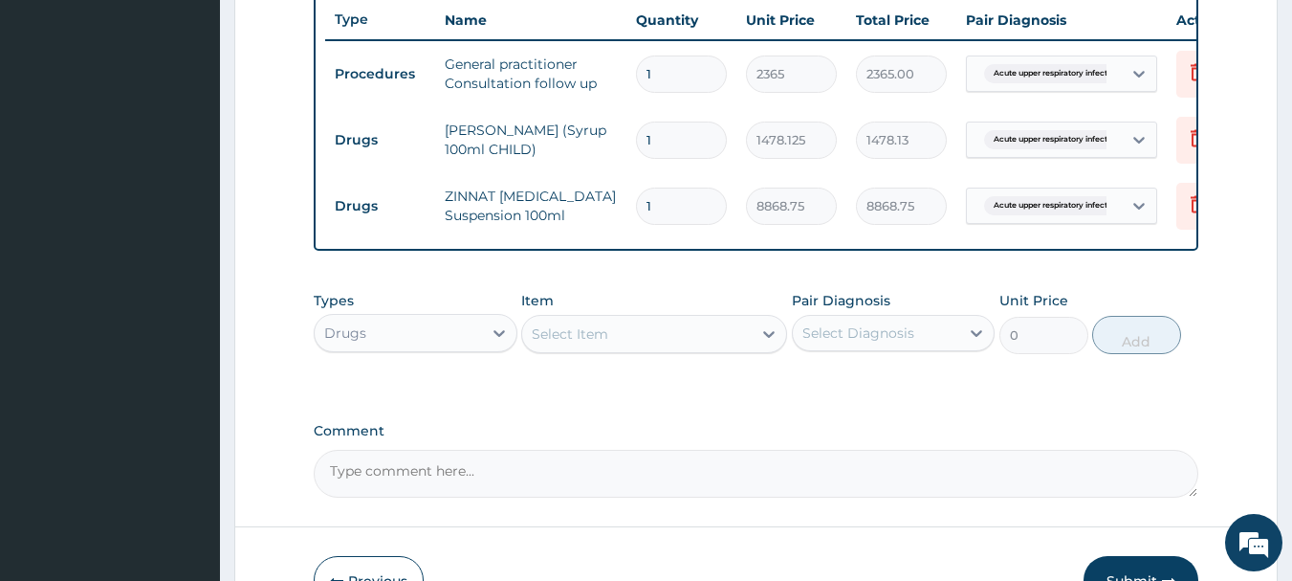
click at [631, 349] on div "Select Item" at bounding box center [637, 334] width 230 height 31
type input "IBU"
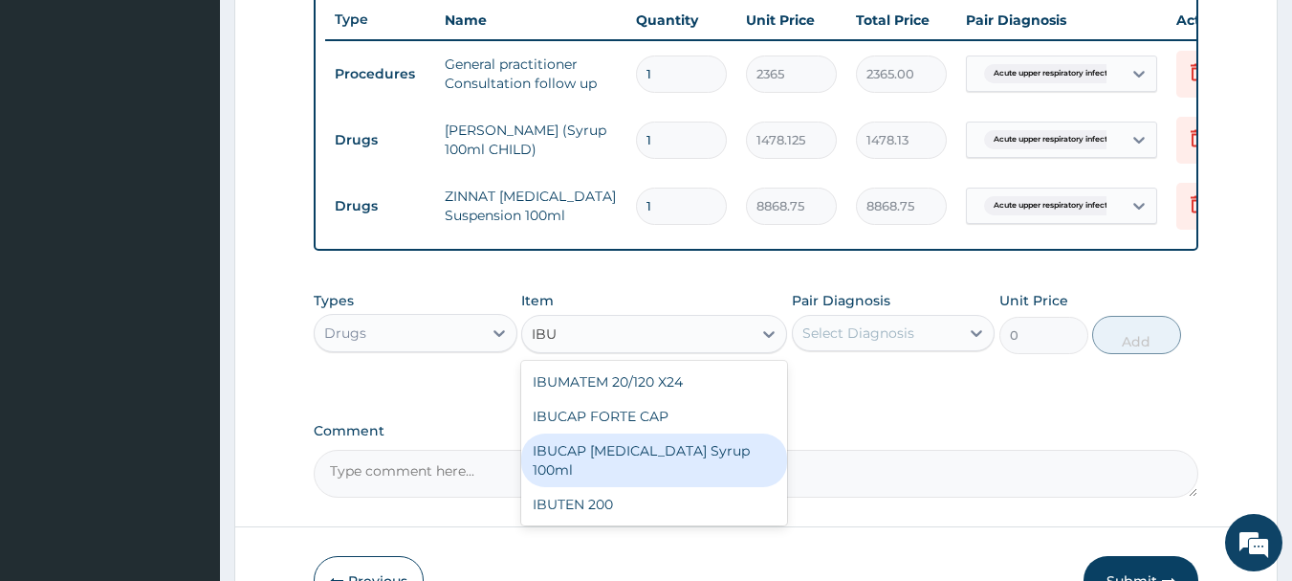
click at [624, 480] on div "IBUCAP COLD AND FLU Syrup 100ml" at bounding box center [654, 460] width 266 height 54
type input "768.625"
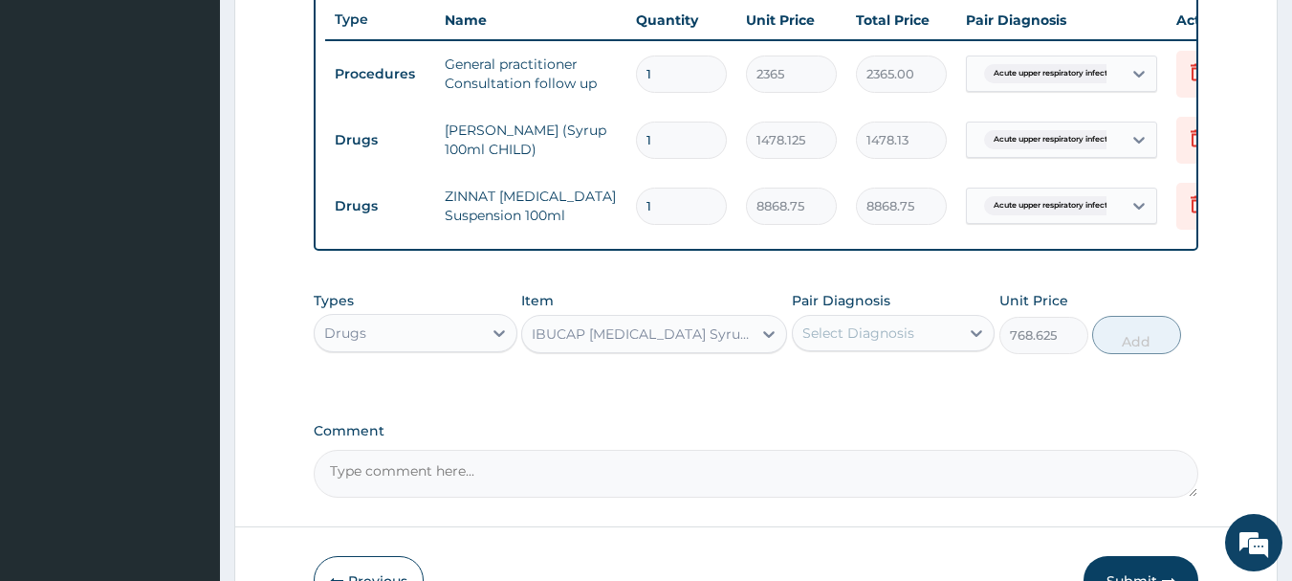
click at [854, 342] on div "Select Diagnosis" at bounding box center [859, 332] width 112 height 19
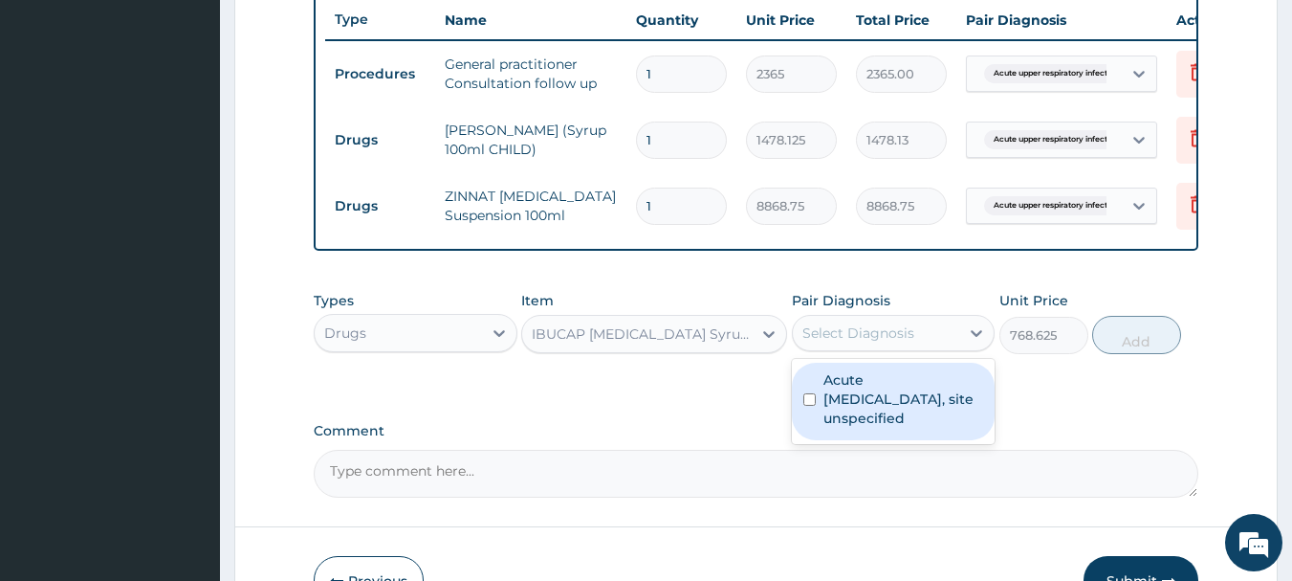
click at [840, 421] on label "Acute upper respiratory infection, site unspecified" at bounding box center [904, 398] width 161 height 57
checkbox input "true"
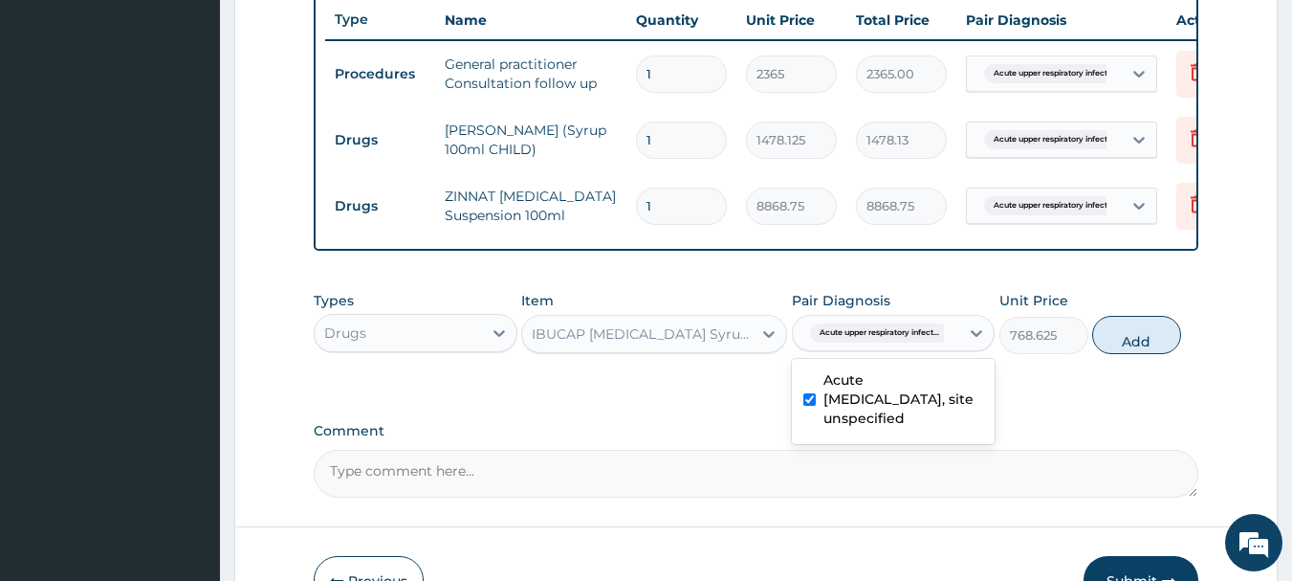
click at [1149, 350] on button "Add" at bounding box center [1136, 335] width 89 height 38
type input "0"
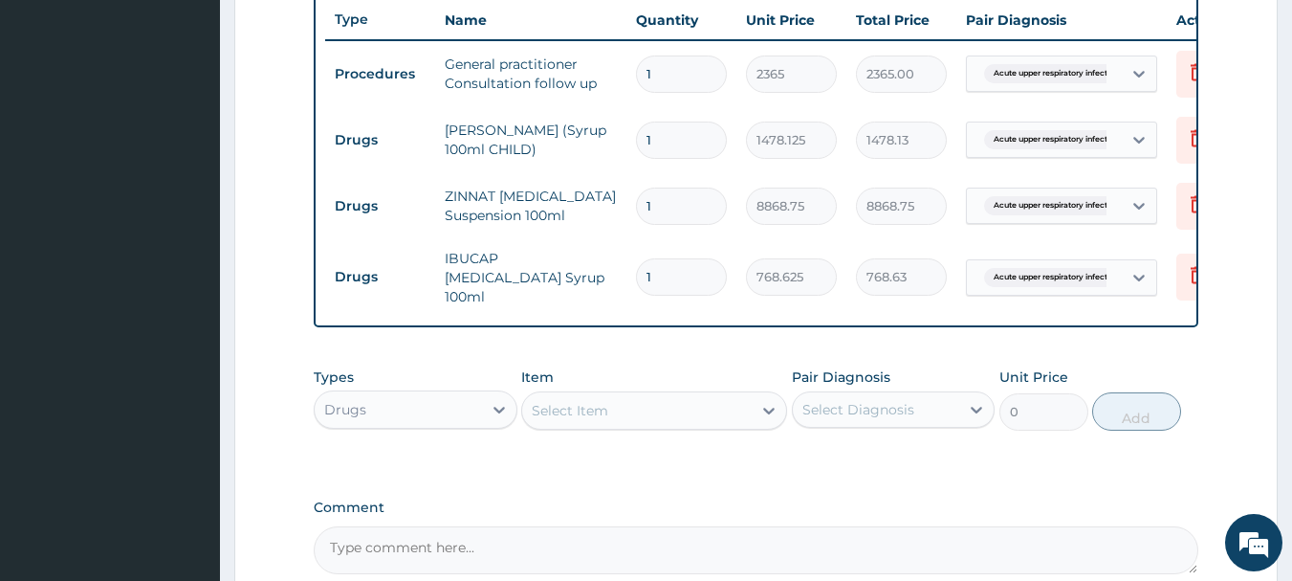
click at [635, 414] on div "Select Item" at bounding box center [637, 410] width 230 height 31
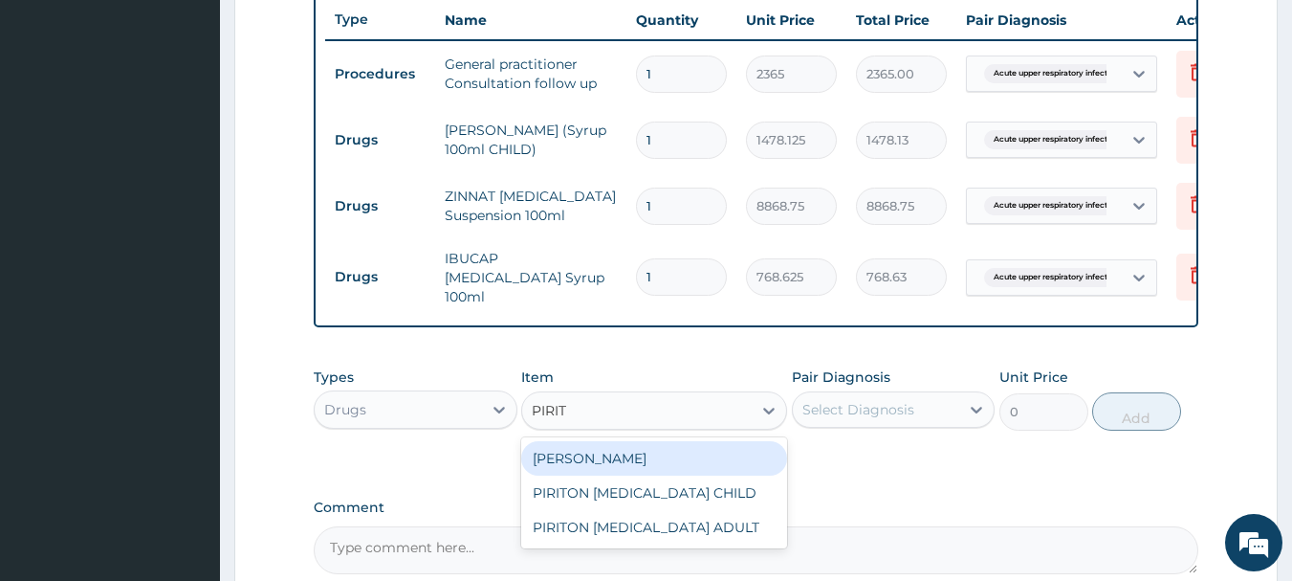
type input "PIRITO"
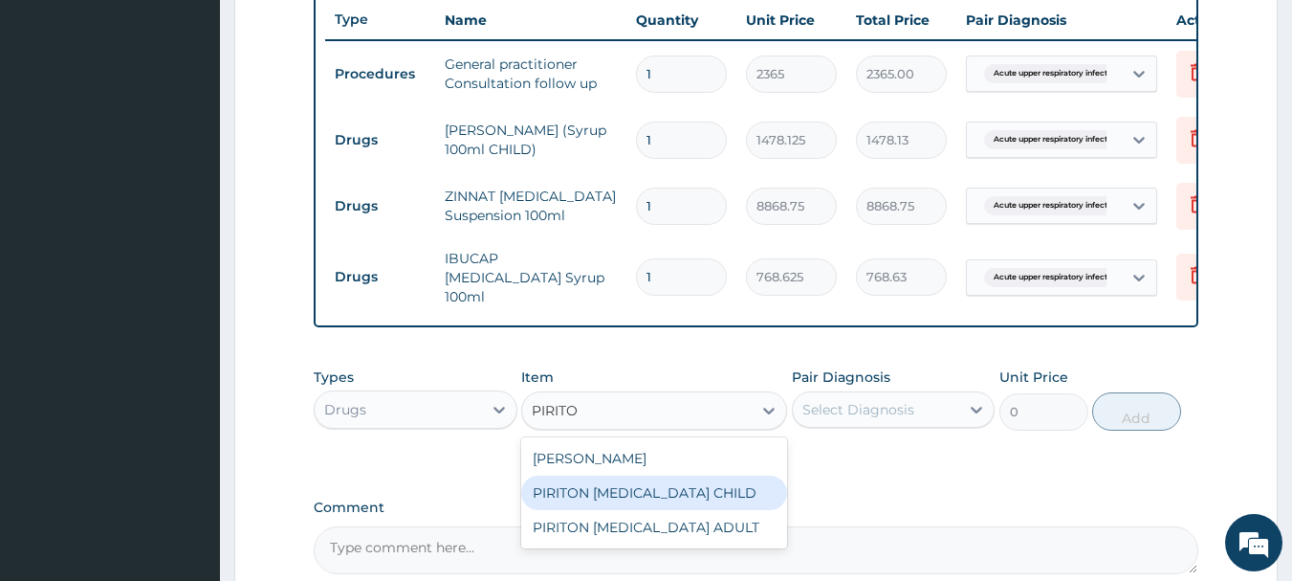
click at [690, 487] on div "PIRITON EXPECTORANT CHILD" at bounding box center [654, 492] width 266 height 34
type input "1182.5"
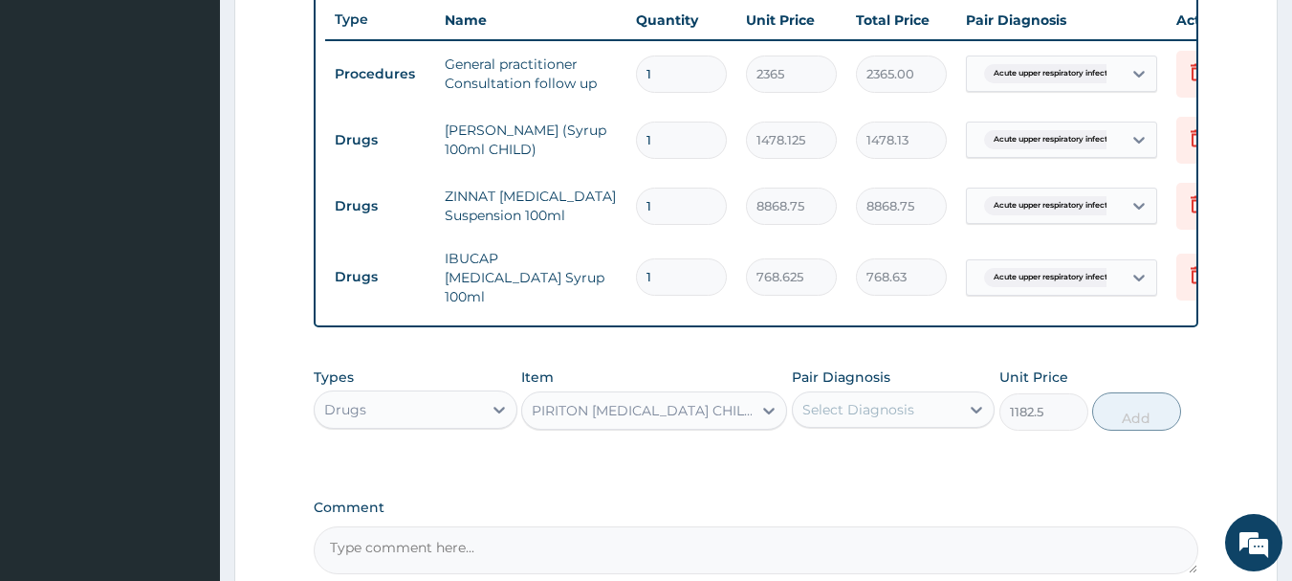
drag, startPoint x: 829, startPoint y: 409, endPoint x: 832, endPoint y: 421, distance: 11.8
click at [830, 408] on div "Select Diagnosis" at bounding box center [859, 409] width 112 height 19
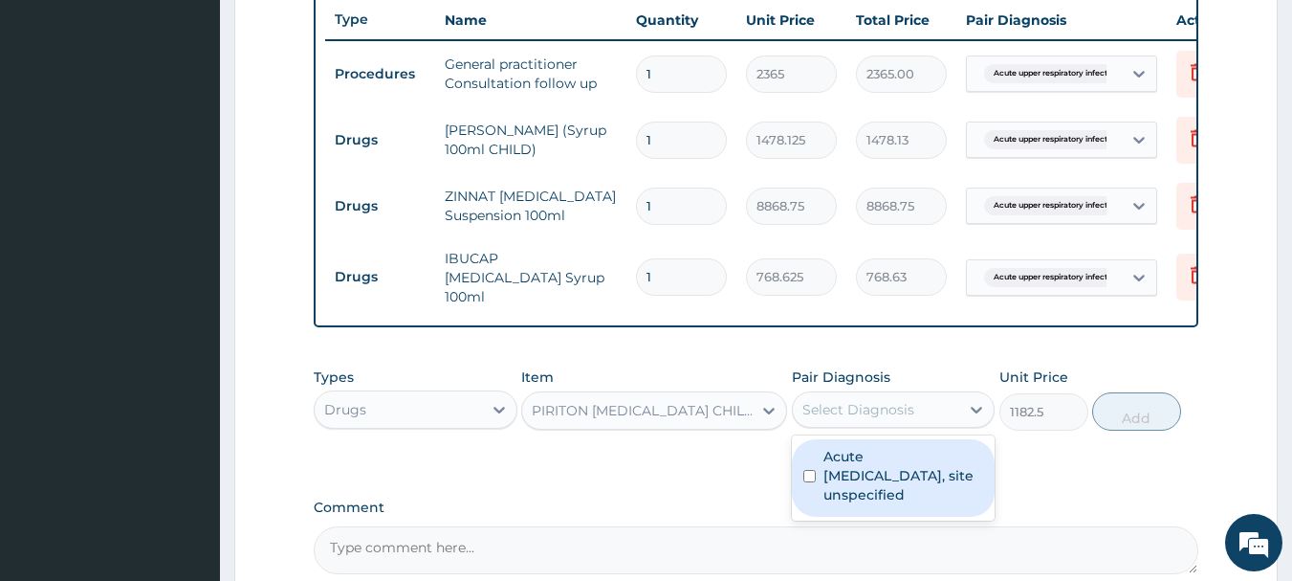
click at [847, 474] on label "Acute upper respiratory infection, site unspecified" at bounding box center [904, 475] width 161 height 57
checkbox input "true"
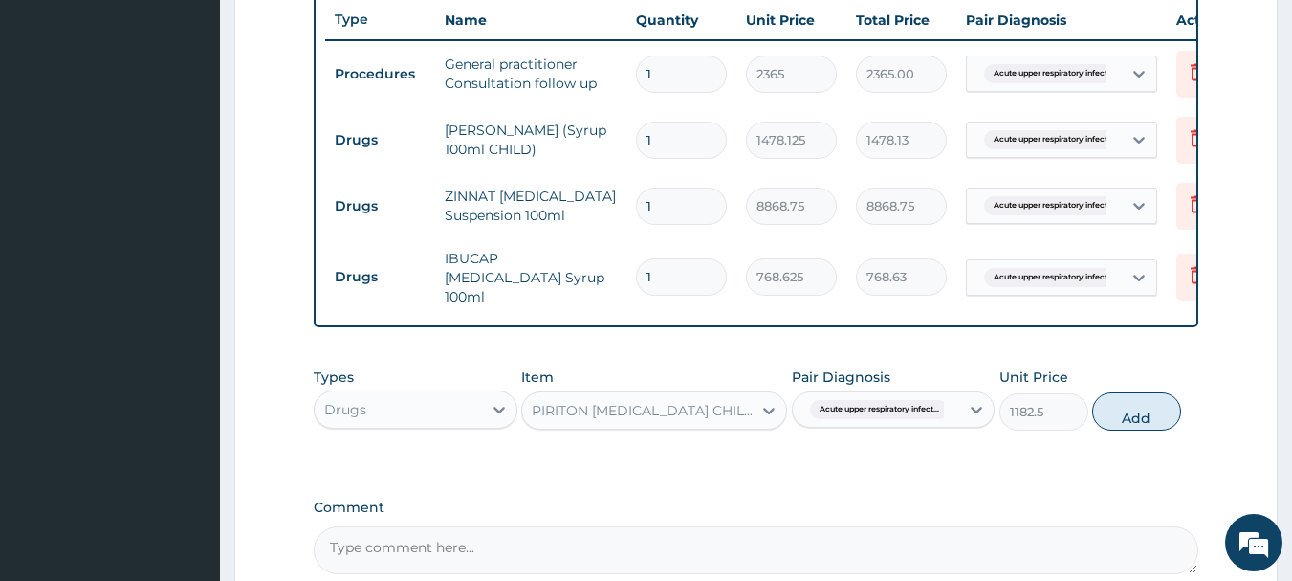
drag, startPoint x: 1118, startPoint y: 413, endPoint x: 1131, endPoint y: 408, distance: 13.7
click at [1121, 412] on button "Add" at bounding box center [1136, 411] width 89 height 38
type input "0"
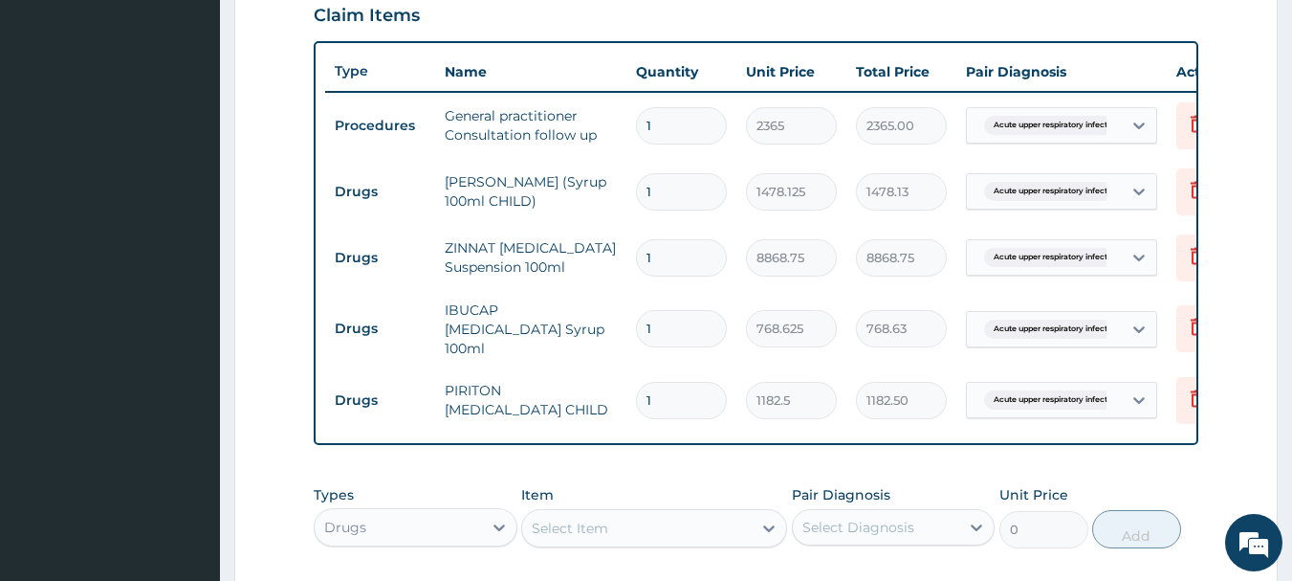
scroll to position [627, 0]
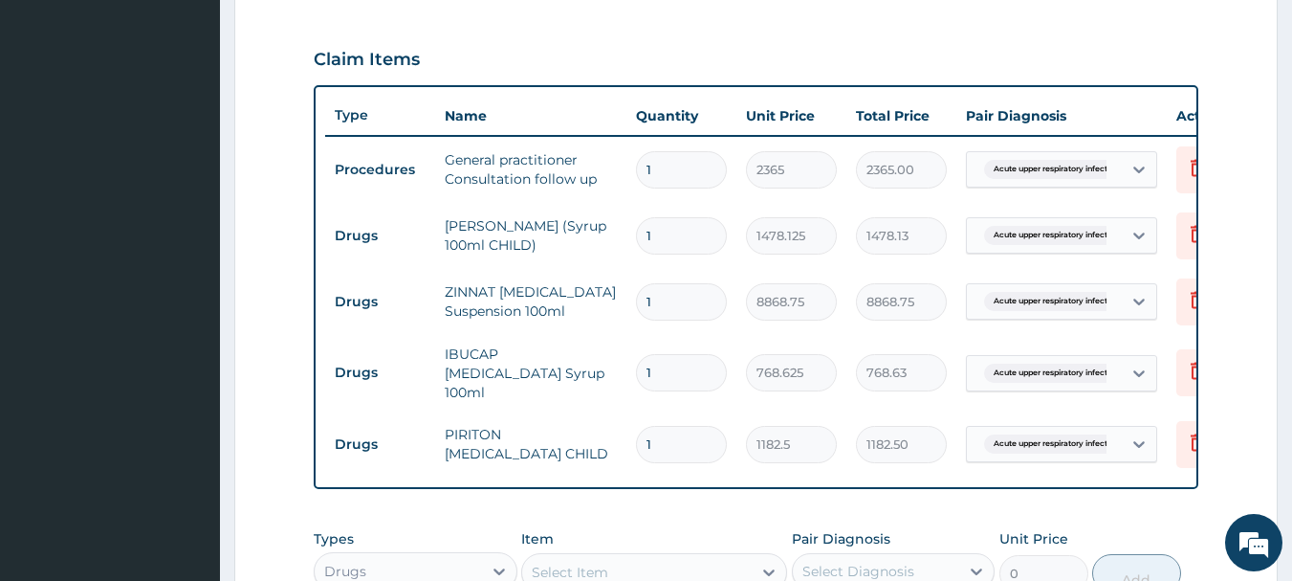
click at [854, 39] on div "Claim Items" at bounding box center [757, 56] width 886 height 50
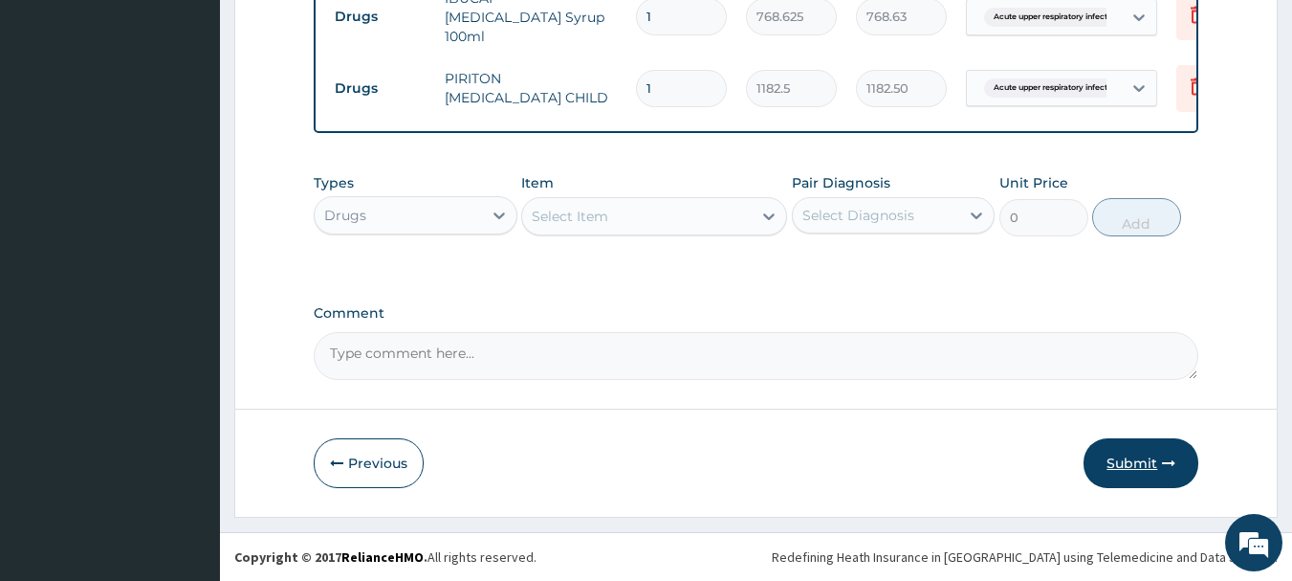
click at [1141, 482] on button "Submit" at bounding box center [1141, 463] width 115 height 50
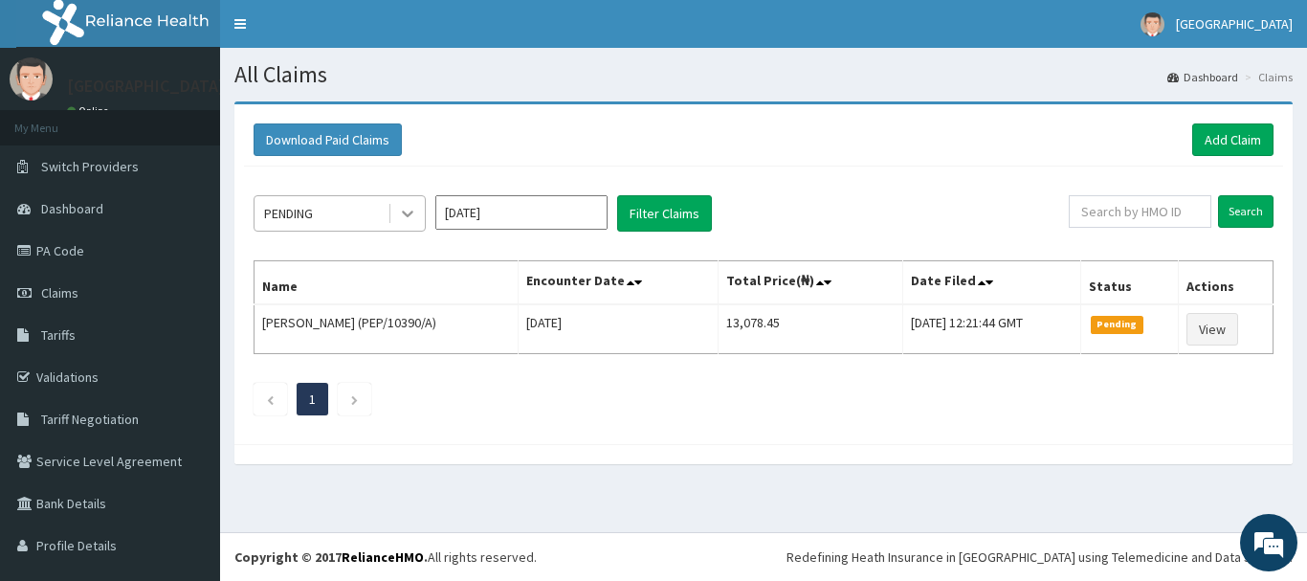
click at [418, 214] on div at bounding box center [407, 213] width 34 height 34
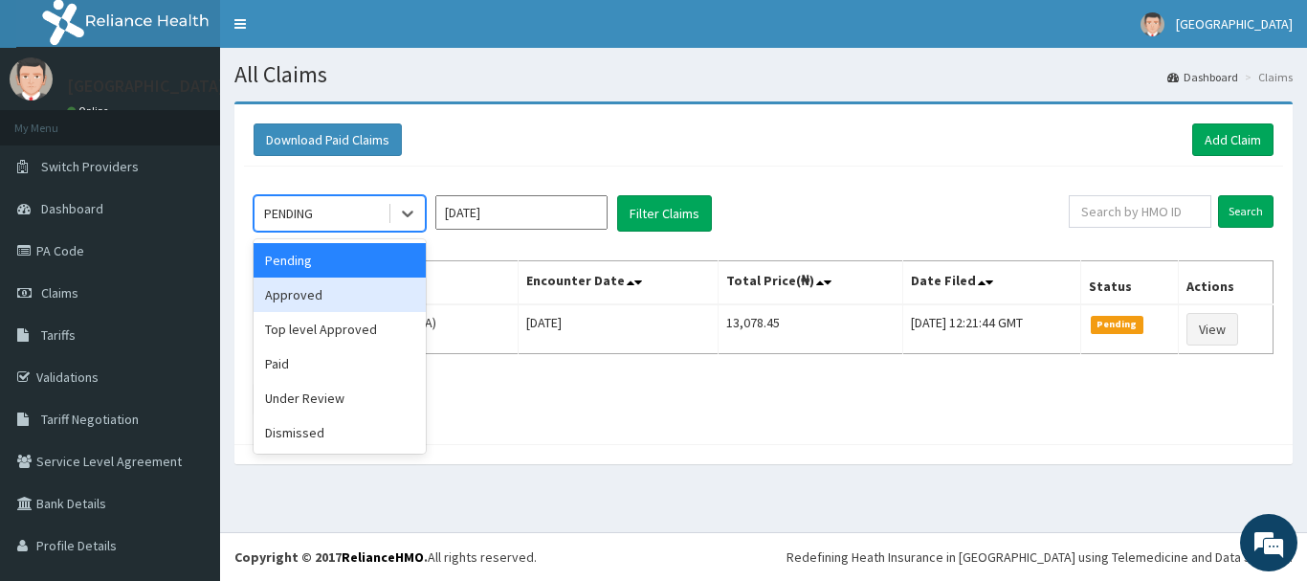
click at [332, 277] on div "Approved" at bounding box center [339, 294] width 172 height 34
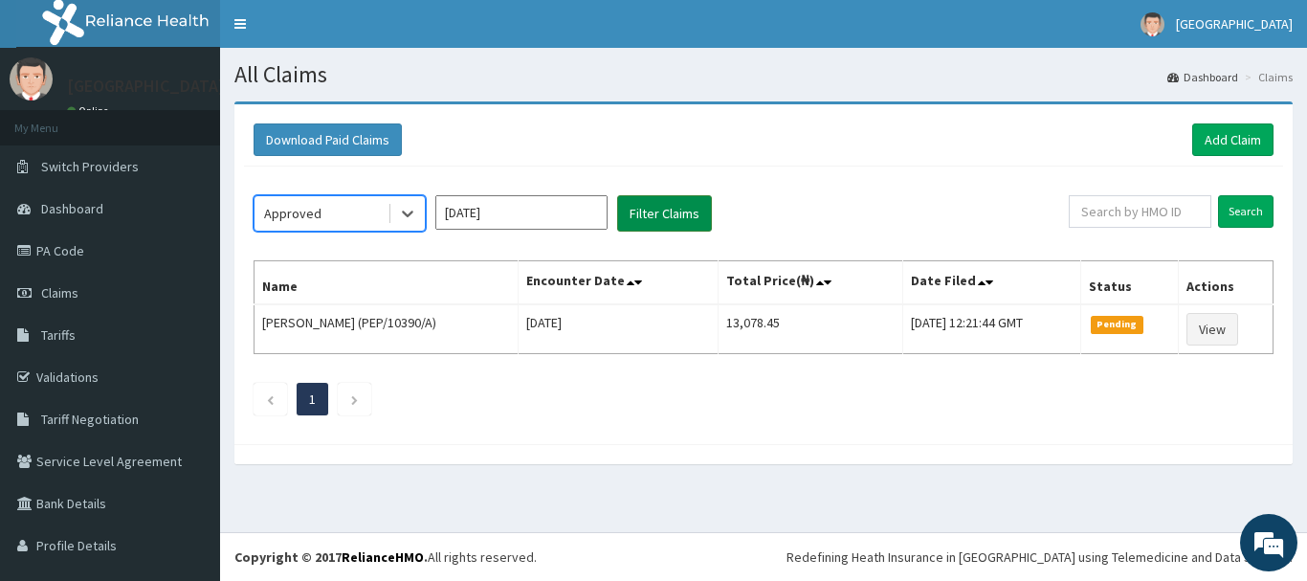
click at [658, 214] on button "Filter Claims" at bounding box center [664, 213] width 95 height 36
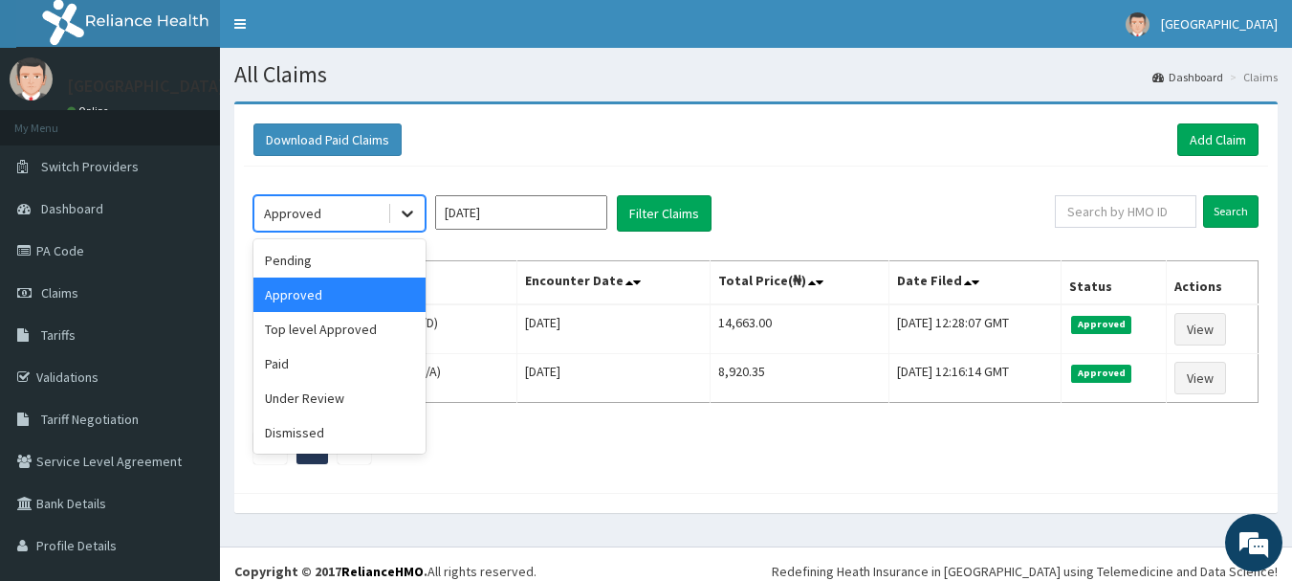
click at [419, 218] on div at bounding box center [407, 213] width 34 height 34
click at [319, 400] on div "Under Review" at bounding box center [339, 398] width 172 height 34
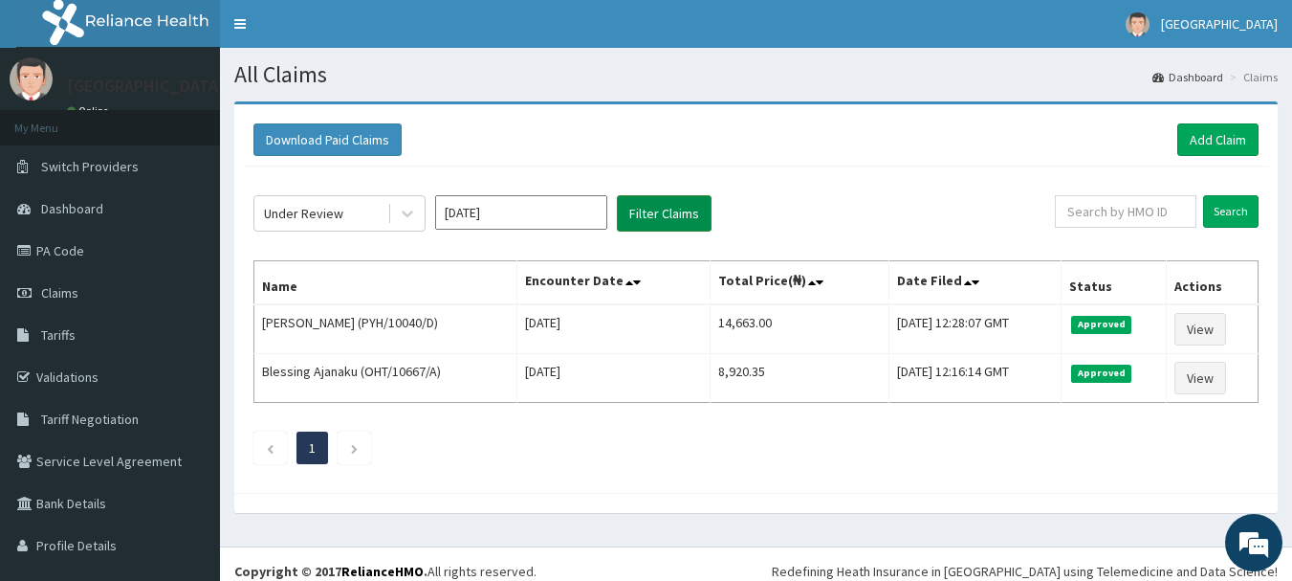
click at [626, 198] on button "Filter Claims" at bounding box center [664, 213] width 95 height 36
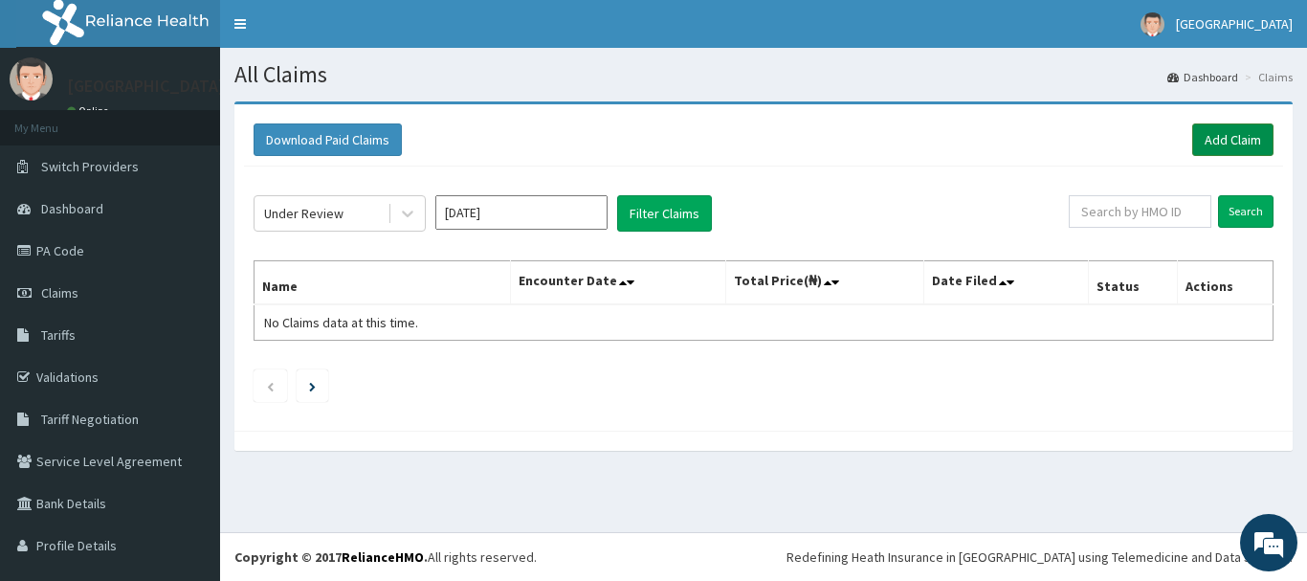
click at [1203, 142] on link "Add Claim" at bounding box center [1232, 139] width 81 height 33
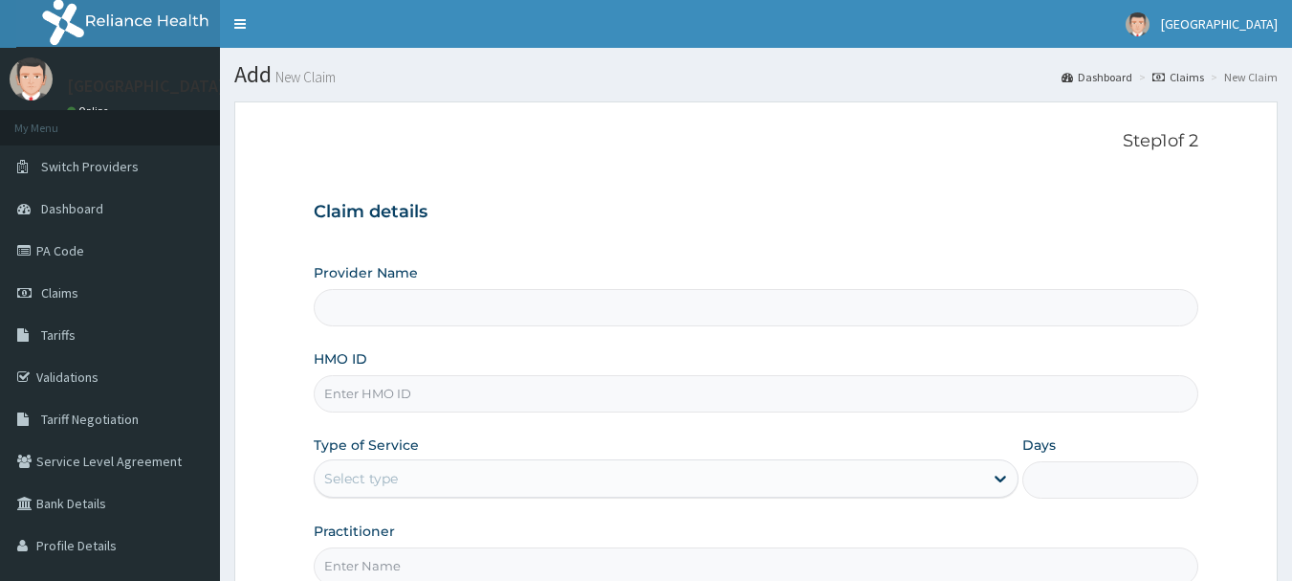
click at [440, 398] on input "HMO ID" at bounding box center [757, 393] width 886 height 37
paste input "AVL/10069/E"
type input "AVL/10069/E"
click at [440, 482] on div "Select type" at bounding box center [649, 478] width 669 height 31
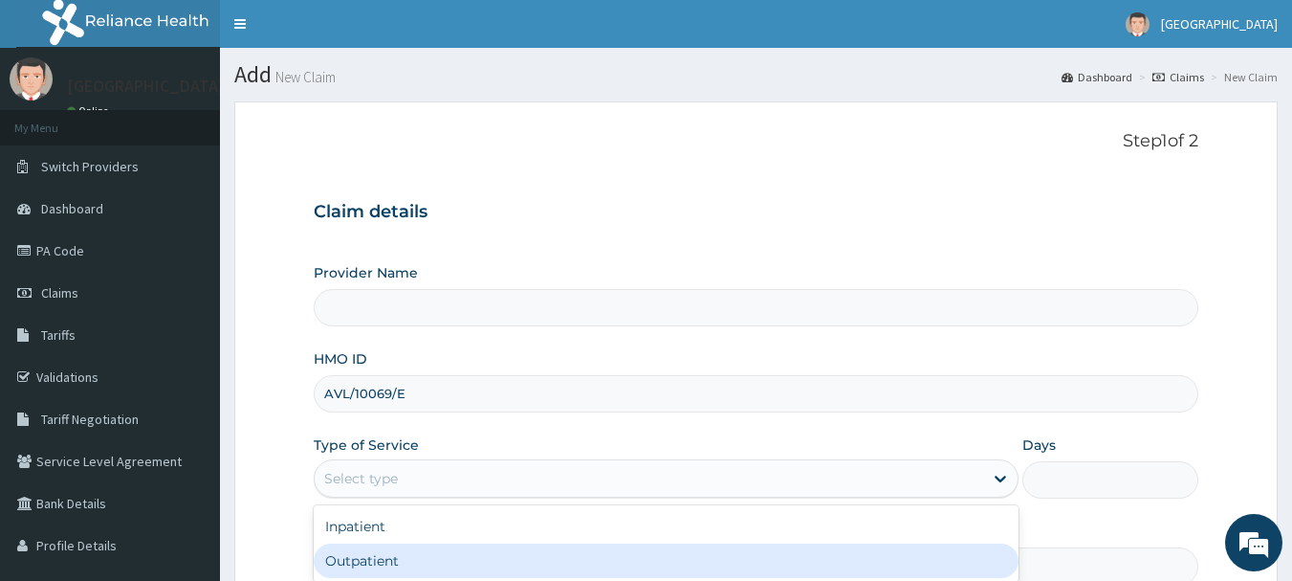
click at [398, 555] on div "Outpatient" at bounding box center [666, 560] width 705 height 34
type input "1"
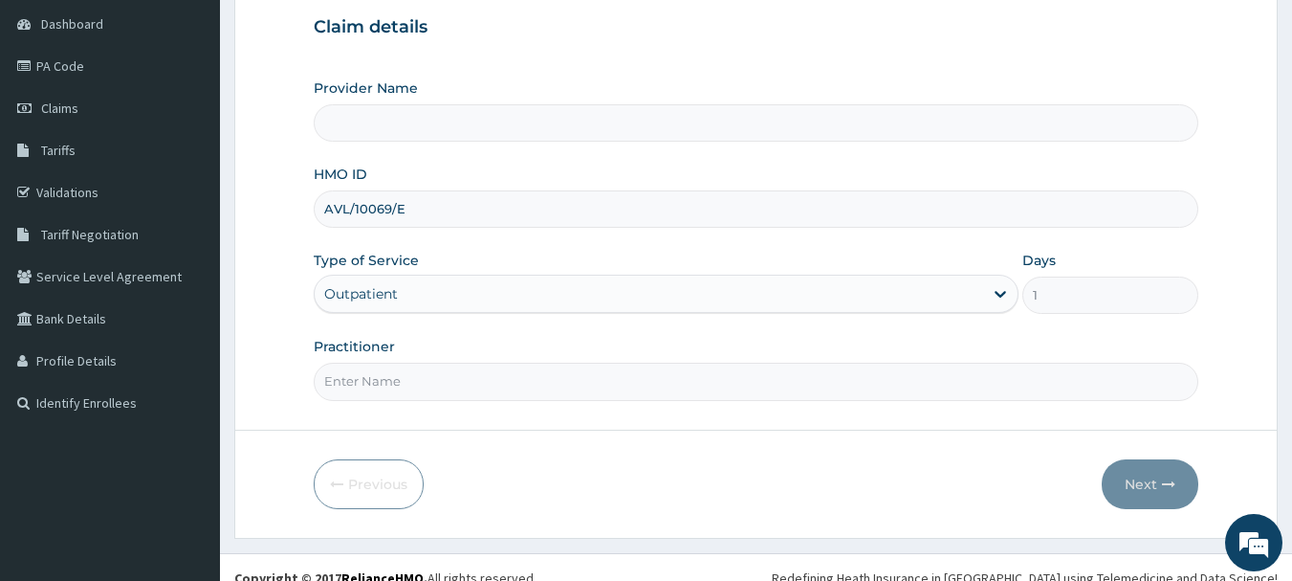
scroll to position [191, 0]
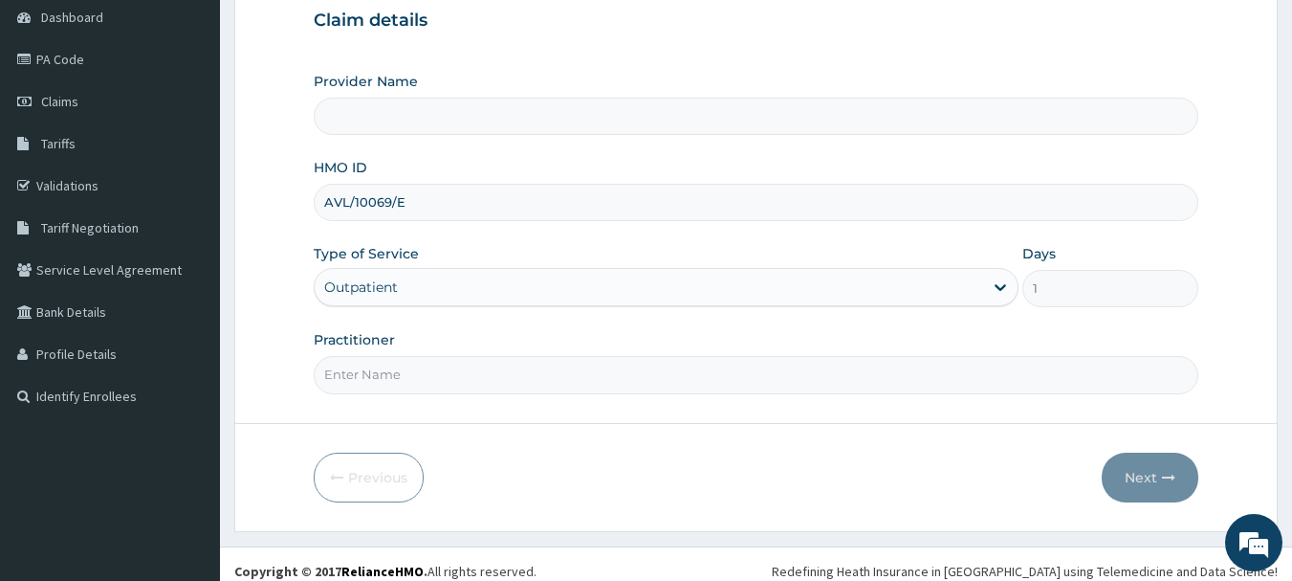
type input "[GEOGRAPHIC_DATA]"
click at [440, 377] on input "Practitioner" at bounding box center [757, 374] width 886 height 37
type input "Dr. Adeola Fumio"
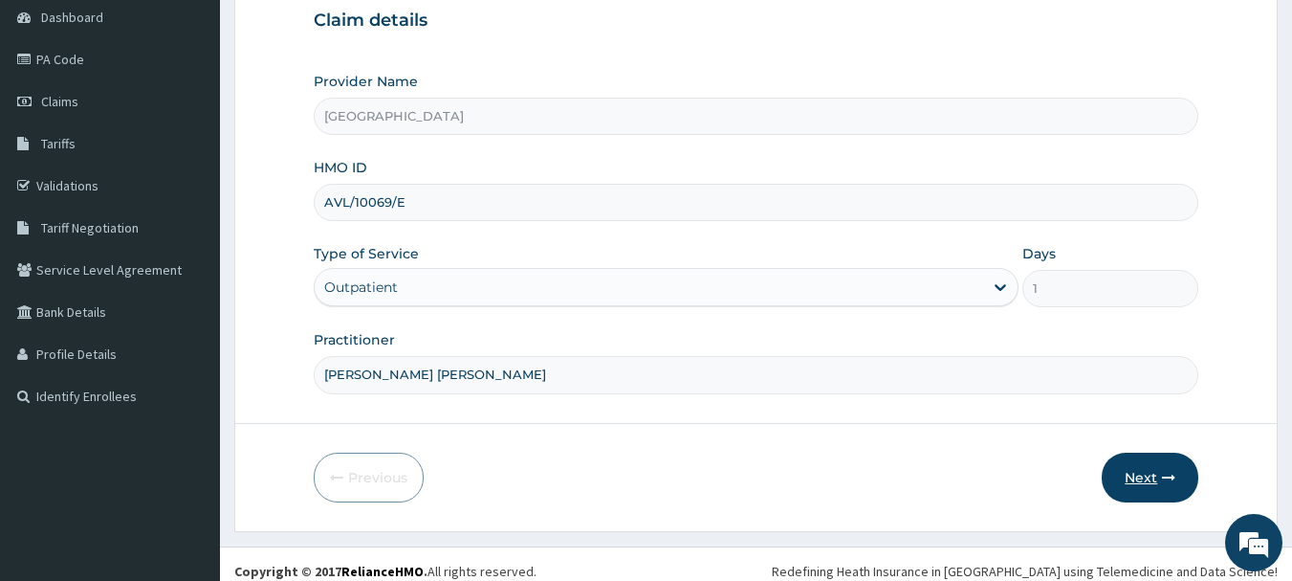
click at [1144, 456] on button "Next" at bounding box center [1150, 477] width 97 height 50
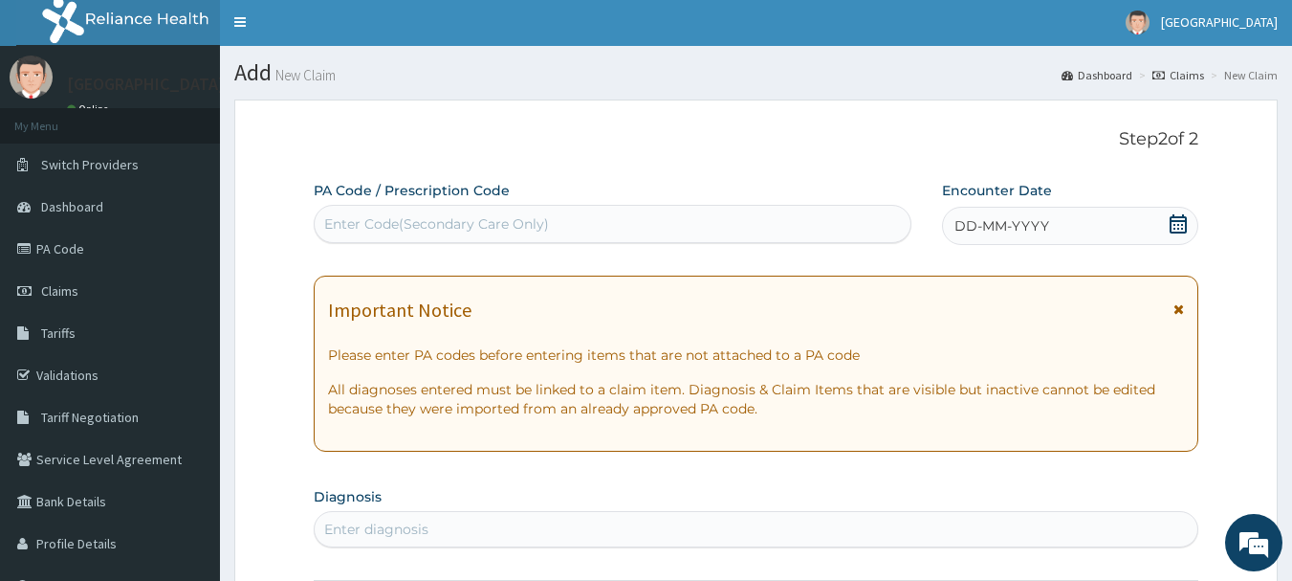
scroll to position [0, 0]
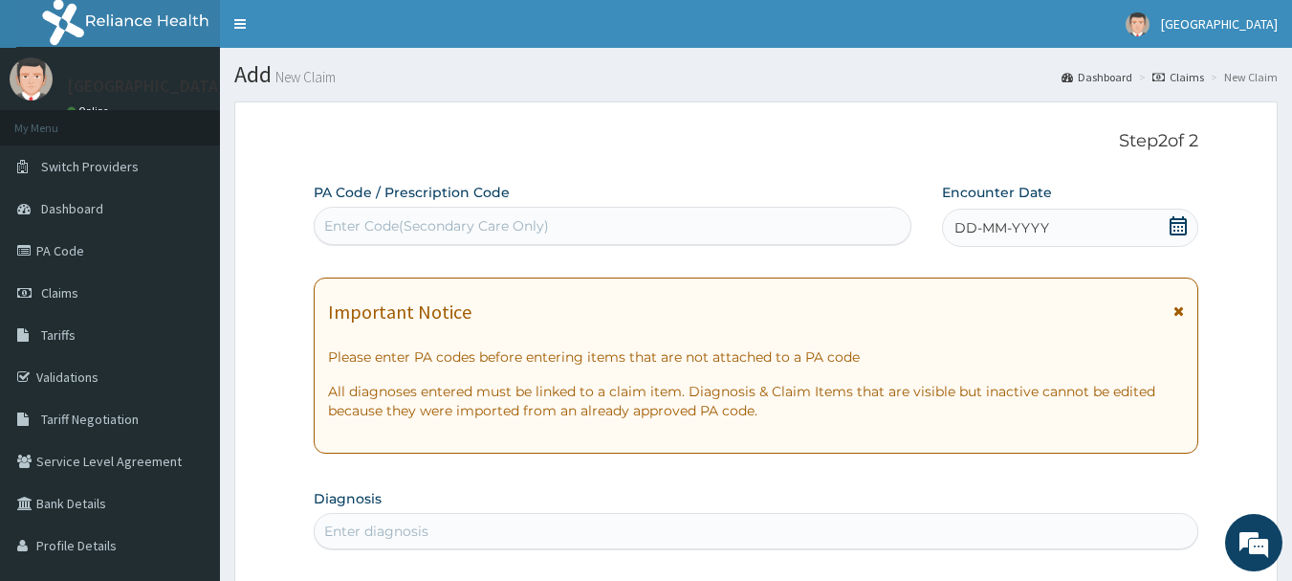
click at [1174, 228] on icon at bounding box center [1178, 225] width 19 height 19
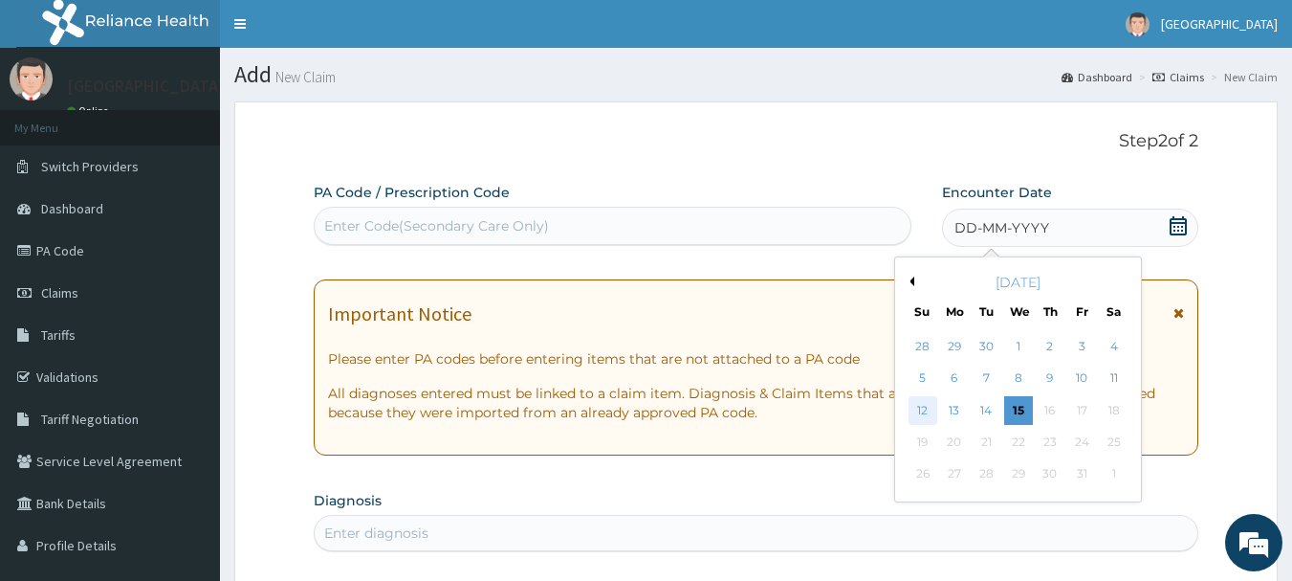
click at [921, 408] on div "12" at bounding box center [923, 410] width 29 height 29
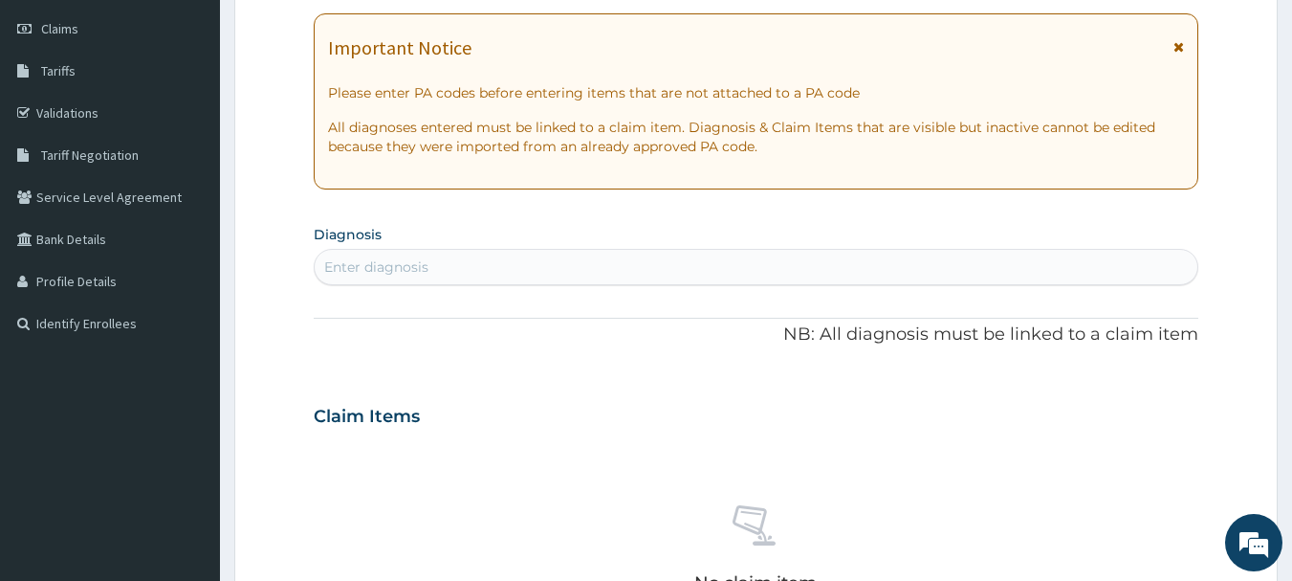
scroll to position [287, 0]
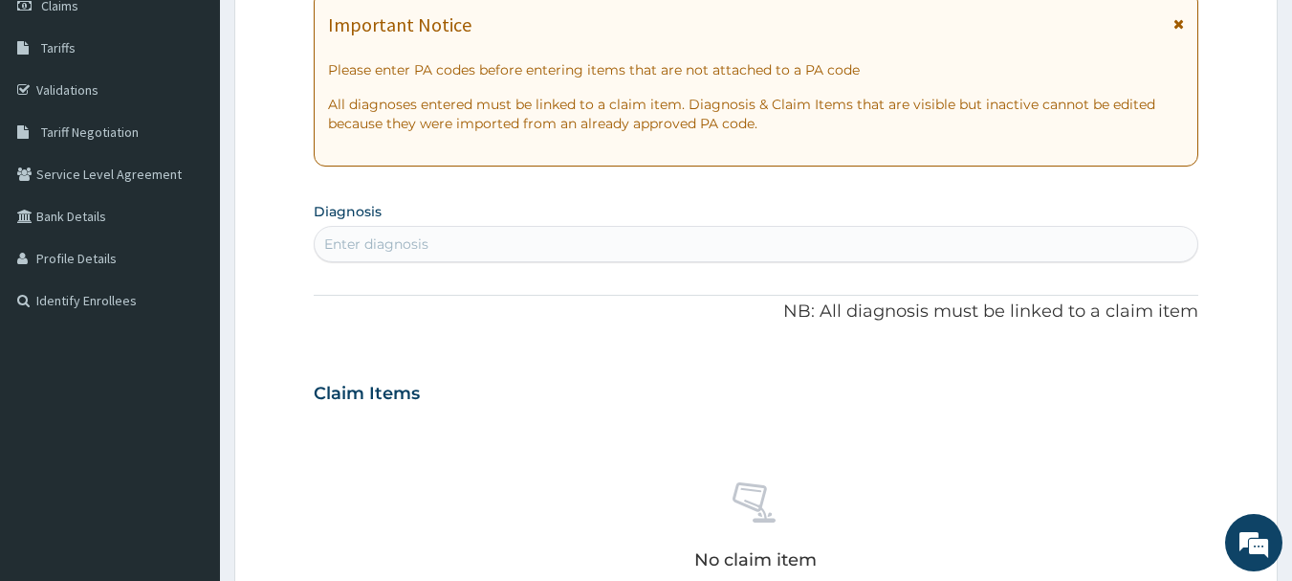
click at [496, 237] on div "Enter diagnosis" at bounding box center [757, 244] width 884 height 31
type input "UPPER"
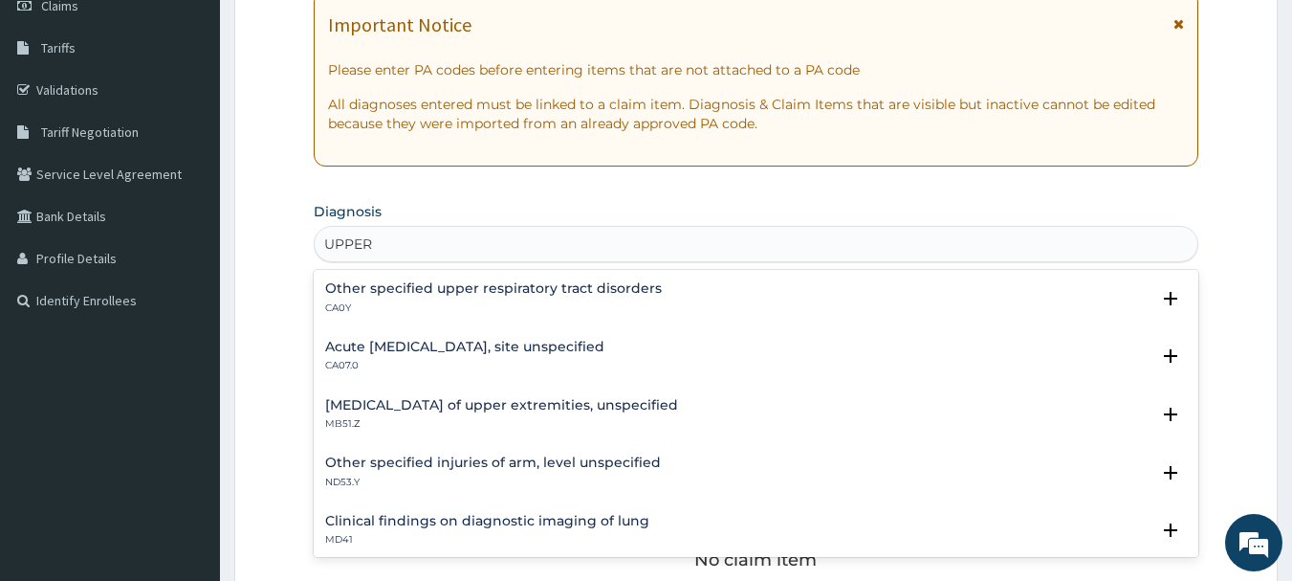
click at [420, 347] on h4 "Acute upper respiratory infection, site unspecified" at bounding box center [464, 347] width 279 height 14
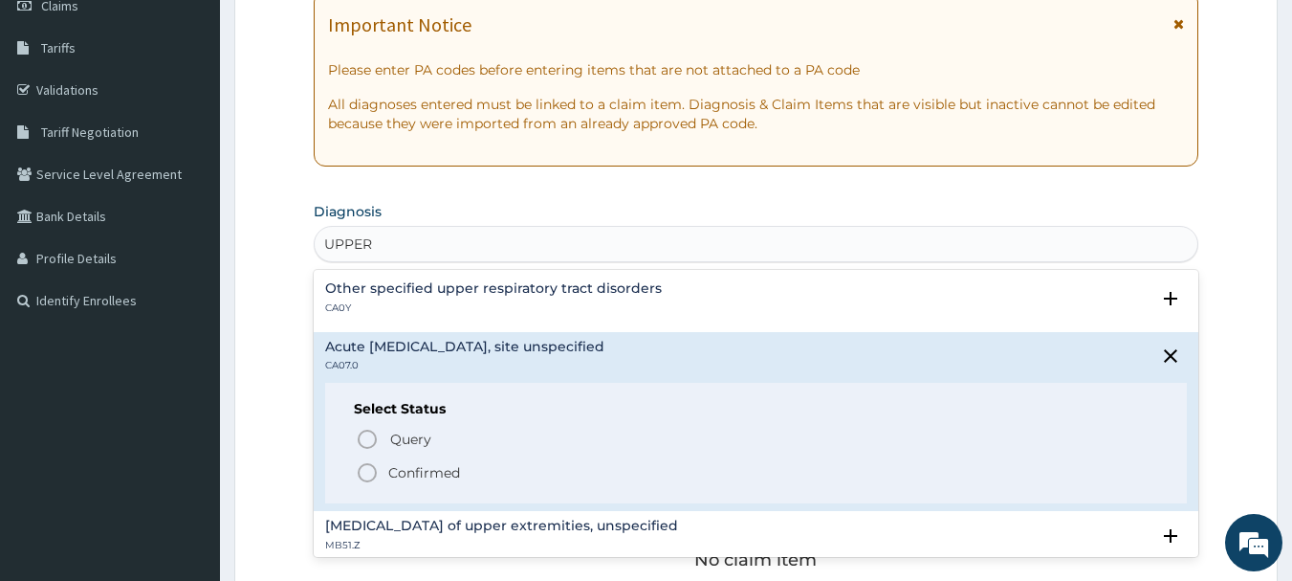
click at [363, 470] on icon "status option filled" at bounding box center [367, 472] width 23 height 23
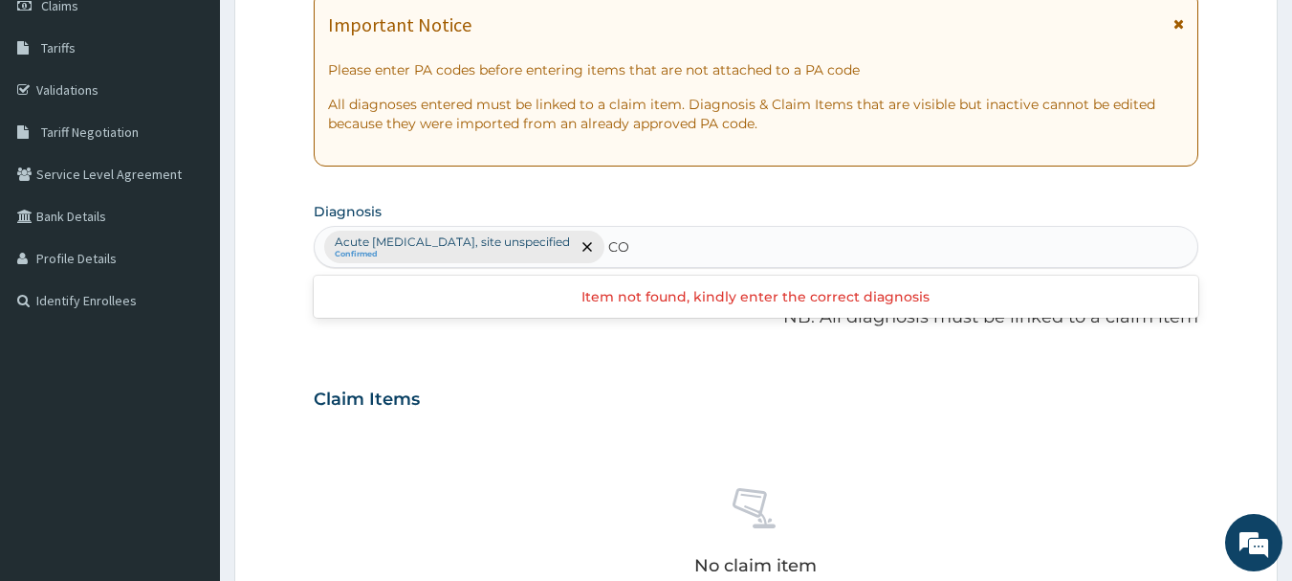
type input "C"
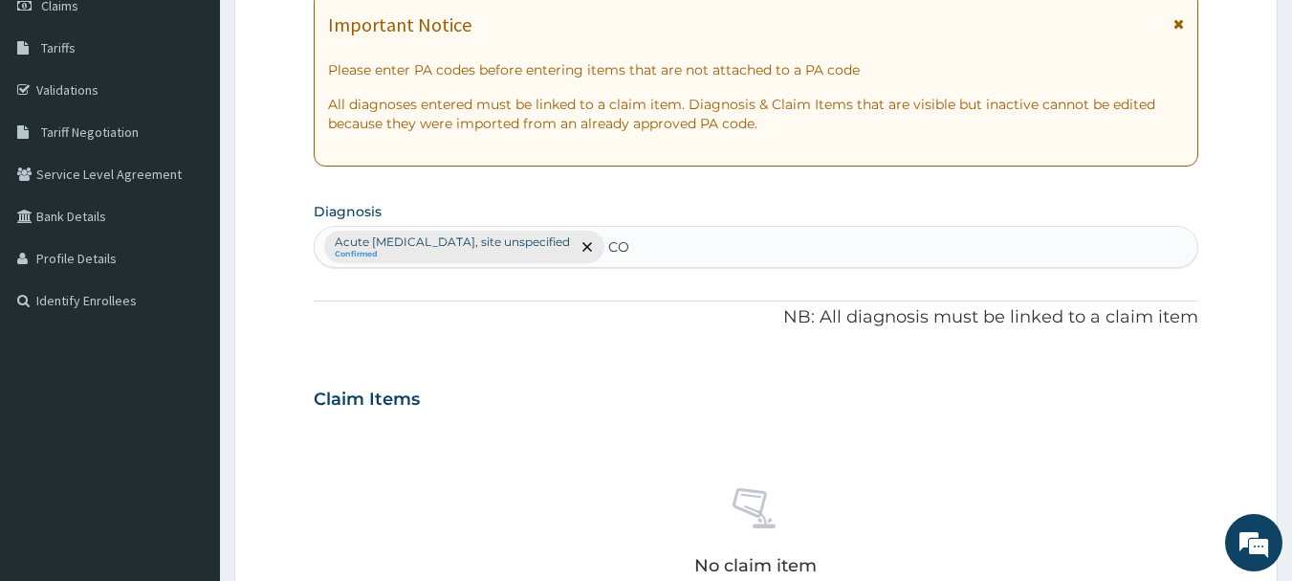
type input "C"
type input "T"
type input "EYE"
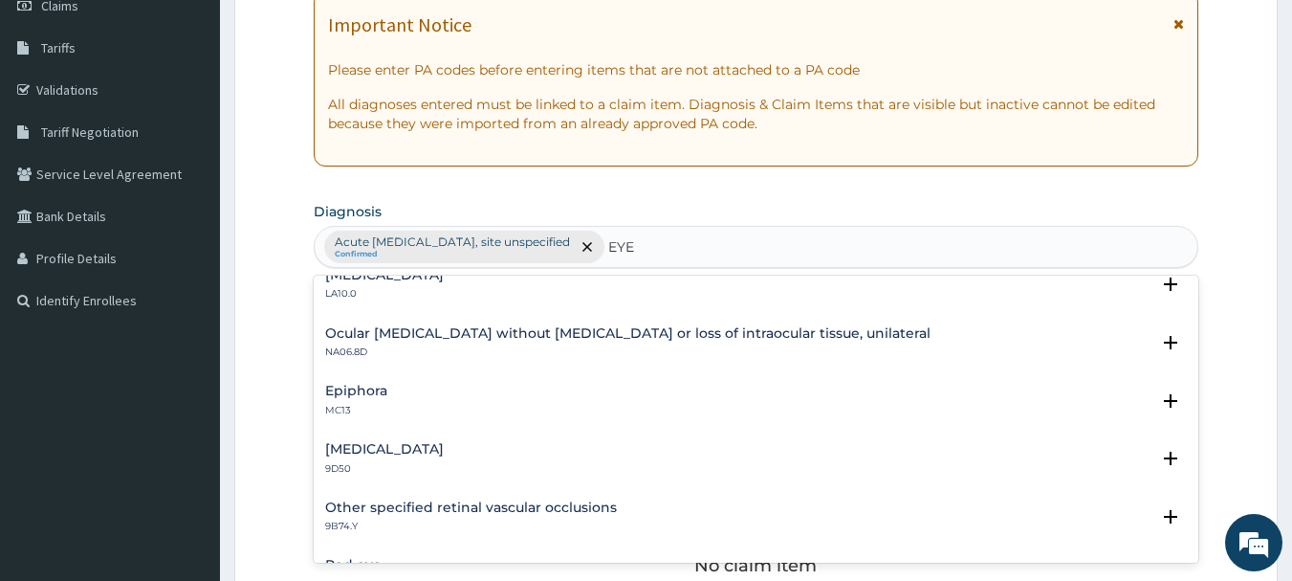
scroll to position [191, 0]
click at [398, 459] on div "Visual discomfort 9D50" at bounding box center [384, 460] width 119 height 33
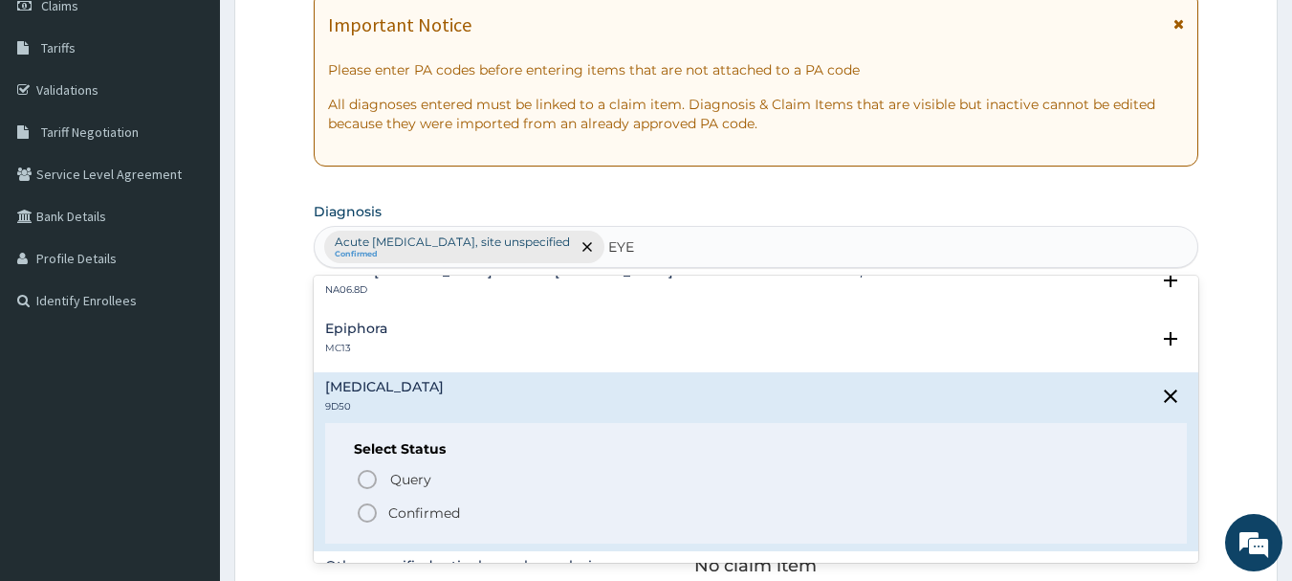
scroll to position [287, 0]
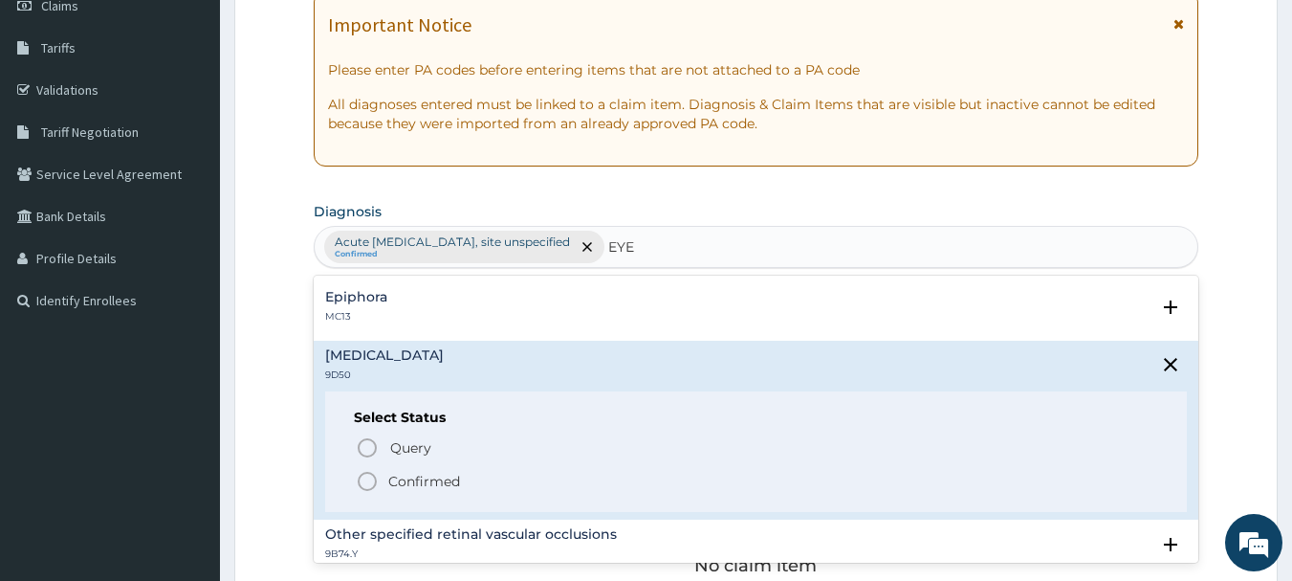
click at [372, 478] on icon "status option filled" at bounding box center [367, 481] width 23 height 23
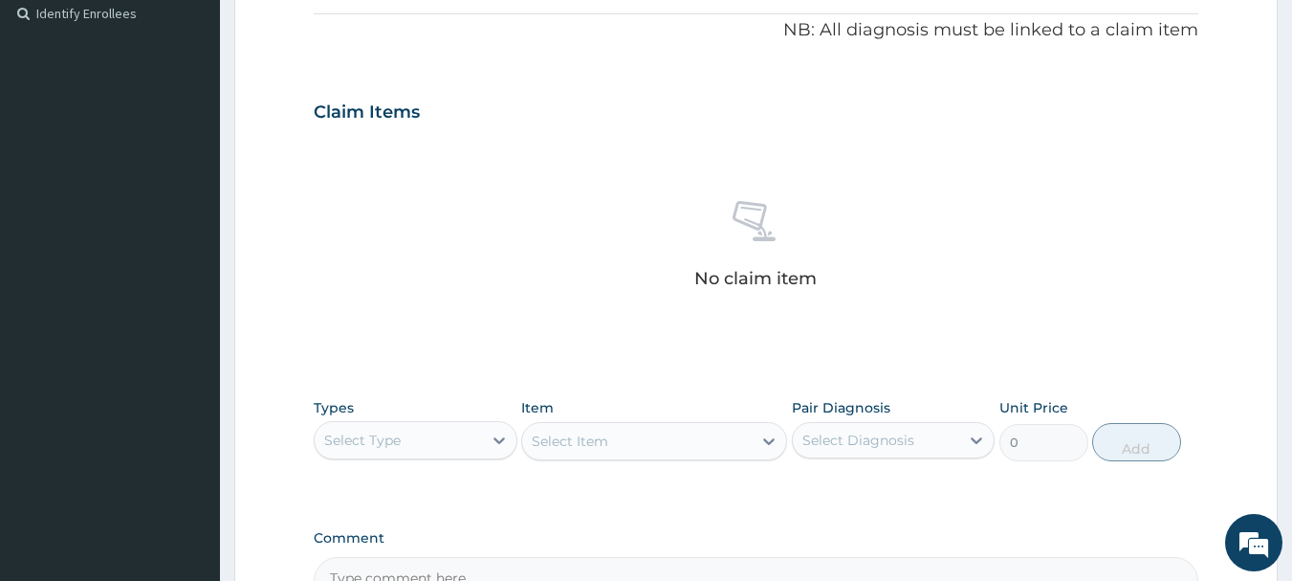
scroll to position [670, 0]
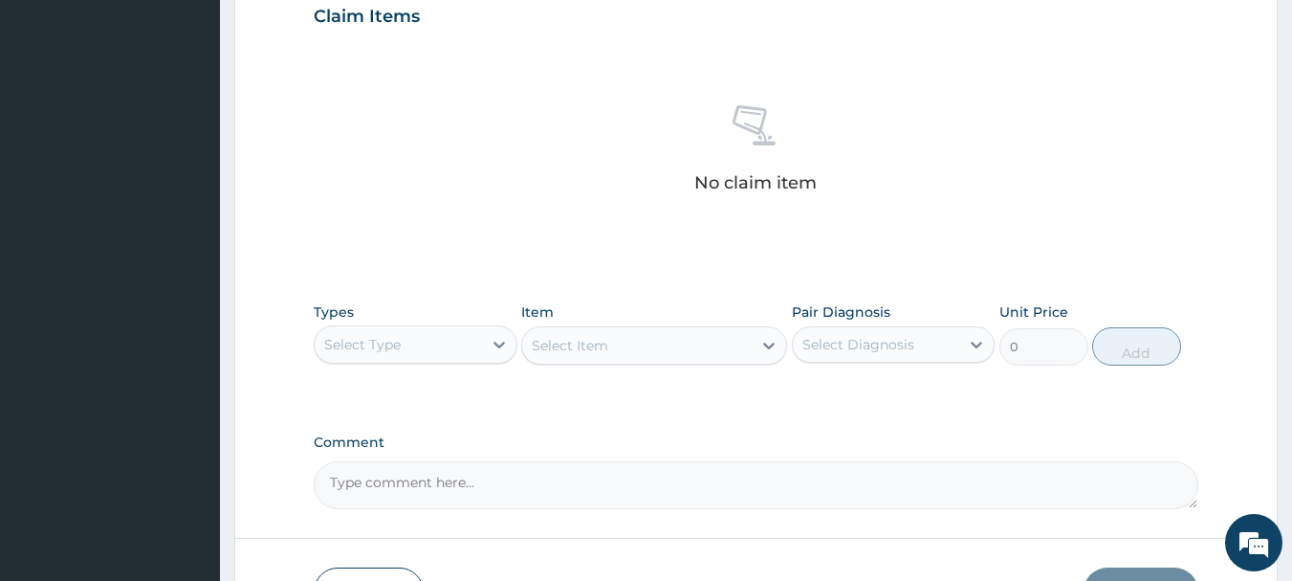
click at [435, 349] on div "Select Type" at bounding box center [398, 344] width 167 height 31
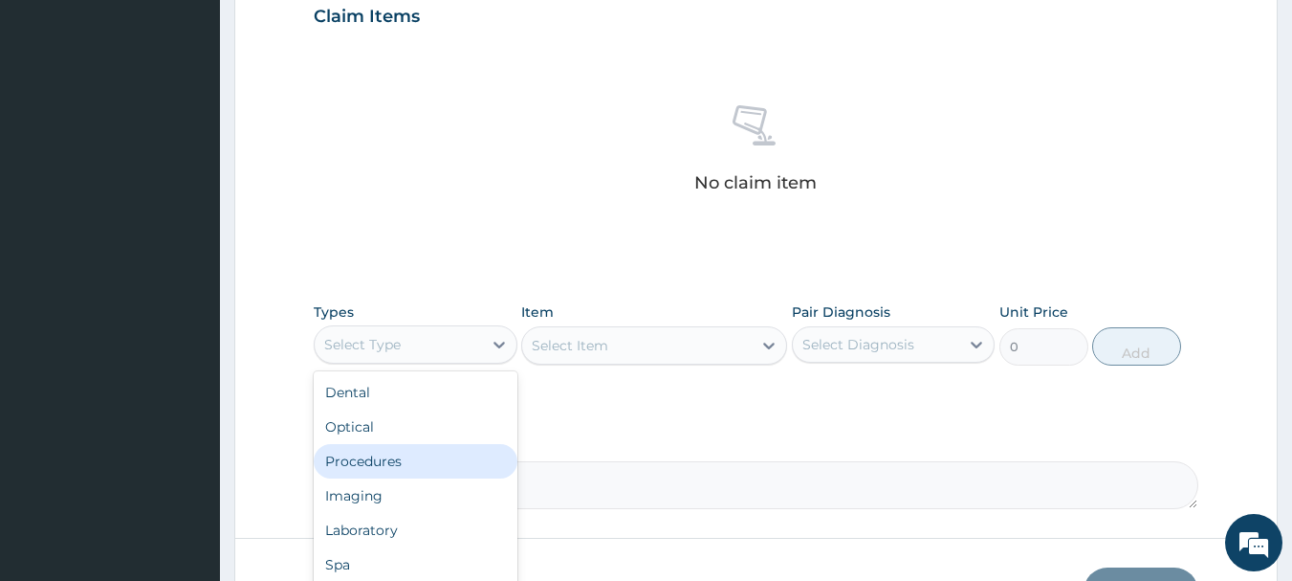
click at [374, 466] on div "Procedures" at bounding box center [416, 461] width 204 height 34
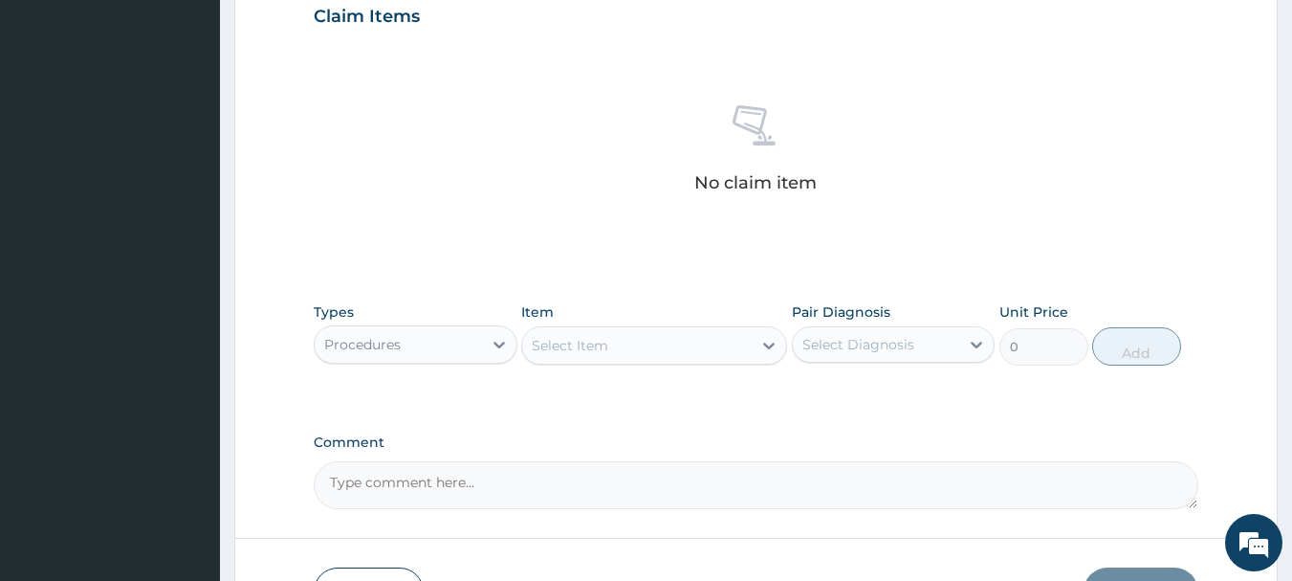
click at [612, 354] on div "Select Item" at bounding box center [637, 345] width 230 height 31
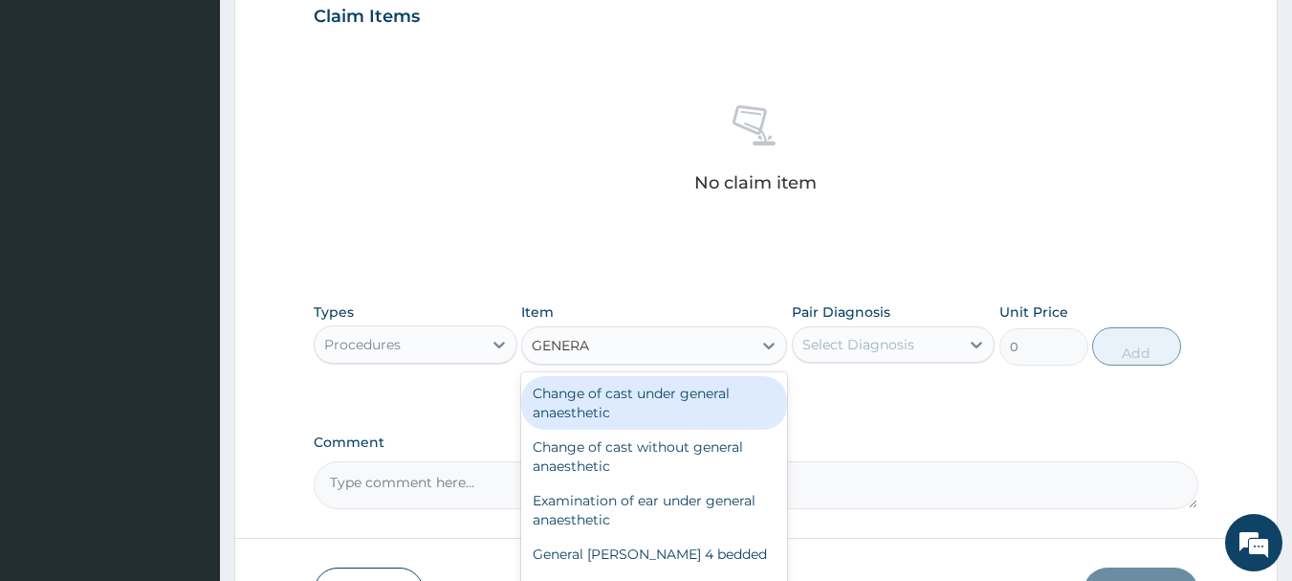
type input "GENERAL"
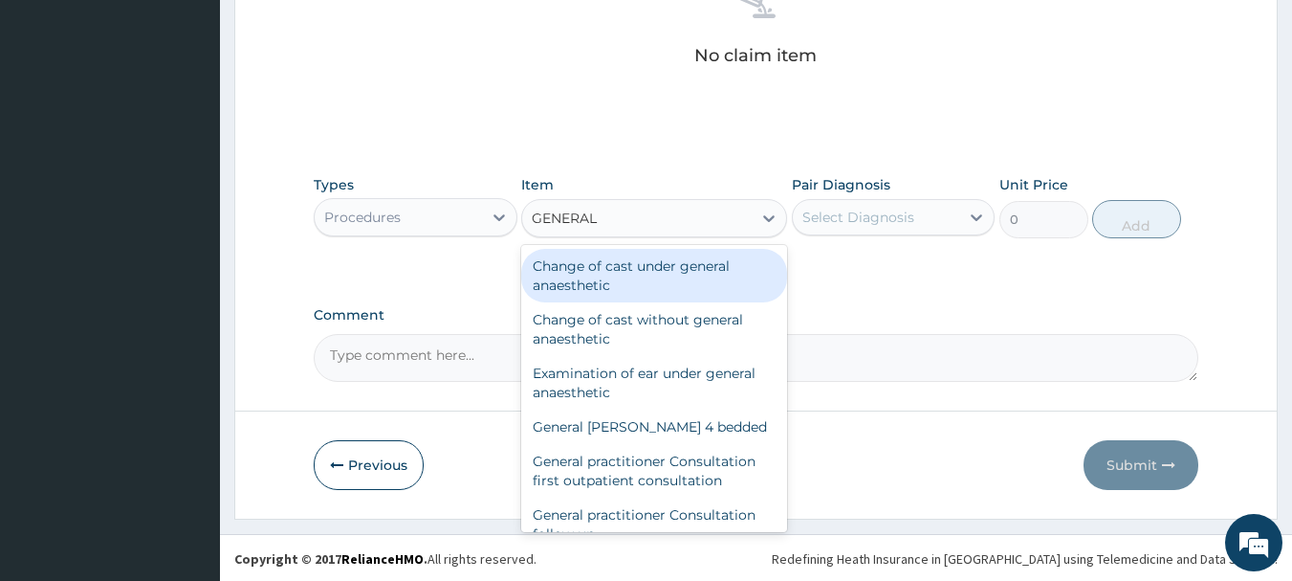
scroll to position [799, 0]
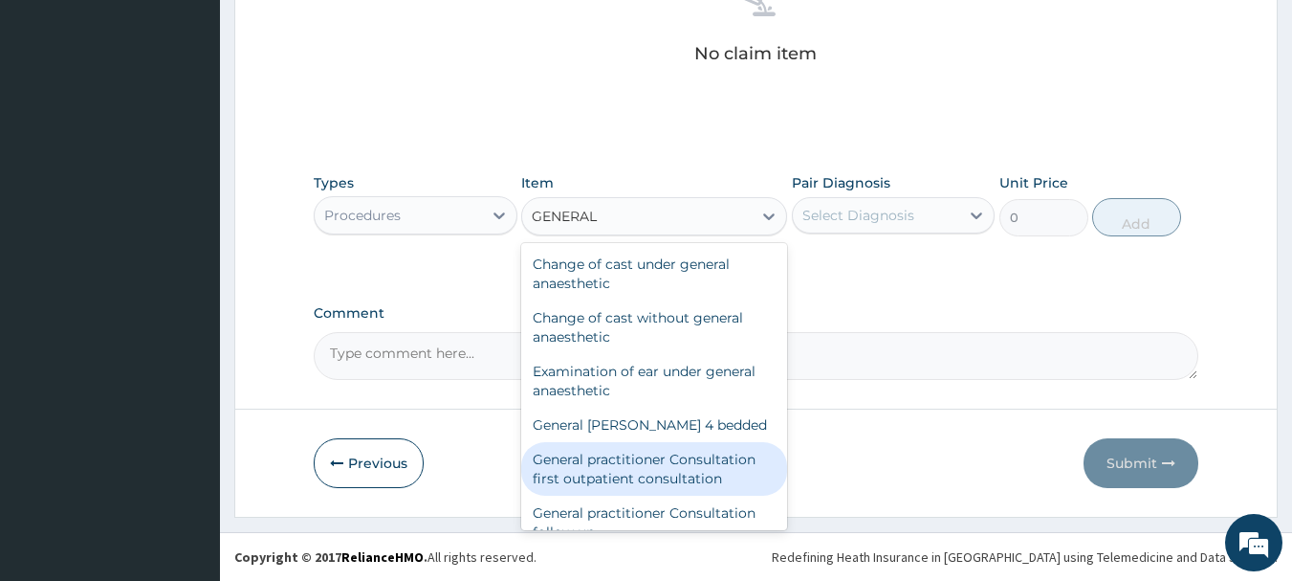
click at [696, 485] on div "General practitioner Consultation first outpatient consultation" at bounding box center [654, 469] width 266 height 54
type input "3547.5"
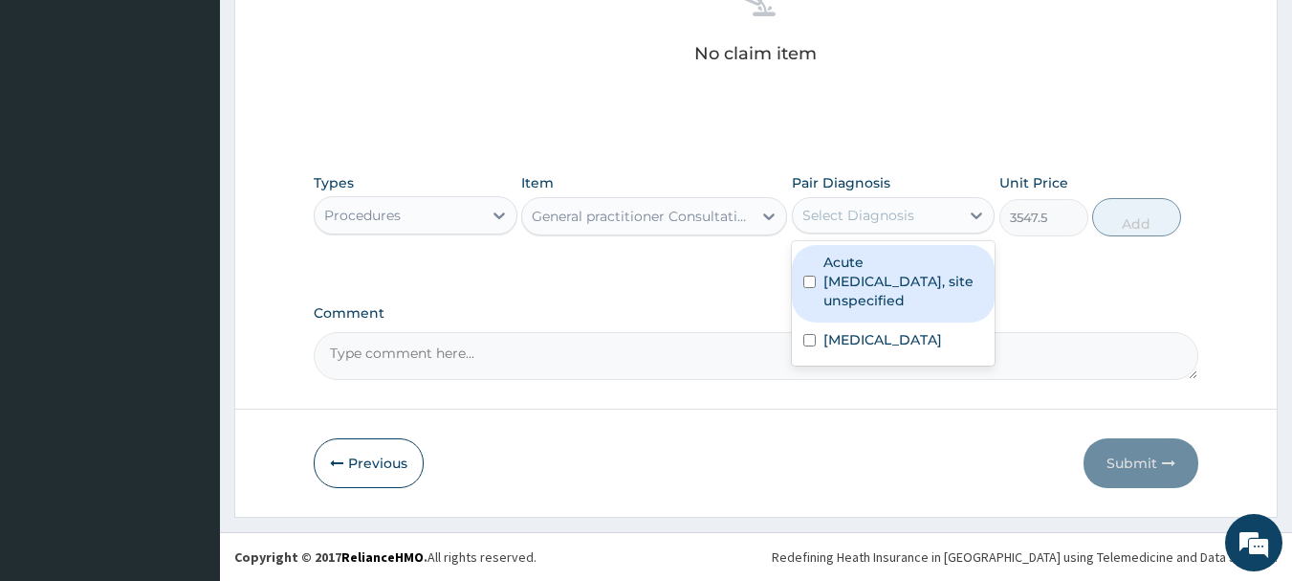
click at [845, 223] on div "Select Diagnosis" at bounding box center [859, 215] width 112 height 19
click at [844, 290] on label "Acute upper respiratory infection, site unspecified" at bounding box center [904, 281] width 161 height 57
checkbox input "true"
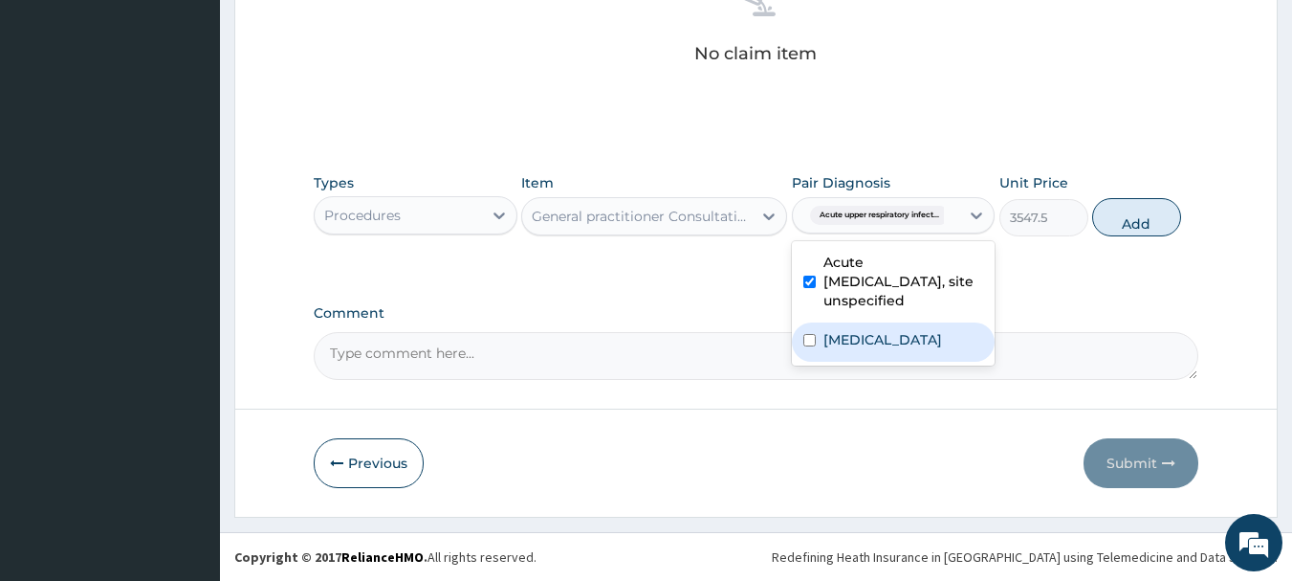
click at [847, 347] on label "Visual discomfort" at bounding box center [883, 339] width 119 height 19
checkbox input "true"
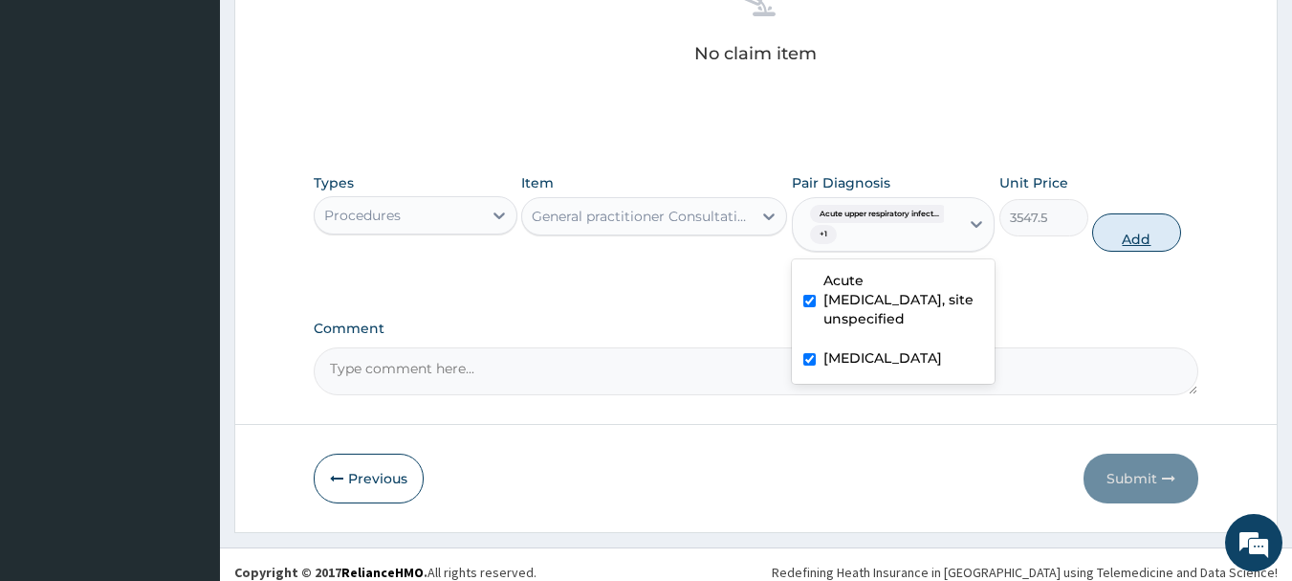
click at [1127, 225] on button "Add" at bounding box center [1136, 232] width 89 height 38
type input "0"
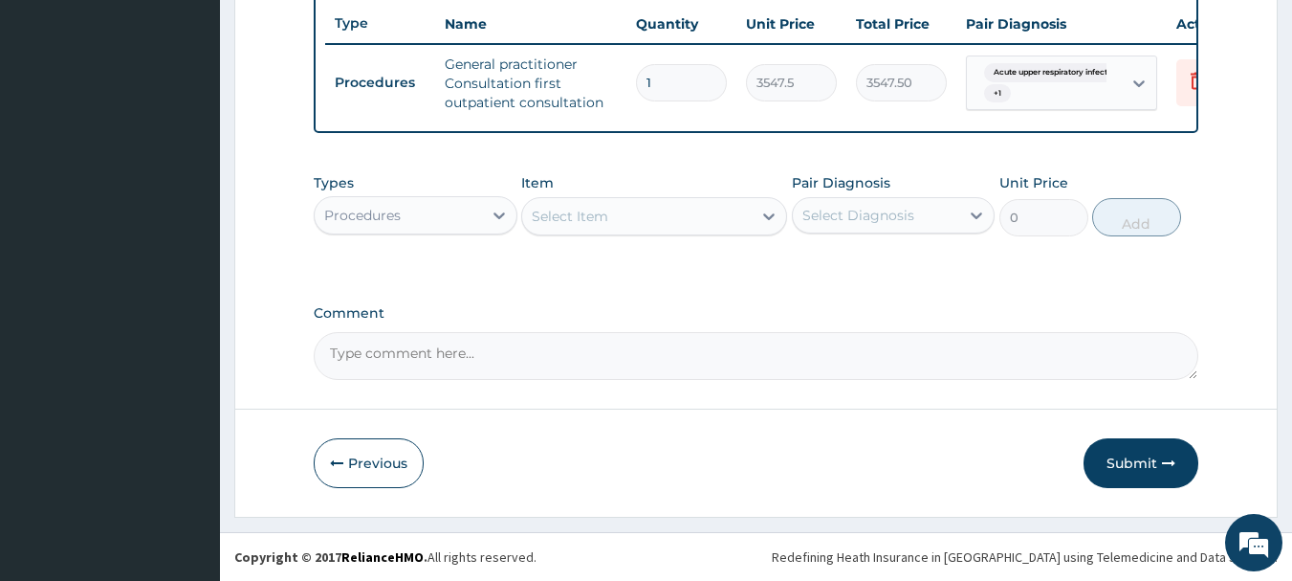
scroll to position [733, 0]
click at [389, 206] on div "Procedures" at bounding box center [362, 215] width 77 height 19
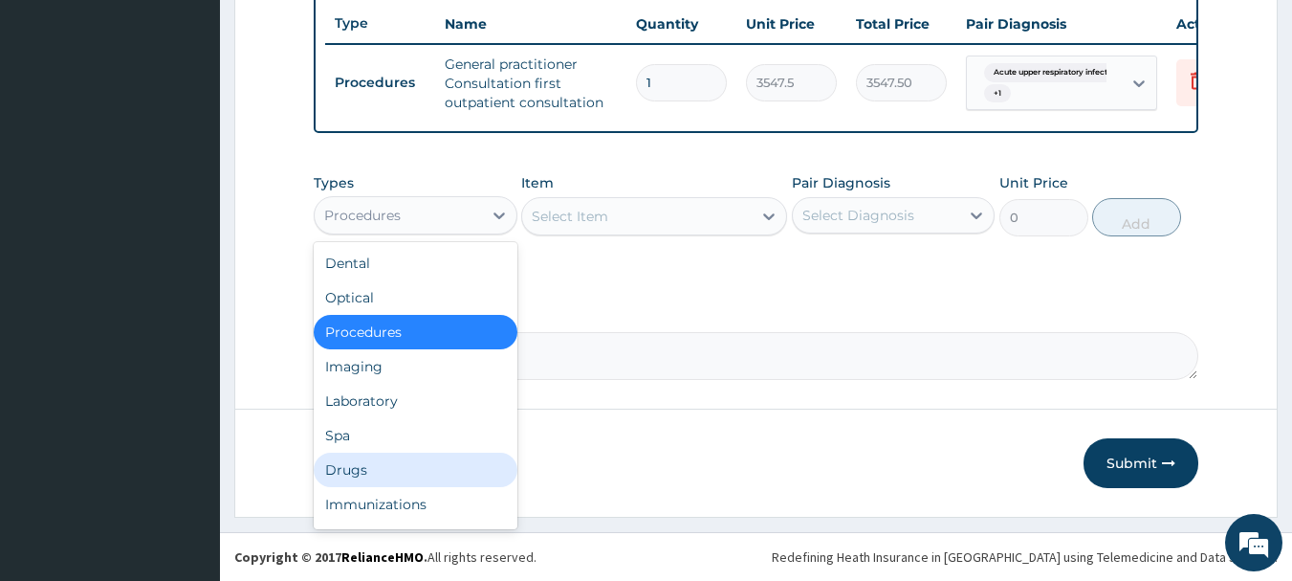
click at [364, 482] on div "Drugs" at bounding box center [416, 469] width 204 height 34
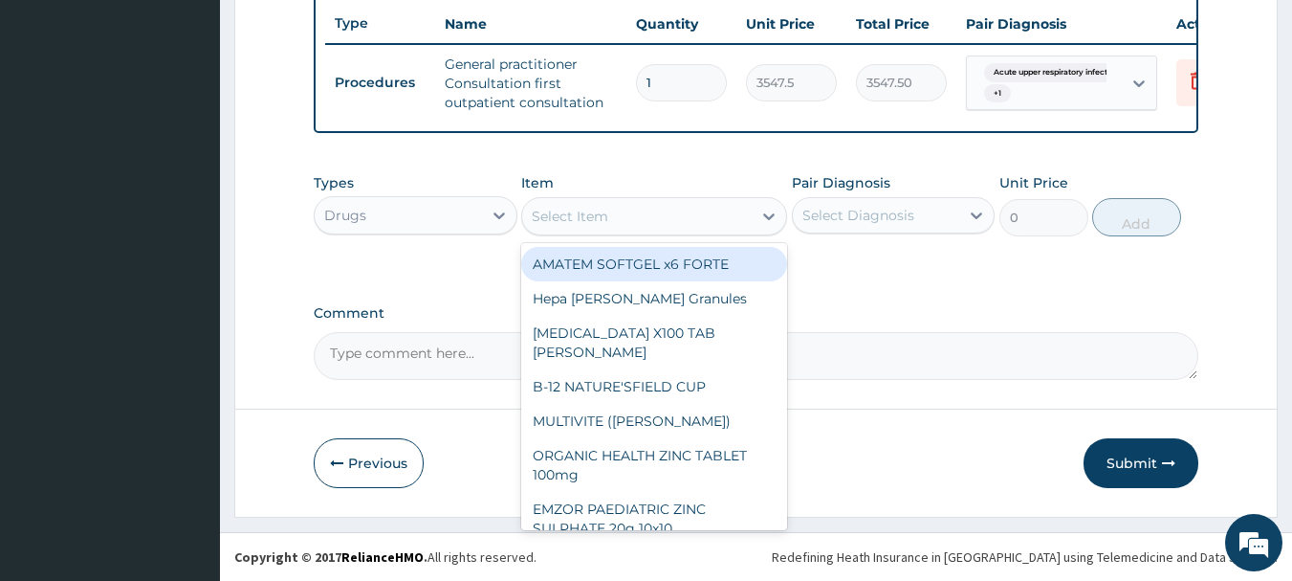
click at [598, 224] on div "Select Item" at bounding box center [570, 216] width 77 height 19
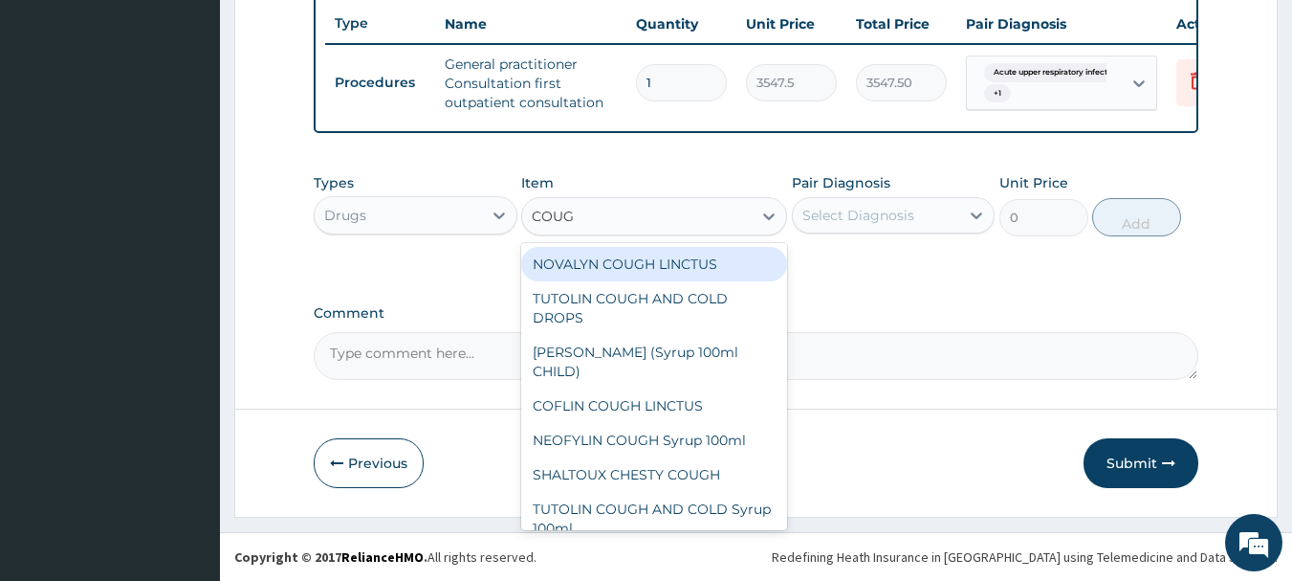
type input "COUGH"
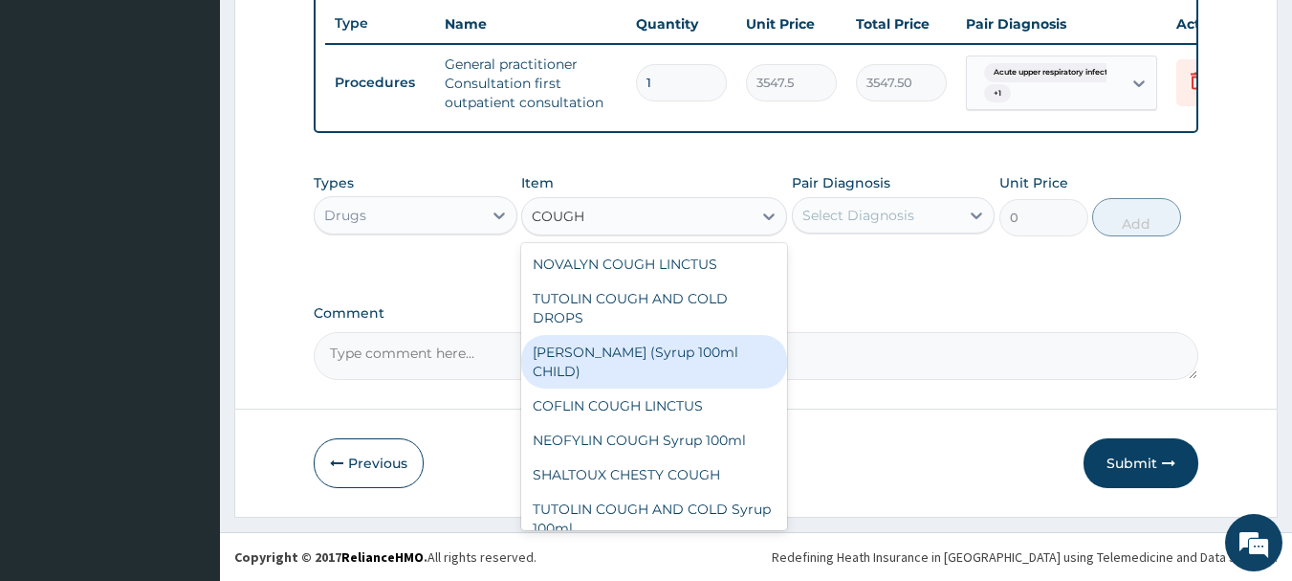
click at [629, 350] on div "EMZOLYN COUGH (Syrup 100ml CHILD)" at bounding box center [654, 362] width 266 height 54
type input "1478.125"
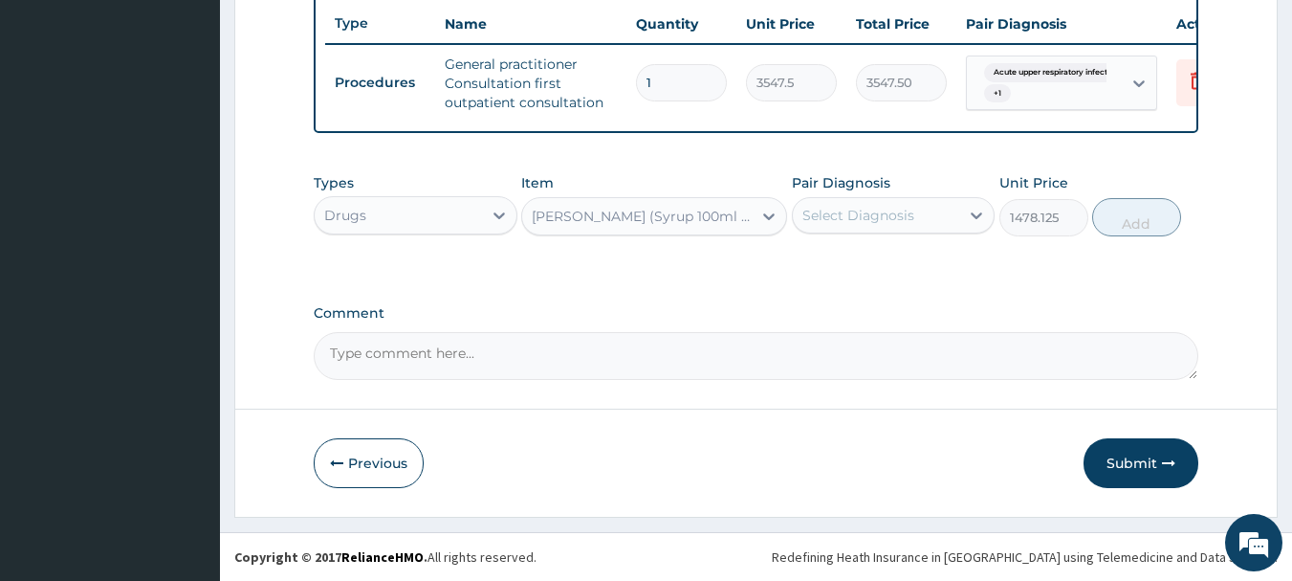
drag, startPoint x: 864, startPoint y: 209, endPoint x: 863, endPoint y: 236, distance: 26.8
click at [866, 210] on div "Select Diagnosis" at bounding box center [859, 215] width 112 height 19
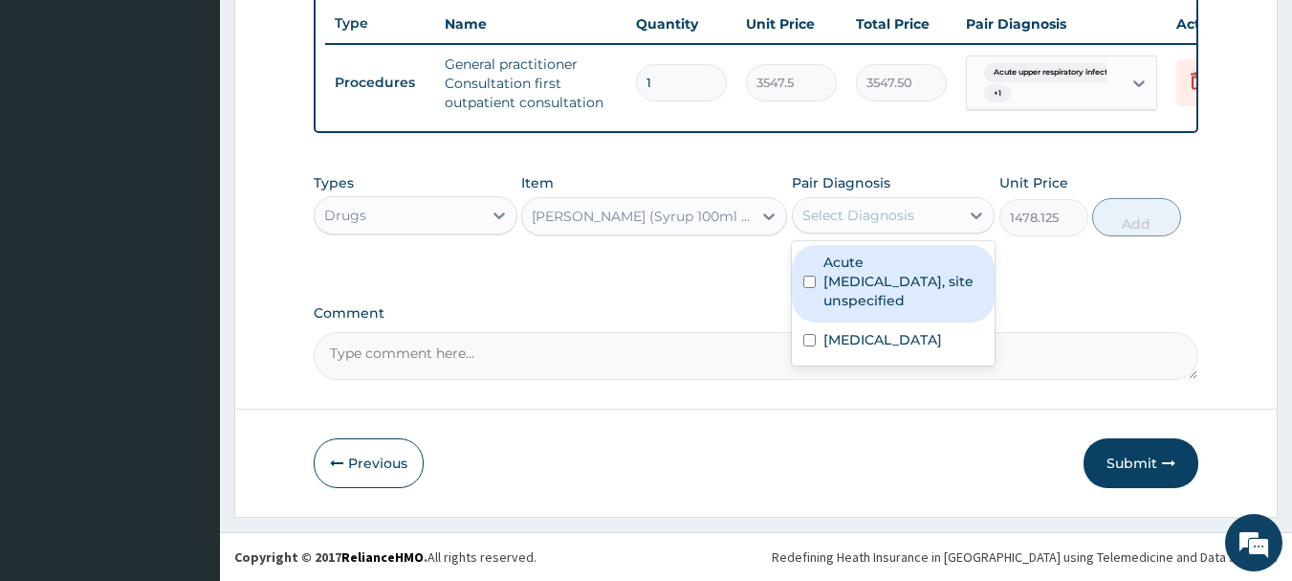
click at [859, 272] on label "Acute upper respiratory infection, site unspecified" at bounding box center [904, 281] width 161 height 57
checkbox input "true"
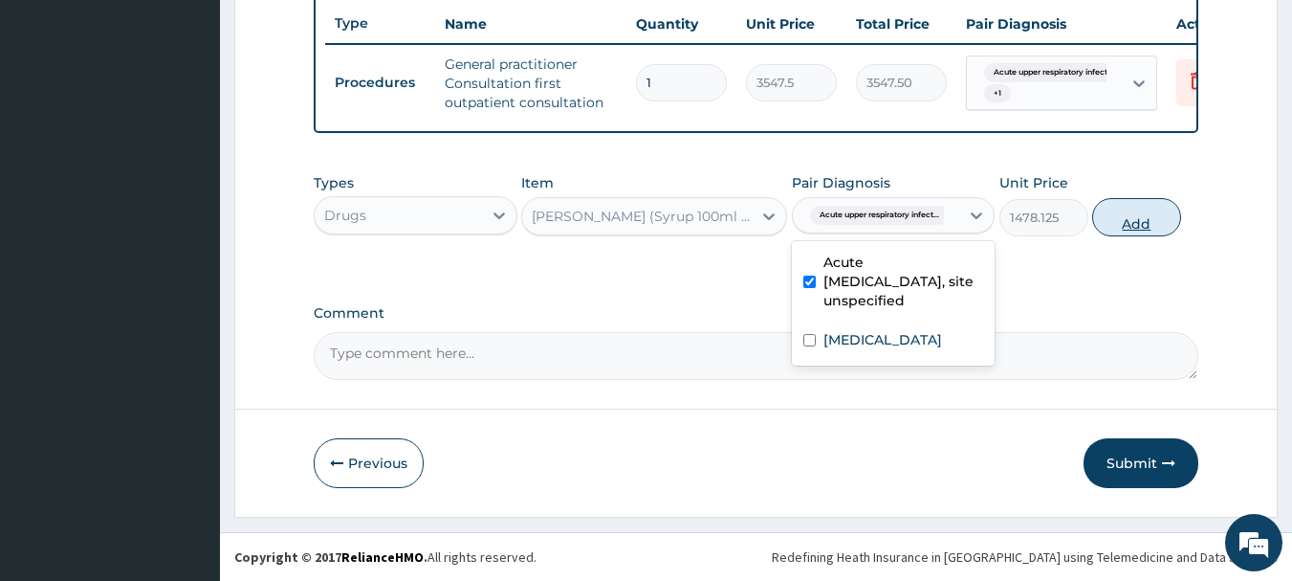
click at [1132, 223] on button "Add" at bounding box center [1136, 217] width 89 height 38
type input "0"
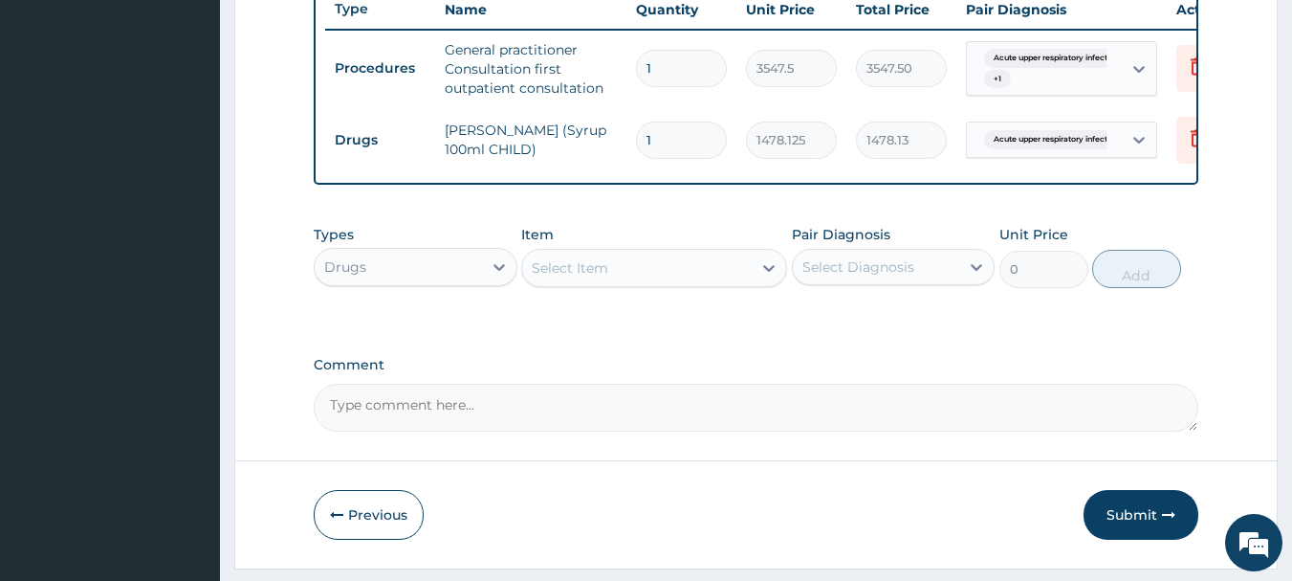
click at [587, 277] on div "Select Item" at bounding box center [570, 267] width 77 height 19
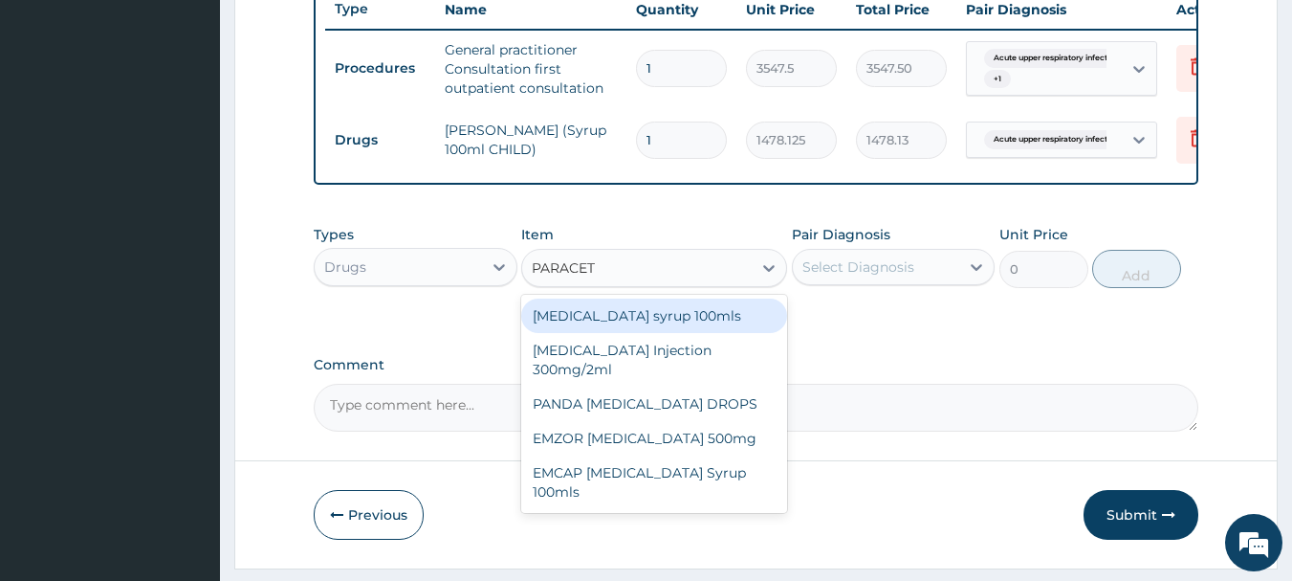
type input "PARACETA"
click at [681, 333] on div "Paracetamol syrup 100mls" at bounding box center [654, 315] width 266 height 34
type input "709.5"
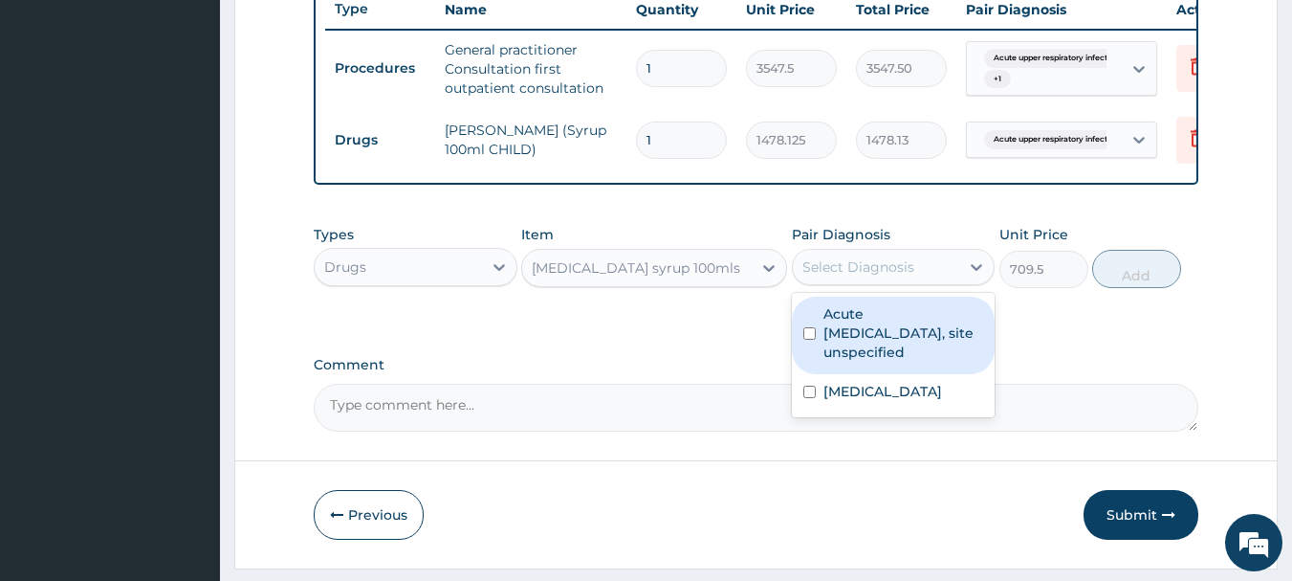
click at [862, 276] on div "Select Diagnosis" at bounding box center [859, 266] width 112 height 19
click at [868, 350] on label "Acute upper respiratory infection, site unspecified" at bounding box center [904, 332] width 161 height 57
checkbox input "true"
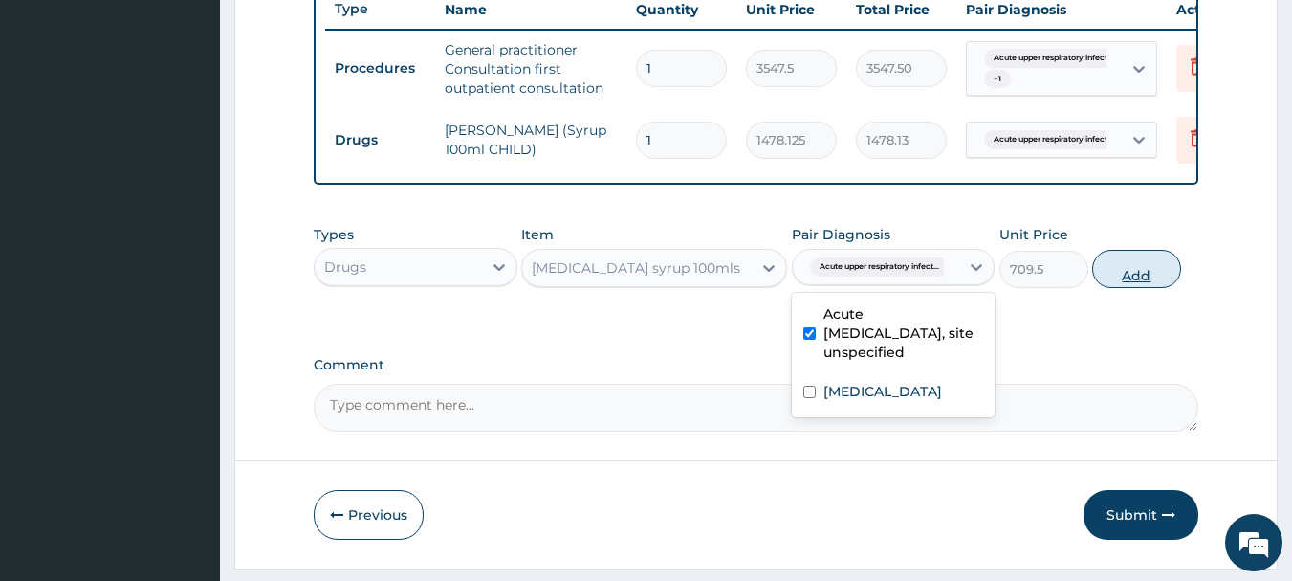
click at [1145, 288] on button "Add" at bounding box center [1136, 269] width 89 height 38
type input "0"
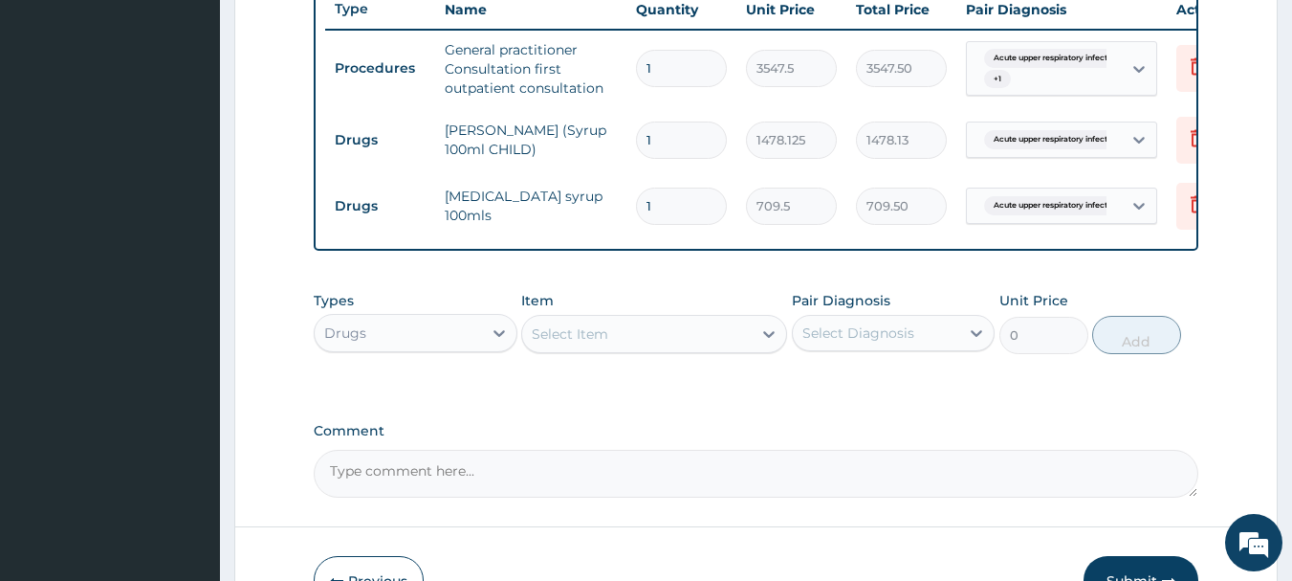
click at [628, 345] on div "Select Item" at bounding box center [637, 334] width 230 height 31
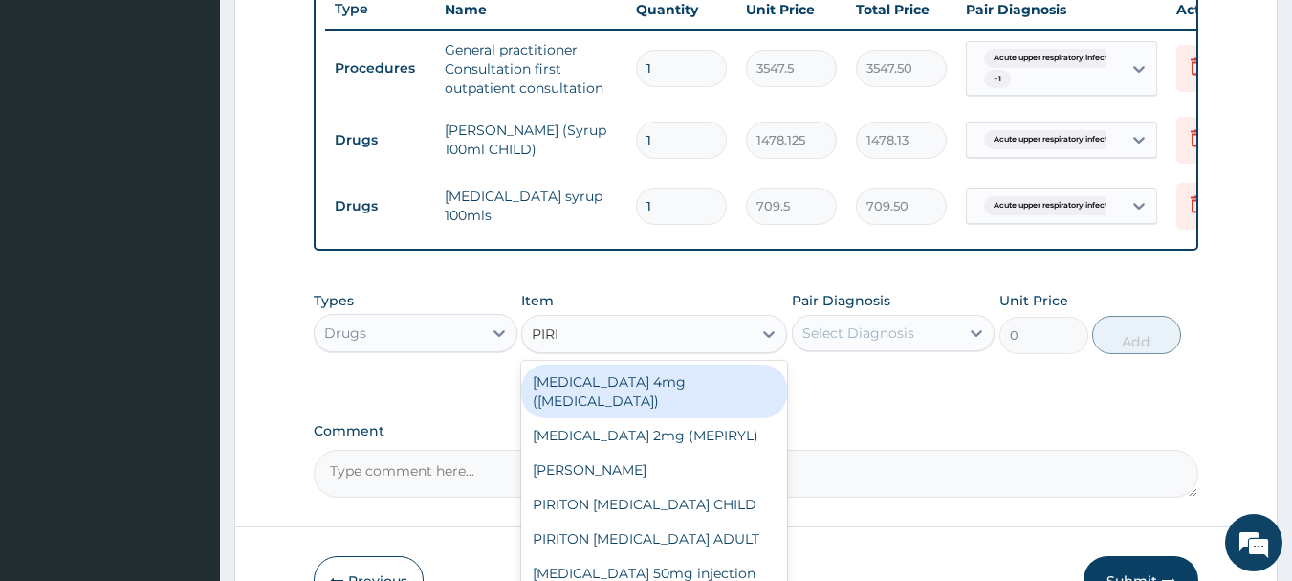
type input "PIRIT"
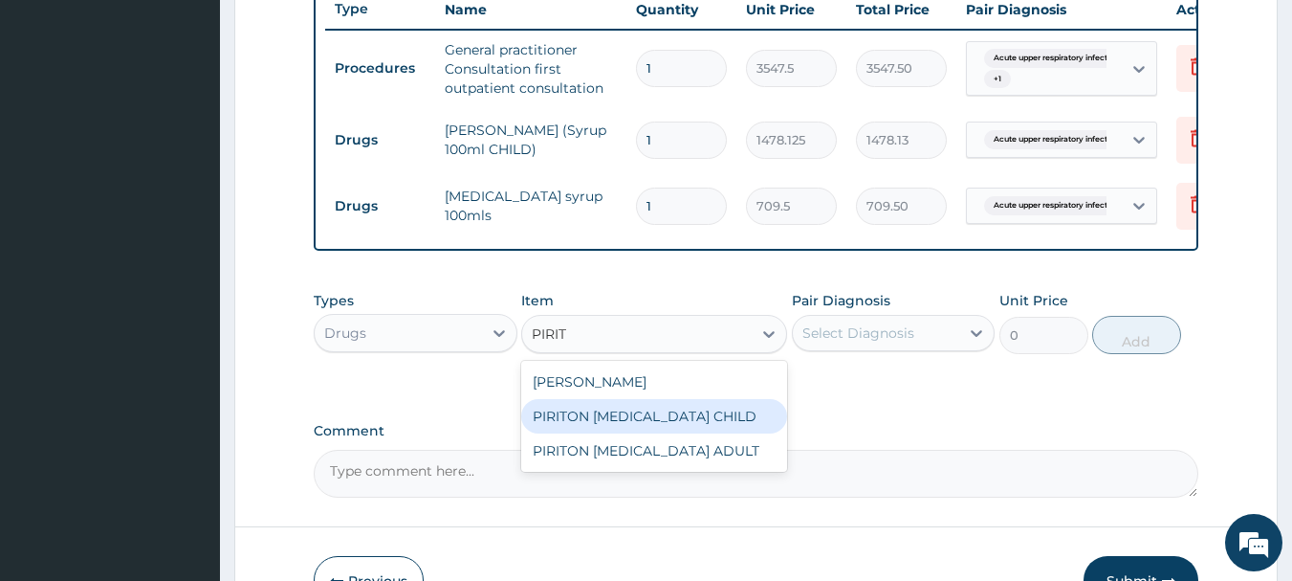
click at [677, 433] on div "PIRITON EXPECTORANT CHILD" at bounding box center [654, 416] width 266 height 34
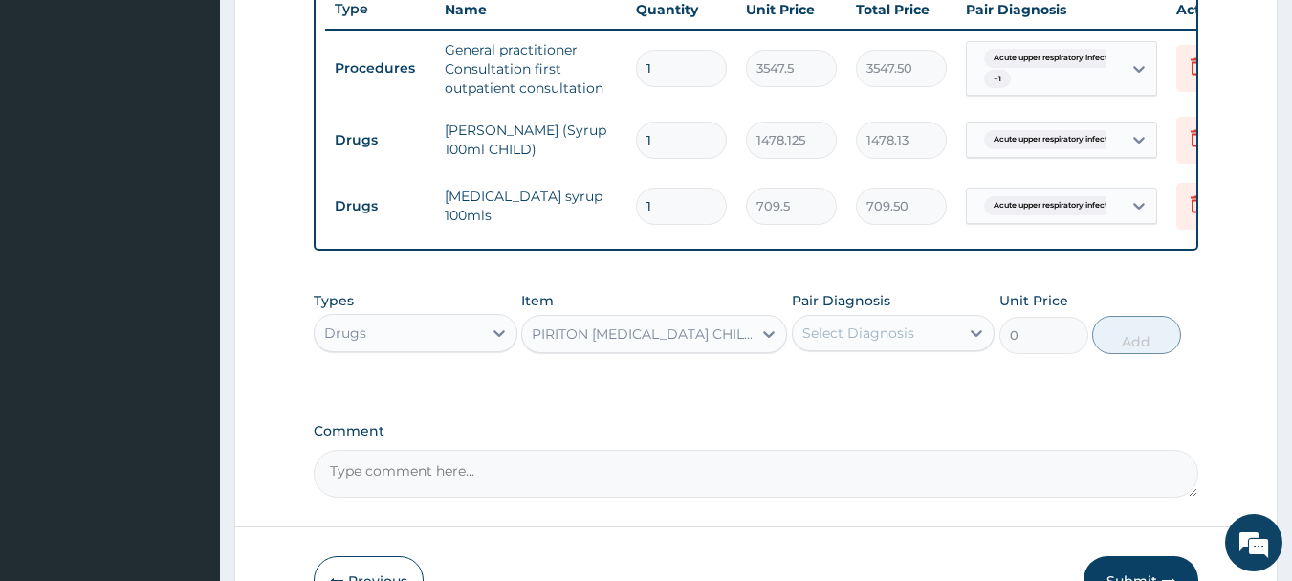
type input "1182.5"
click at [817, 342] on div "Select Diagnosis" at bounding box center [859, 332] width 112 height 19
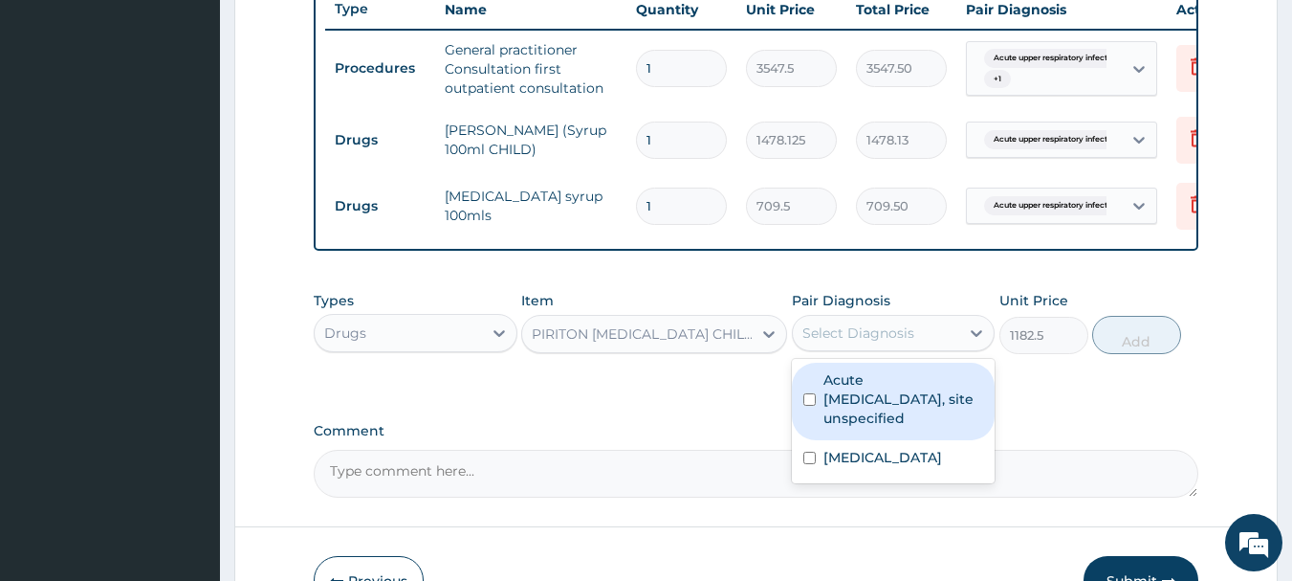
click at [860, 414] on label "Acute upper respiratory infection, site unspecified" at bounding box center [904, 398] width 161 height 57
checkbox input "true"
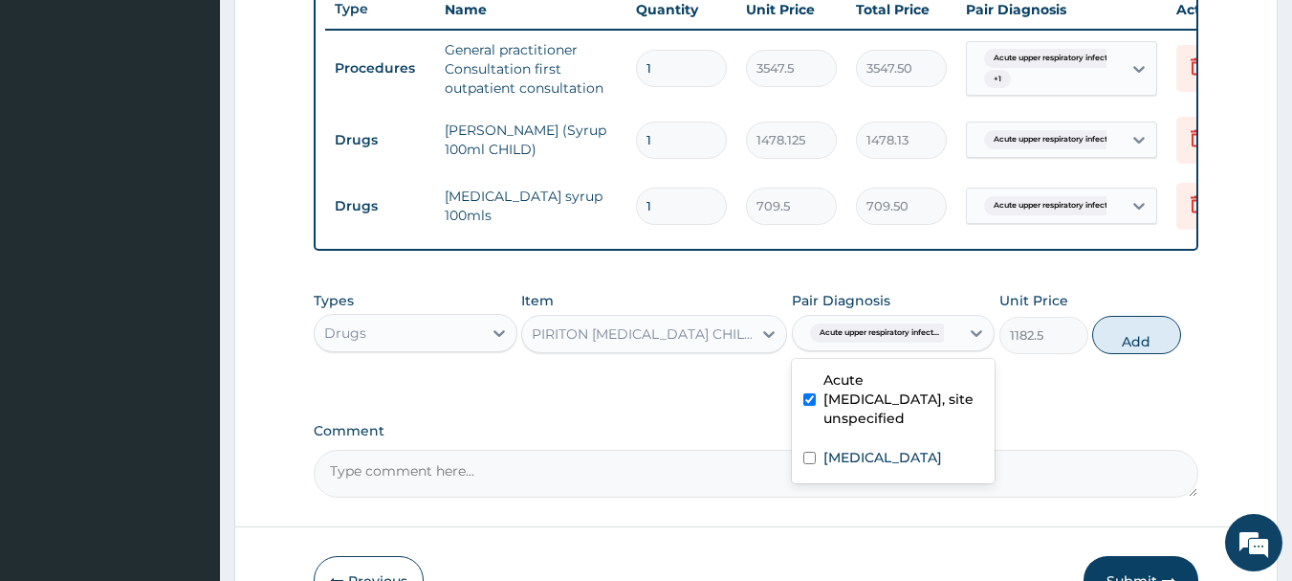
click at [1136, 342] on button "Add" at bounding box center [1136, 335] width 89 height 38
type input "0"
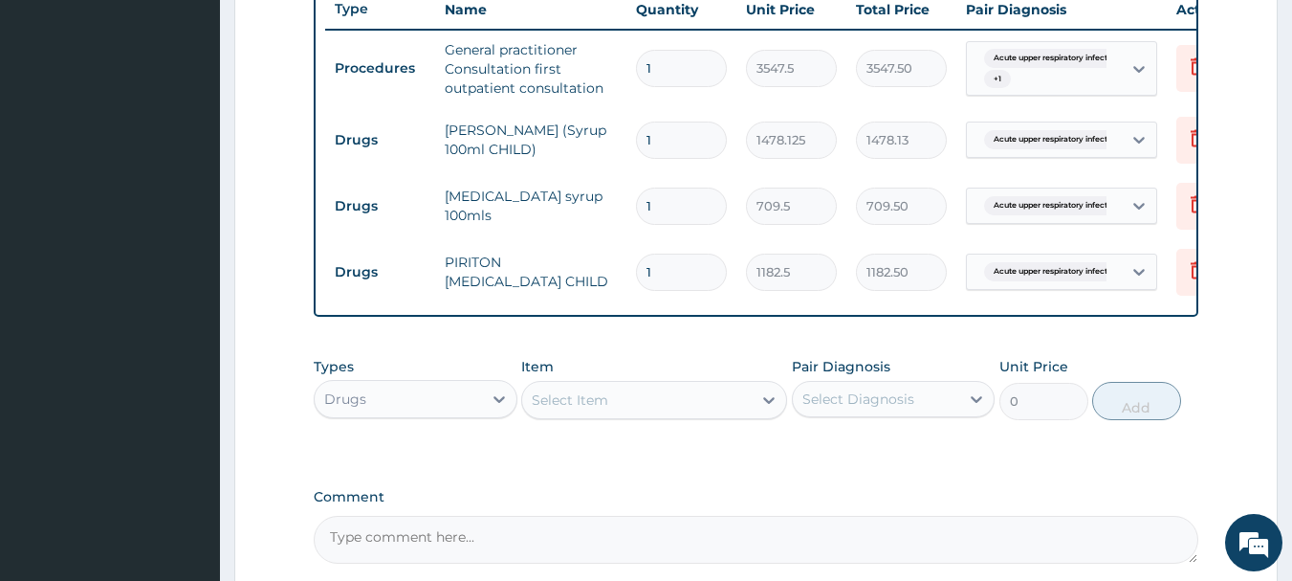
click at [624, 404] on div "Select Item" at bounding box center [637, 400] width 230 height 31
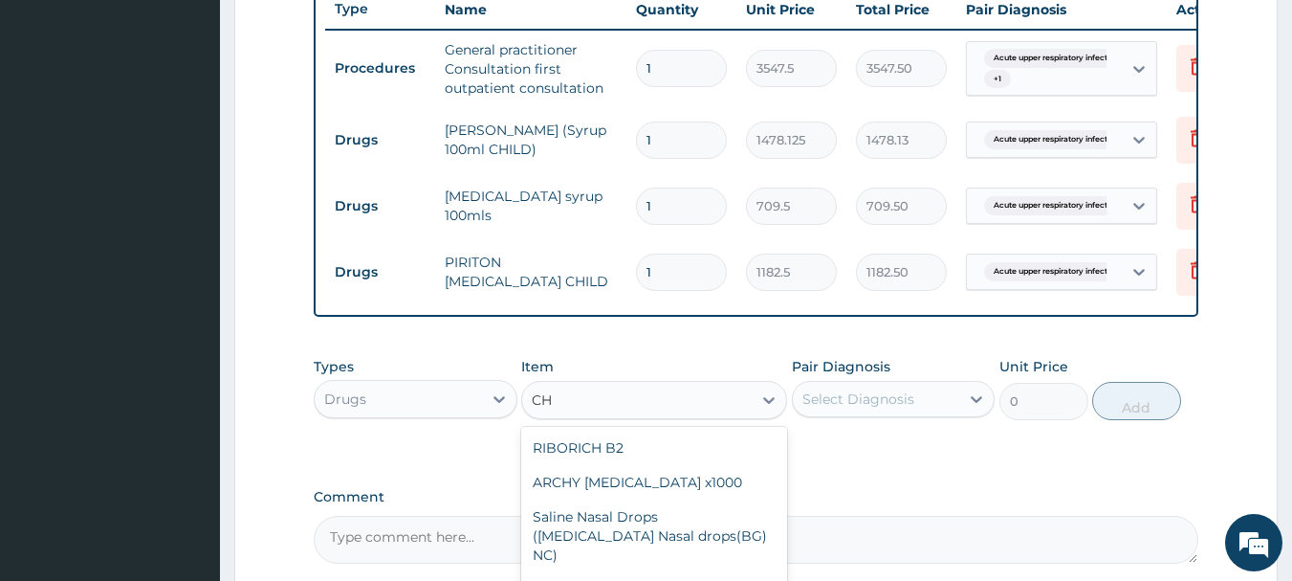
type input "C"
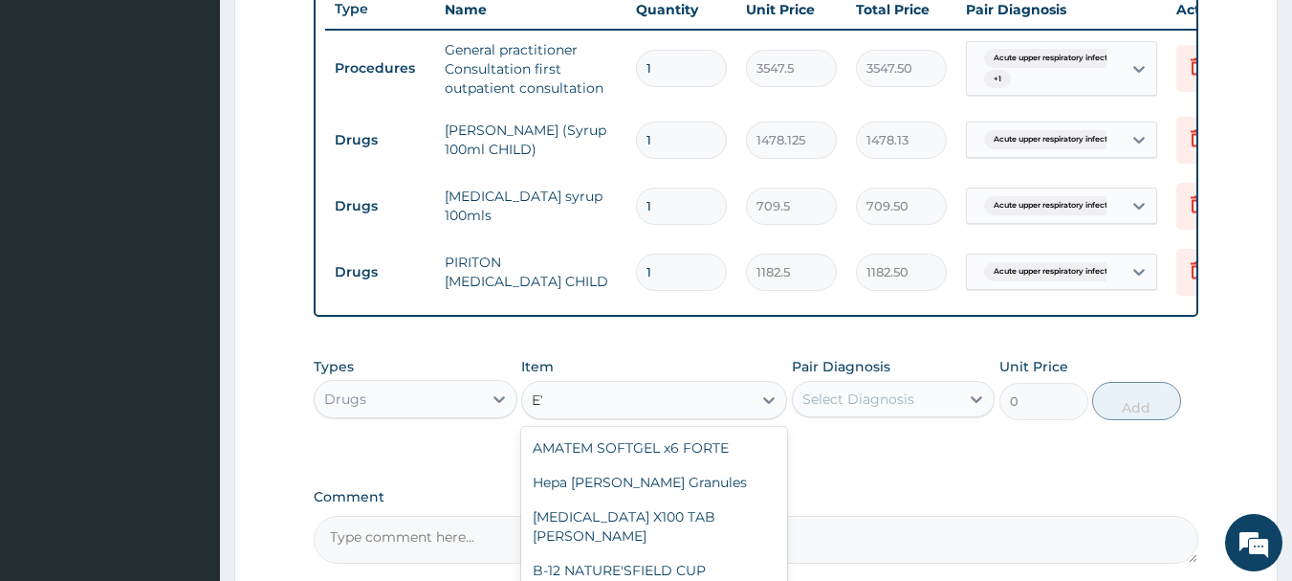
type input "EYE"
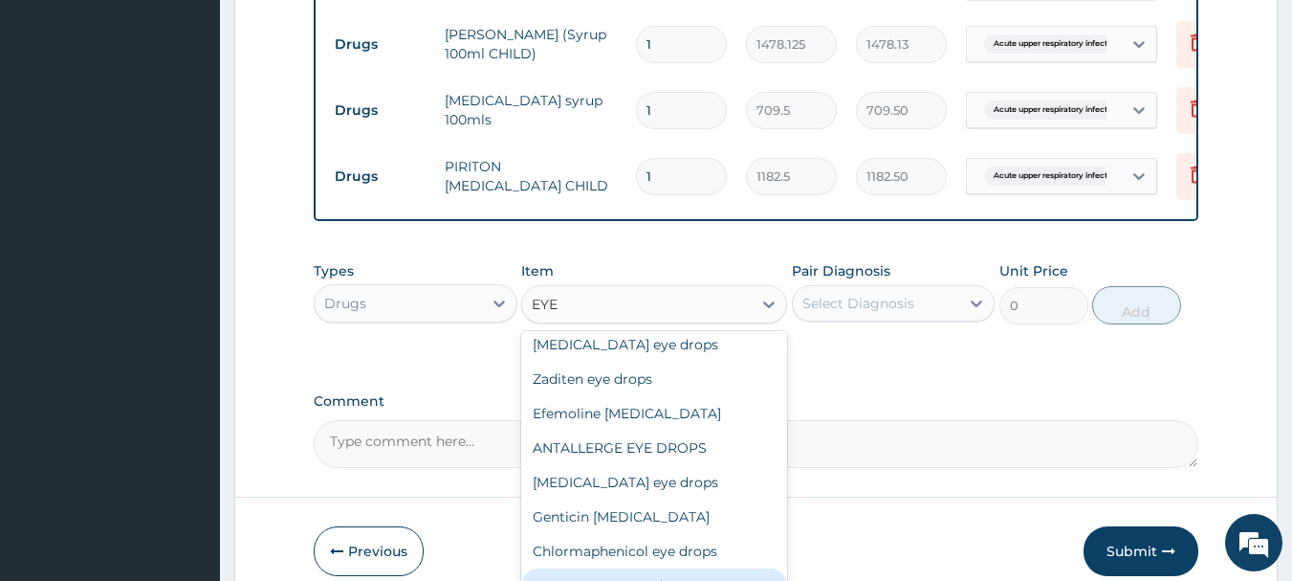
scroll to position [153, 0]
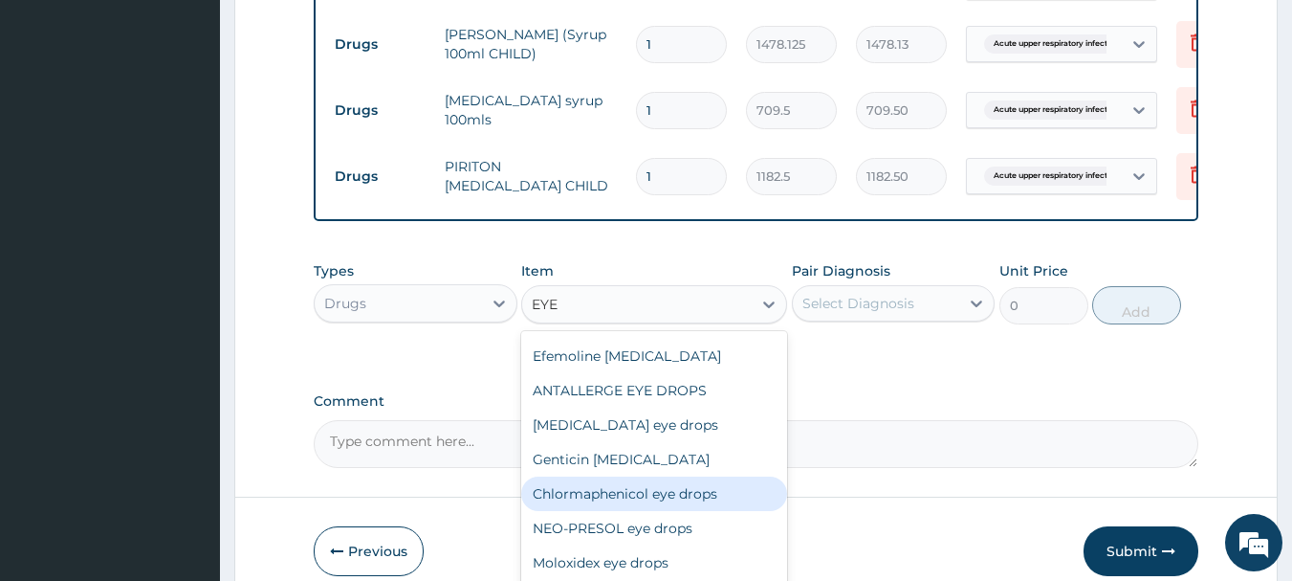
click at [652, 511] on div "Chlormaphenicol eye drops" at bounding box center [654, 493] width 266 height 34
type input "946"
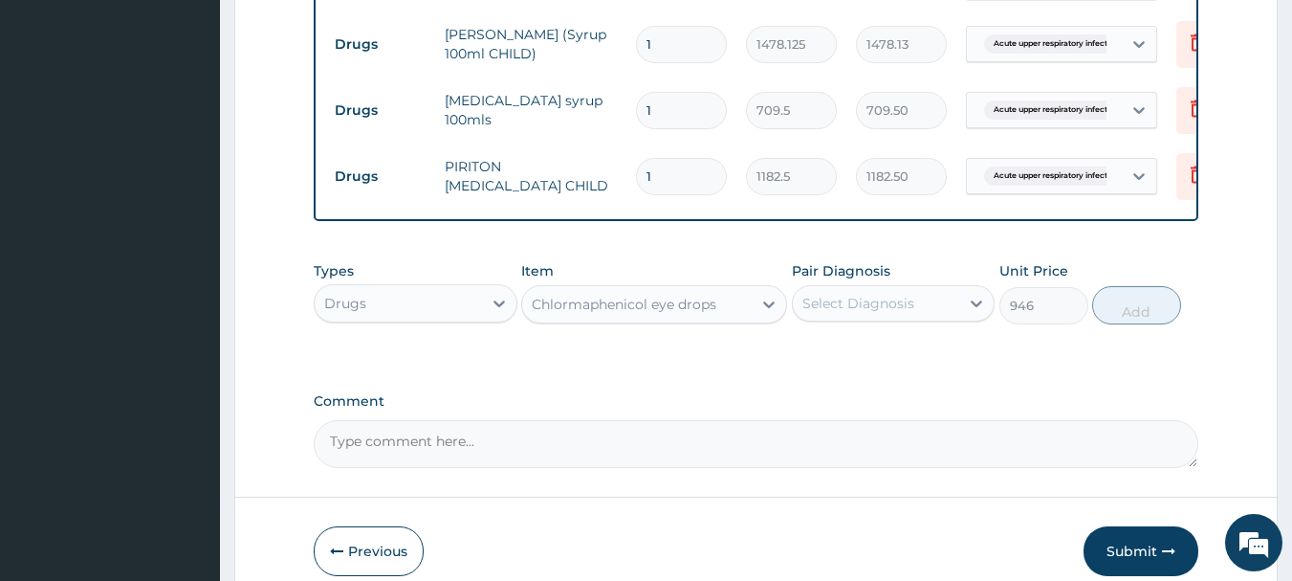
click at [852, 312] on div "Select Diagnosis" at bounding box center [859, 303] width 112 height 19
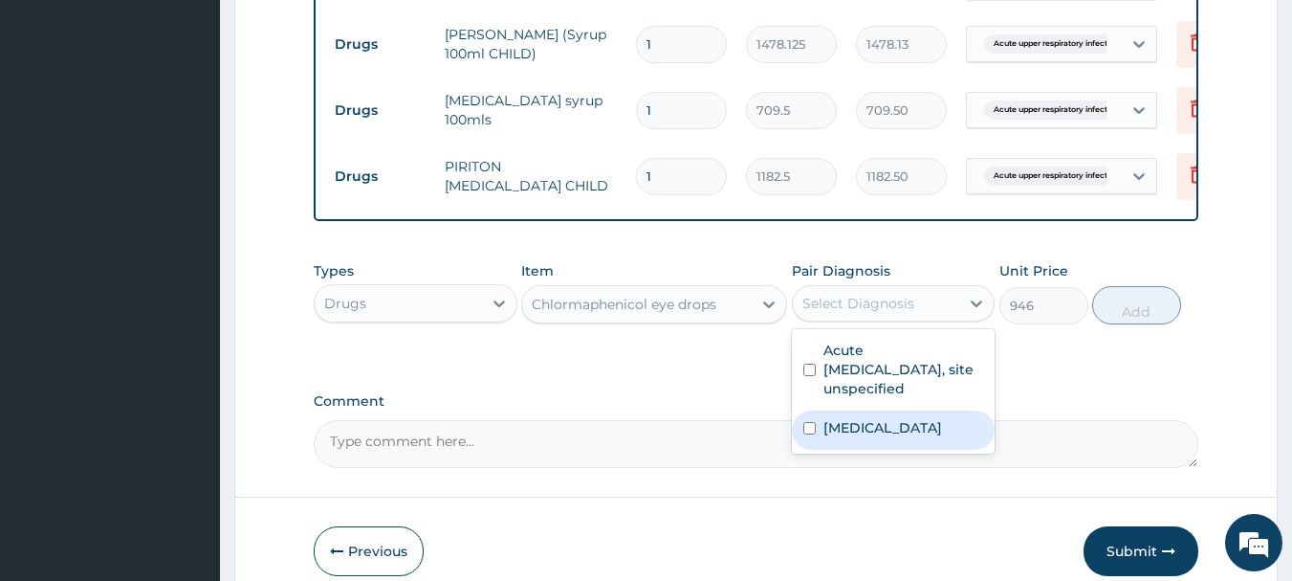
click at [826, 450] on div "Visual discomfort" at bounding box center [894, 429] width 204 height 39
checkbox input "true"
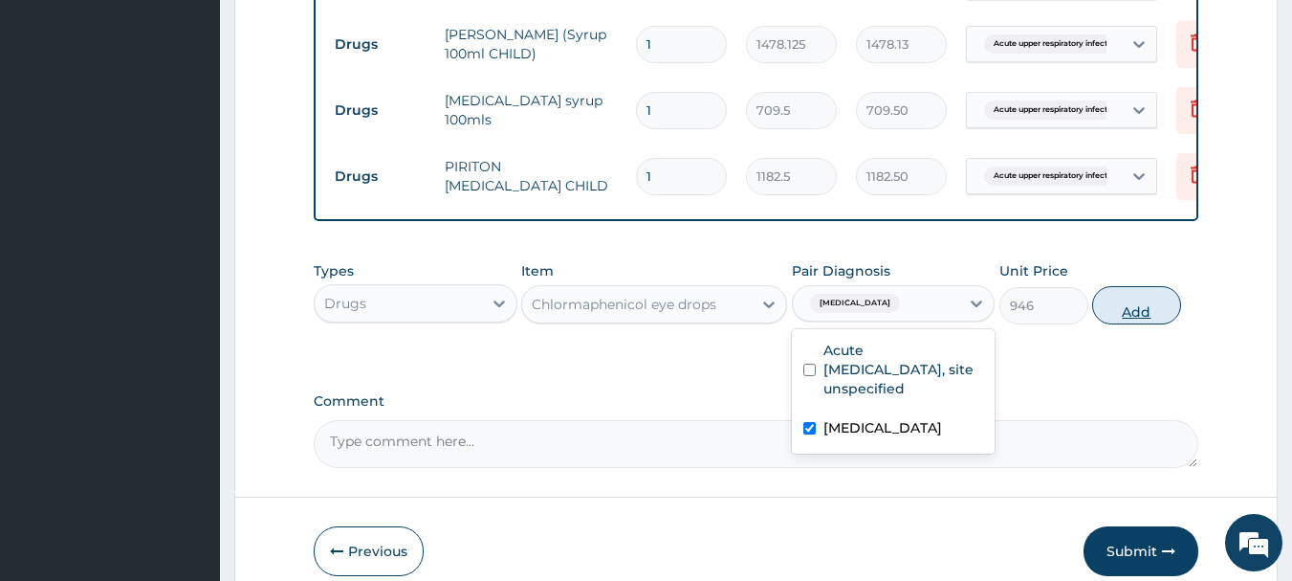
click at [1144, 314] on button "Add" at bounding box center [1136, 305] width 89 height 38
type input "0"
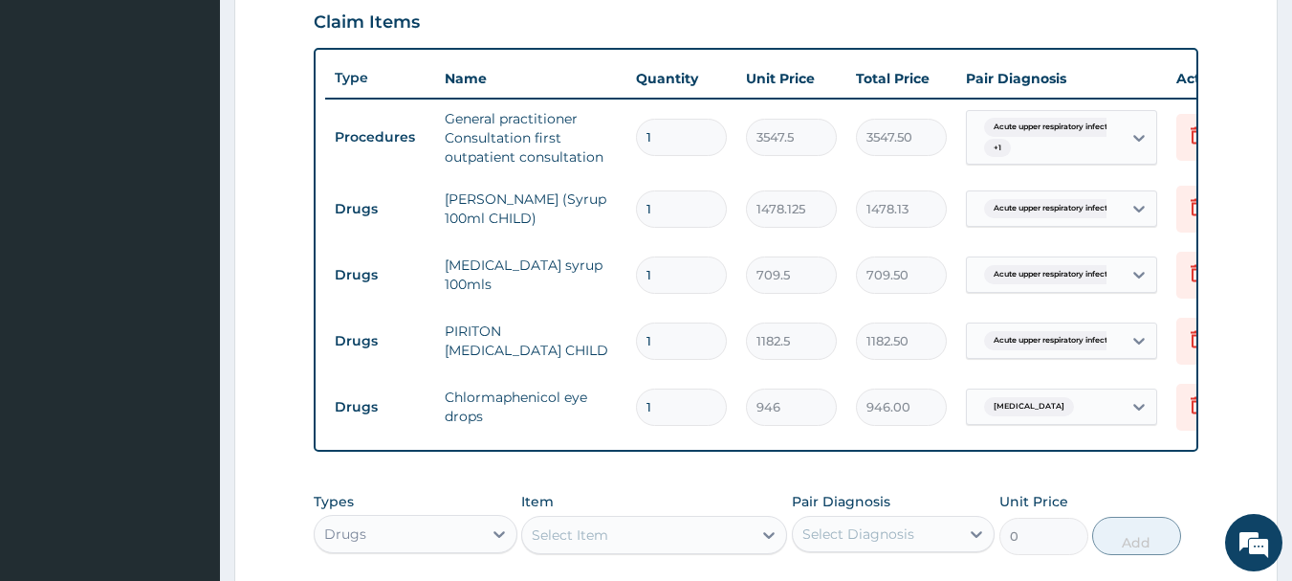
scroll to position [637, 0]
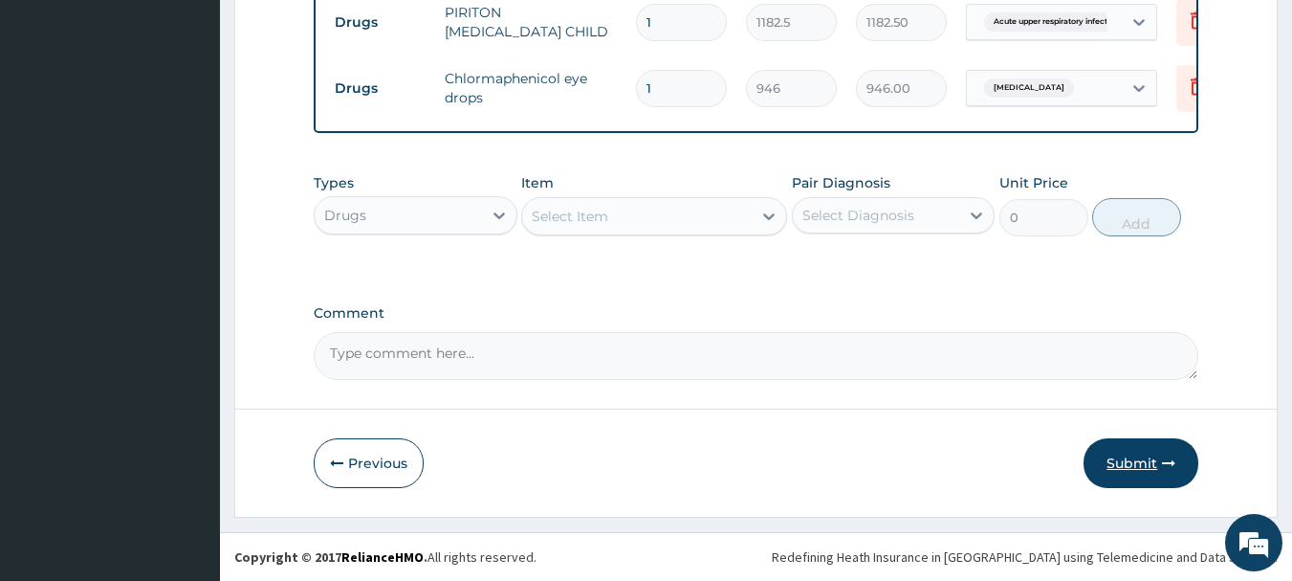
click at [1133, 438] on button "Submit" at bounding box center [1141, 463] width 115 height 50
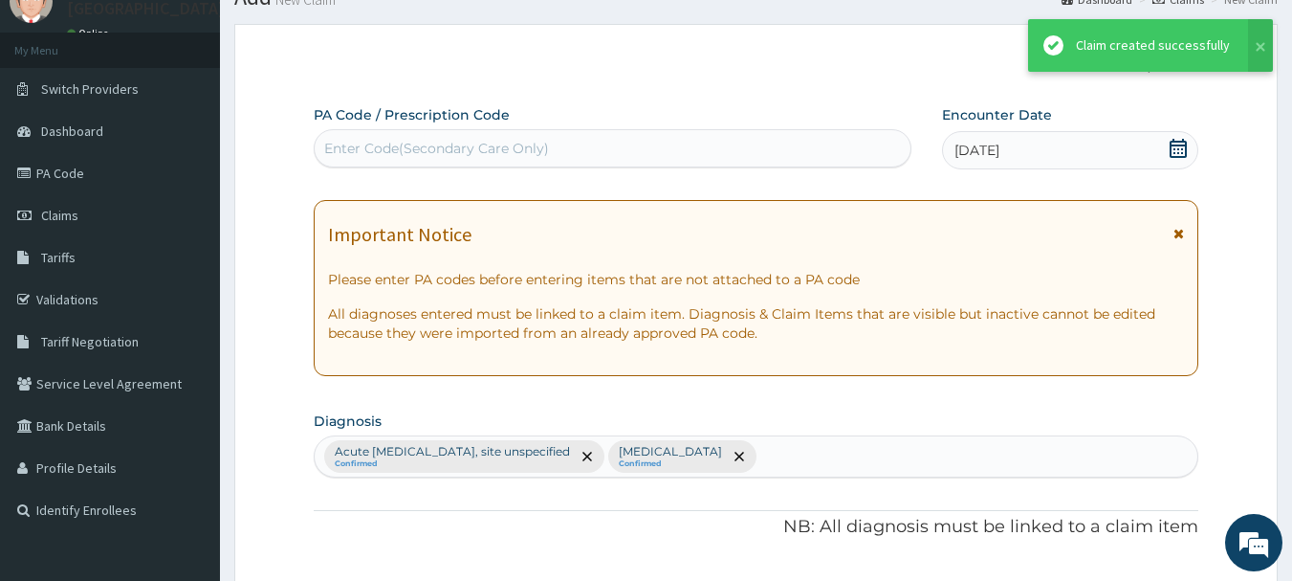
scroll to position [997, 0]
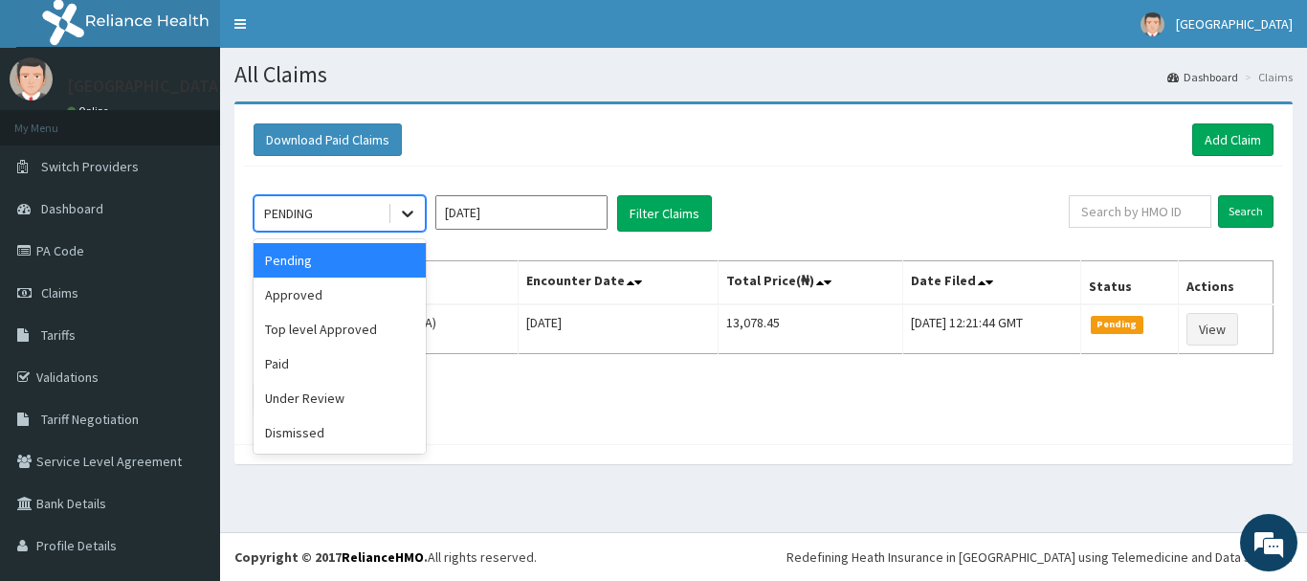
click at [396, 216] on div at bounding box center [407, 213] width 34 height 34
click at [359, 280] on div "Approved" at bounding box center [339, 294] width 172 height 34
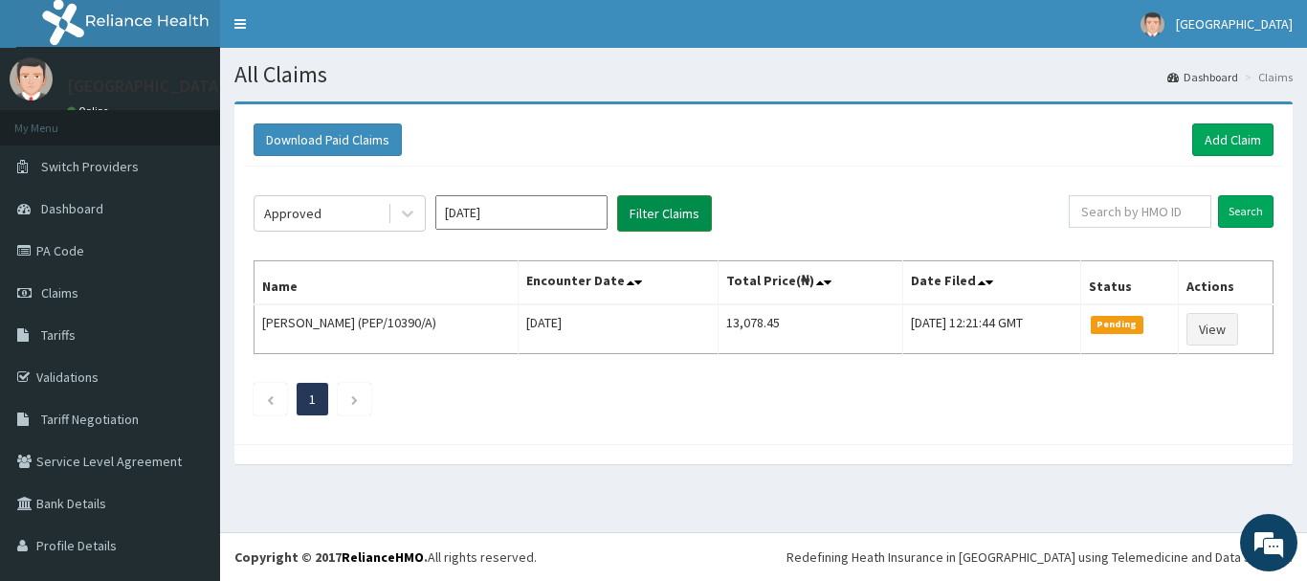
click at [663, 217] on button "Filter Claims" at bounding box center [664, 213] width 95 height 36
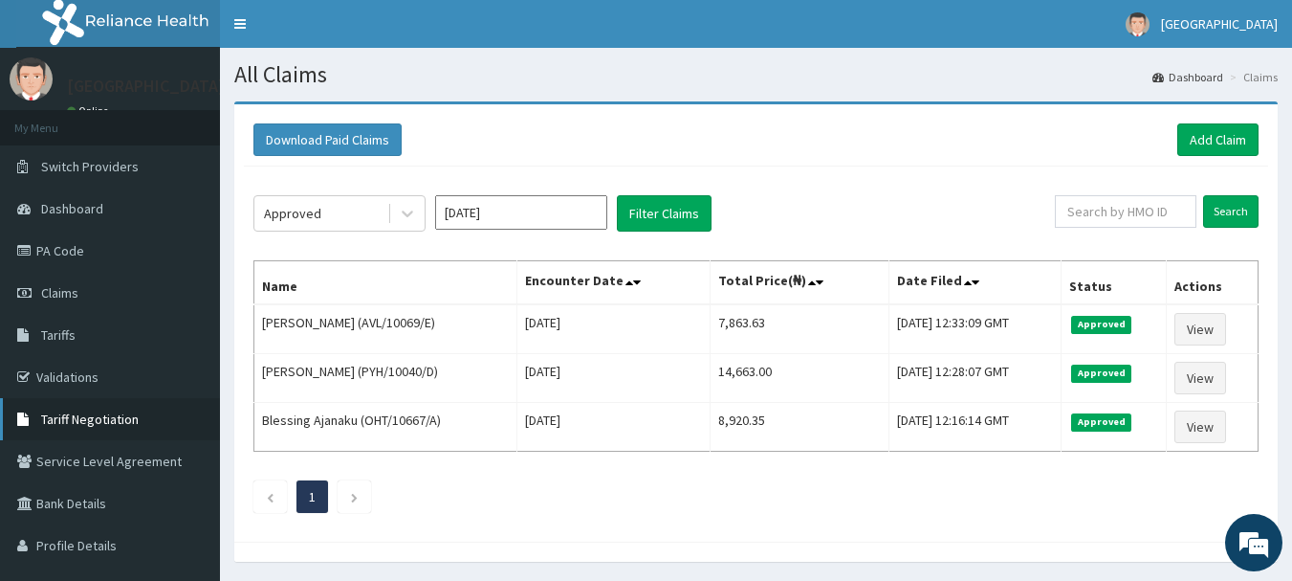
click at [93, 423] on span "Tariff Negotiation" at bounding box center [90, 418] width 98 height 17
